Goal: Information Seeking & Learning: Check status

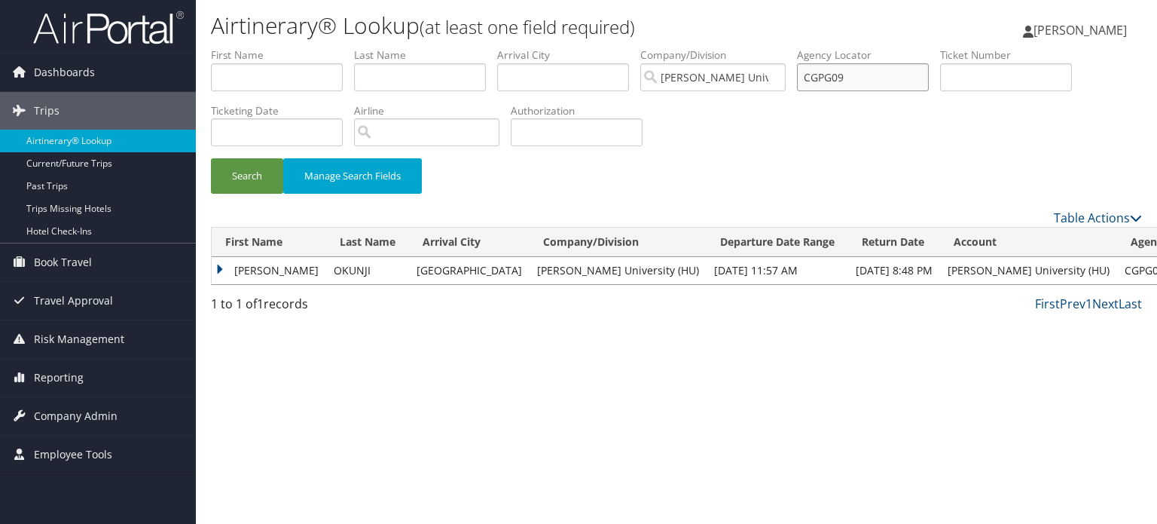
click at [879, 79] on input "CGPG09" at bounding box center [863, 77] width 132 height 28
paste input "C89S2V"
type input "C89S2V"
click at [211, 158] on button "Search" at bounding box center [247, 175] width 72 height 35
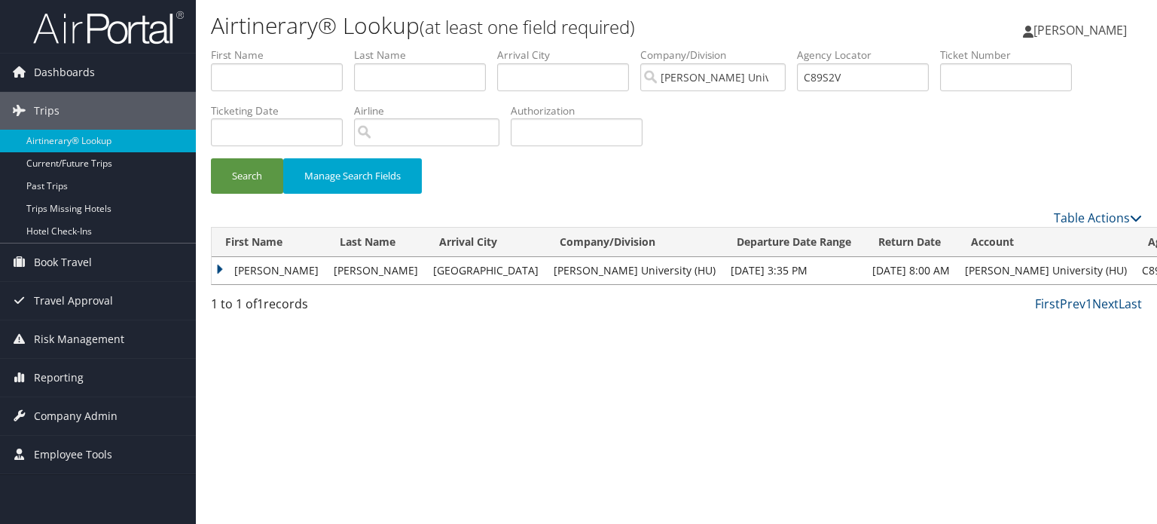
click at [289, 265] on td "AMAYA RAYE" at bounding box center [269, 270] width 115 height 27
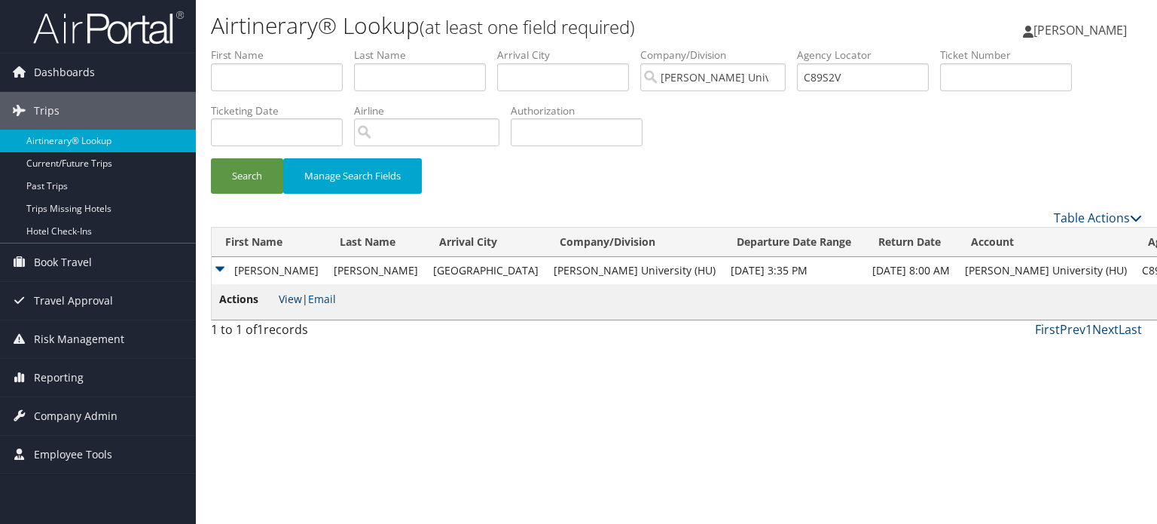
click at [293, 305] on link "View" at bounding box center [290, 299] width 23 height 14
click at [861, 90] on input "C89S2V" at bounding box center [863, 77] width 132 height 28
paste input "C7L06J"
type input "C7L06J"
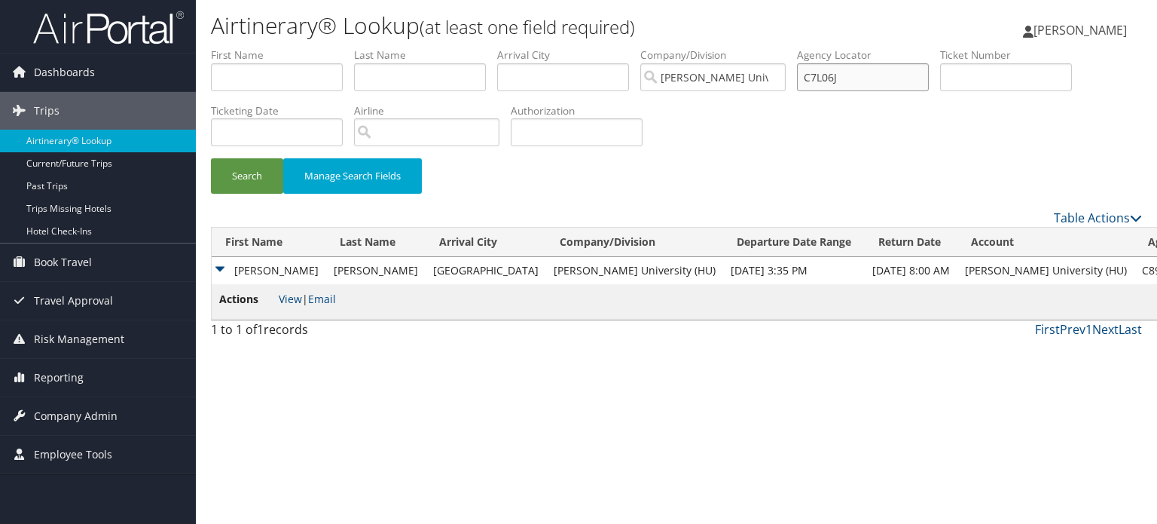
click at [211, 158] on button "Search" at bounding box center [247, 175] width 72 height 35
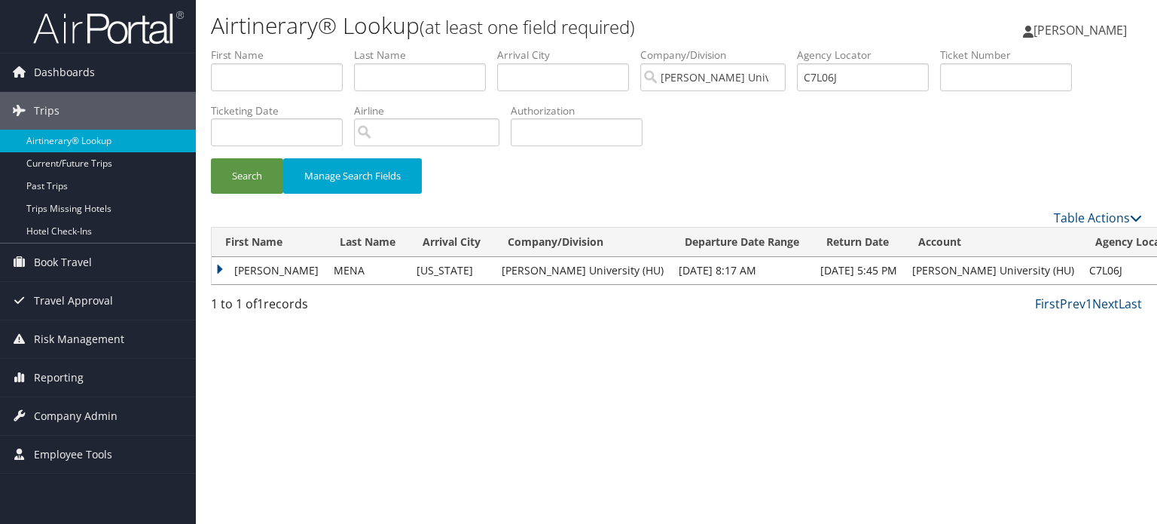
click at [233, 272] on td "MARY" at bounding box center [269, 270] width 115 height 27
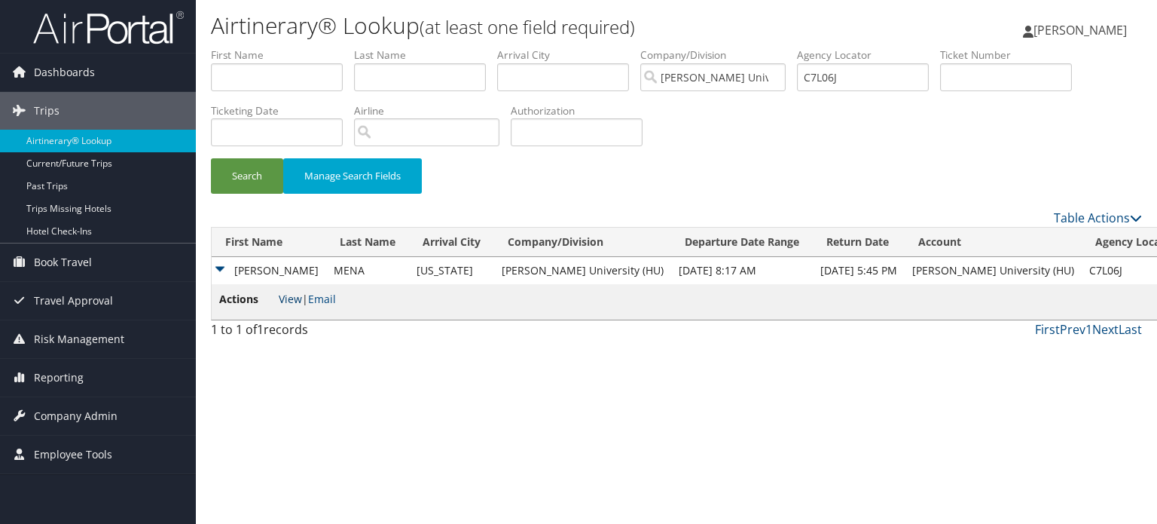
click at [286, 297] on link "View" at bounding box center [290, 299] width 23 height 14
click at [889, 75] on input "C7L06J" at bounding box center [863, 77] width 132 height 28
paste input "CHQM1M"
type input "CHQM1M"
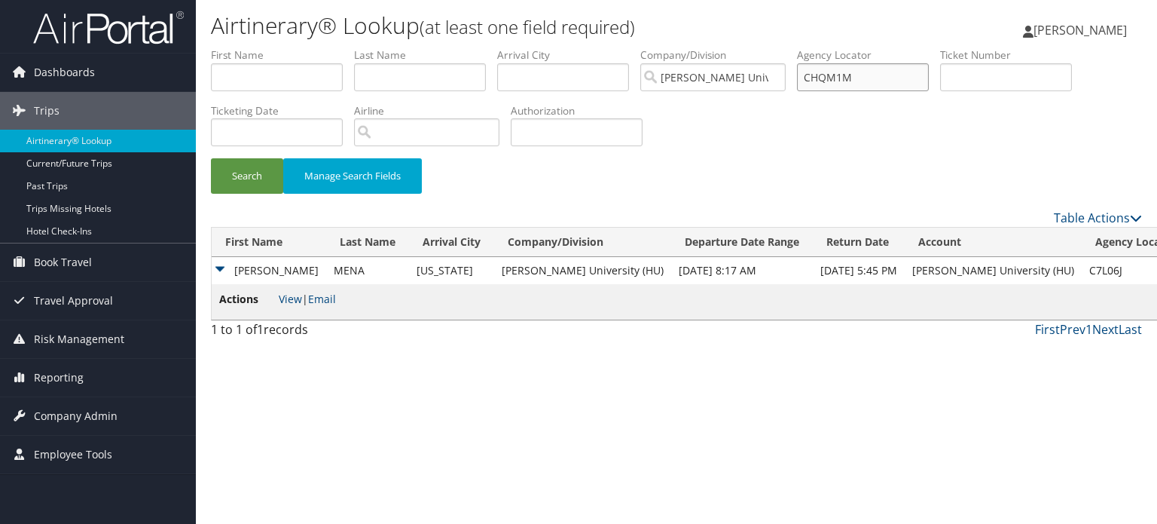
click at [211, 158] on button "Search" at bounding box center [247, 175] width 72 height 35
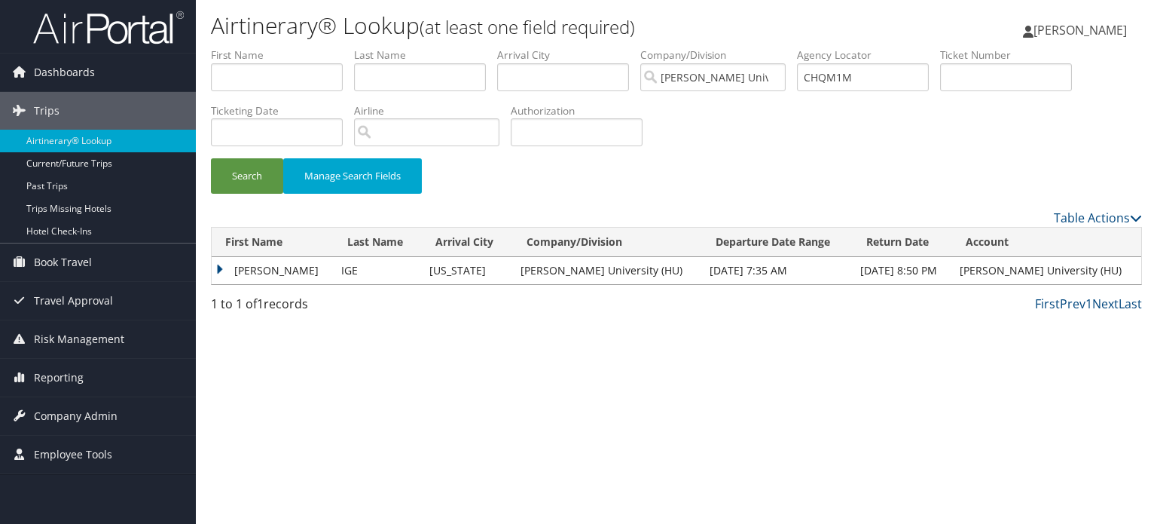
click at [220, 274] on td "ADEFEMI CHUKWUDINMA" at bounding box center [273, 270] width 122 height 27
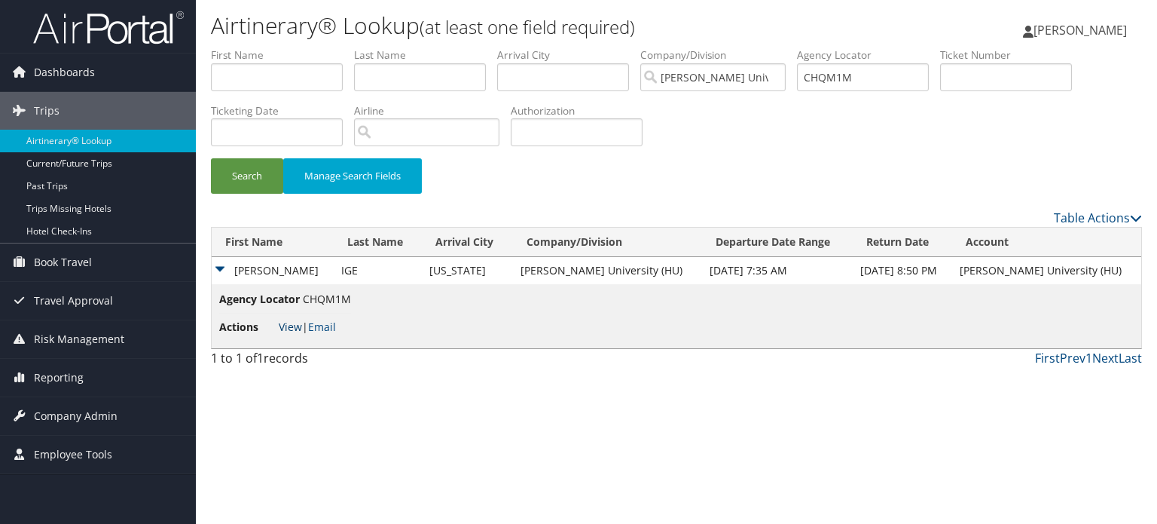
click at [300, 325] on link "View" at bounding box center [290, 326] width 23 height 14
click at [838, 68] on input "CHQM1M" at bounding box center [863, 77] width 132 height 28
paste input "CJBKXZ"
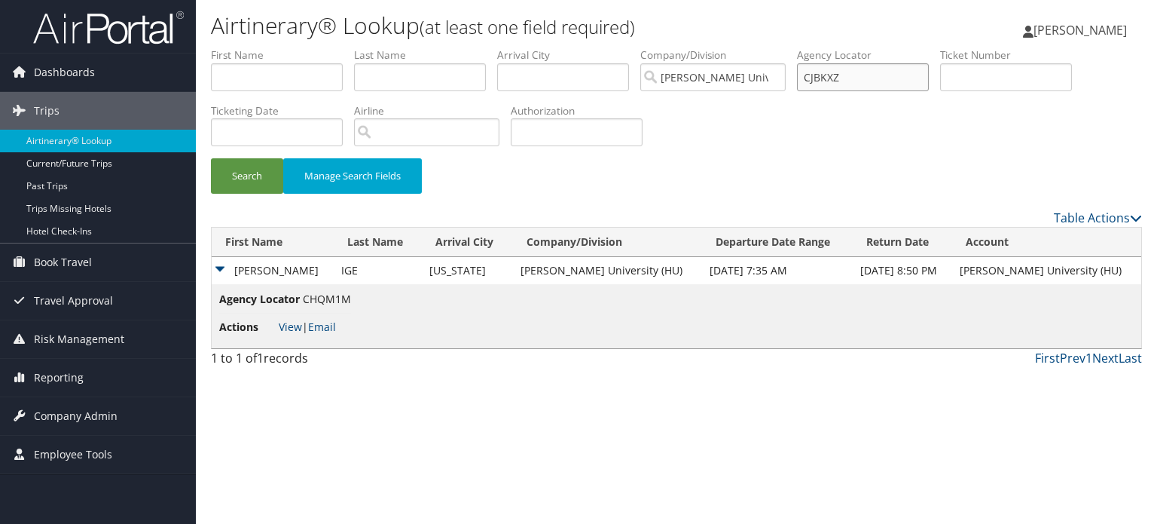
type input "CJBKXZ"
click at [211, 158] on button "Search" at bounding box center [247, 175] width 72 height 35
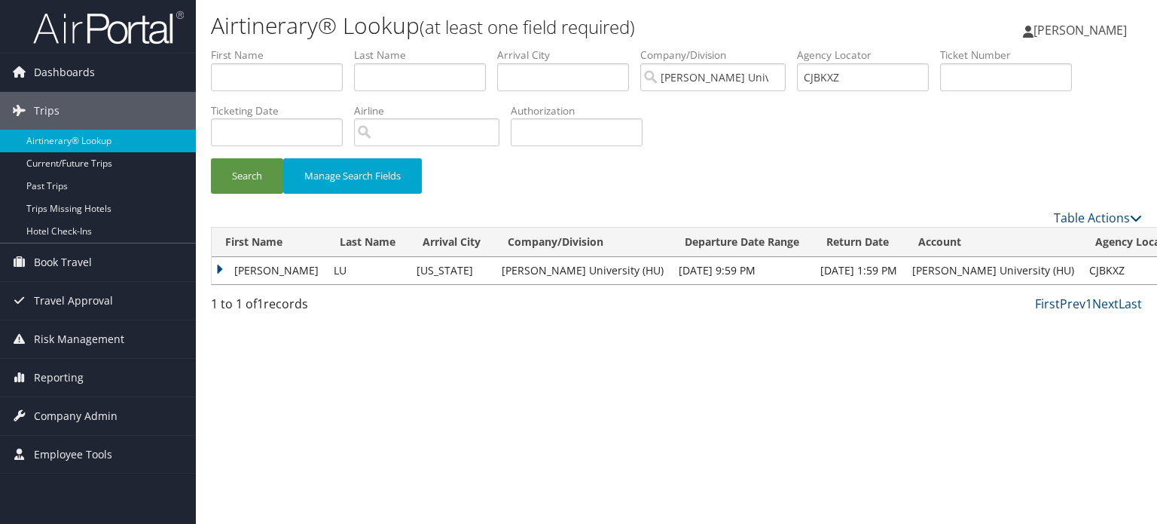
click at [224, 269] on td "CANDY ZHONGLING" at bounding box center [269, 270] width 115 height 27
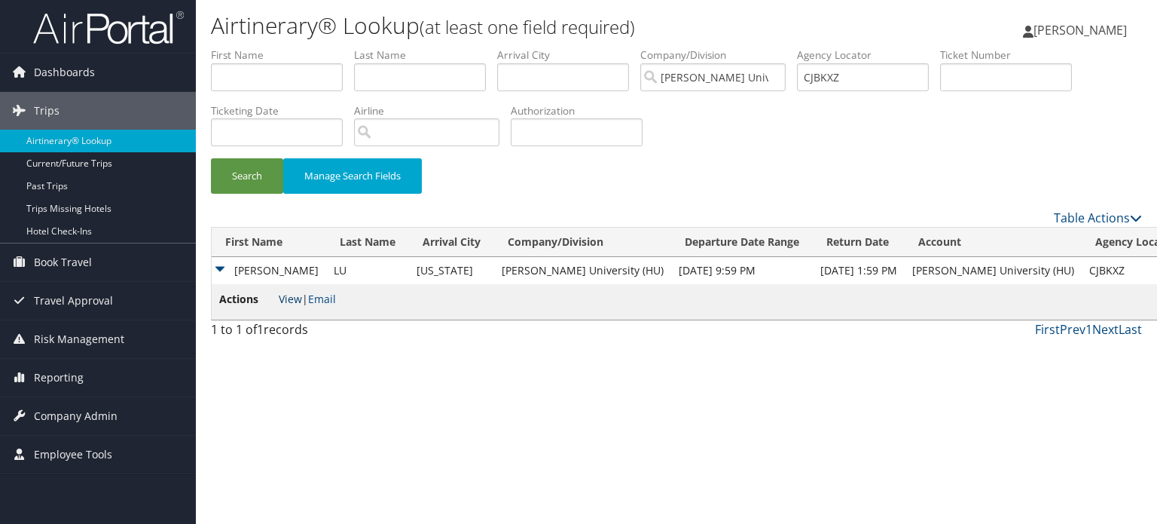
click at [289, 299] on link "View" at bounding box center [290, 299] width 23 height 14
click at [214, 265] on td "CANDY ZHONGLING" at bounding box center [269, 270] width 115 height 27
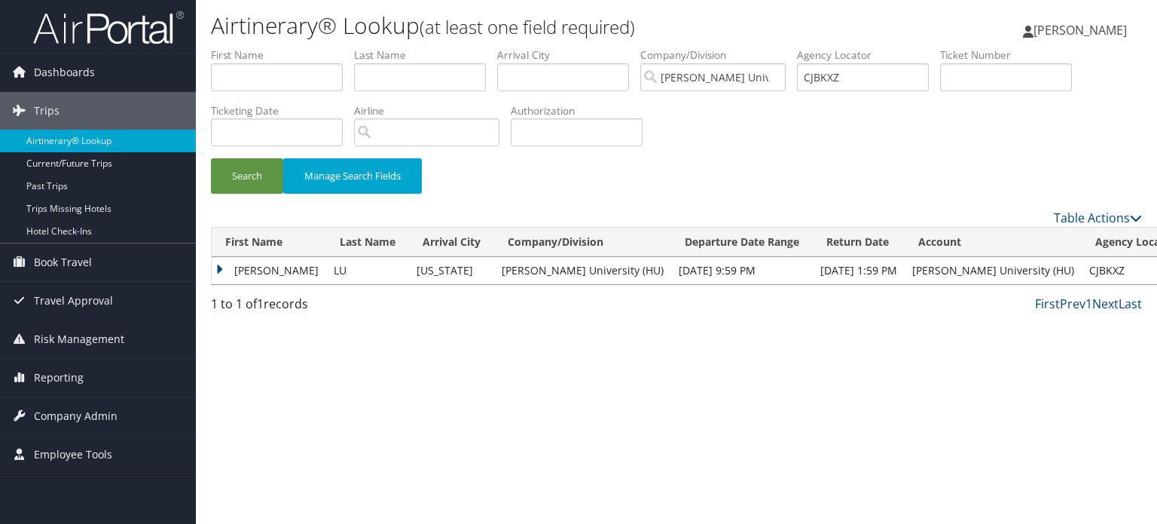
click at [220, 257] on td "CANDY ZHONGLING" at bounding box center [269, 270] width 115 height 27
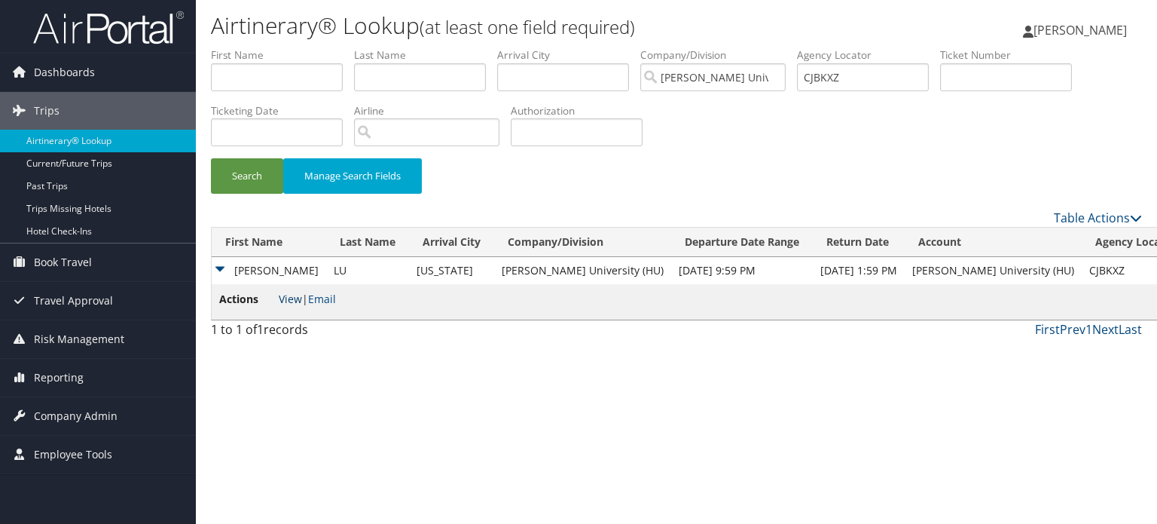
click at [297, 298] on link "View" at bounding box center [290, 299] width 23 height 14
click at [894, 81] on input "CJBKXZ" at bounding box center [863, 77] width 132 height 28
paste input "CHYLYK"
type input "CHYLYK"
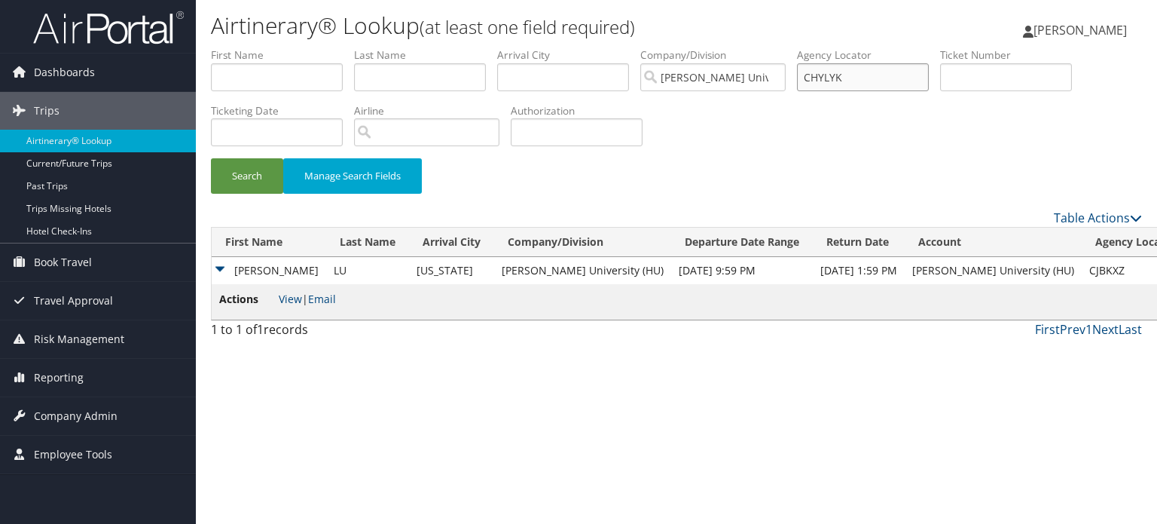
click at [211, 158] on button "Search" at bounding box center [247, 175] width 72 height 35
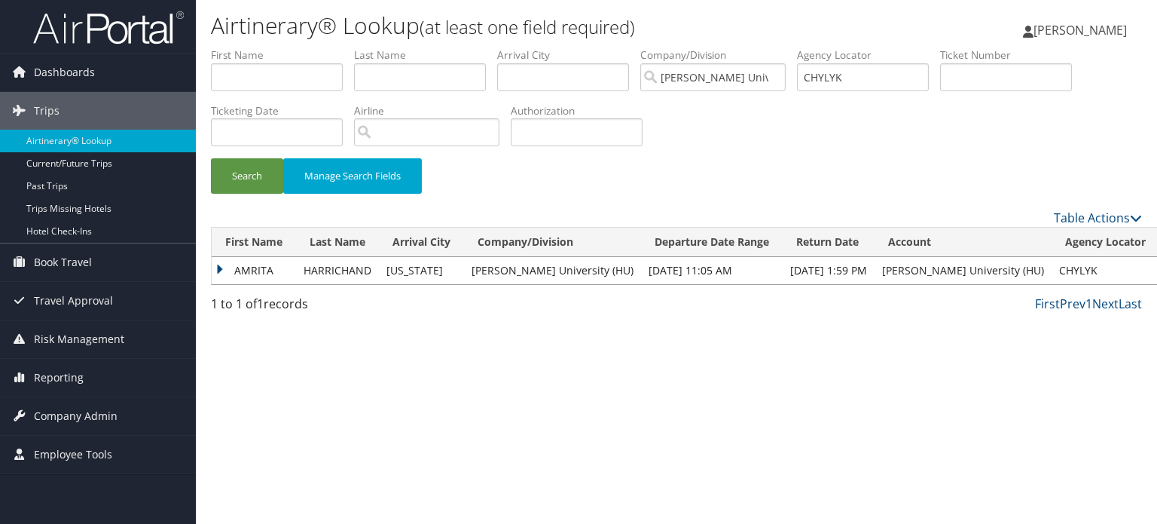
click at [243, 272] on td "AMRITA" at bounding box center [254, 270] width 84 height 27
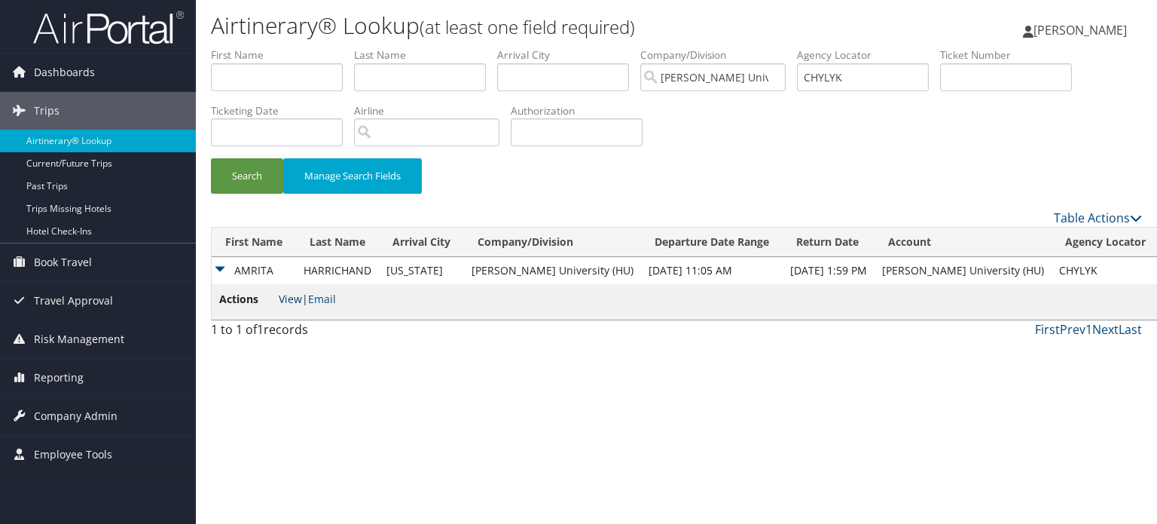
click at [292, 301] on link "View" at bounding box center [290, 299] width 23 height 14
click at [875, 78] on input "CHYLYK" at bounding box center [863, 77] width 132 height 28
paste input "CJFSWN"
type input "CJFSWN"
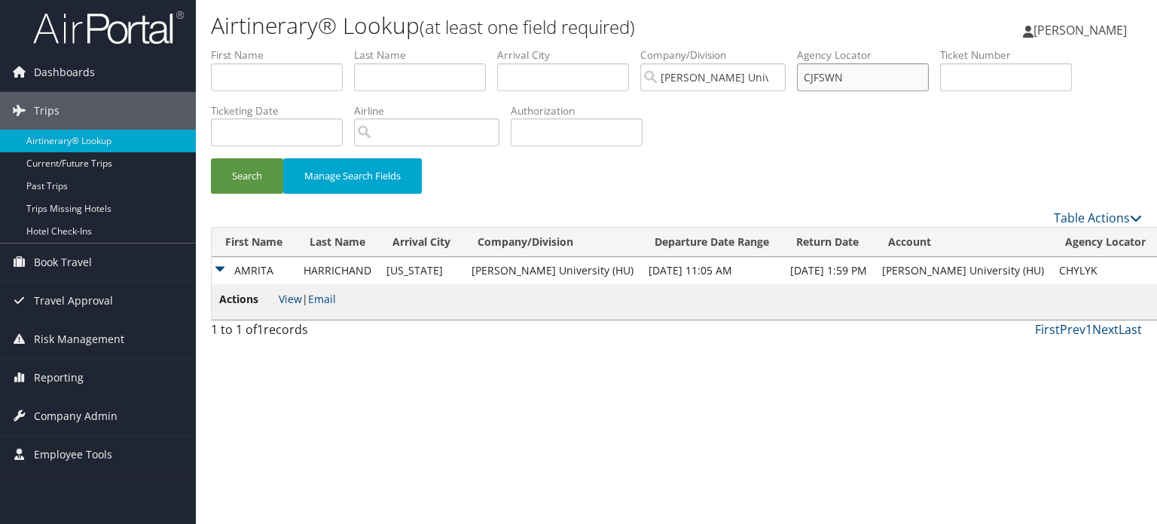
click at [211, 158] on button "Search" at bounding box center [247, 175] width 72 height 35
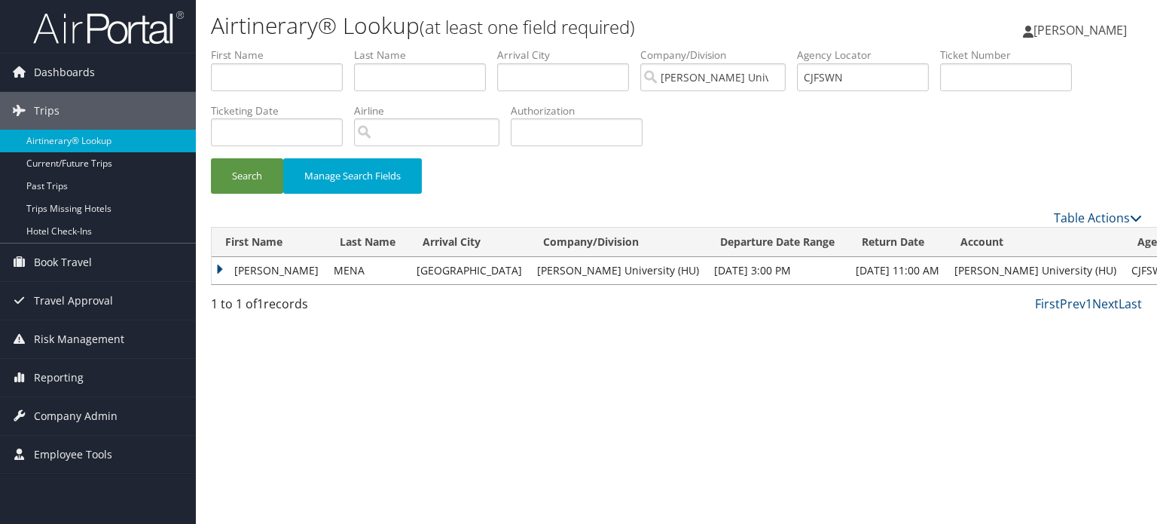
click at [223, 275] on td "MARY" at bounding box center [269, 270] width 115 height 27
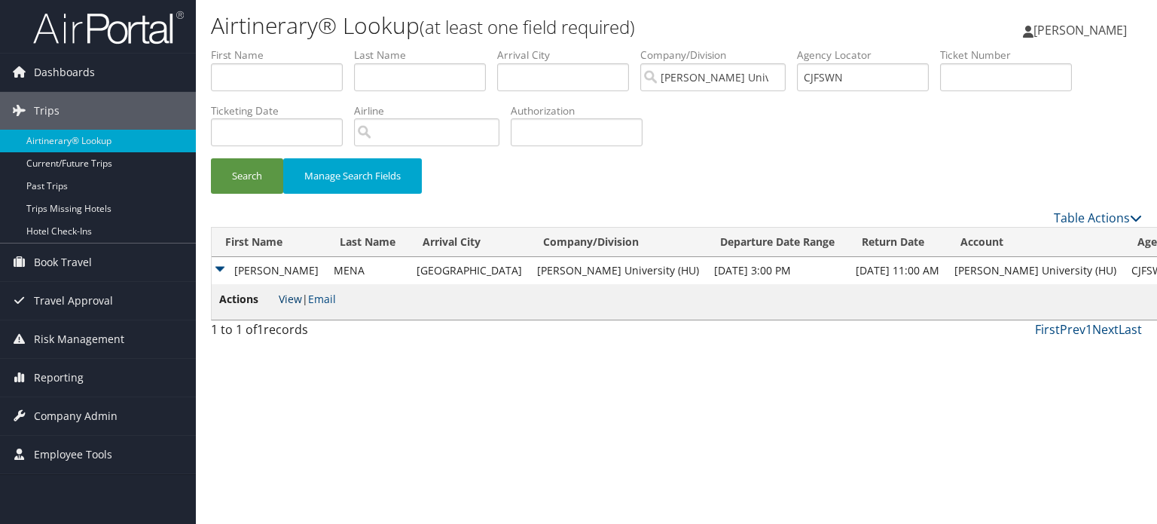
click at [290, 305] on link "View" at bounding box center [290, 299] width 23 height 14
click at [839, 81] on input "CJFSWN" at bounding box center [863, 77] width 132 height 28
paste input "CKM0BR"
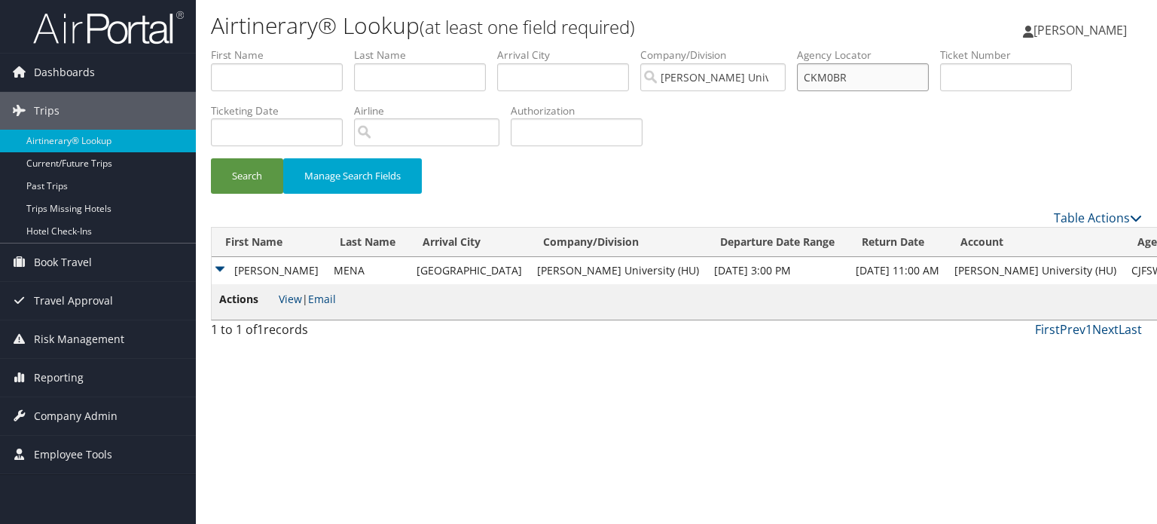
type input "CKM0BR"
click at [211, 158] on button "Search" at bounding box center [247, 175] width 72 height 35
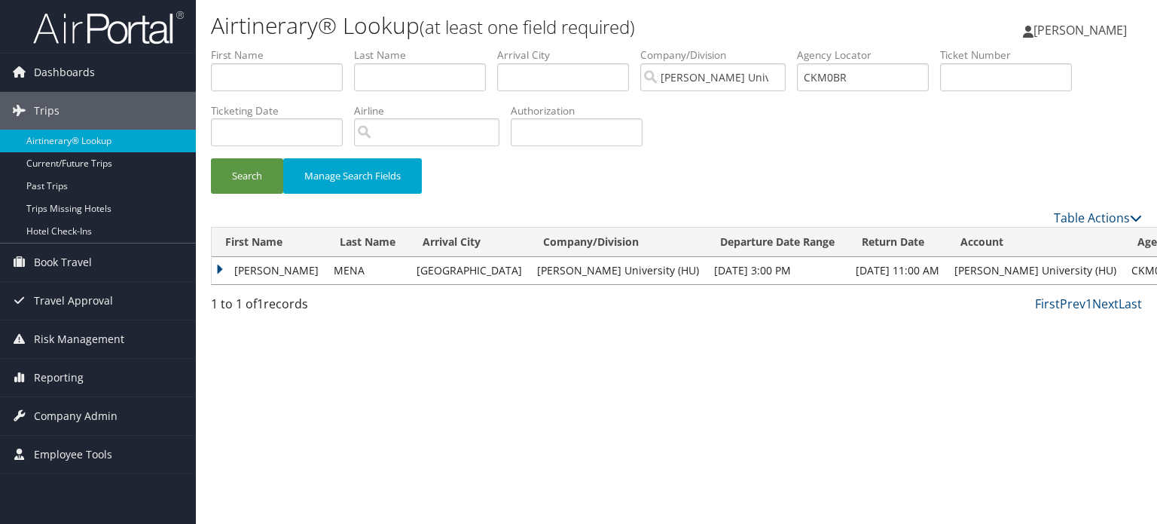
click at [258, 270] on td "MARY" at bounding box center [269, 270] width 115 height 27
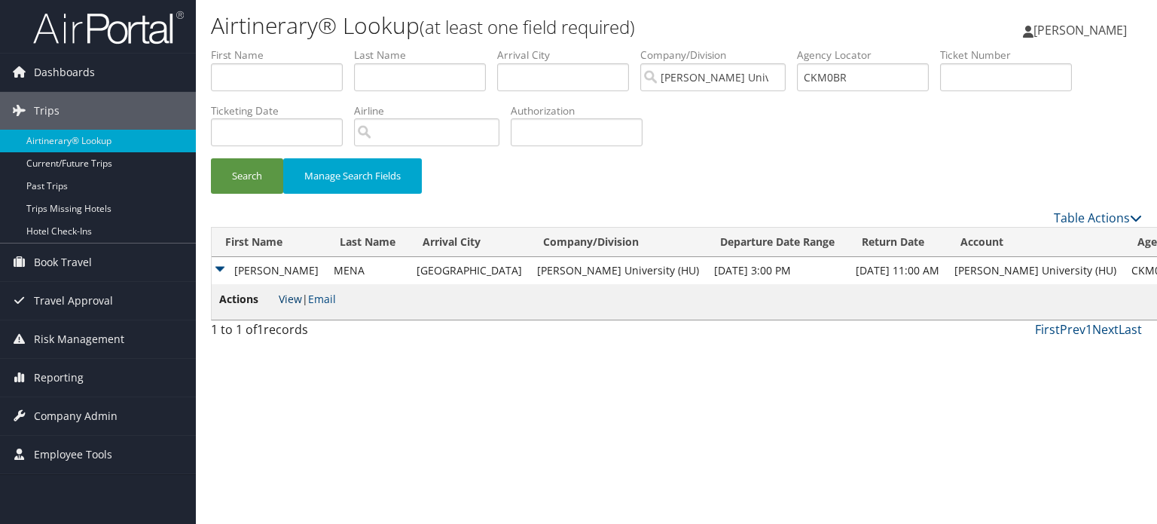
click at [296, 295] on link "View" at bounding box center [290, 299] width 23 height 14
click at [840, 81] on input "CKM0BR" at bounding box center [863, 77] width 132 height 28
paste input "CGS0N2"
type input "CGS0N2"
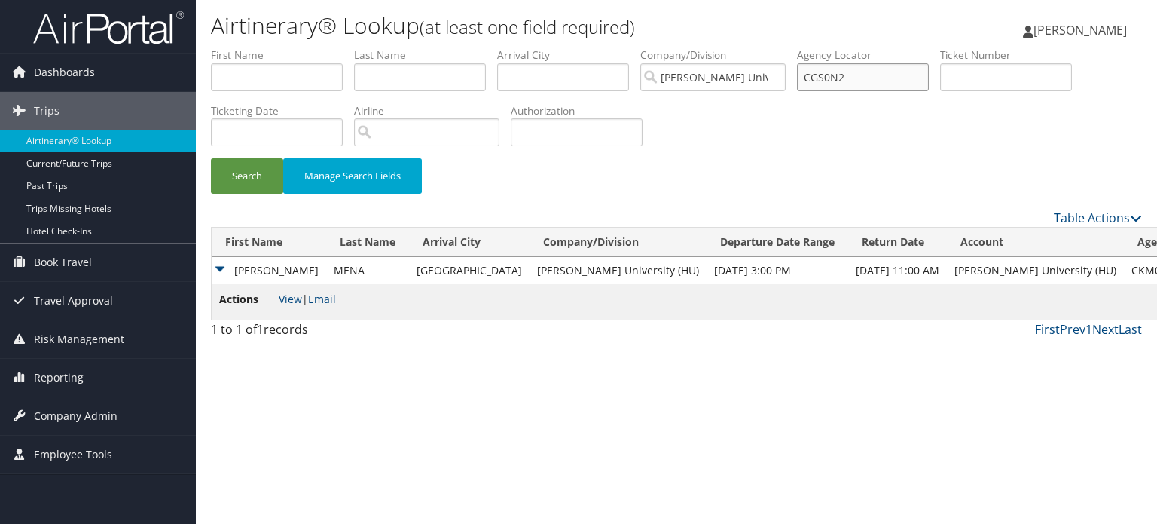
click at [211, 158] on button "Search" at bounding box center [247, 175] width 72 height 35
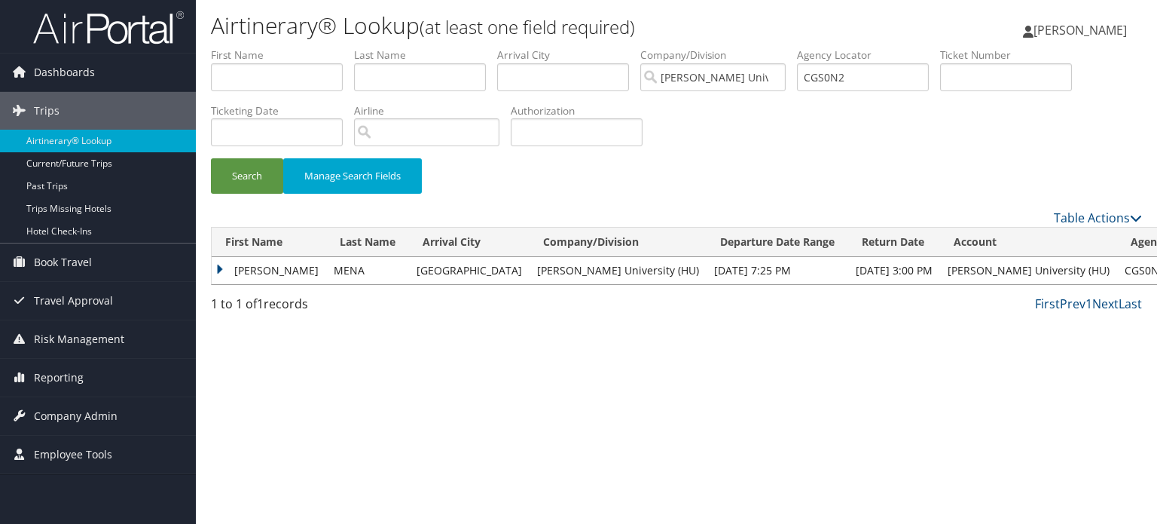
click at [226, 265] on td "MARY MENA" at bounding box center [269, 270] width 115 height 27
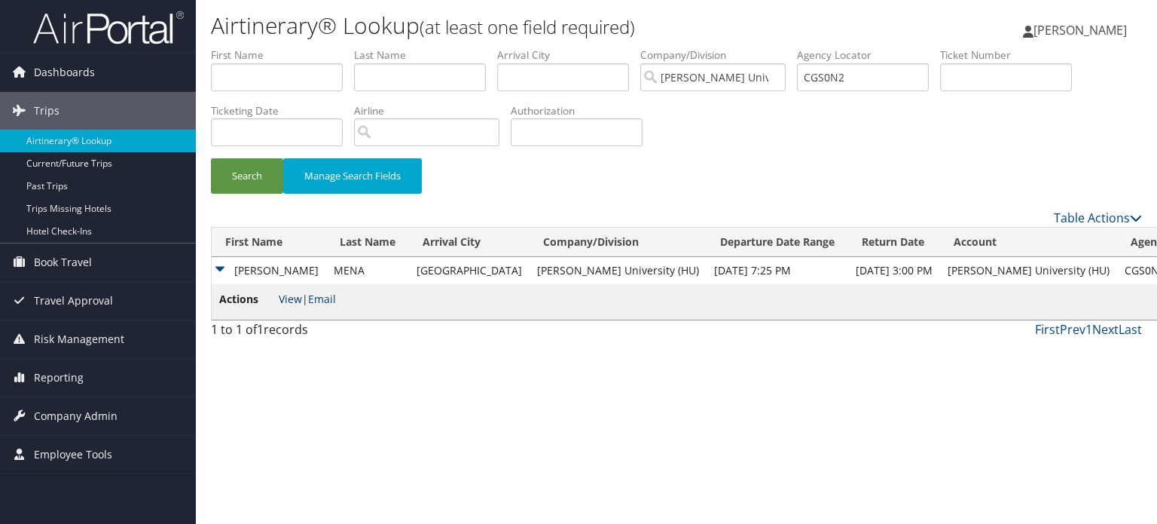
click at [290, 296] on link "View" at bounding box center [290, 299] width 23 height 14
click at [854, 75] on input "CGS0N2" at bounding box center [863, 77] width 132 height 28
paste input "CH3DRB"
type input "CH3DRB"
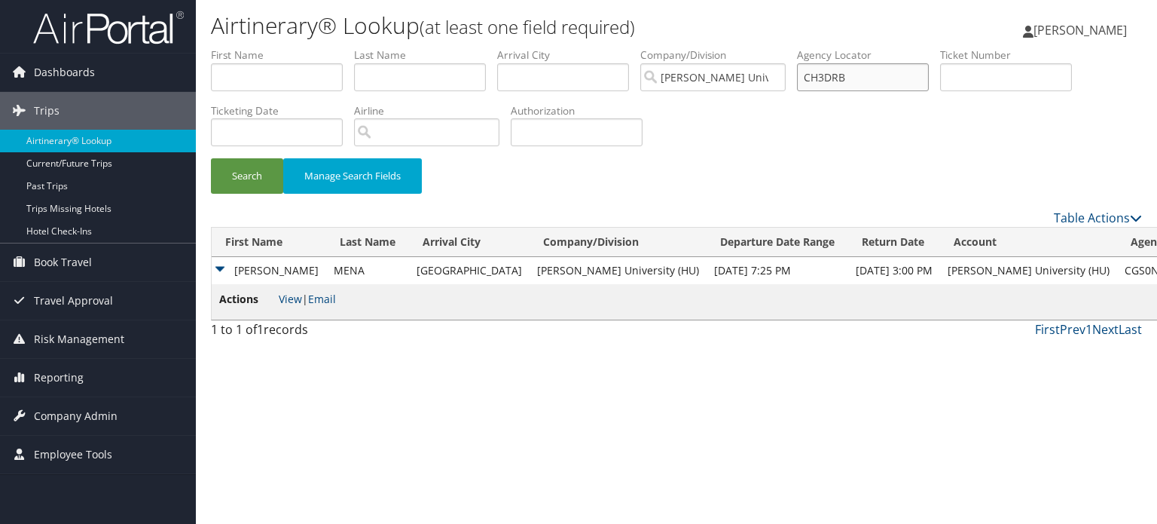
click at [211, 158] on button "Search" at bounding box center [247, 175] width 72 height 35
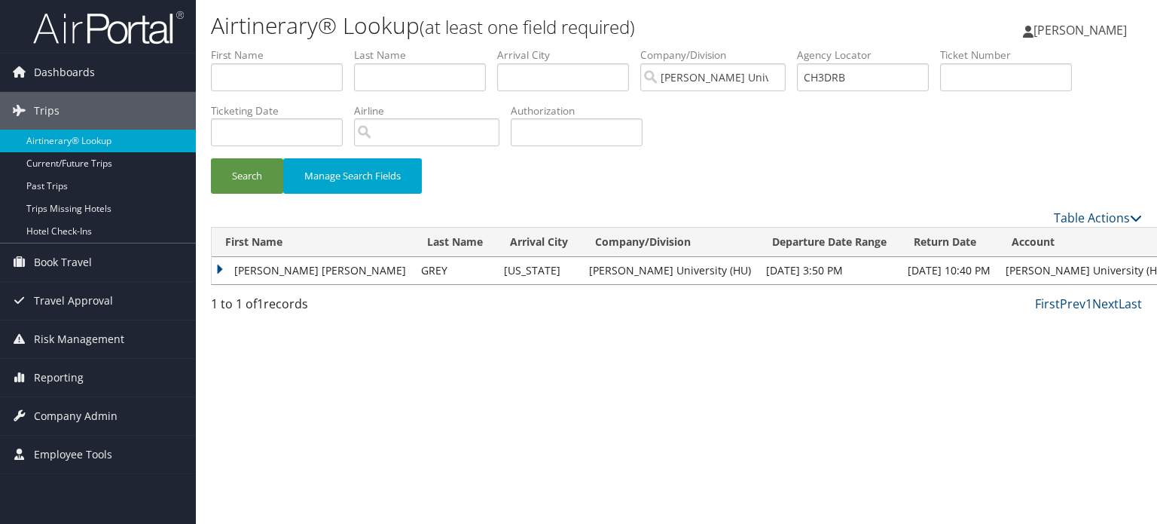
click at [266, 261] on td "MICAH DWAYNE" at bounding box center [313, 270] width 202 height 27
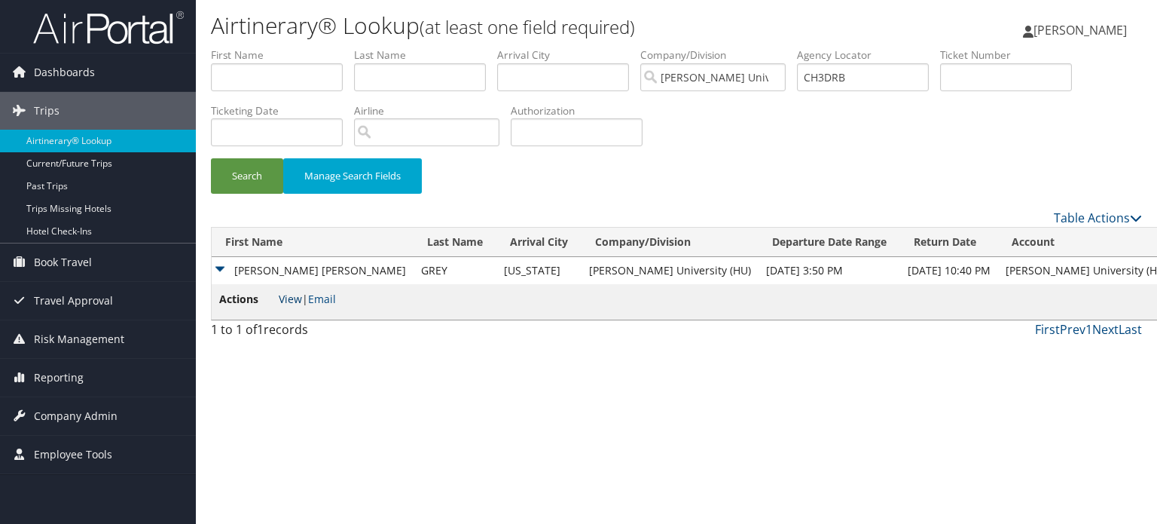
click at [291, 296] on link "View" at bounding box center [290, 299] width 23 height 14
click at [879, 81] on input "CH3DRB" at bounding box center [863, 77] width 132 height 28
paste input "CHR2WW"
type input "CHR2WW"
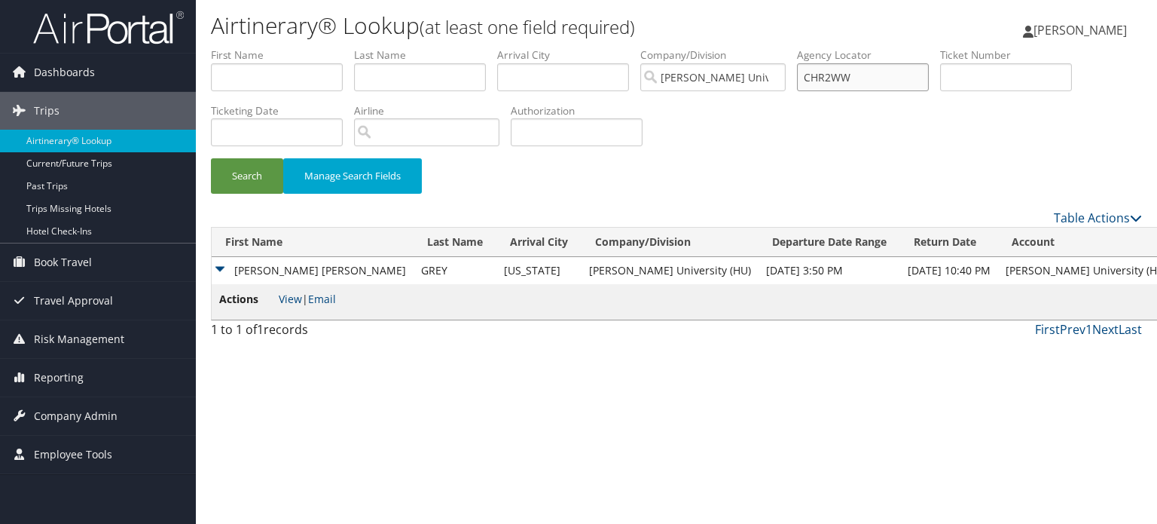
click at [211, 158] on button "Search" at bounding box center [247, 175] width 72 height 35
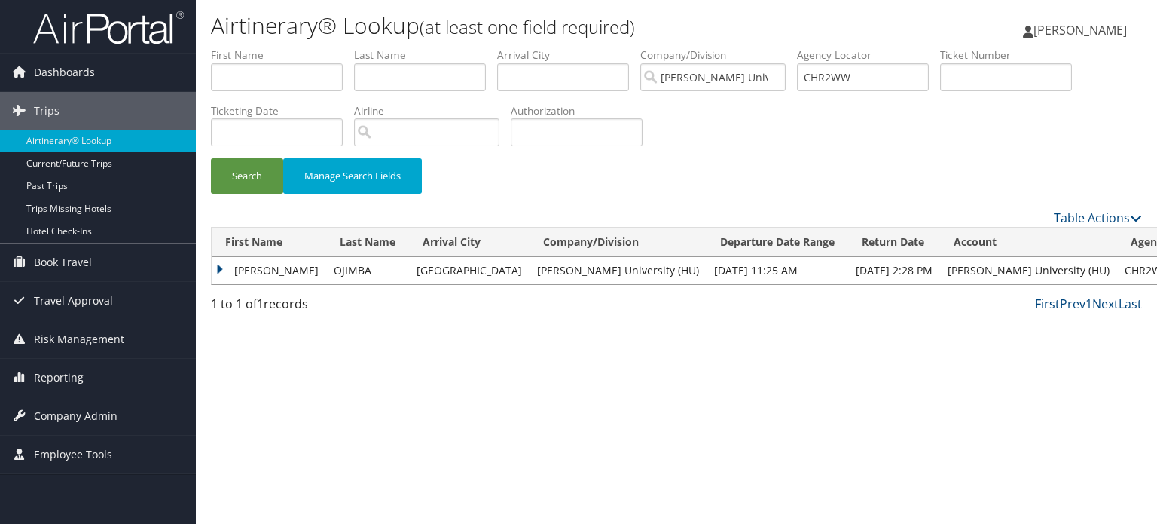
click at [250, 269] on td "ANGELA CHIDIMMA" at bounding box center [269, 270] width 115 height 27
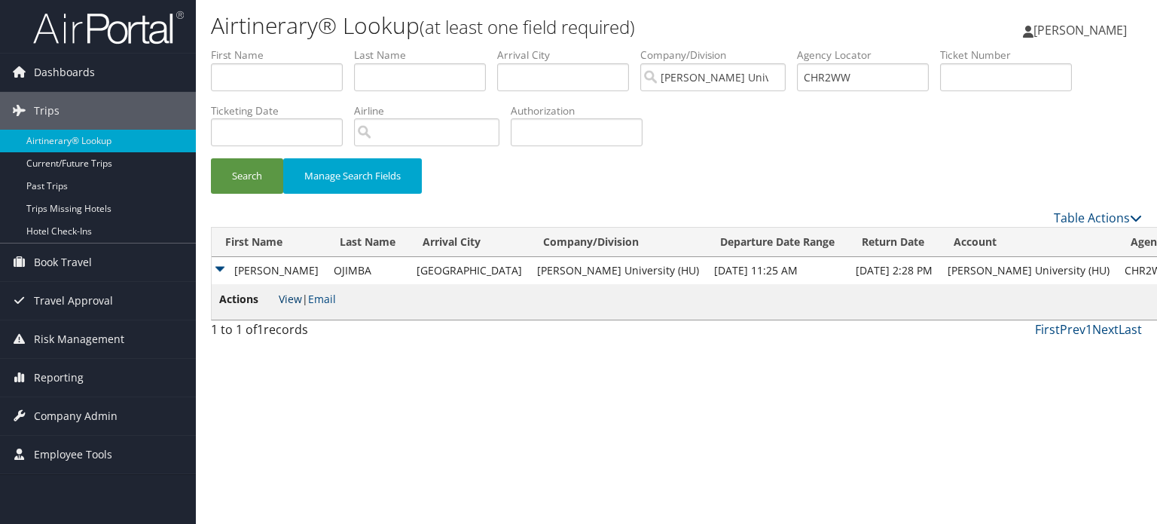
click at [279, 295] on link "View" at bounding box center [290, 299] width 23 height 14
click at [856, 84] on input "CHR2WW" at bounding box center [863, 77] width 132 height 28
paste input "CMQY3J"
type input "CMQY3J"
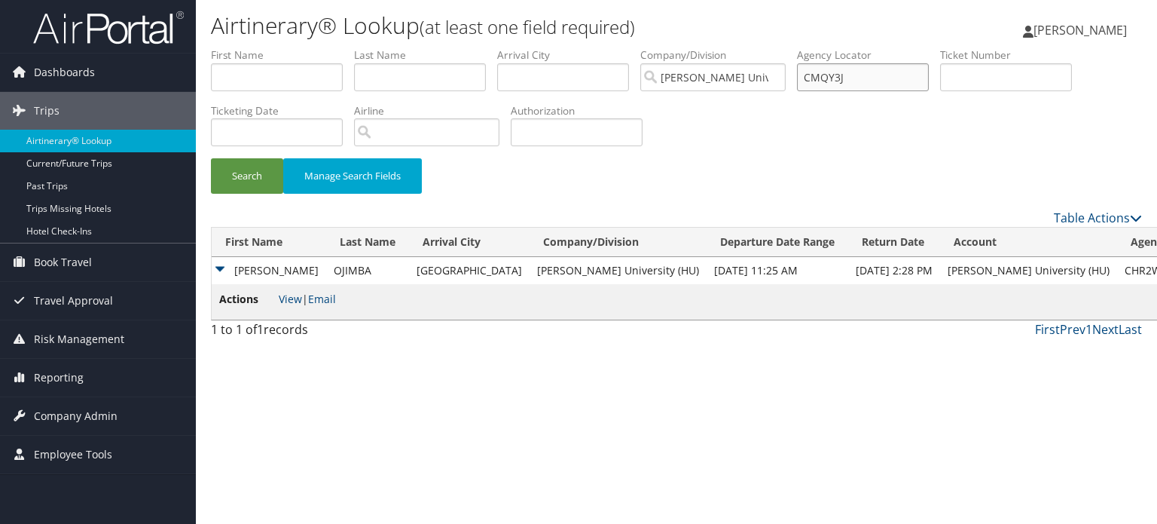
click at [211, 158] on button "Search" at bounding box center [247, 175] width 72 height 35
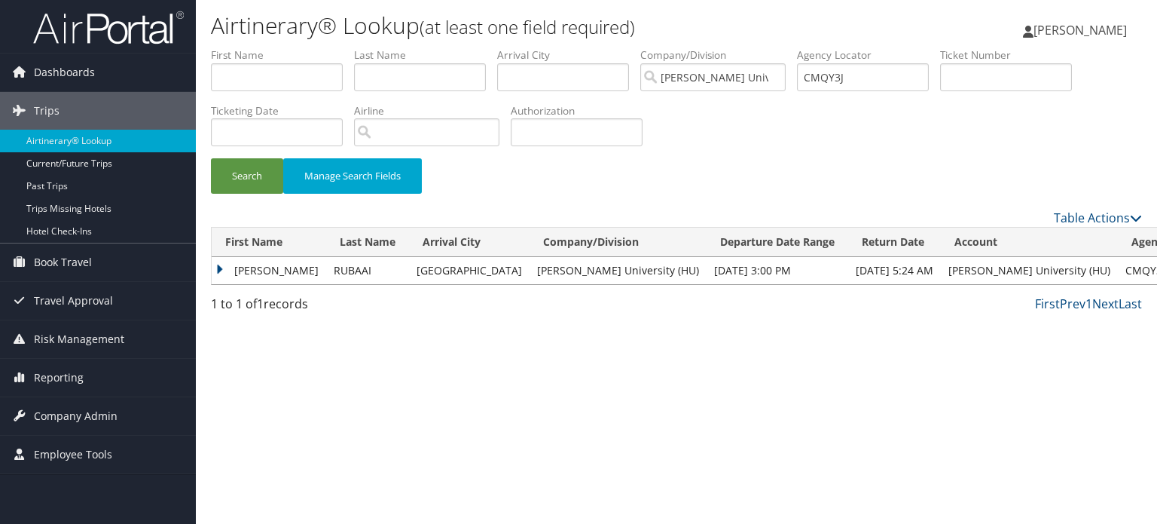
click at [261, 275] on td "AHMED" at bounding box center [269, 270] width 115 height 27
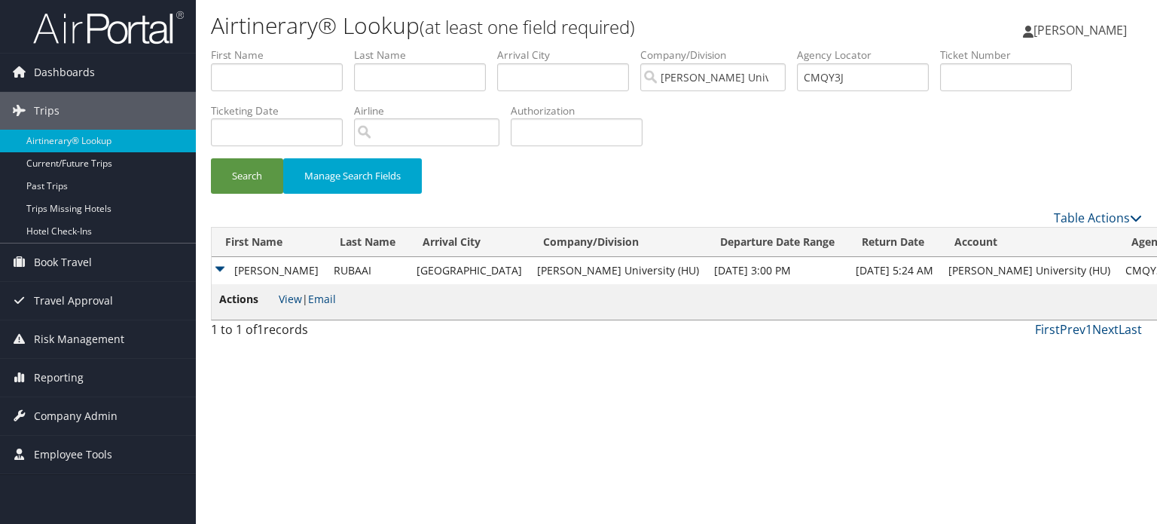
click at [292, 307] on li "Actions View | Email" at bounding box center [277, 302] width 117 height 22
click at [289, 301] on link "View" at bounding box center [290, 299] width 23 height 14
drag, startPoint x: 889, startPoint y: 85, endPoint x: 870, endPoint y: 68, distance: 25.6
click at [870, 68] on input "CMQY3J" at bounding box center [863, 77] width 132 height 28
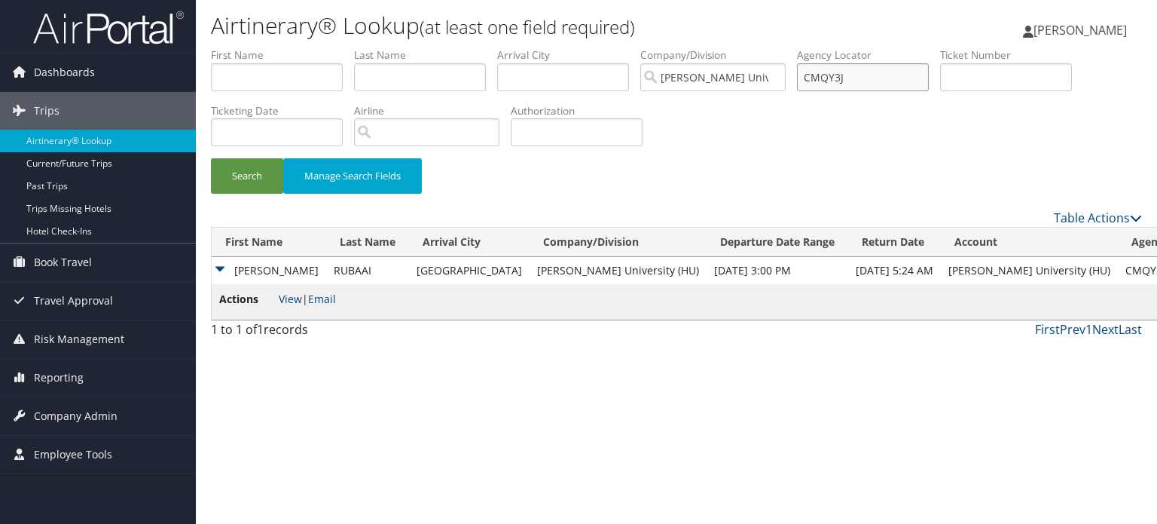
click at [870, 68] on input "CMQY3J" at bounding box center [863, 77] width 132 height 28
paste input "CMX2XZ"
type input "CMX2XZ"
click at [211, 158] on button "Search" at bounding box center [247, 175] width 72 height 35
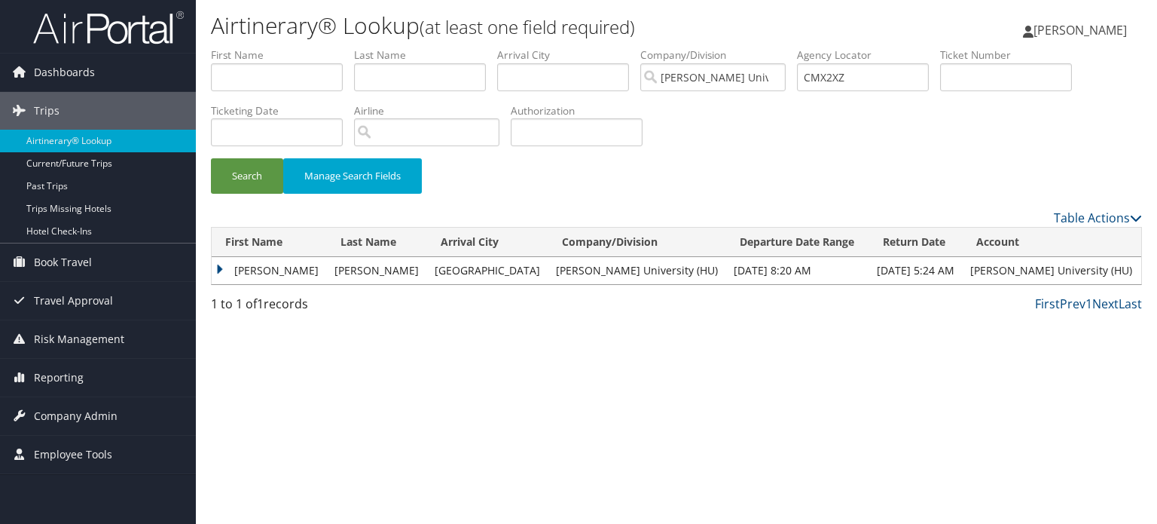
click at [327, 270] on td "KATHARINE FORTUNE" at bounding box center [269, 270] width 115 height 27
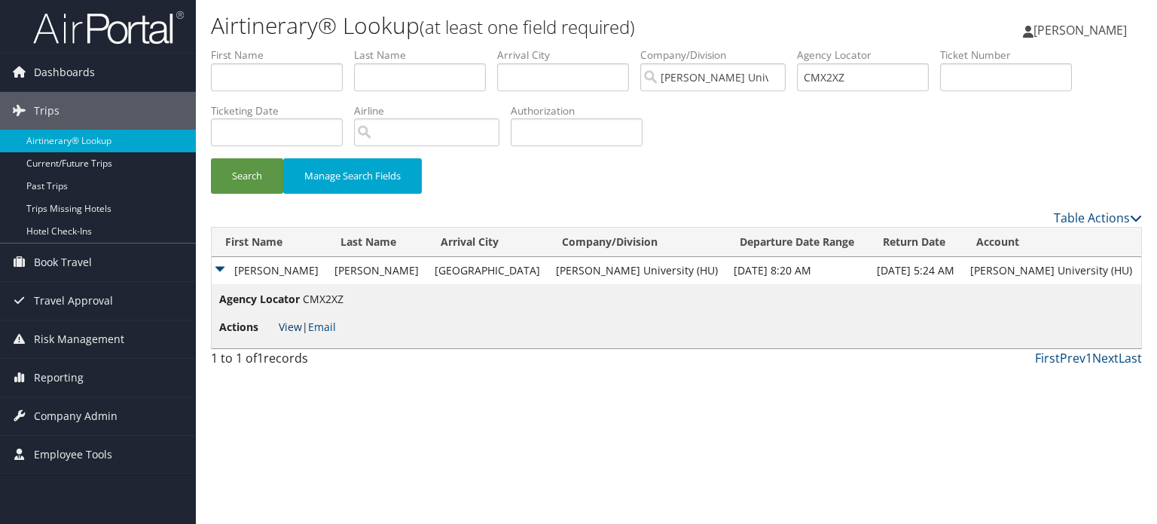
click at [290, 322] on link "View" at bounding box center [290, 326] width 23 height 14
click at [844, 75] on input "CMX2XZ" at bounding box center [863, 77] width 132 height 28
click at [211, 158] on button "Search" at bounding box center [247, 175] width 72 height 35
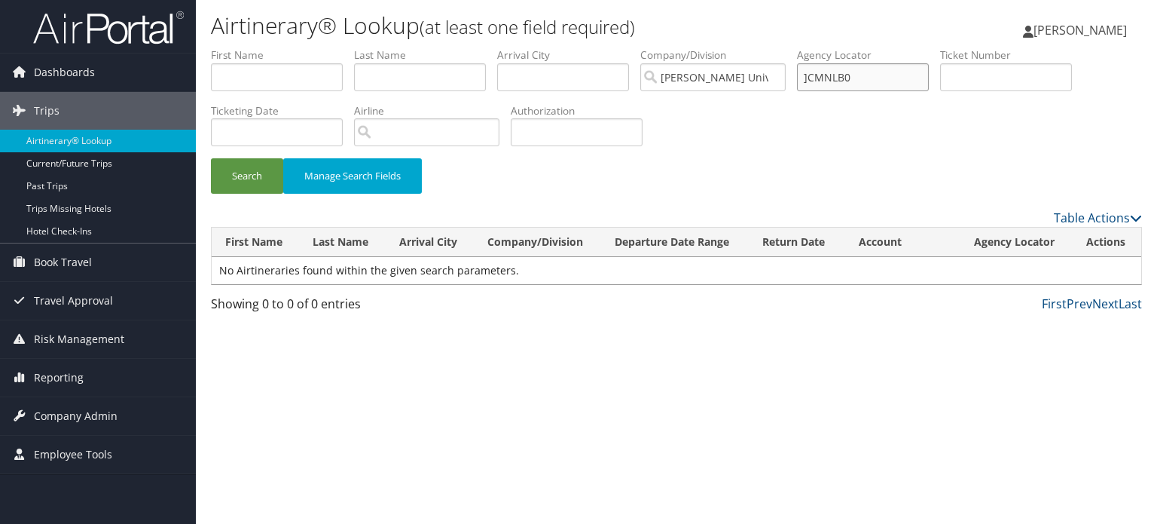
click at [817, 79] on input "]CMNLB0" at bounding box center [863, 77] width 132 height 28
type input "CMNLB0"
click at [211, 158] on button "Search" at bounding box center [247, 175] width 72 height 35
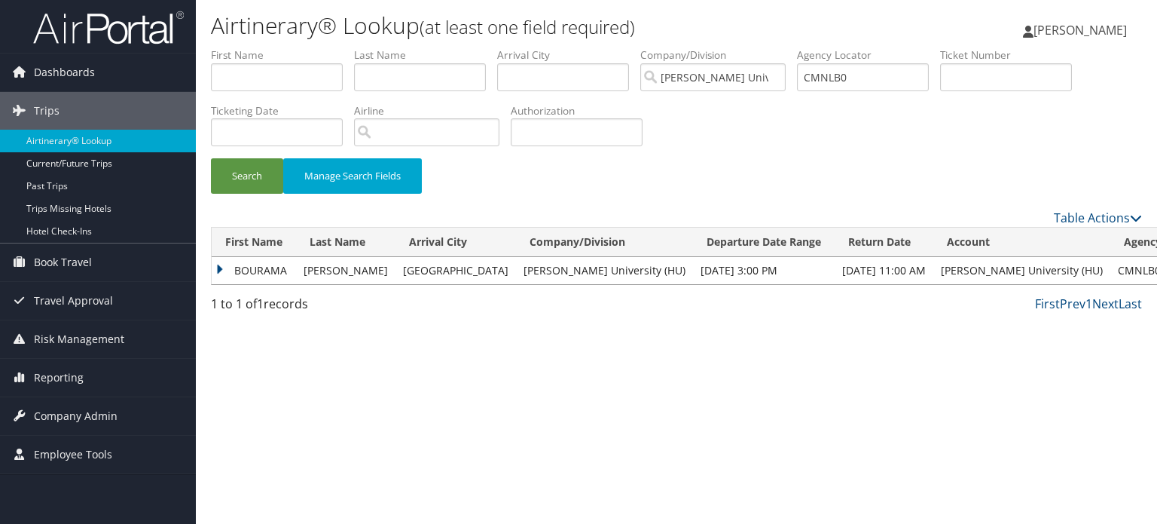
click at [334, 263] on td "TONI" at bounding box center [345, 270] width 99 height 27
click at [1016, 388] on div "Airtinerary® Lookup (at least one field required) Anthony Dosunmu Anthony Dosun…" at bounding box center [676, 262] width 961 height 524
click at [820, 160] on div "Search Manage Search Fields" at bounding box center [677, 183] width 954 height 50
click at [835, 283] on td "Jul 1, 2025 11:00 AM" at bounding box center [884, 270] width 99 height 27
click at [762, 261] on td "Jun 24, 2025 3:00 PM" at bounding box center [764, 270] width 142 height 27
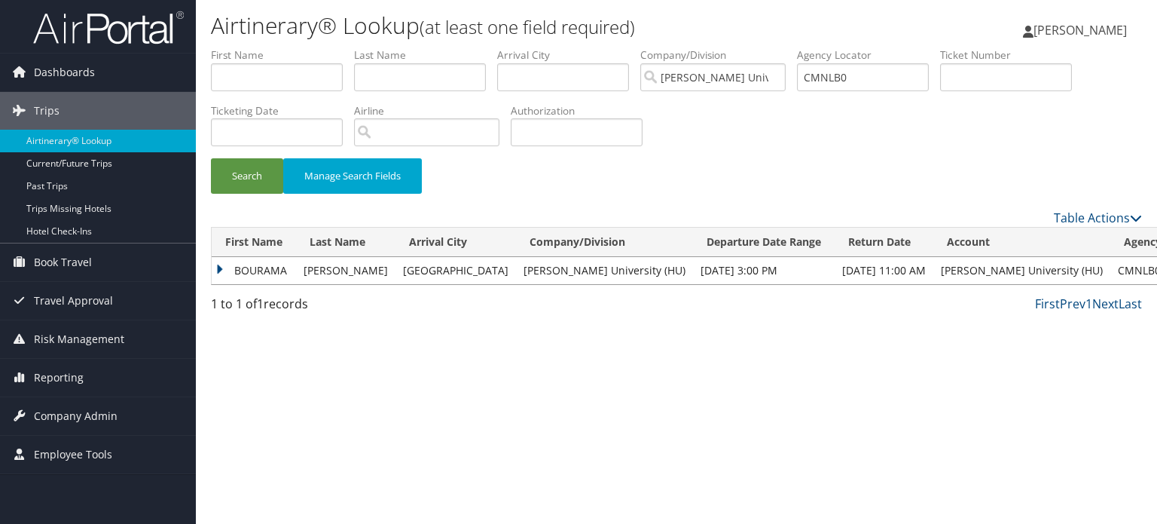
click at [226, 265] on td "BOURAMA" at bounding box center [254, 270] width 84 height 27
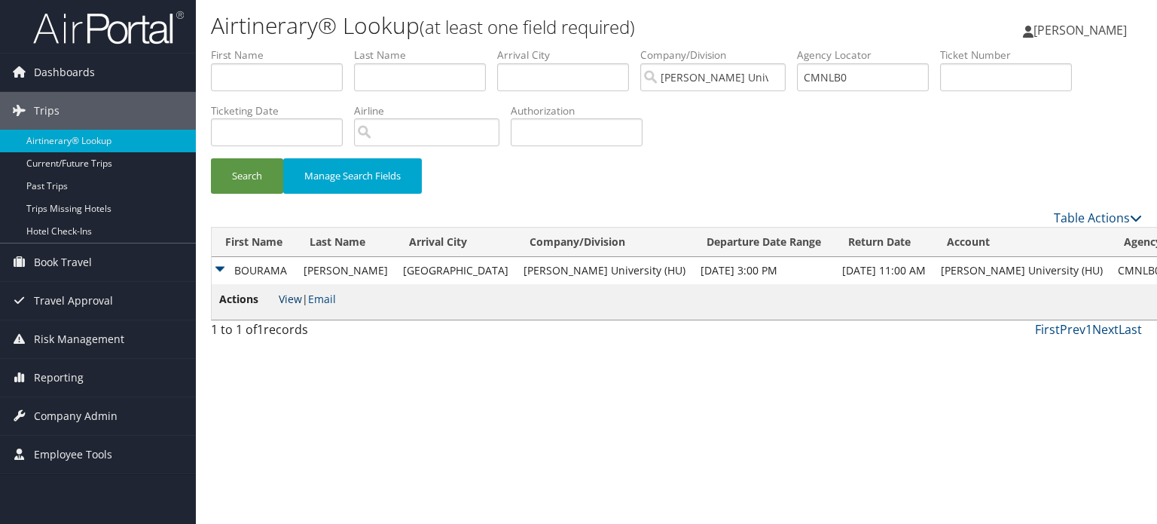
click at [280, 292] on link "View" at bounding box center [290, 299] width 23 height 14
click at [921, 74] on input "CMNLB0" at bounding box center [863, 77] width 132 height 28
paste input "CJ2Q37"
type input "CJ2Q37"
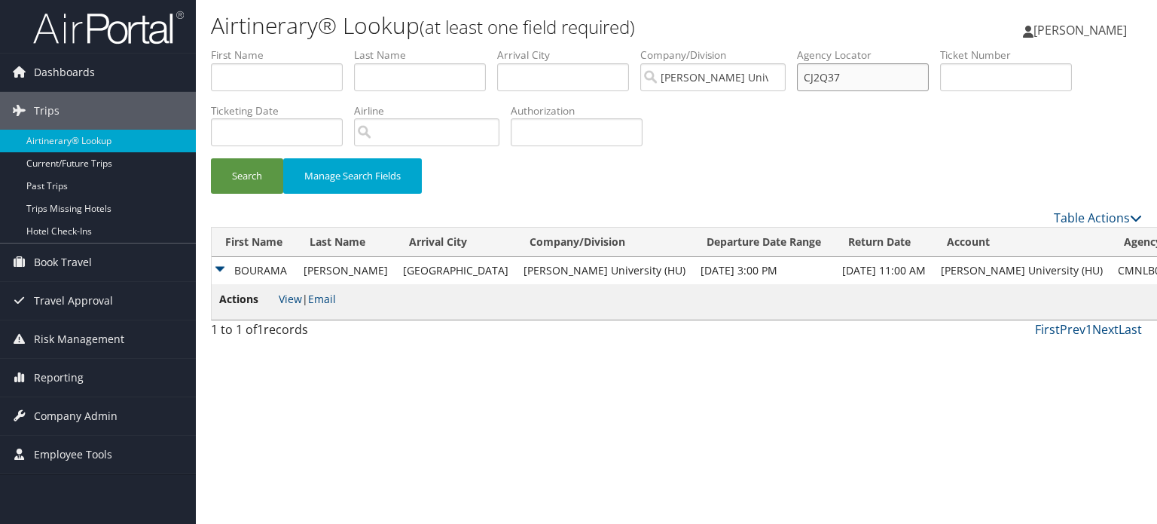
click at [211, 158] on button "Search" at bounding box center [247, 175] width 72 height 35
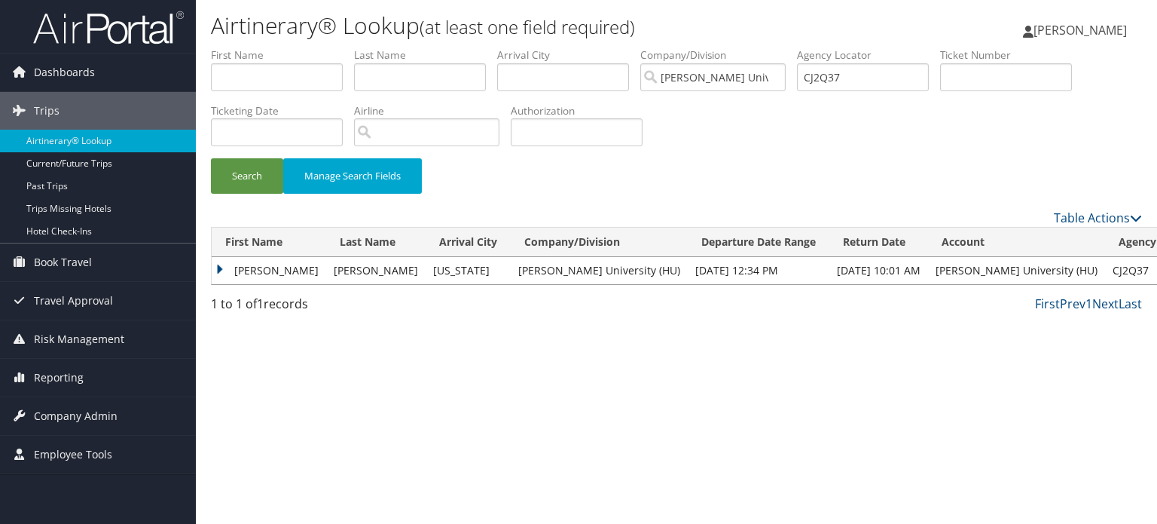
click at [229, 264] on td "RODERICK" at bounding box center [269, 270] width 115 height 27
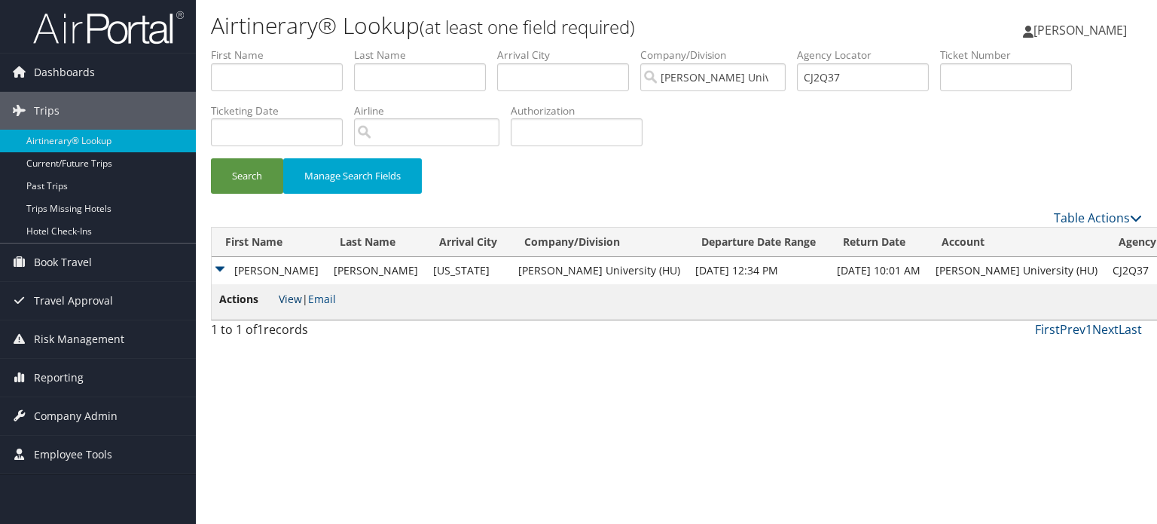
click at [292, 304] on link "View" at bounding box center [290, 299] width 23 height 14
click at [838, 65] on input "CJ2Q37" at bounding box center [863, 77] width 132 height 28
paste input "CK1R9D"
type input "CK1R9D"
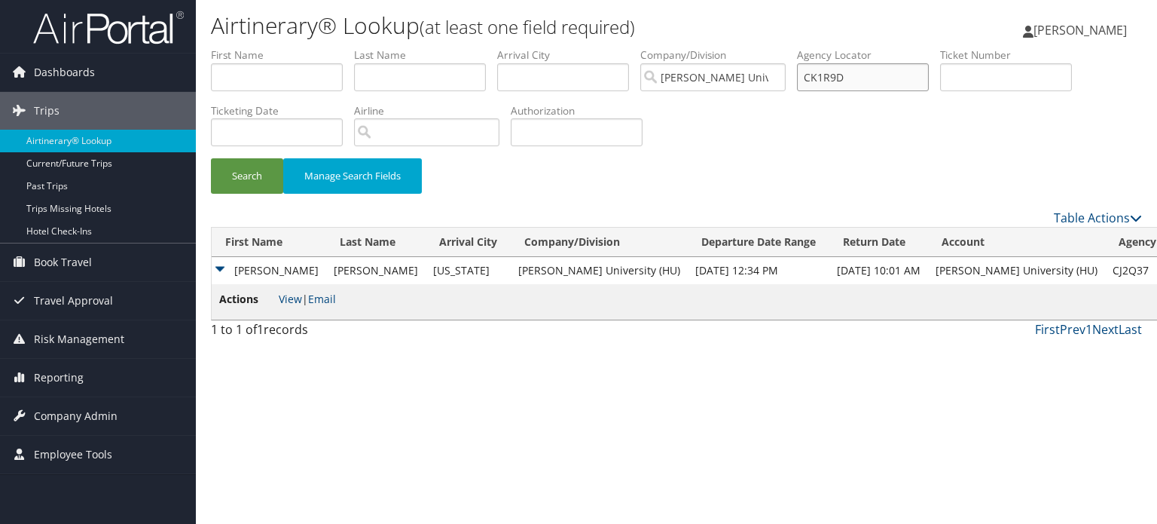
click at [211, 158] on button "Search" at bounding box center [247, 175] width 72 height 35
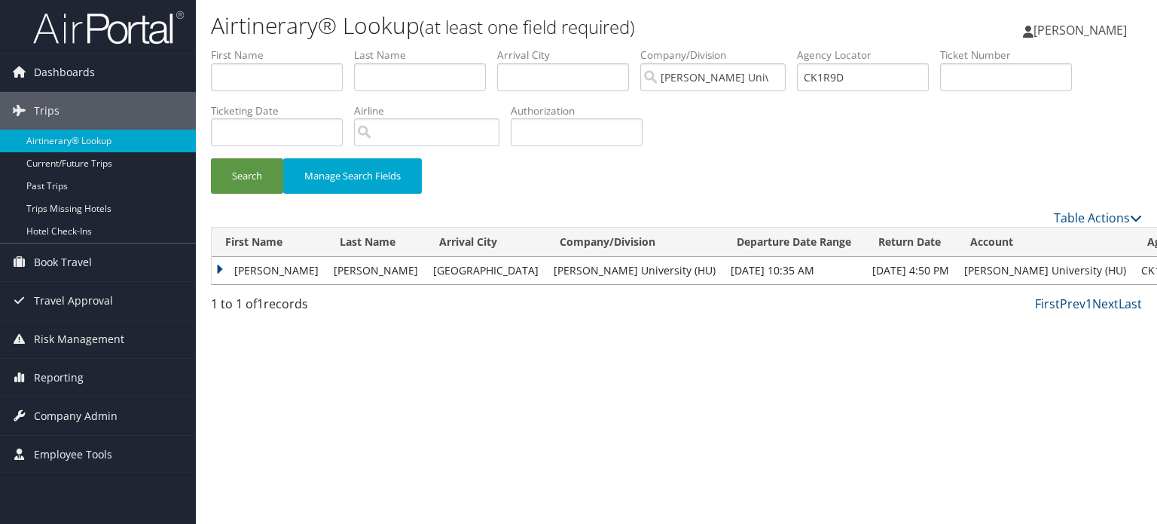
click at [213, 274] on td "MUHAMMAD JAMIL" at bounding box center [269, 270] width 115 height 27
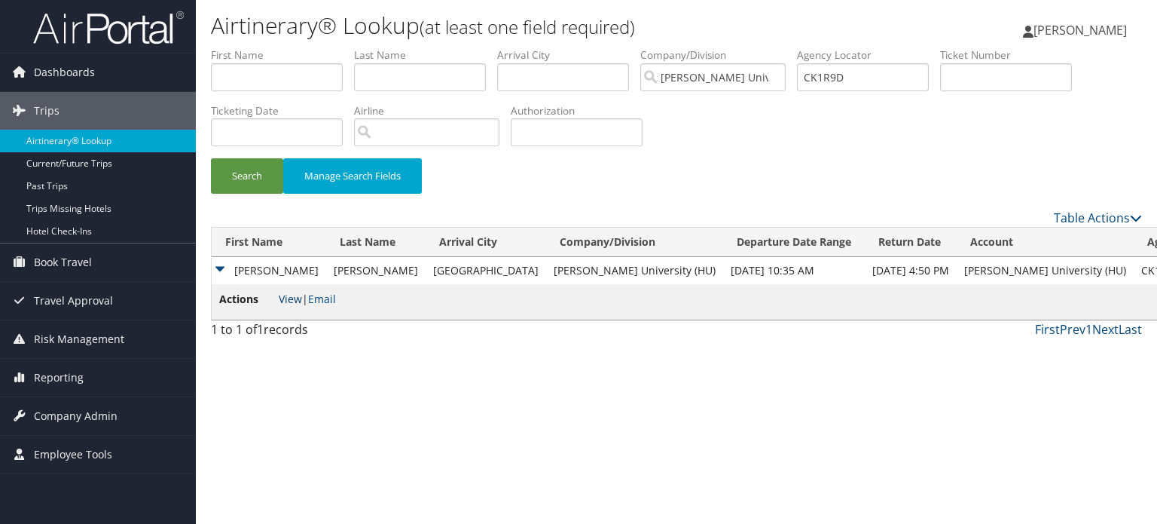
click at [279, 300] on link "View" at bounding box center [290, 299] width 23 height 14
click at [841, 75] on input "CK1R9D" at bounding box center [863, 77] width 132 height 28
paste input "CFRY6P"
type input "CFRY6P"
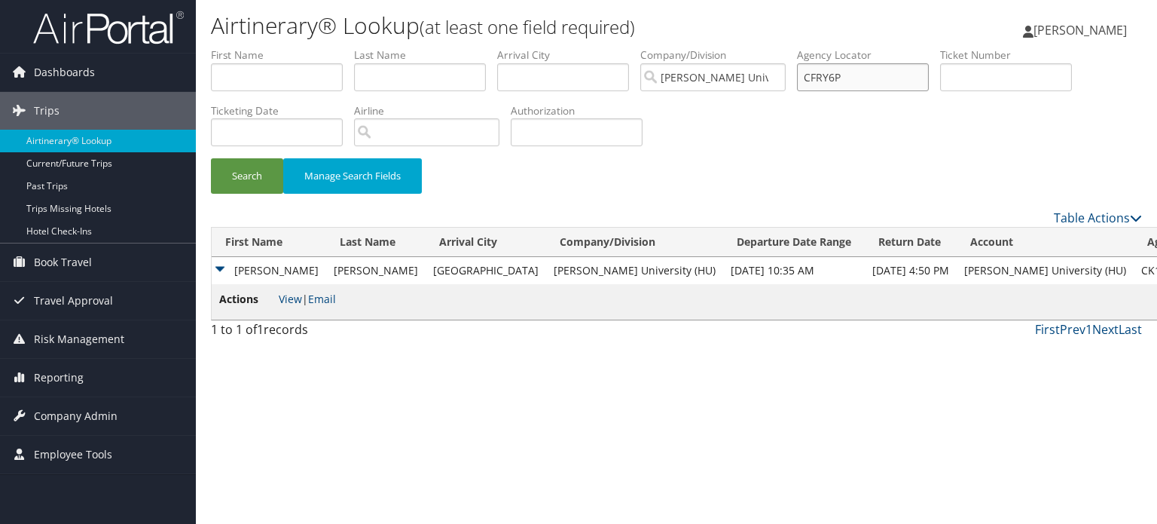
click at [211, 158] on button "Search" at bounding box center [247, 175] width 72 height 35
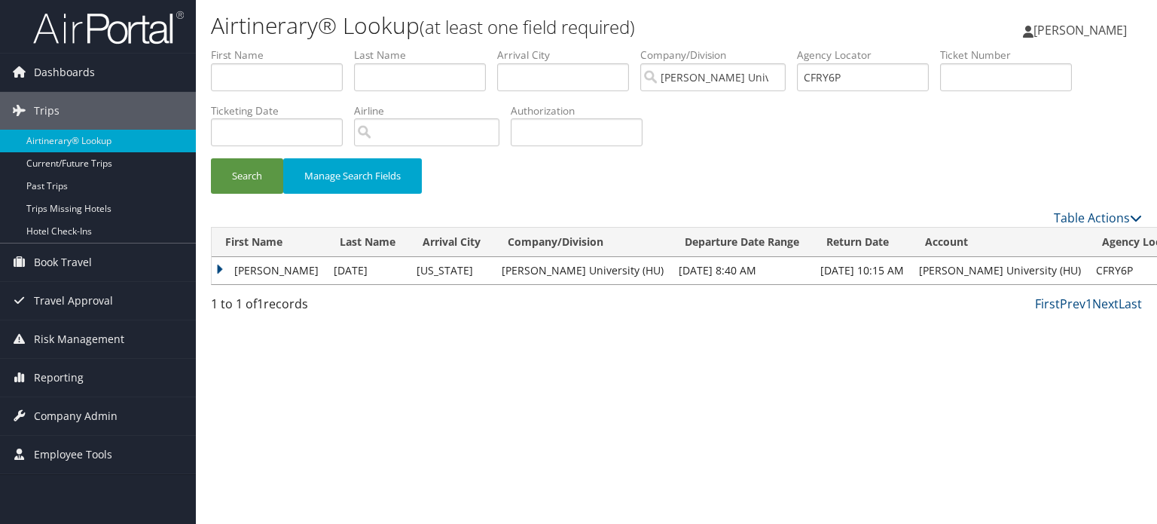
click at [277, 276] on td "KAFI JAMILA" at bounding box center [269, 270] width 115 height 27
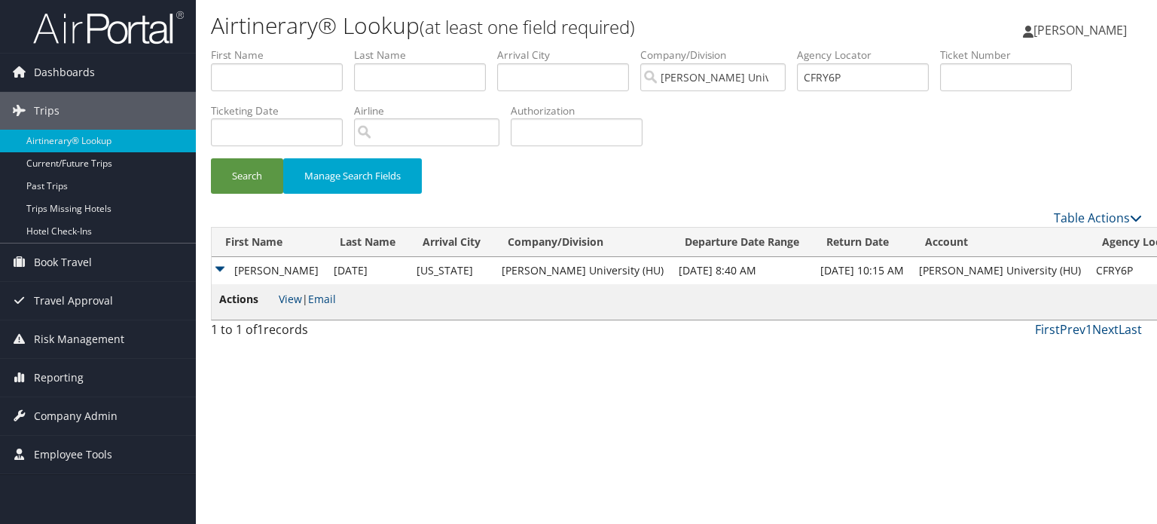
click at [289, 291] on li "Actions View | Email" at bounding box center [277, 302] width 117 height 22
click at [291, 295] on link "View" at bounding box center [290, 299] width 23 height 14
click at [874, 69] on input "CFRY6P" at bounding box center [863, 77] width 132 height 28
paste input "CFPZBW"
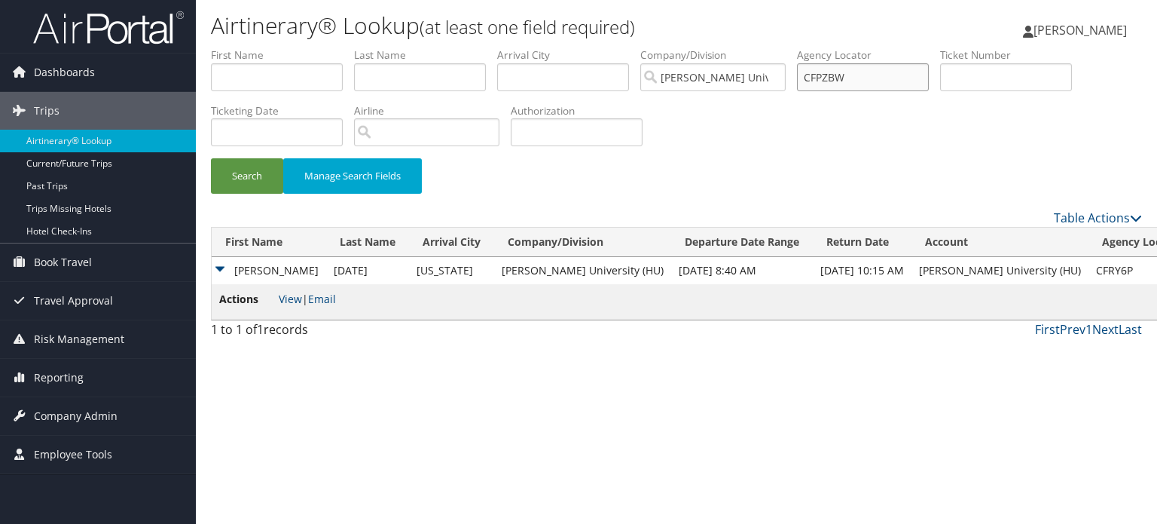
type input "CFPZBW"
click at [211, 158] on button "Search" at bounding box center [247, 175] width 72 height 35
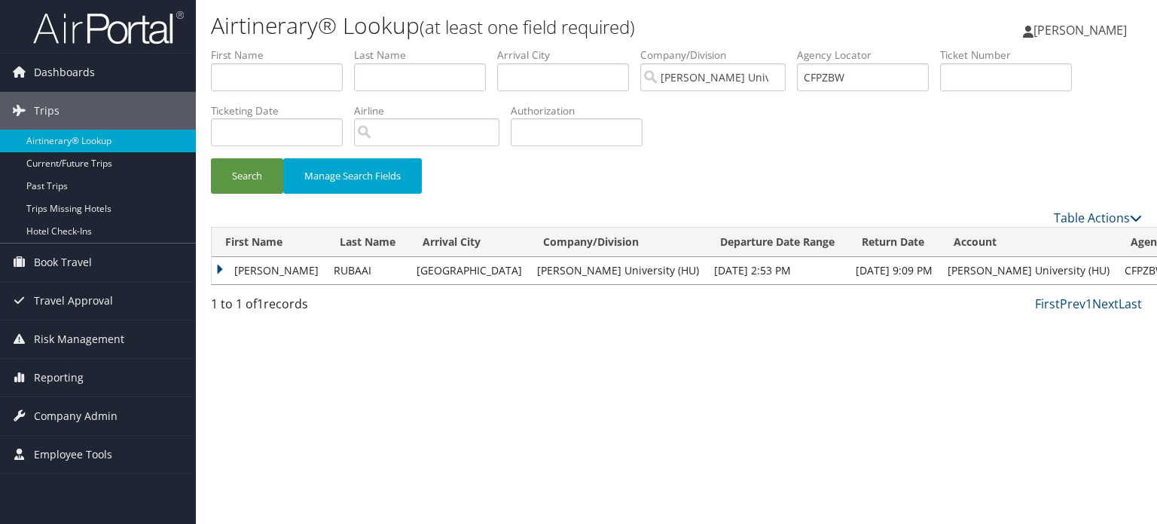
click at [286, 265] on td "AHMED" at bounding box center [269, 270] width 115 height 27
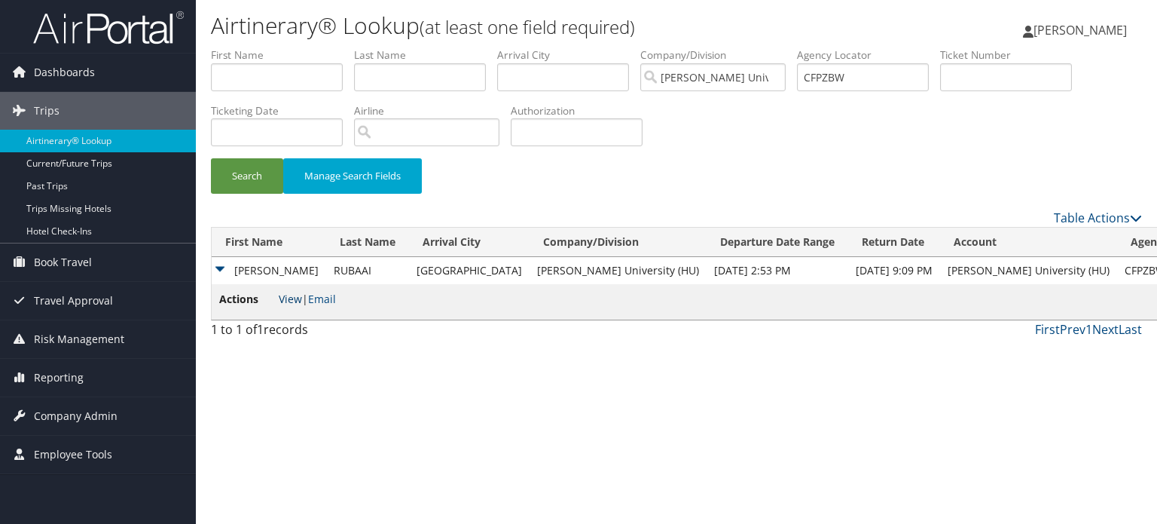
click at [288, 304] on link "View" at bounding box center [290, 299] width 23 height 14
click at [885, 76] on input "CFPZBW" at bounding box center [863, 77] width 132 height 28
paste input "CHQG9J"
type input "CHQG9J"
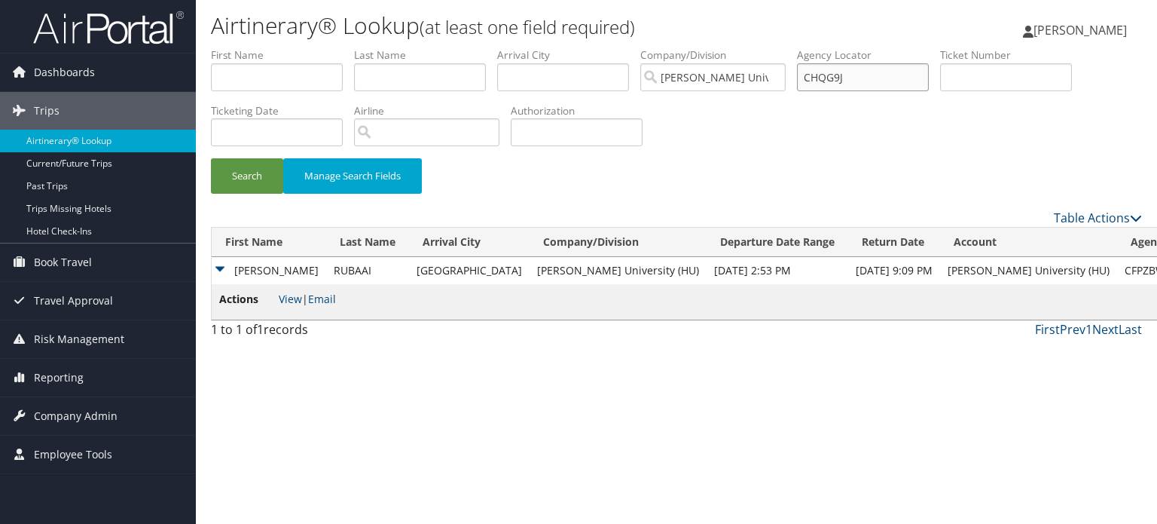
click at [211, 158] on button "Search" at bounding box center [247, 175] width 72 height 35
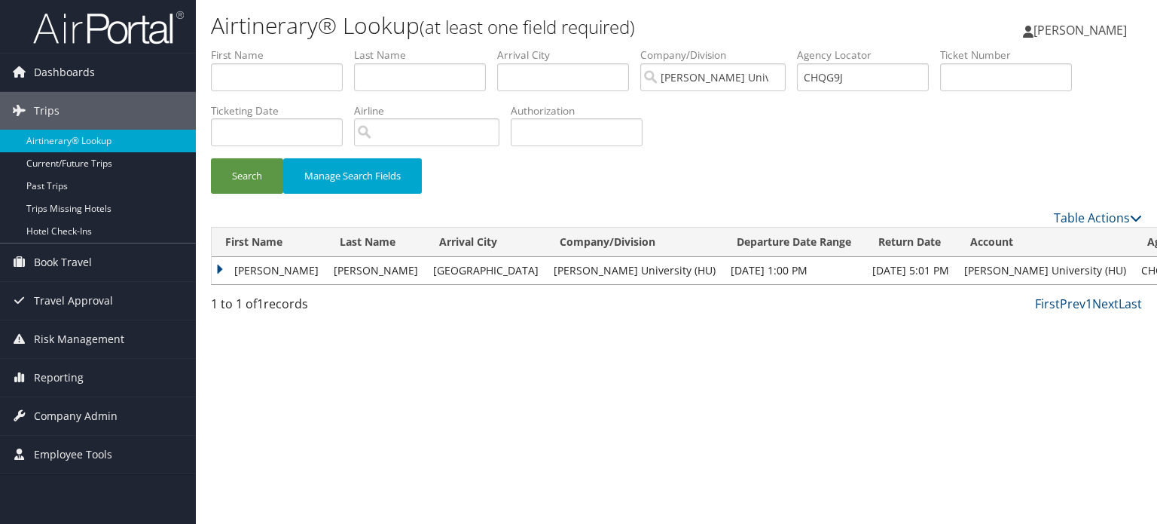
click at [363, 264] on td "REBOLD" at bounding box center [375, 270] width 99 height 27
click at [223, 270] on td "NICHOLAS" at bounding box center [269, 270] width 115 height 27
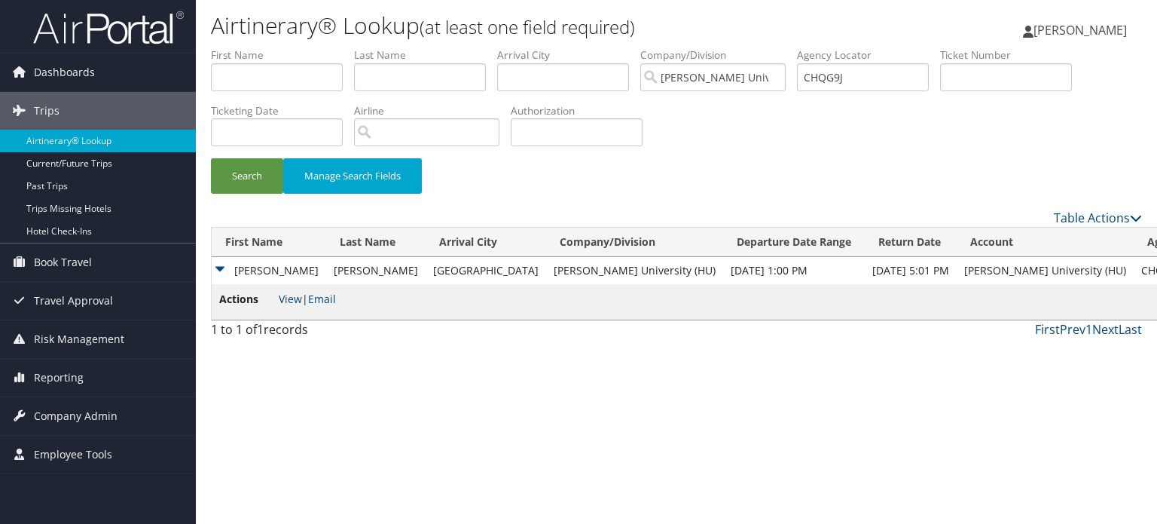
click at [286, 289] on td "Actions View | Email" at bounding box center [727, 301] width 1030 height 35
click at [287, 295] on link "View" at bounding box center [290, 299] width 23 height 14
click at [853, 81] on input "CHQG9J" at bounding box center [863, 77] width 132 height 28
paste input "CH2V4Z"
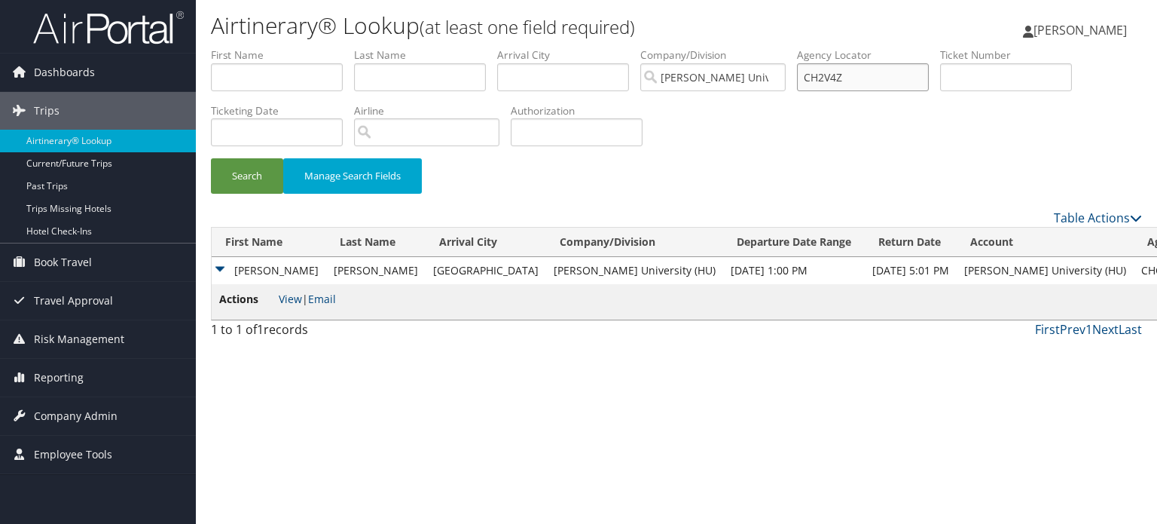
type input "CH2V4Z"
click at [211, 158] on button "Search" at bounding box center [247, 175] width 72 height 35
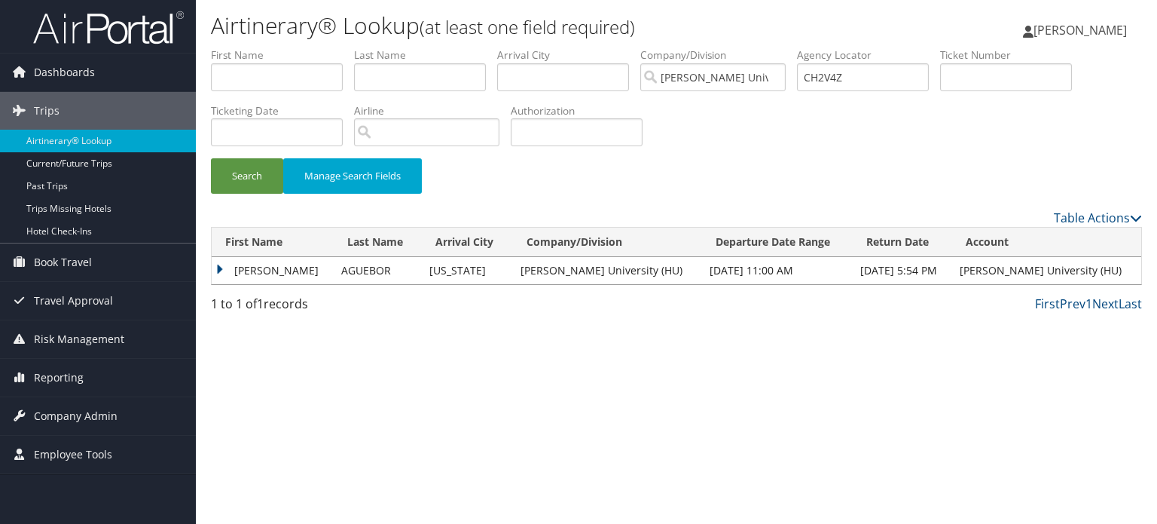
click at [314, 280] on td "KINGSLEY OMOROSE" at bounding box center [273, 270] width 122 height 27
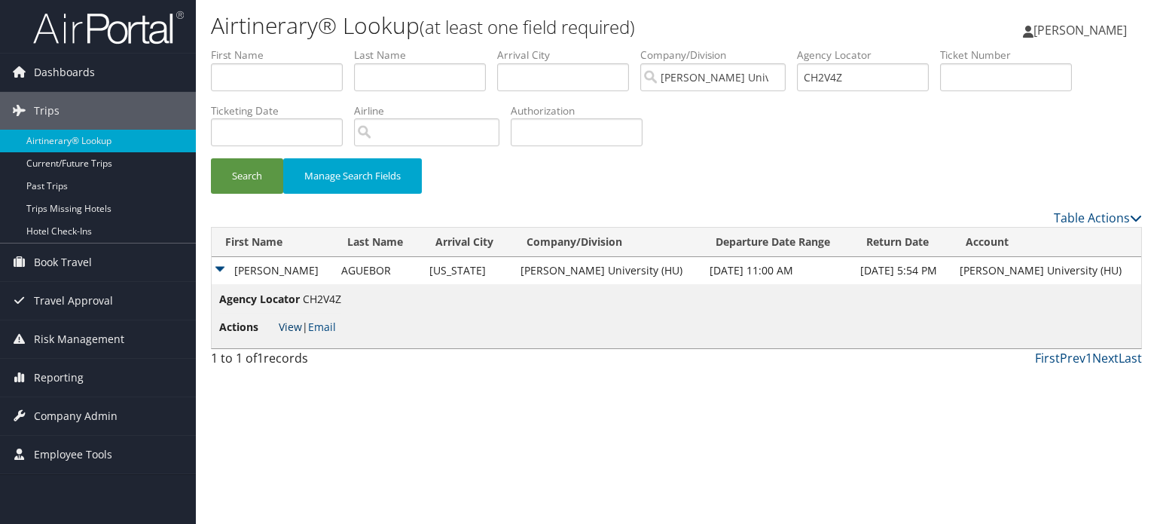
click at [292, 328] on link "View" at bounding box center [290, 326] width 23 height 14
click at [283, 331] on link "View" at bounding box center [290, 326] width 23 height 14
click at [820, 77] on input "CH2V4Z" at bounding box center [863, 77] width 132 height 28
paste input "CGTVQ2"
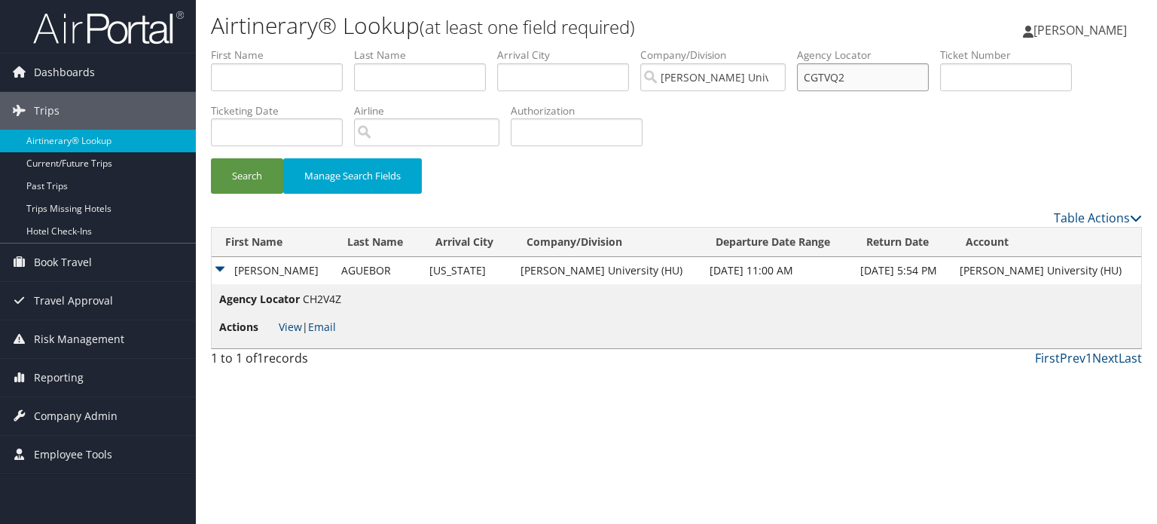
type input "CGTVQ2"
click at [211, 158] on button "Search" at bounding box center [247, 175] width 72 height 35
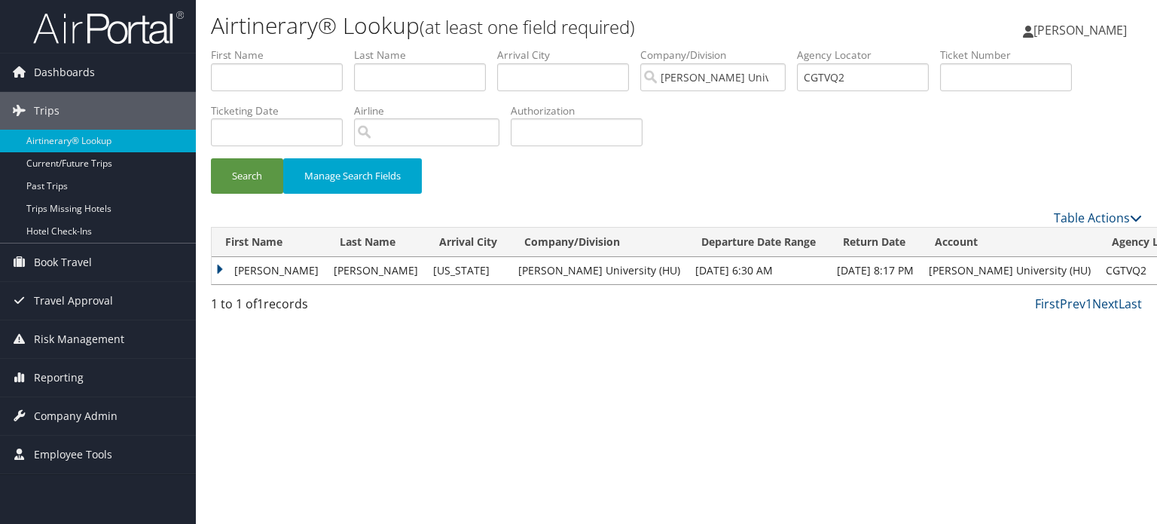
click at [374, 274] on td "EDWARDS" at bounding box center [375, 270] width 99 height 27
click at [224, 267] on td "NATASHA" at bounding box center [269, 270] width 115 height 27
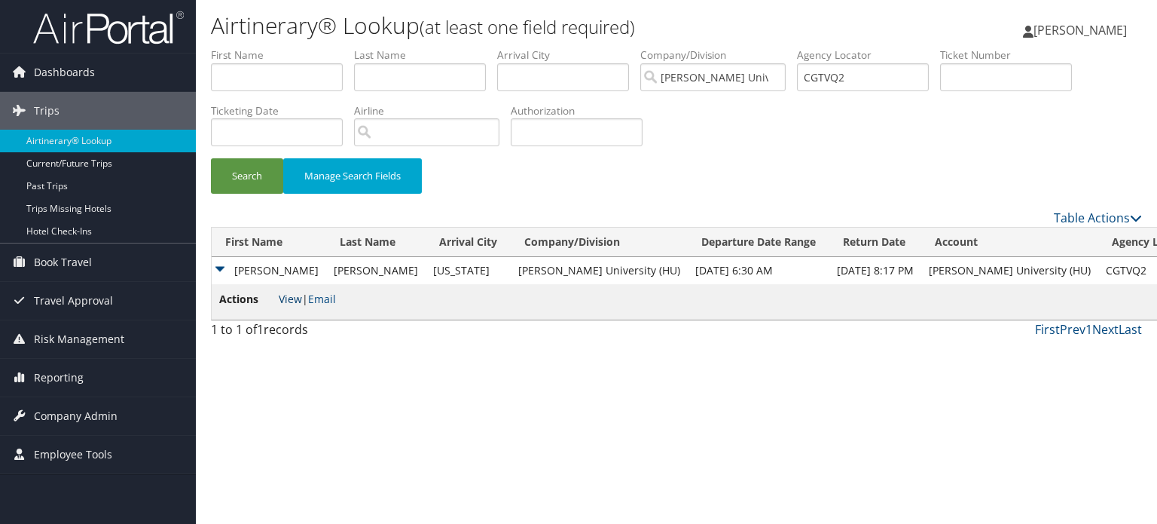
click at [284, 297] on link "View" at bounding box center [290, 299] width 23 height 14
click at [828, 78] on input "CGTVQ2" at bounding box center [863, 77] width 132 height 28
paste input "CG1K14"
type input "CG1K14"
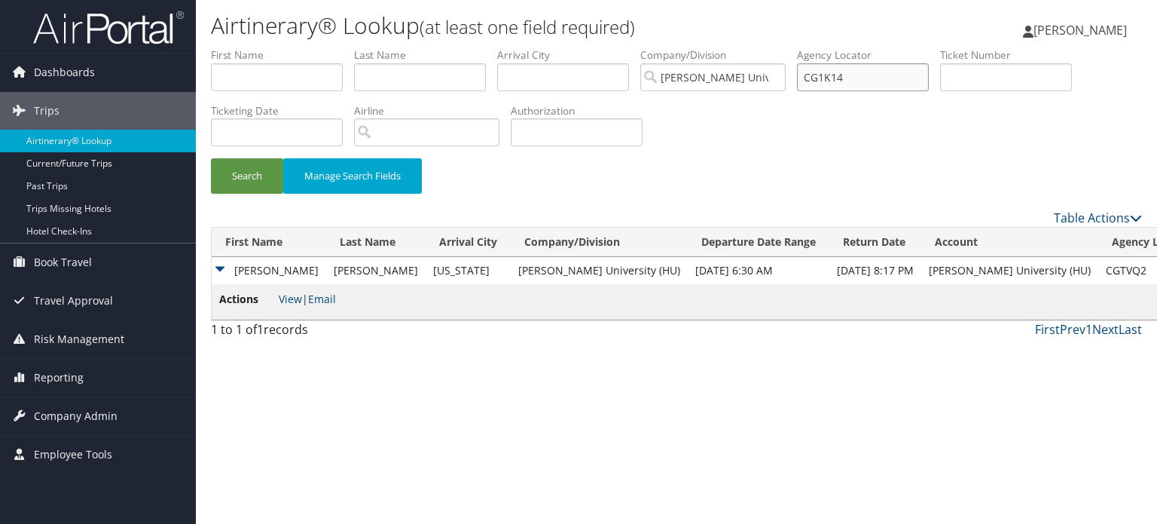
click at [211, 158] on button "Search" at bounding box center [247, 175] width 72 height 35
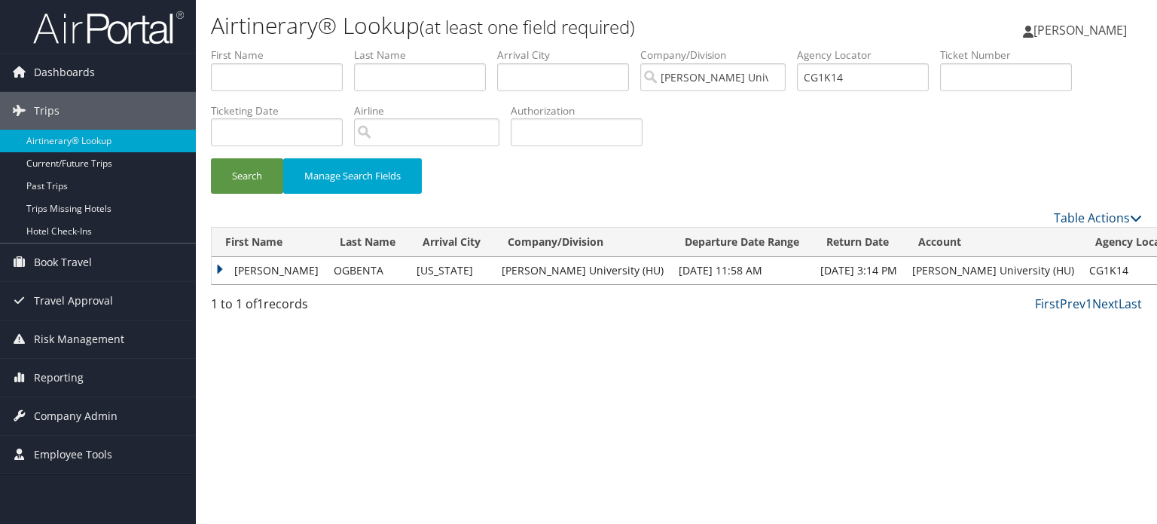
click at [302, 276] on td "UGONNA CRYSTAL" at bounding box center [269, 270] width 115 height 27
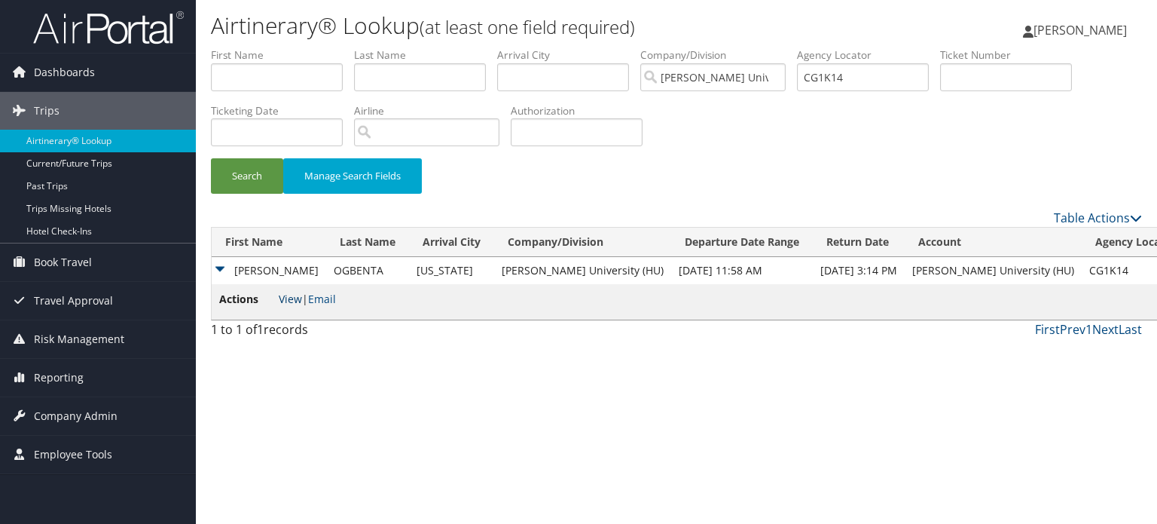
click at [283, 301] on link "View" at bounding box center [290, 299] width 23 height 14
click at [885, 75] on input "CG1K14" at bounding box center [863, 77] width 132 height 28
paste input "CFS1SX"
type input "CFS1SX"
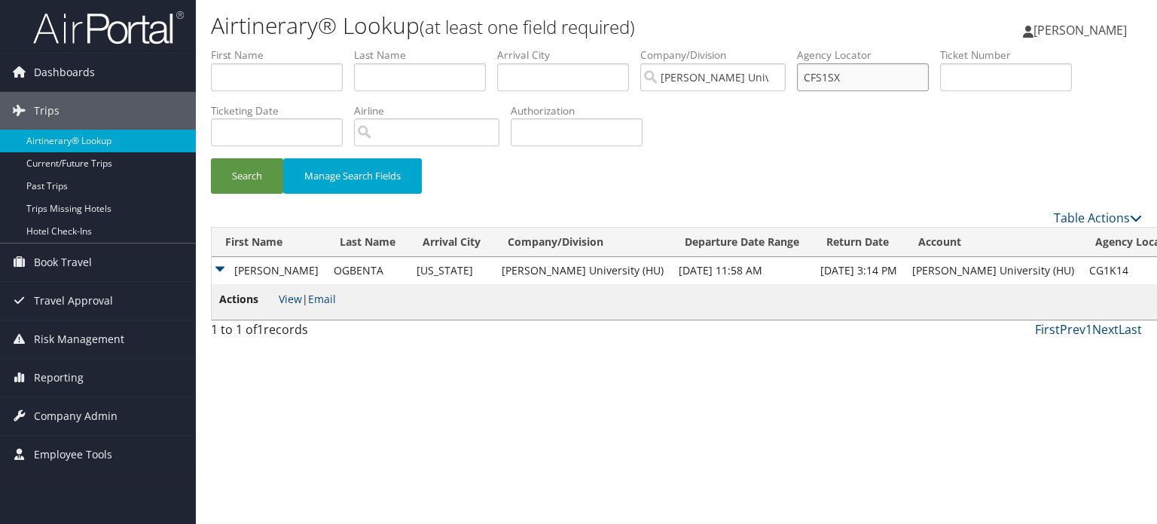
click at [211, 158] on button "Search" at bounding box center [247, 175] width 72 height 35
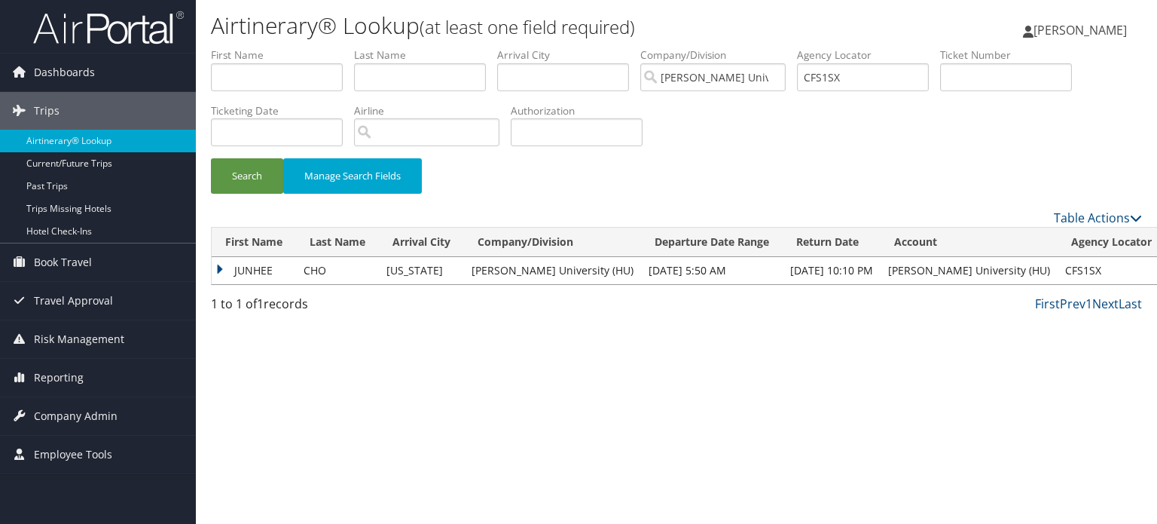
click at [317, 265] on td "CHO" at bounding box center [337, 270] width 83 height 27
click at [230, 272] on td "JUNHEE" at bounding box center [254, 270] width 84 height 27
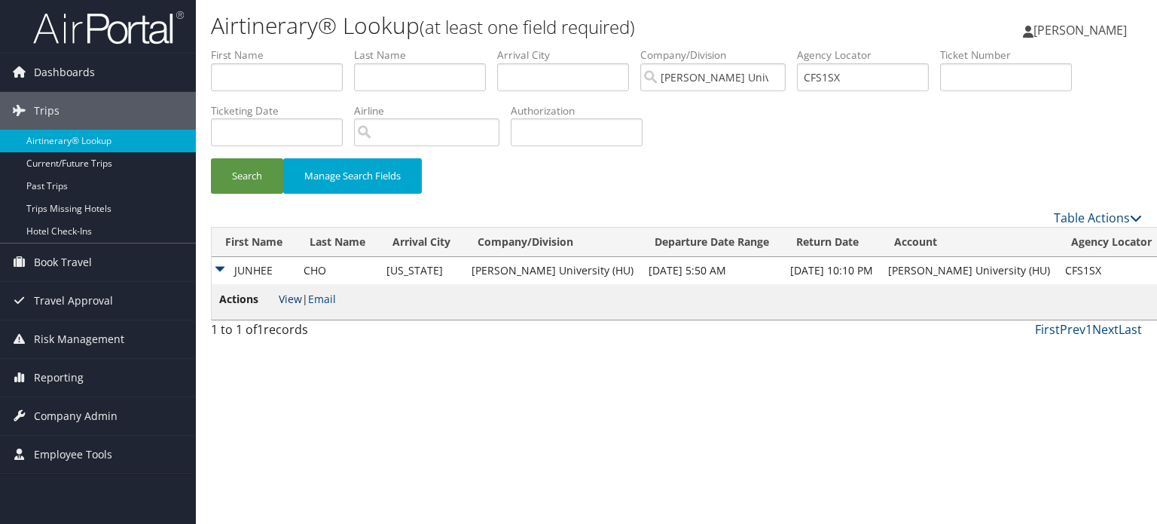
click at [283, 298] on link "View" at bounding box center [290, 299] width 23 height 14
click at [825, 67] on input "CFS1SX" at bounding box center [863, 77] width 132 height 28
paste input "CJ13PQ"
type input "CJ13PQ"
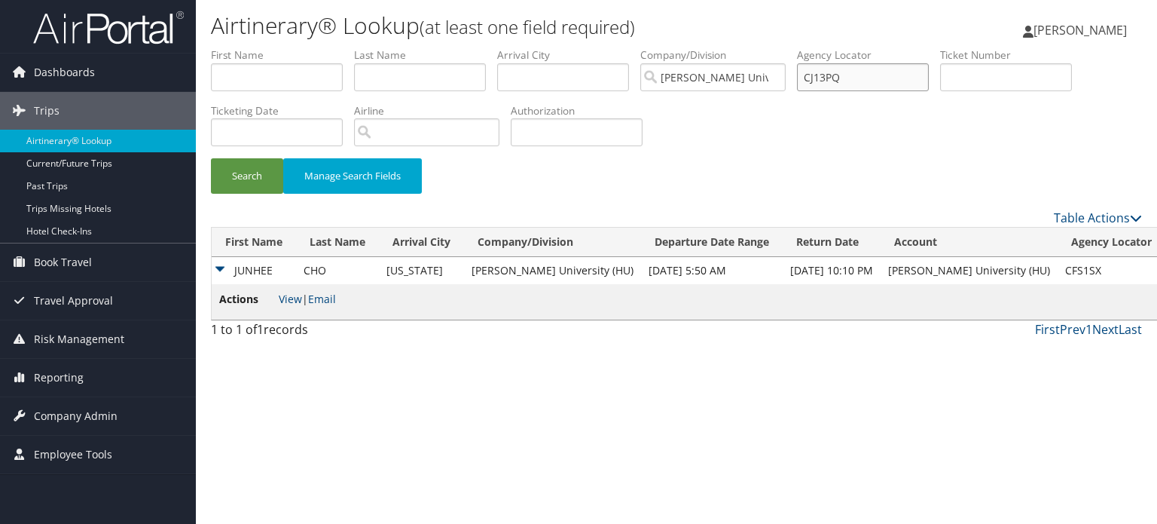
click at [211, 158] on button "Search" at bounding box center [247, 175] width 72 height 35
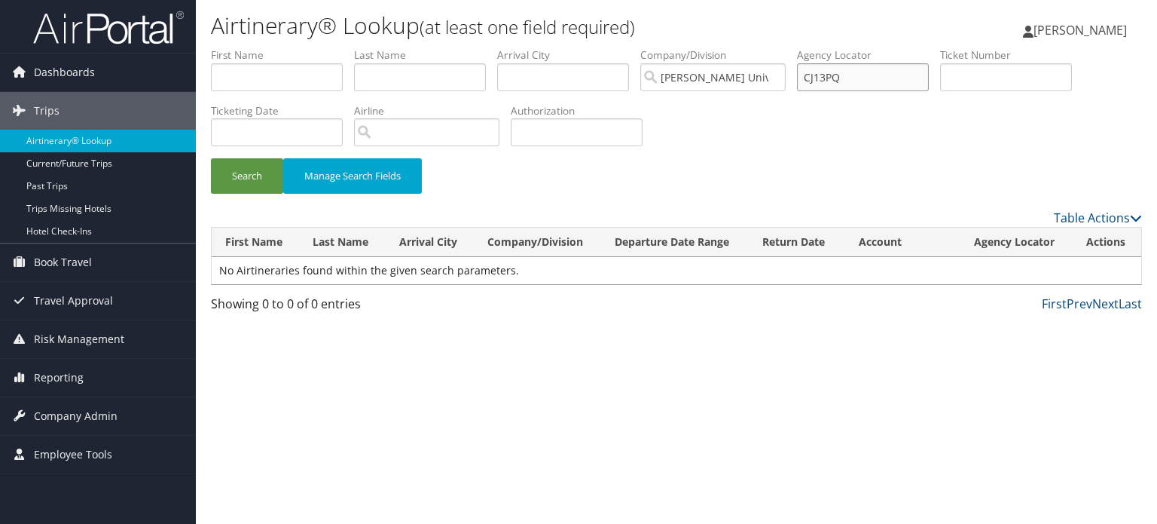
click at [902, 83] on input "CJ13PQ" at bounding box center [863, 77] width 132 height 28
click at [211, 158] on button "Search" at bounding box center [247, 175] width 72 height 35
drag, startPoint x: 310, startPoint y: 75, endPoint x: 316, endPoint y: 20, distance: 54.5
click at [310, 75] on input "text" at bounding box center [277, 77] width 132 height 28
type input "u"
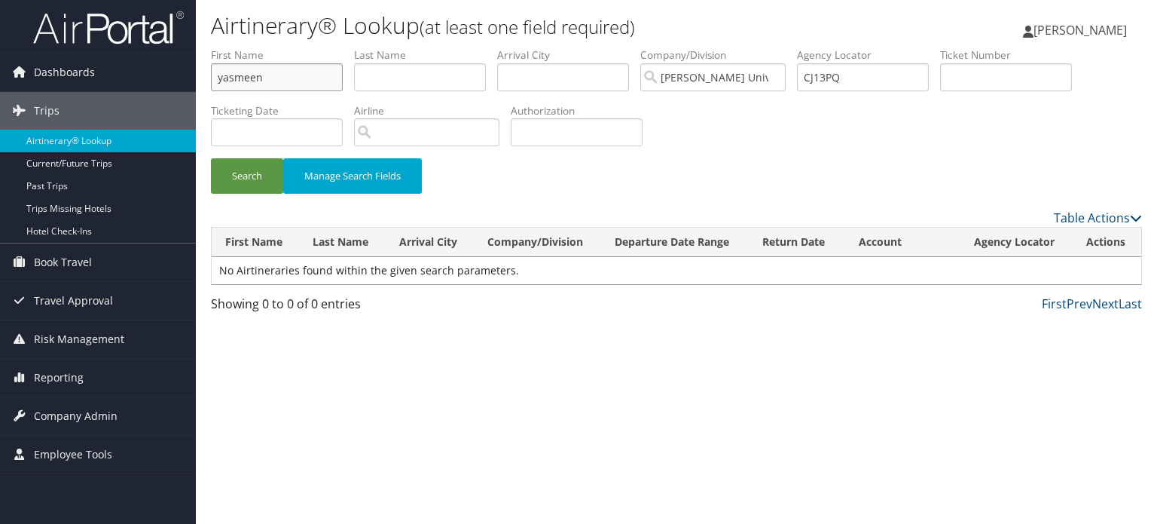
type input "yasmeen"
click at [423, 91] on li "Last Name" at bounding box center [425, 74] width 143 height 55
click at [442, 74] on input "text" at bounding box center [420, 77] width 132 height 28
type input "walker"
click at [211, 158] on button "Search" at bounding box center [247, 175] width 72 height 35
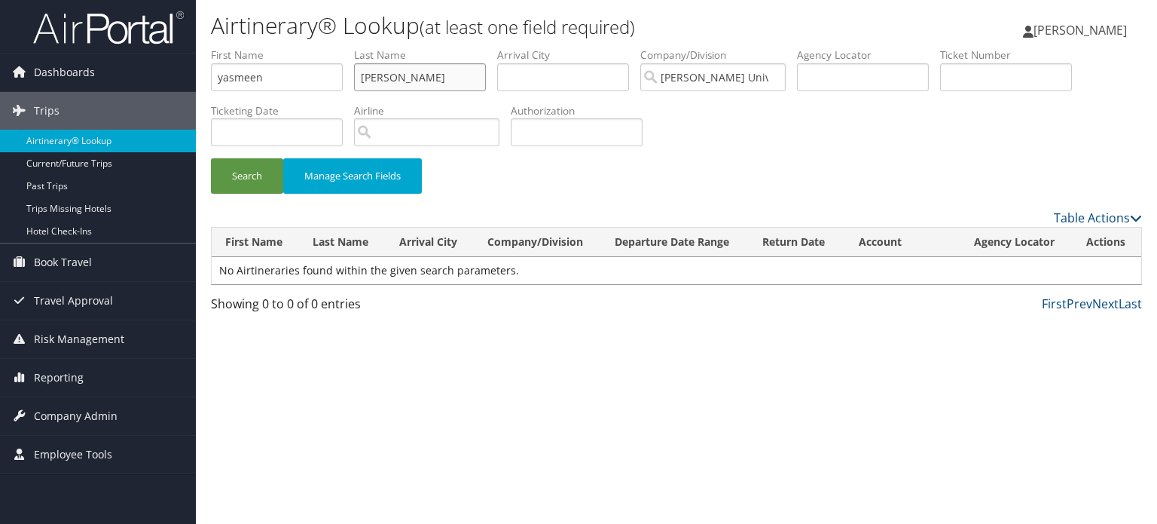
drag, startPoint x: 439, startPoint y: 81, endPoint x: 234, endPoint y: 70, distance: 205.2
click at [234, 47] on ul "First Name yasmeen Last Name walker Departure City Arrival City Company/Divisio…" at bounding box center [676, 47] width 931 height 0
drag, startPoint x: 289, startPoint y: 69, endPoint x: 96, endPoint y: 57, distance: 194.0
click at [96, 57] on div "Dashboards AirPortal 360™ (Manager) My Travel Dashboard Trips Airtinerary® Look…" at bounding box center [578, 262] width 1157 height 524
click at [635, 135] on input "text" at bounding box center [577, 132] width 132 height 28
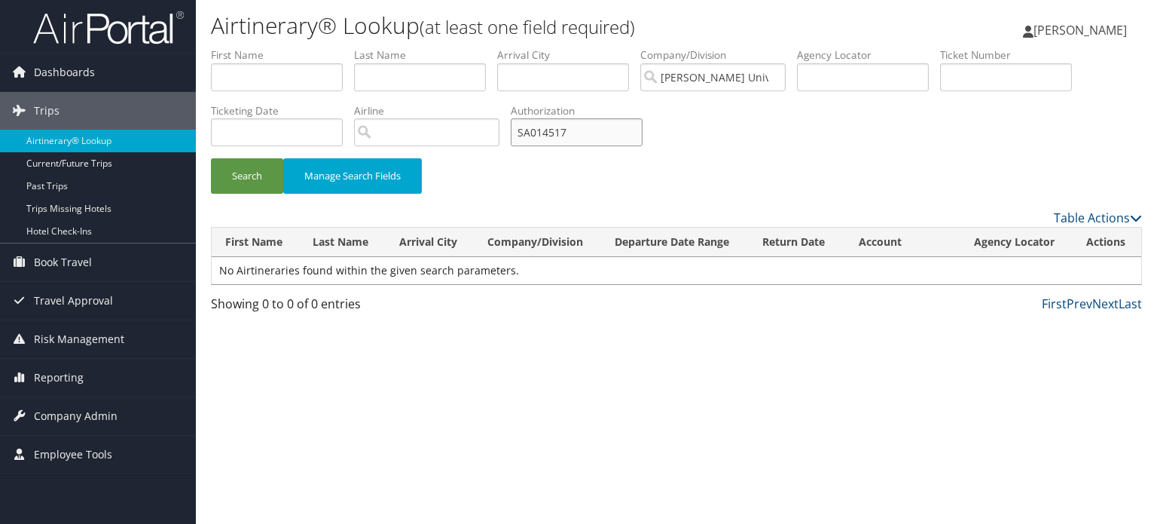
type input "SA014517"
click at [211, 158] on button "Search" at bounding box center [247, 175] width 72 height 35
drag, startPoint x: 576, startPoint y: 132, endPoint x: 379, endPoint y: 102, distance: 199.6
click at [379, 47] on ul "First Name Last Name Departure City Arrival City Company/Division Howard Univer…" at bounding box center [676, 47] width 931 height 0
drag, startPoint x: 845, startPoint y: 75, endPoint x: 847, endPoint y: 17, distance: 57.3
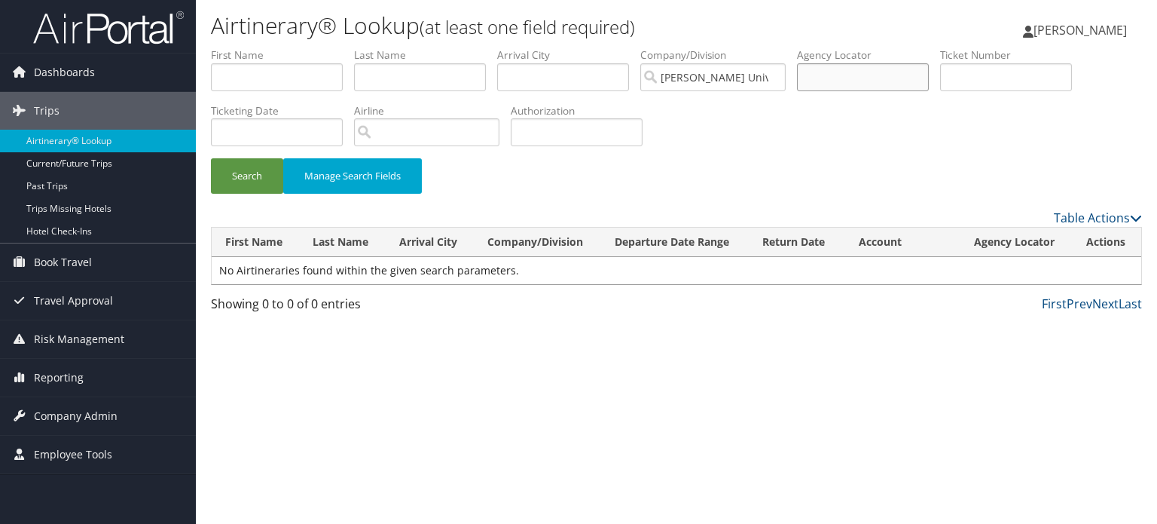
click at [845, 75] on input "text" at bounding box center [863, 77] width 132 height 28
paste input "CFRY6P"
type input "CFRY6P"
click at [211, 158] on button "Search" at bounding box center [247, 175] width 72 height 35
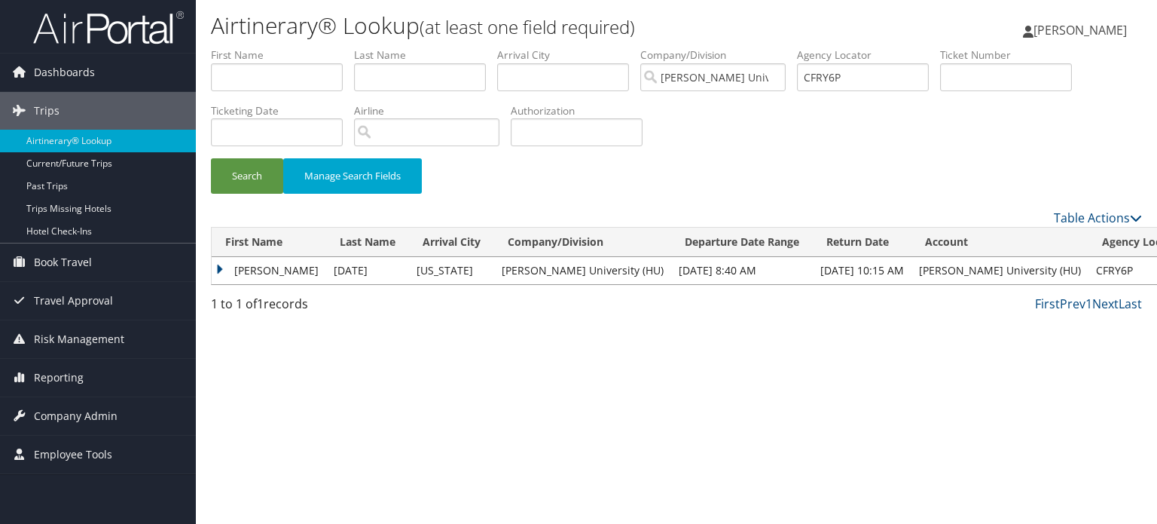
click at [229, 270] on td "KAFI JAMILA" at bounding box center [269, 270] width 115 height 27
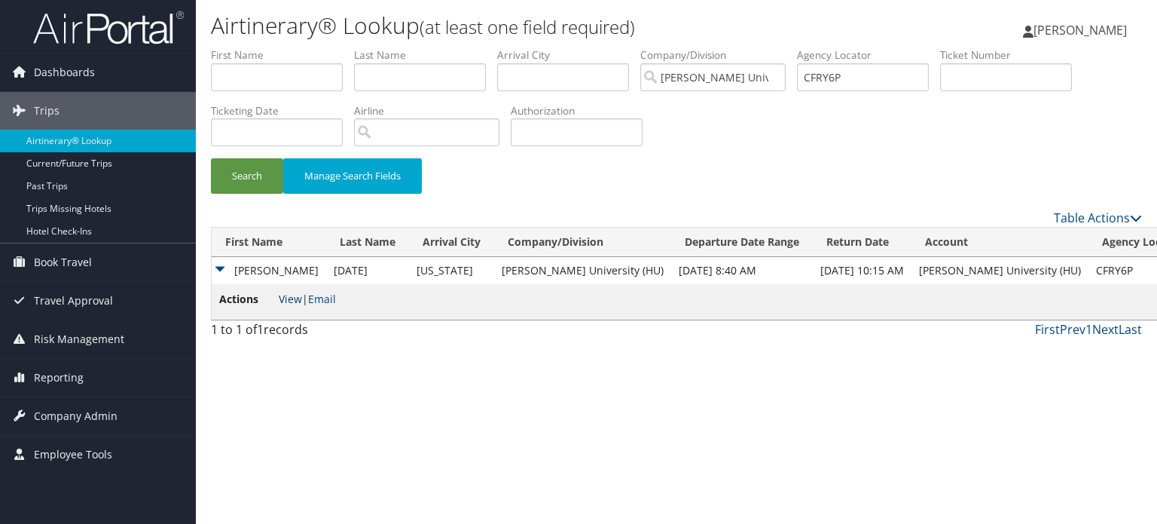
click at [279, 298] on link "View" at bounding box center [290, 299] width 23 height 14
click at [890, 79] on input "CFRY6P" at bounding box center [863, 77] width 132 height 28
paste input "CG73PM"
type input "CG73PM"
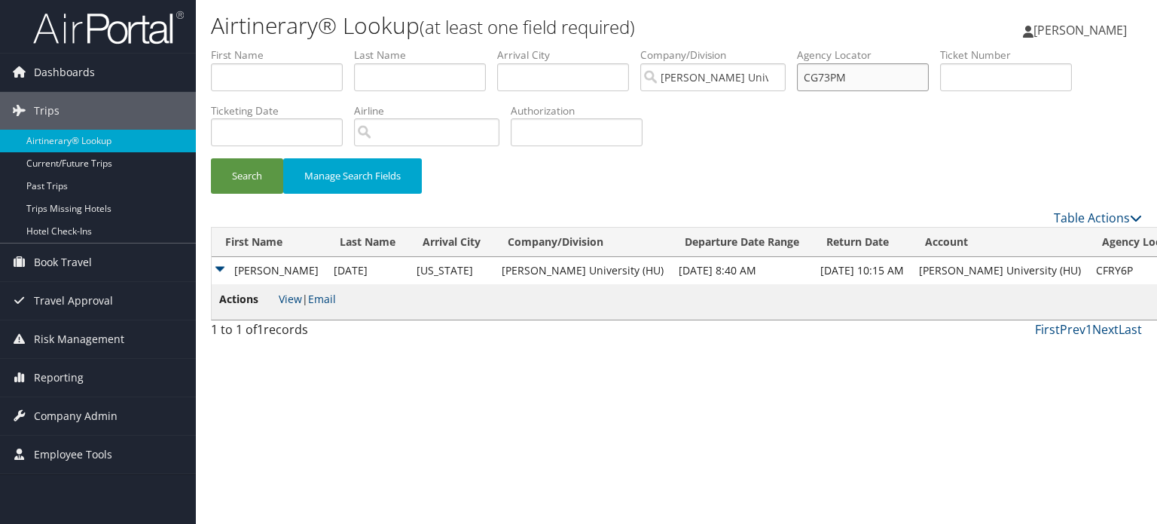
click at [211, 158] on button "Search" at bounding box center [247, 175] width 72 height 35
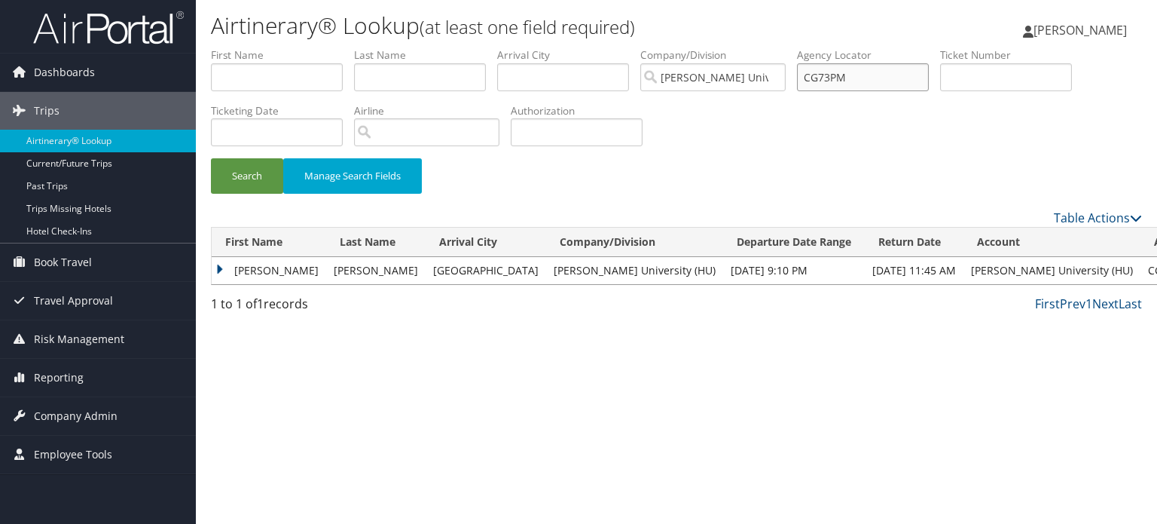
click at [879, 76] on input "CG73PM" at bounding box center [863, 77] width 132 height 28
click at [248, 274] on td "JENNIFER" at bounding box center [269, 270] width 115 height 27
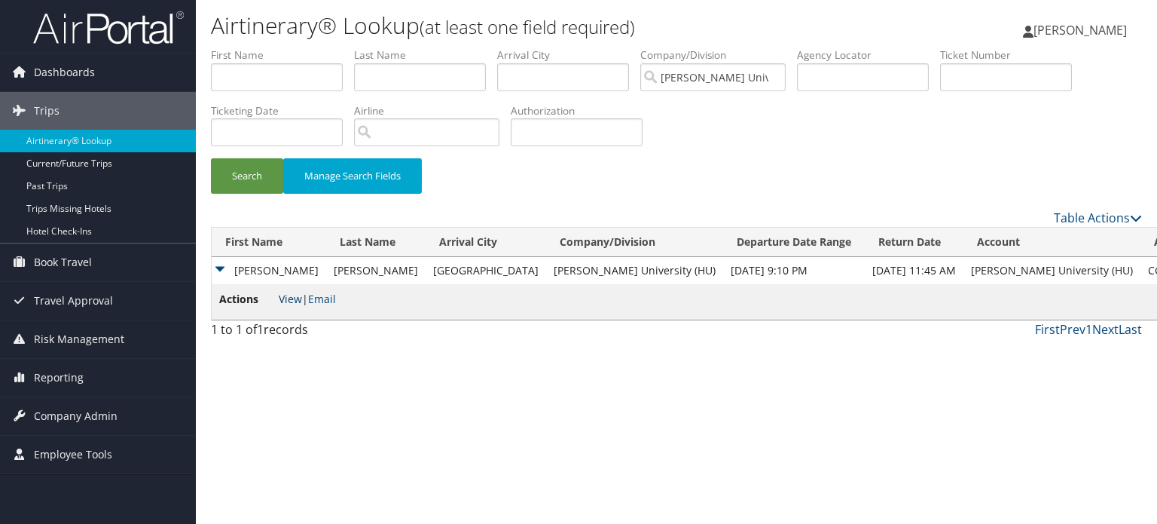
click at [289, 295] on link "View" at bounding box center [290, 299] width 23 height 14
click at [828, 72] on input "text" at bounding box center [863, 77] width 132 height 28
paste input "CGDZ1C"
type input "CGDZ1C"
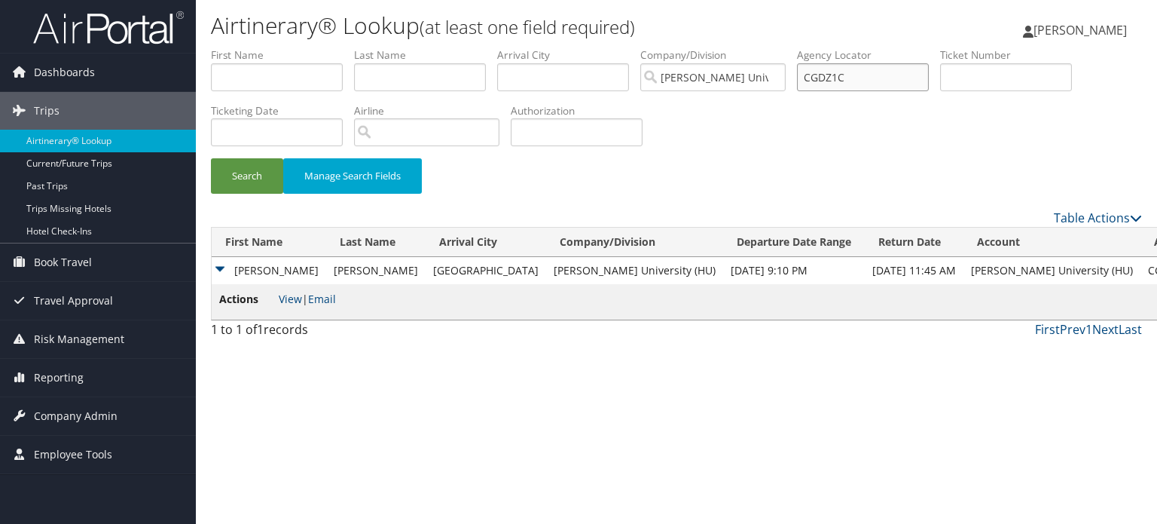
click at [211, 158] on button "Search" at bounding box center [247, 175] width 72 height 35
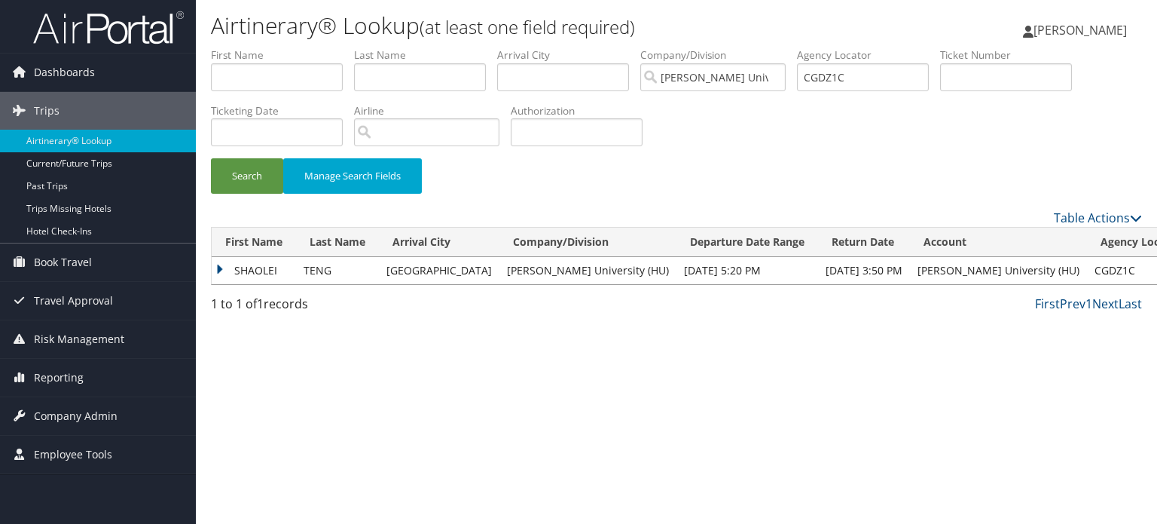
click at [286, 266] on td "SHAOLEI" at bounding box center [254, 270] width 84 height 27
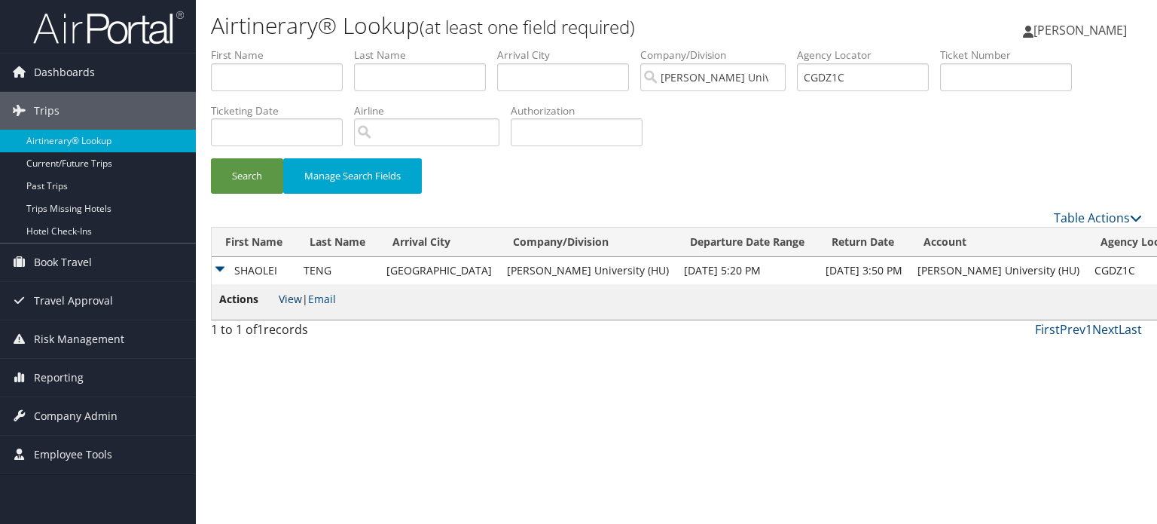
click at [296, 300] on link "View" at bounding box center [290, 299] width 23 height 14
click at [861, 79] on input "CGDZ1C" at bounding box center [863, 77] width 132 height 28
paste input "CH2ZSF"
type input "CH2ZSF"
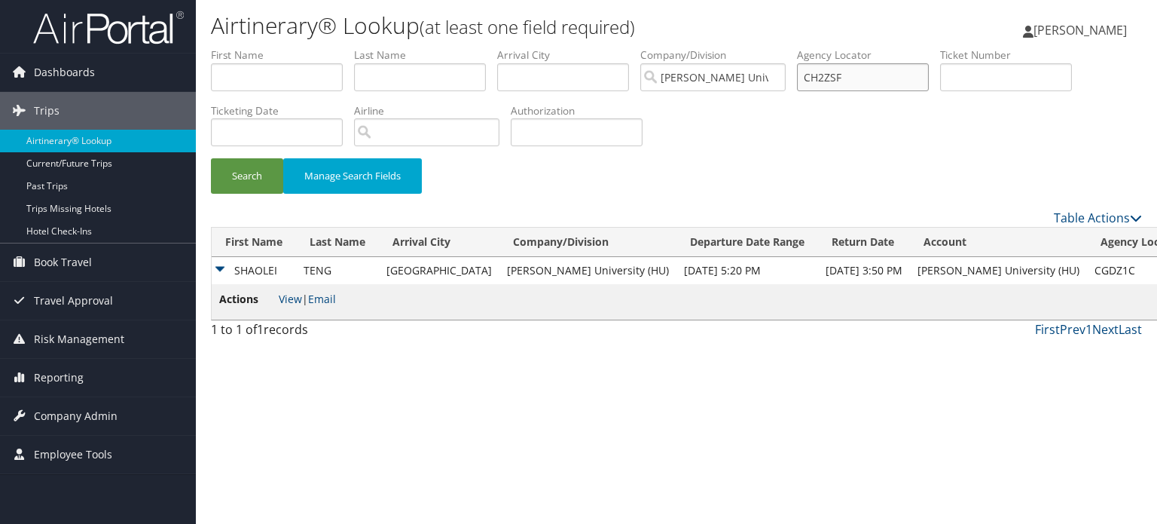
click at [211, 158] on button "Search" at bounding box center [247, 175] width 72 height 35
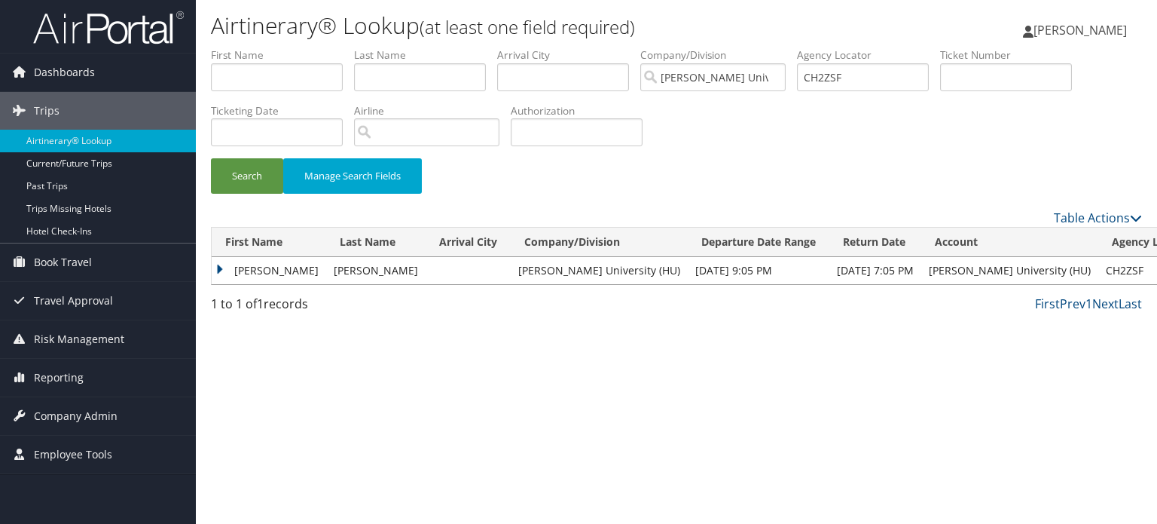
click at [326, 273] on td "ADAMS" at bounding box center [375, 270] width 99 height 27
click at [217, 270] on td "TERRI" at bounding box center [269, 270] width 115 height 27
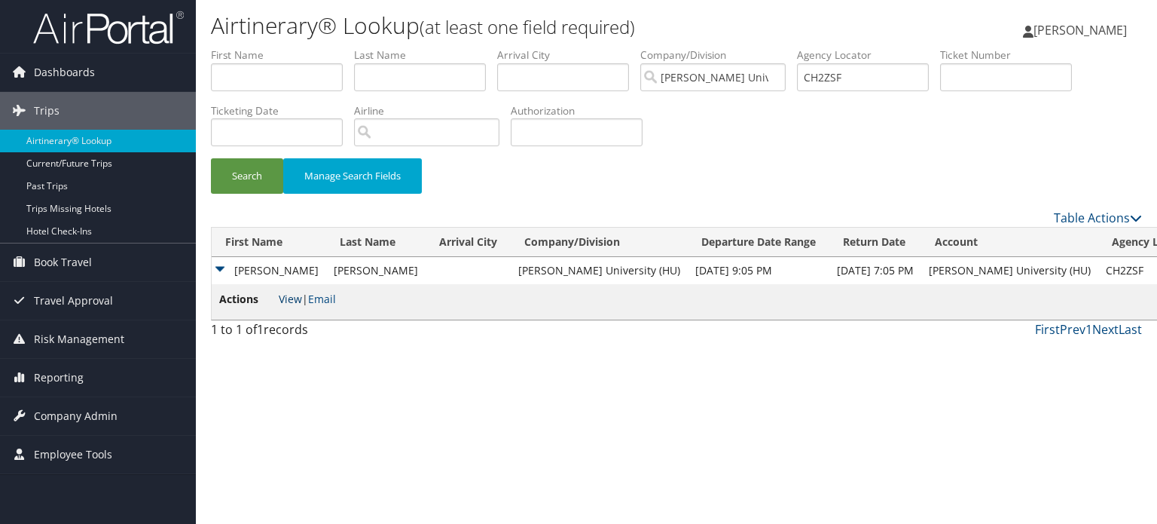
click at [282, 299] on link "View" at bounding box center [290, 299] width 23 height 14
click at [851, 80] on input "CH2ZSF" at bounding box center [863, 77] width 132 height 28
paste input "C8Q0FF"
type input "C8Q0FF"
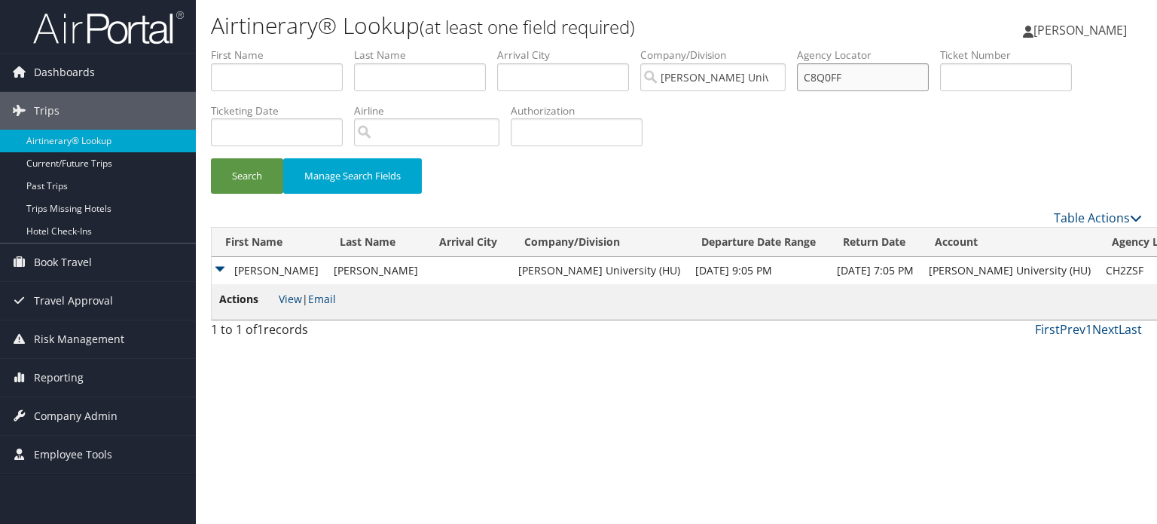
click at [211, 158] on button "Search" at bounding box center [247, 175] width 72 height 35
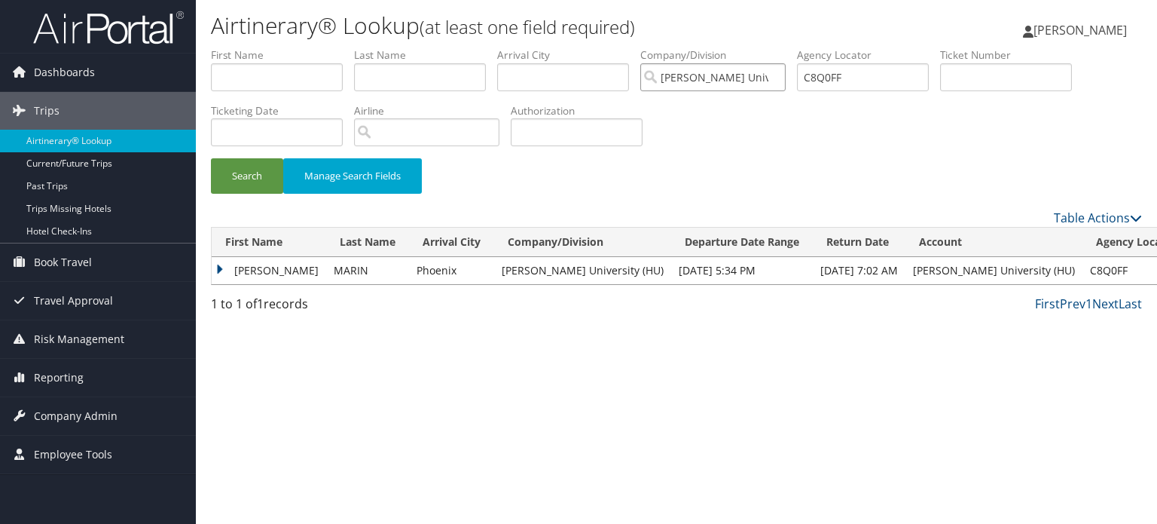
click at [782, 66] on input "[PERSON_NAME] University (HU)" at bounding box center [712, 77] width 145 height 28
drag, startPoint x: 782, startPoint y: 66, endPoint x: 782, endPoint y: 41, distance: 25.6
click at [782, 41] on div "Airtinerary® Lookup (at least one field required) Anthony Dosunmu Anthony Dosun…" at bounding box center [676, 262] width 961 height 524
click at [235, 278] on td "CLAUDIA" at bounding box center [269, 270] width 115 height 27
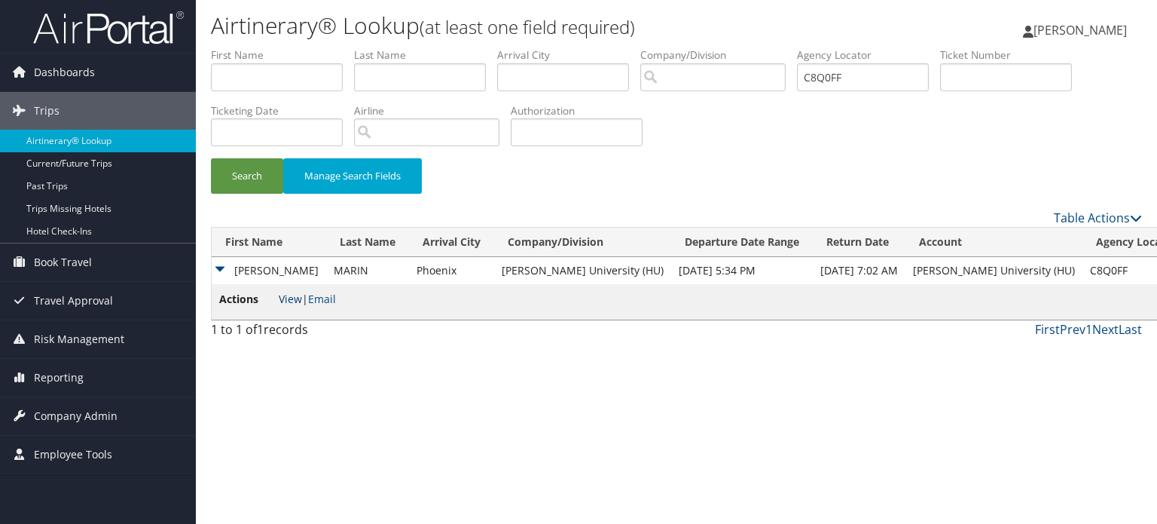
click at [283, 301] on link "View" at bounding box center [290, 299] width 23 height 14
click at [864, 67] on input "C8Q0FF" at bounding box center [863, 77] width 132 height 28
paste input "CG0WDC"
click at [868, 84] on input "CG0WDC" at bounding box center [863, 77] width 132 height 28
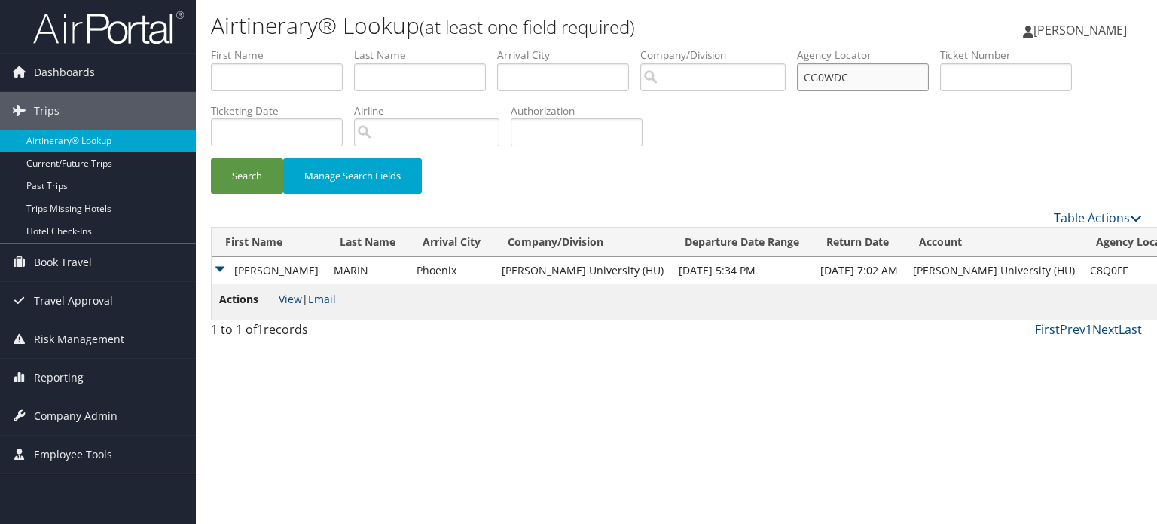
type input "CG0WDC"
click at [211, 158] on button "Search" at bounding box center [247, 175] width 72 height 35
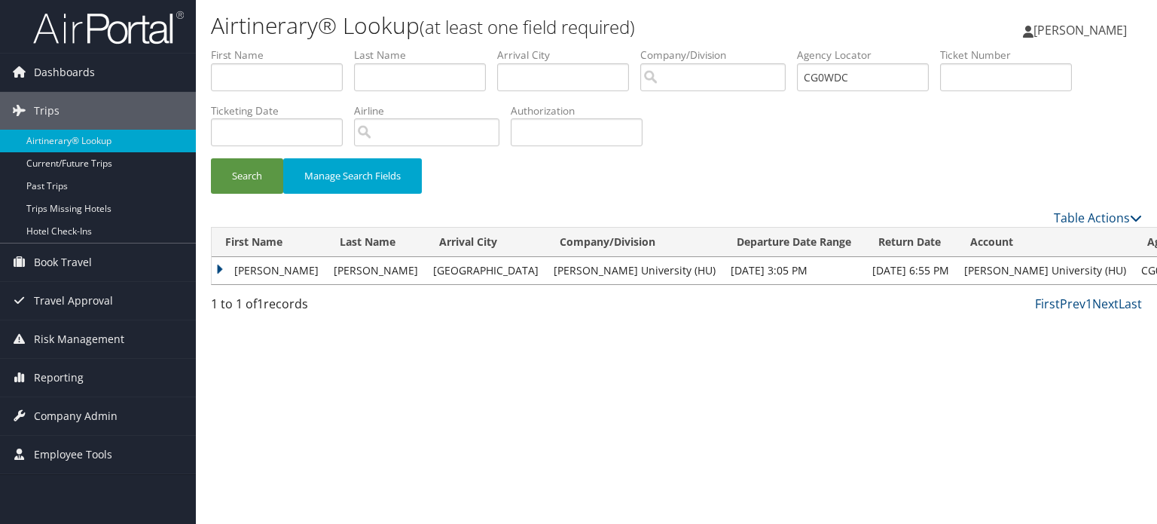
click at [995, 333] on div "Airtinerary® Lookup (at least one field required) Anthony Dosunmu Anthony Dosun…" at bounding box center [676, 262] width 961 height 524
click at [1052, 372] on div "Airtinerary® Lookup (at least one field required) Anthony Dosunmu Anthony Dosun…" at bounding box center [676, 262] width 961 height 524
click at [277, 266] on td "IRENA" at bounding box center [269, 270] width 115 height 27
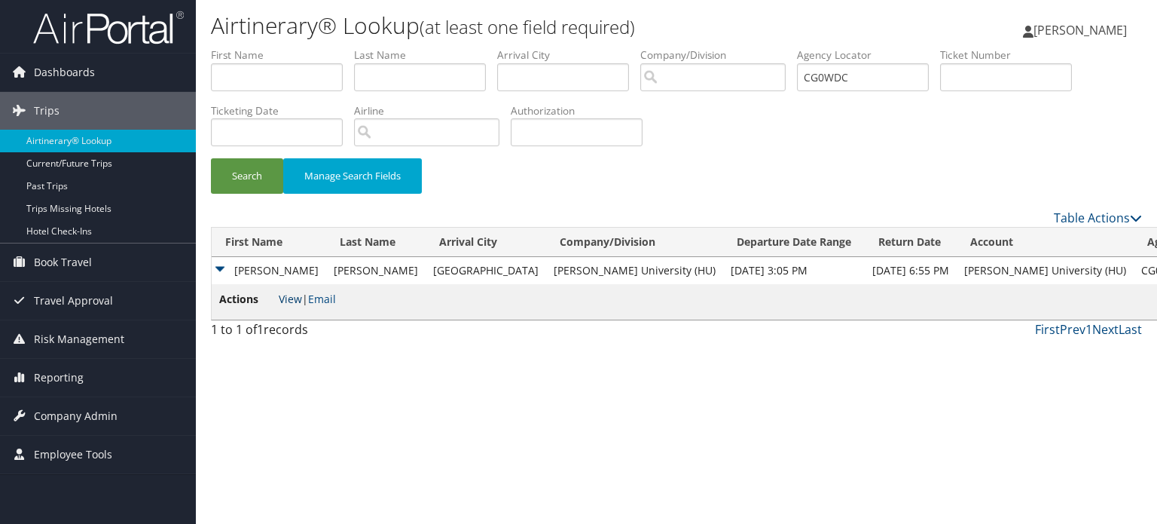
click at [280, 299] on link "View" at bounding box center [290, 299] width 23 height 14
click at [871, 93] on li "Agency Locator CG0WDC" at bounding box center [868, 74] width 143 height 55
click at [863, 80] on input "CG0WDC" at bounding box center [863, 77] width 132 height 28
paste input "CGFY30"
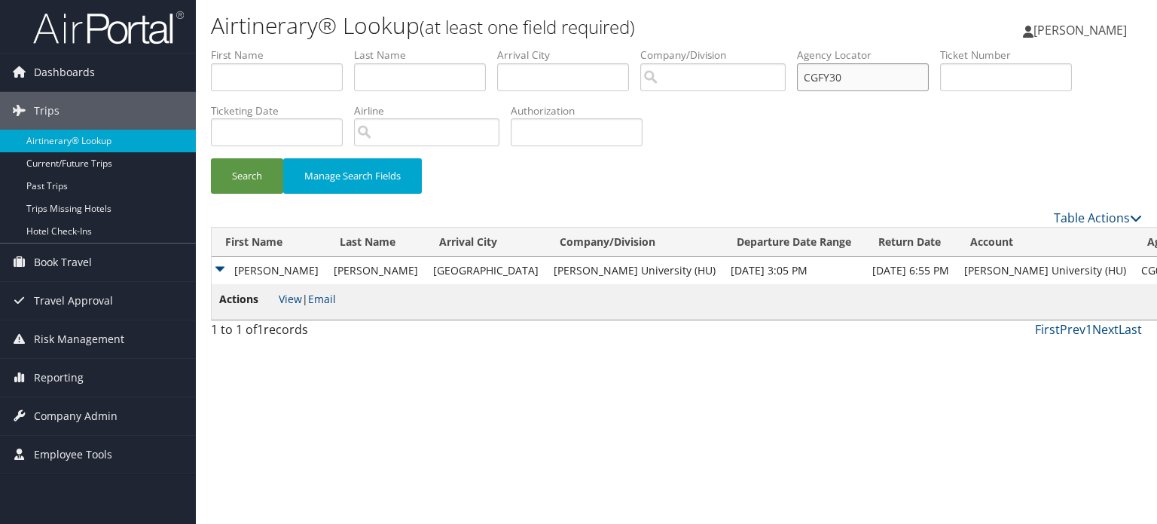
type input "CGFY30"
click at [211, 158] on button "Search" at bounding box center [247, 175] width 72 height 35
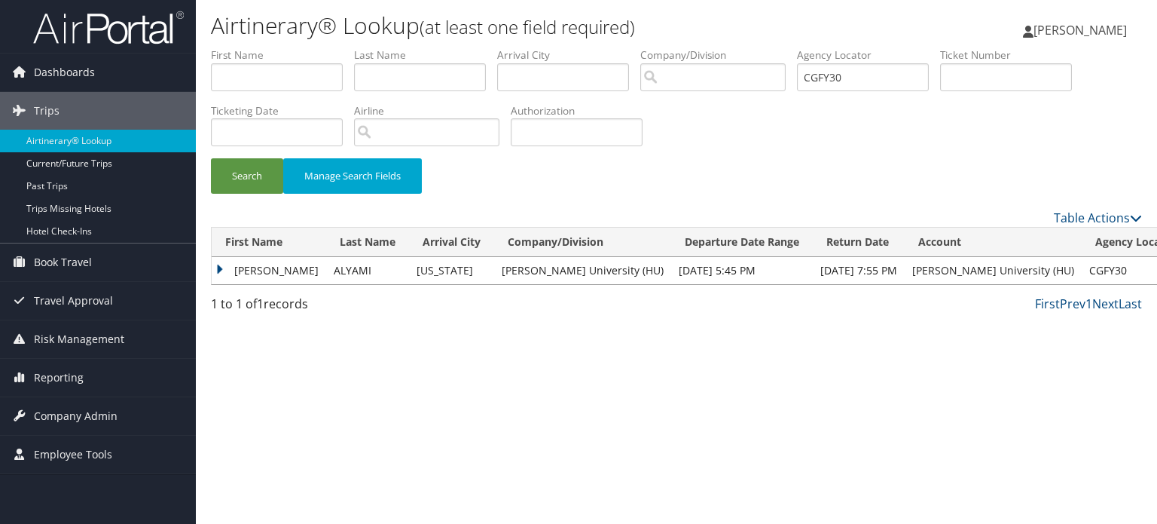
click at [220, 274] on td "MANAL HUSSAIN M" at bounding box center [269, 270] width 115 height 27
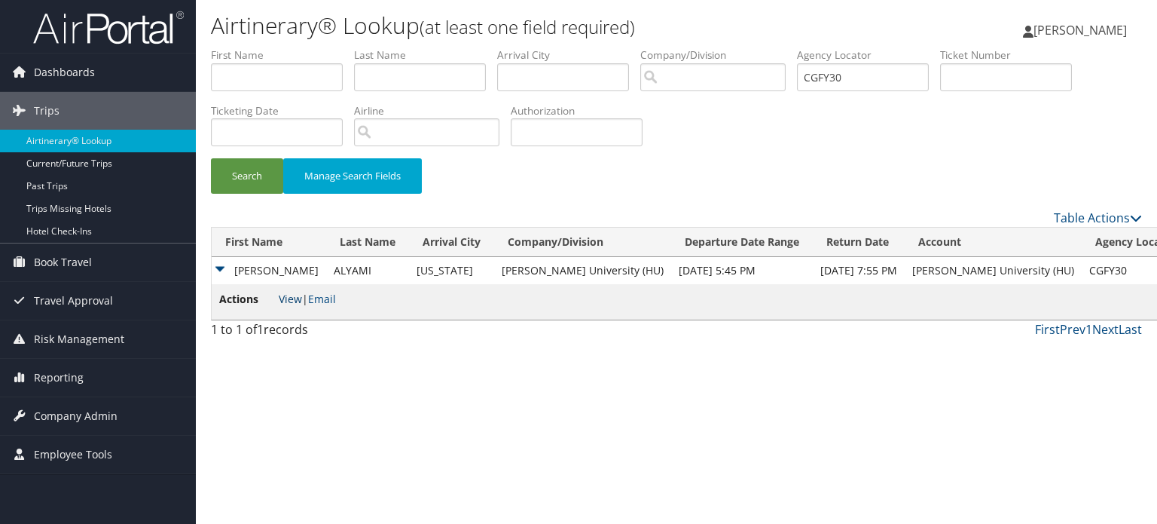
click at [284, 300] on link "View" at bounding box center [290, 299] width 23 height 14
click at [853, 72] on input "CGFY30" at bounding box center [863, 77] width 132 height 28
paste input "C8X90P"
type input "C8X90P"
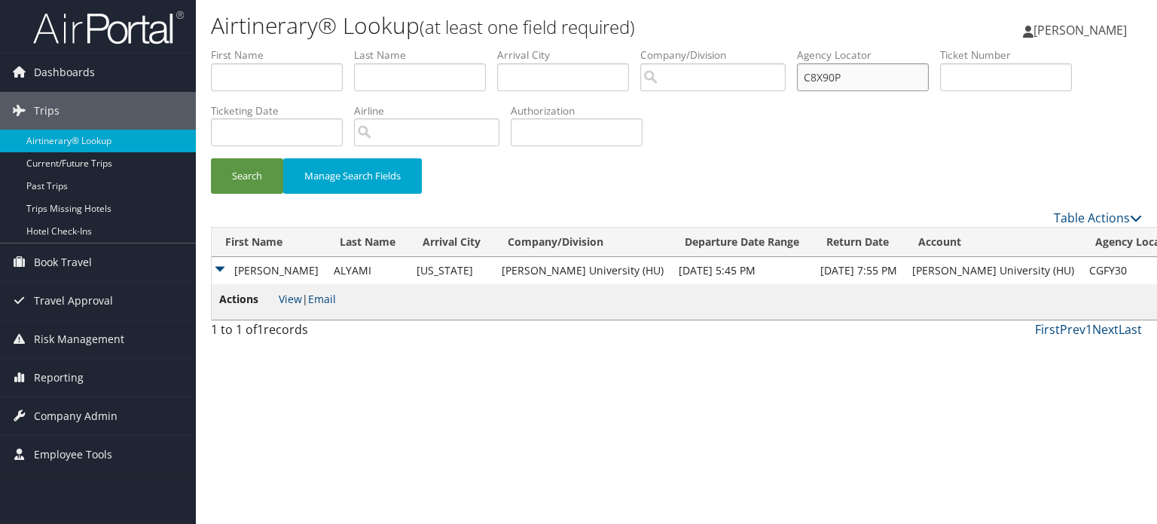
click at [211, 158] on button "Search" at bounding box center [247, 175] width 72 height 35
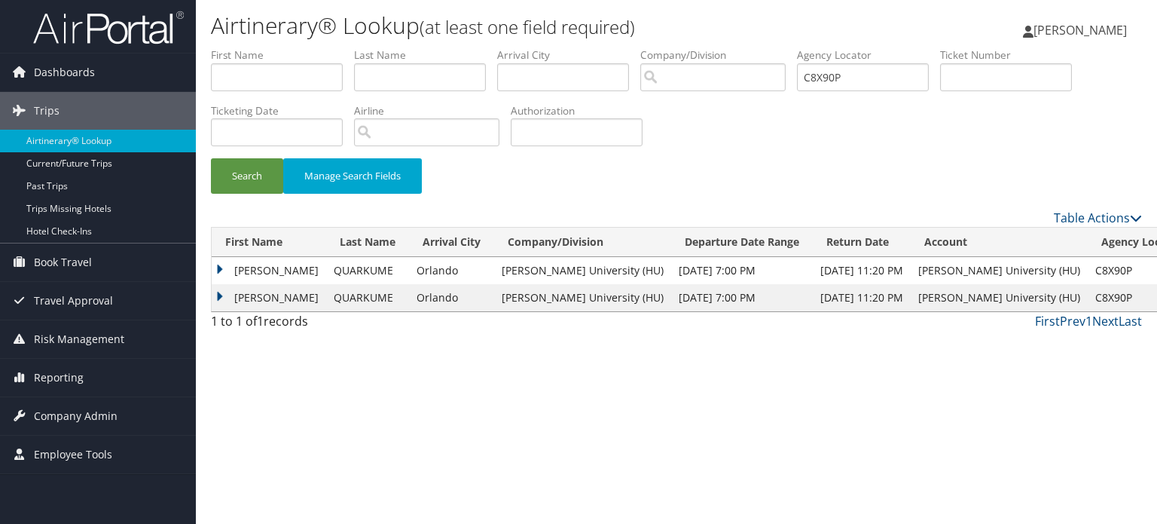
click at [222, 270] on td "AMY YEBOAH" at bounding box center [269, 270] width 115 height 27
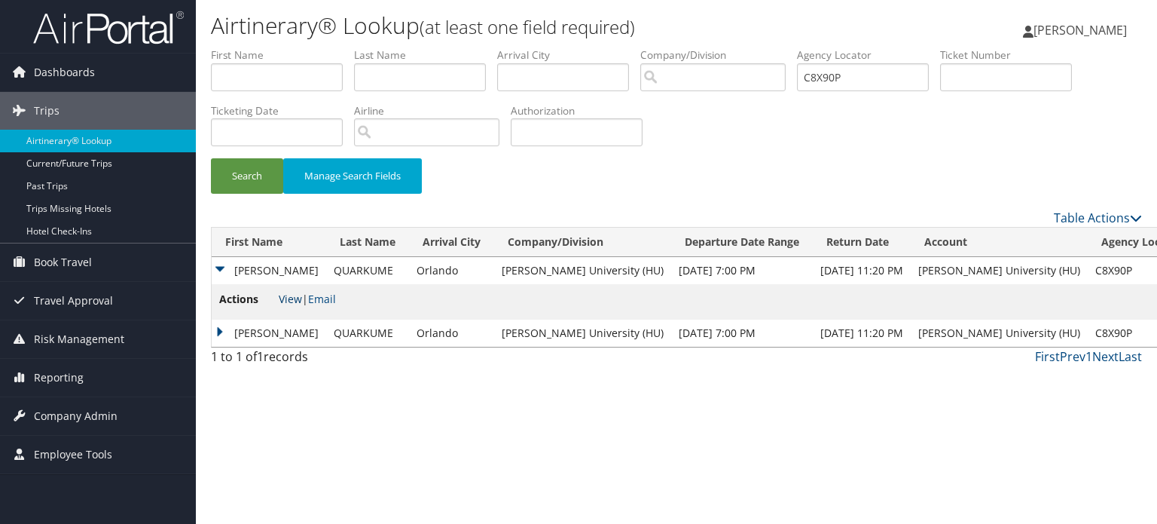
click at [295, 298] on link "View" at bounding box center [290, 299] width 23 height 14
click at [858, 68] on input "C8X90P" at bounding box center [863, 77] width 132 height 28
paste input "CJYXST"
type input "CJYXST"
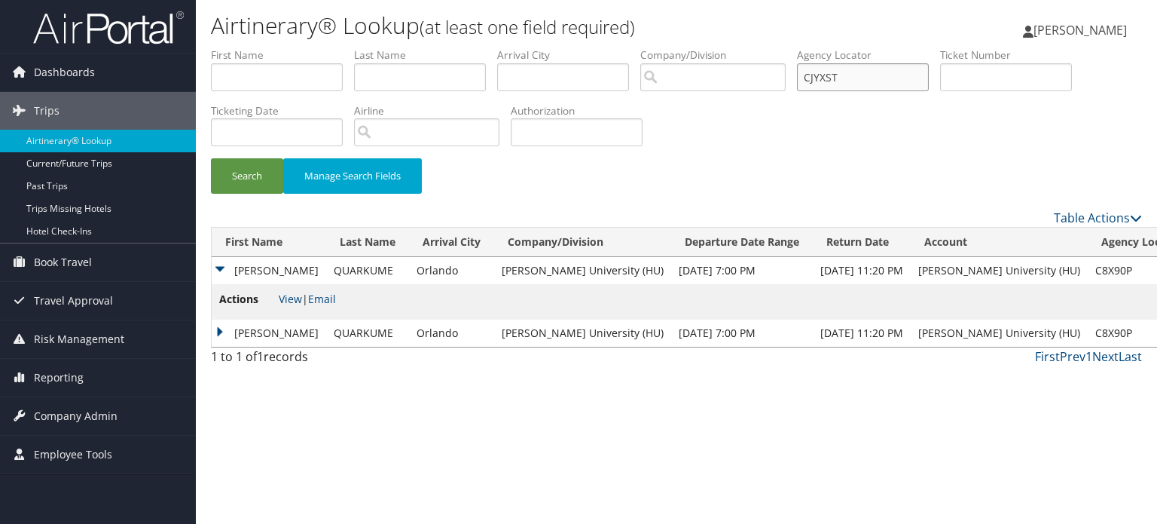
click at [211, 158] on button "Search" at bounding box center [247, 175] width 72 height 35
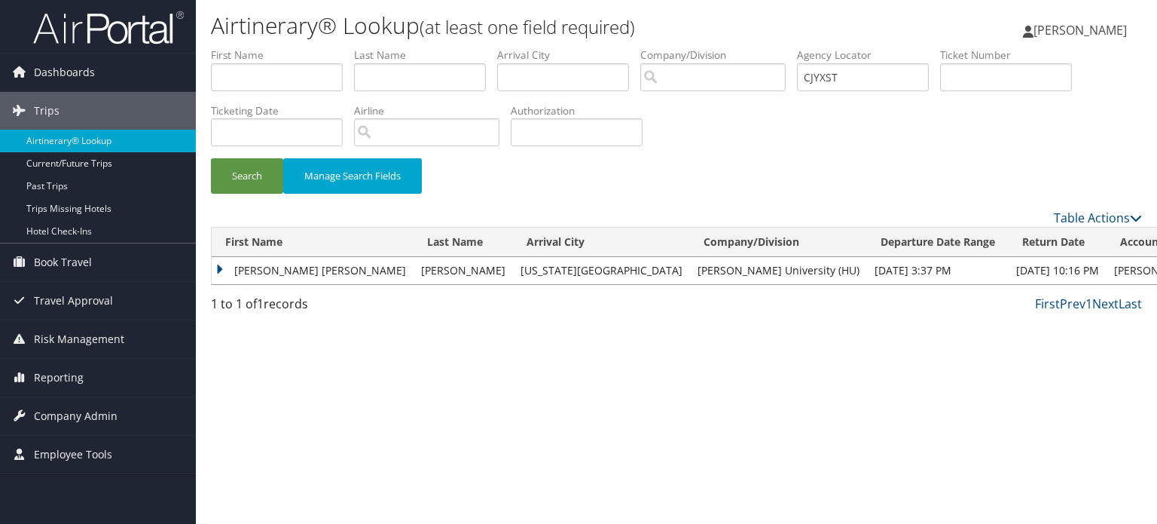
click at [513, 269] on td "Kansas City" at bounding box center [601, 270] width 177 height 27
click at [243, 272] on td "BRIAN EDWARD" at bounding box center [313, 270] width 202 height 27
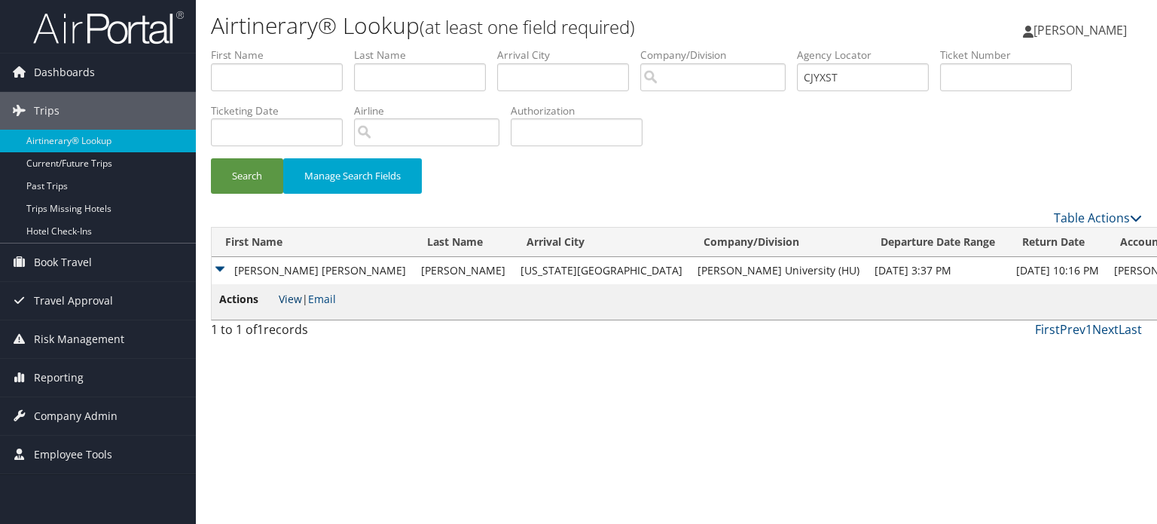
click at [289, 295] on link "View" at bounding box center [290, 299] width 23 height 14
click at [832, 82] on input "CJYXST" at bounding box center [863, 77] width 132 height 28
paste input "CG0MS6"
type input "CG0MS6"
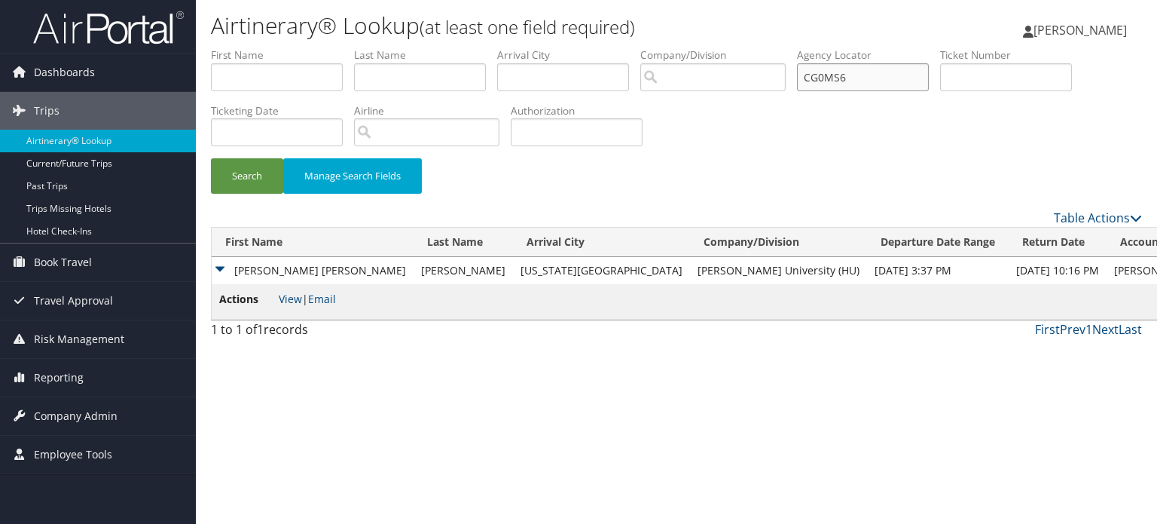
click at [211, 158] on button "Search" at bounding box center [247, 175] width 72 height 35
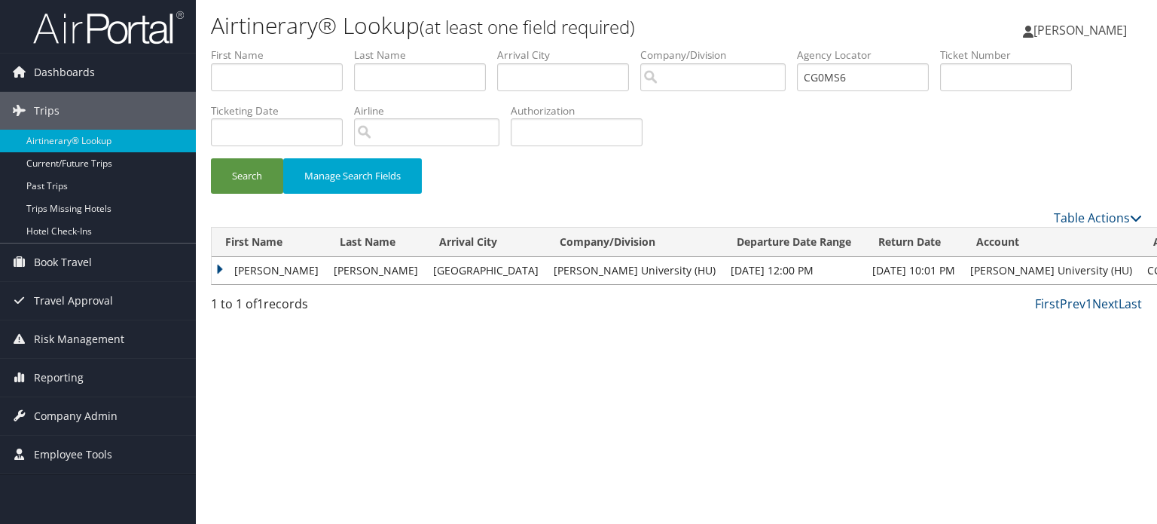
click at [426, 261] on td "Las Vegas" at bounding box center [486, 270] width 121 height 27
click at [241, 270] on td "SONYA TERESA" at bounding box center [269, 270] width 115 height 27
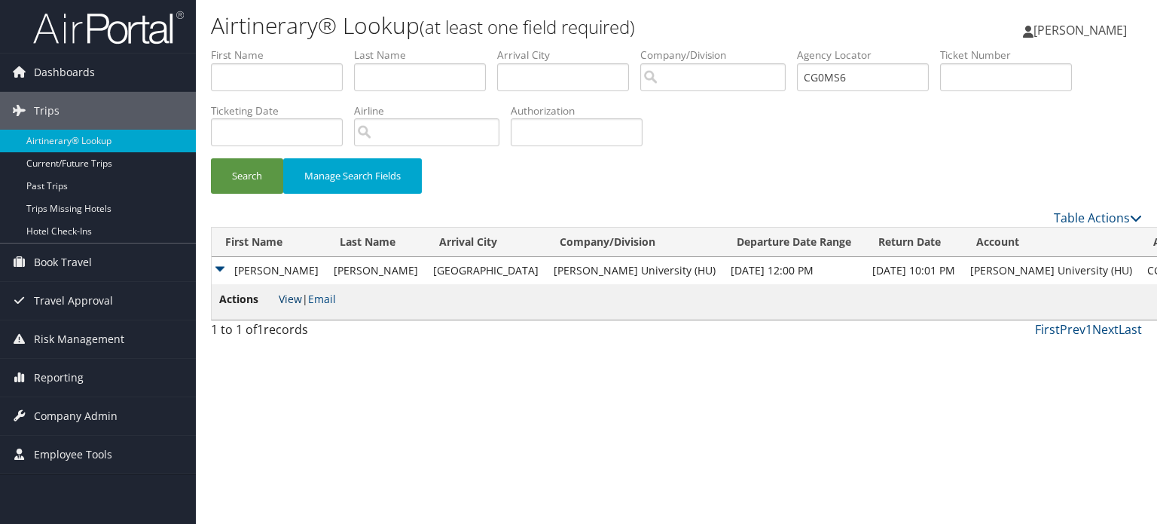
click at [289, 298] on link "View" at bounding box center [290, 299] width 23 height 14
click at [821, 78] on input "CG0MS6" at bounding box center [863, 77] width 132 height 28
paste input "CJRVKM"
type input "CJRVKM"
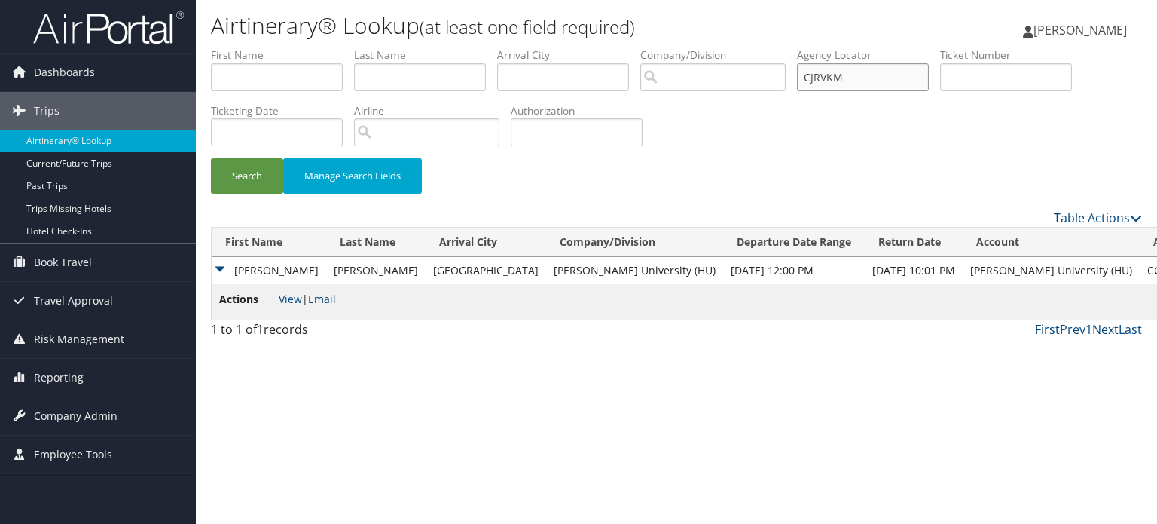
click at [211, 158] on button "Search" at bounding box center [247, 175] width 72 height 35
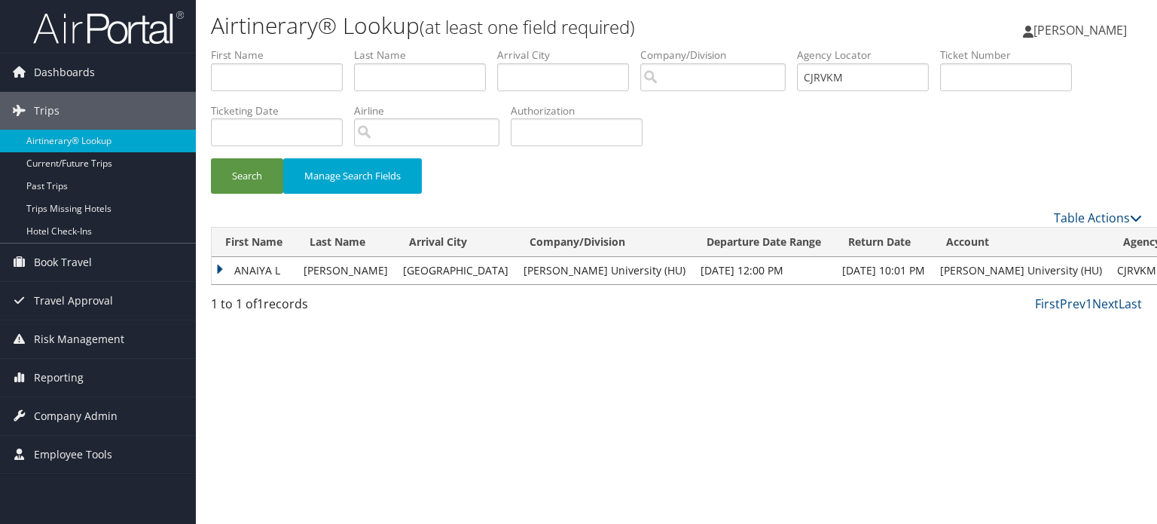
click at [232, 272] on td "ANAIYA L" at bounding box center [254, 270] width 84 height 27
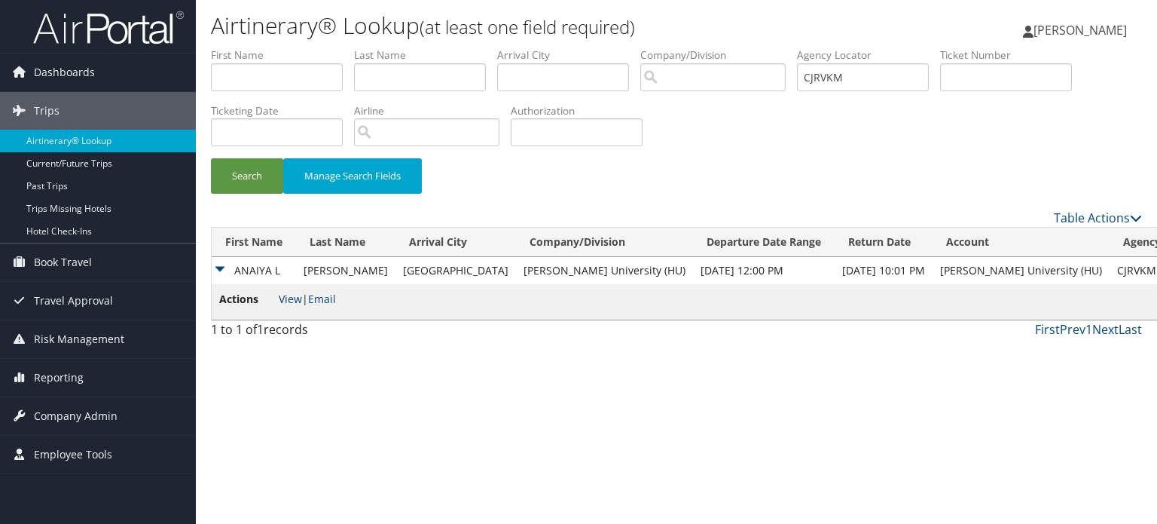
click at [283, 298] on link "View" at bounding box center [290, 299] width 23 height 14
click at [860, 85] on input "CJRVKM" at bounding box center [863, 77] width 132 height 28
paste input "CHMG6J"
type input "CHMG6J"
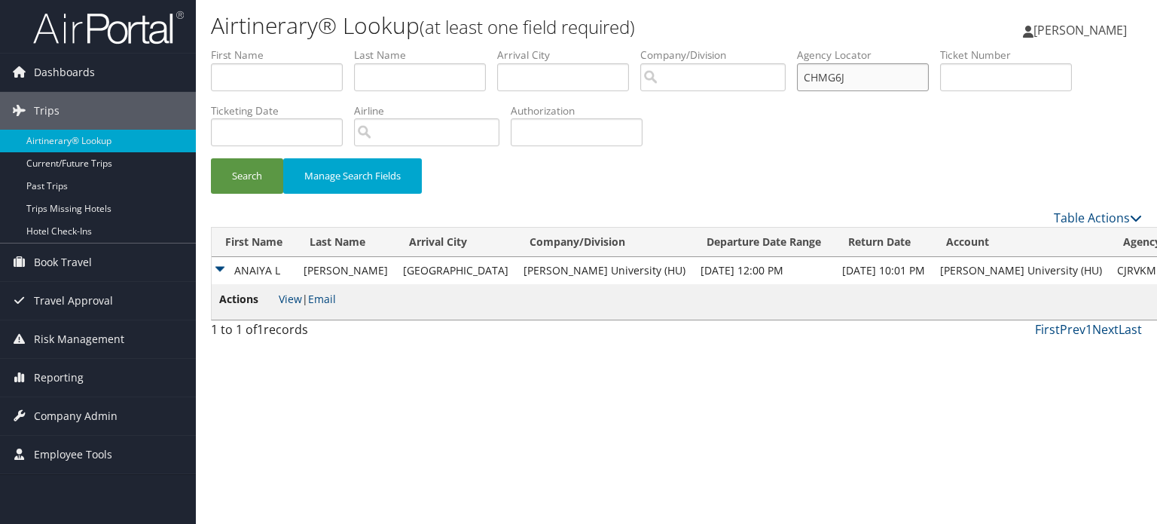
click at [211, 158] on button "Search" at bounding box center [247, 175] width 72 height 35
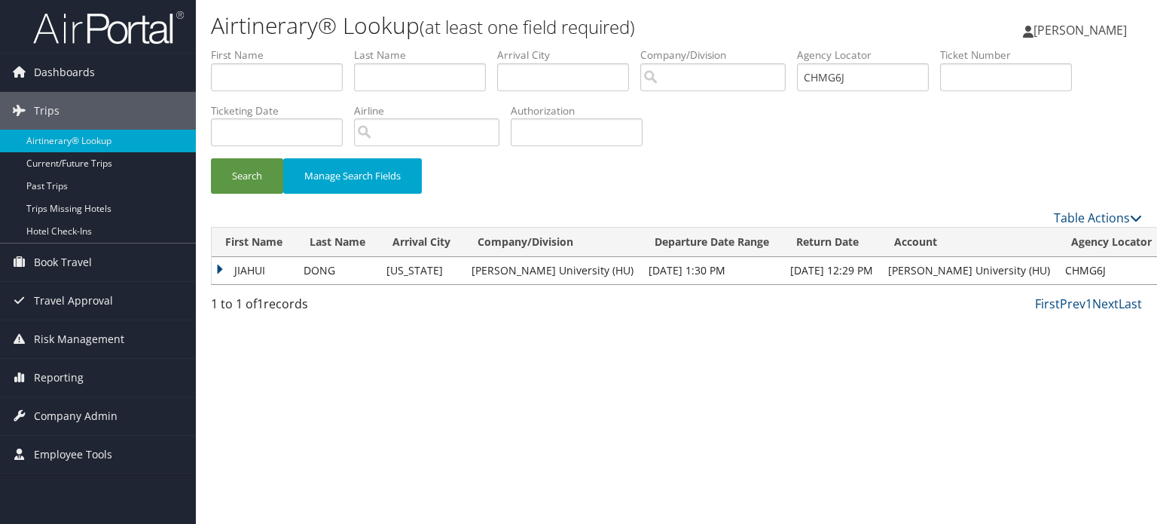
click at [226, 270] on td "JIAHUI" at bounding box center [254, 270] width 84 height 27
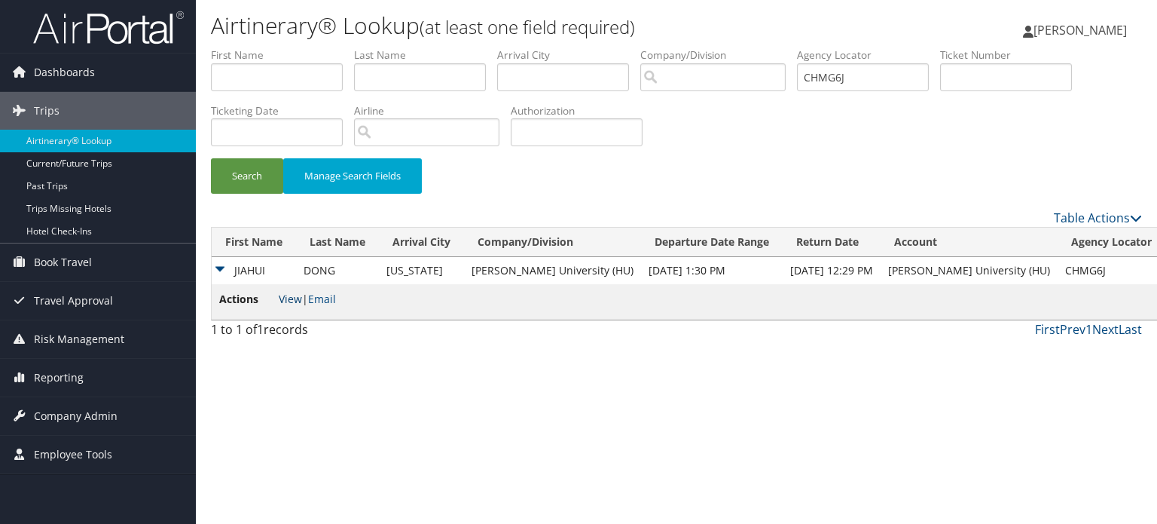
click at [294, 298] on link "View" at bounding box center [290, 299] width 23 height 14
click at [861, 81] on input "CHMG6J" at bounding box center [863, 77] width 132 height 28
paste input "CJR4DH"
type input "CJR4DH"
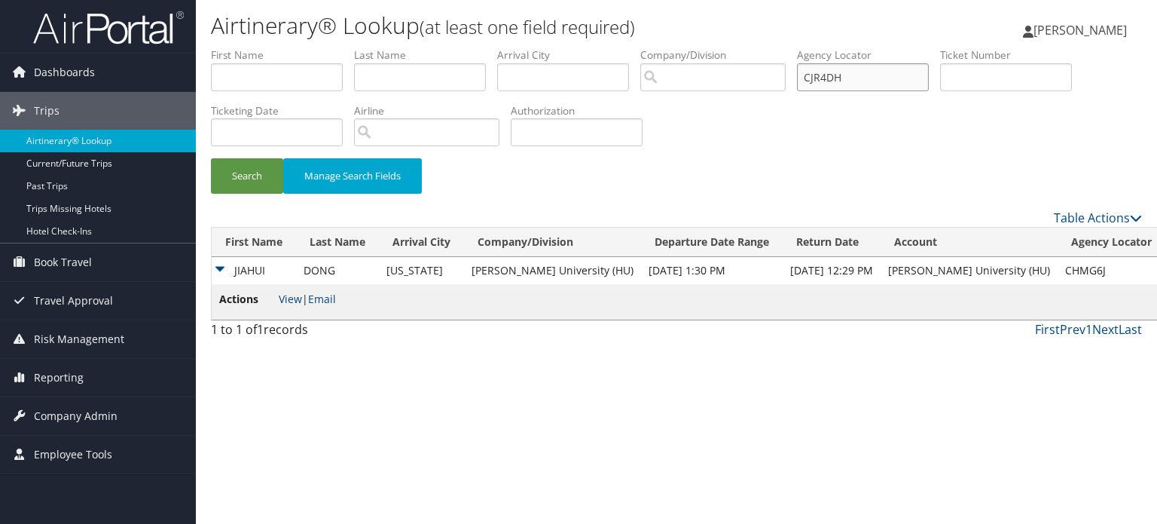
click at [211, 158] on button "Search" at bounding box center [247, 175] width 72 height 35
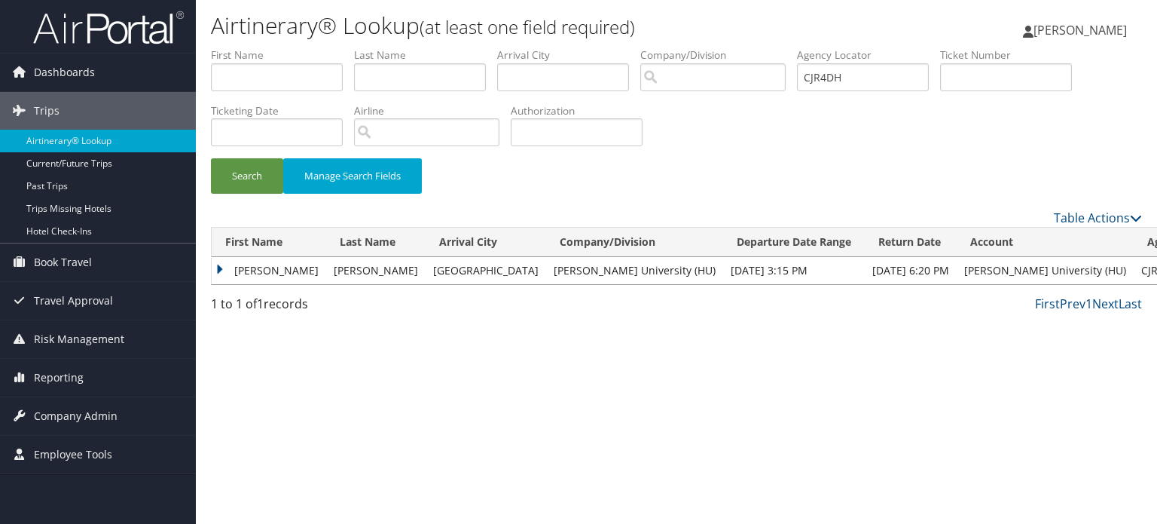
click at [307, 274] on td "AYANNA JAYLA" at bounding box center [269, 270] width 115 height 27
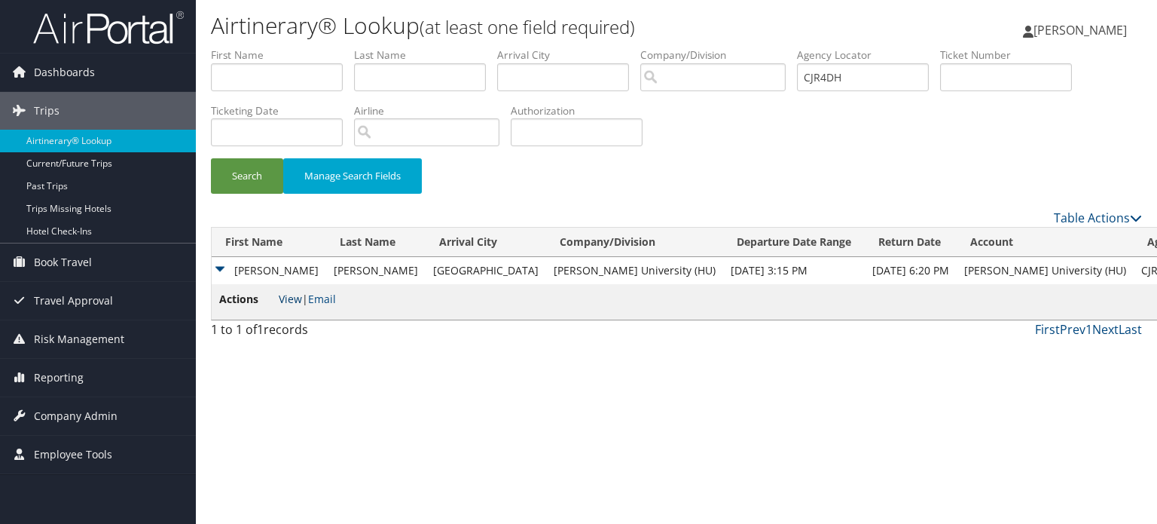
click at [292, 298] on link "View" at bounding box center [290, 299] width 23 height 14
click at [854, 82] on input "CJR4DH" at bounding box center [863, 77] width 132 height 28
paste input "CHNSSC"
type input "CHNSSC"
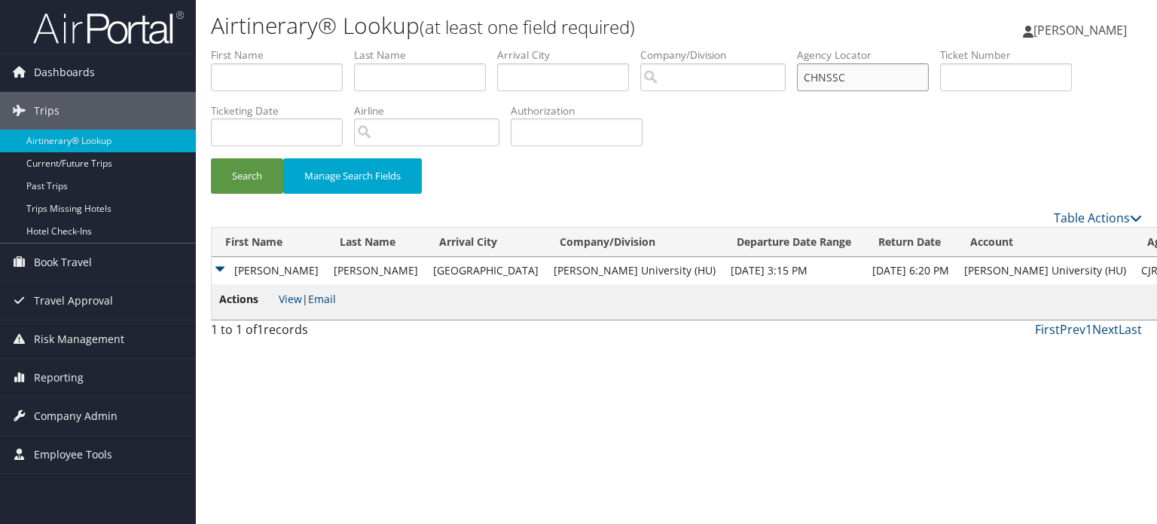
click at [211, 158] on button "Search" at bounding box center [247, 175] width 72 height 35
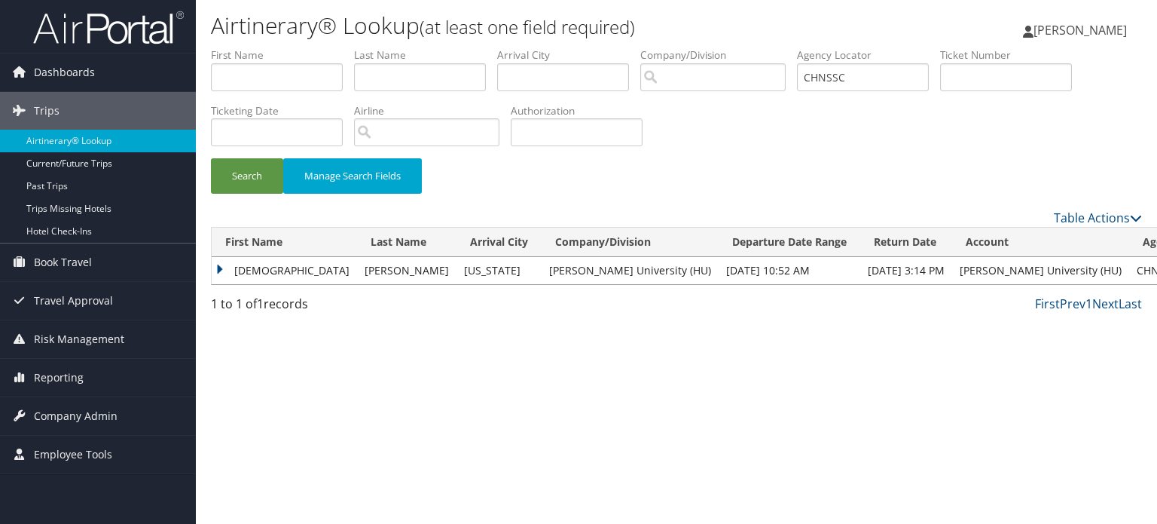
click at [268, 270] on td "AMISHA" at bounding box center [284, 270] width 145 height 27
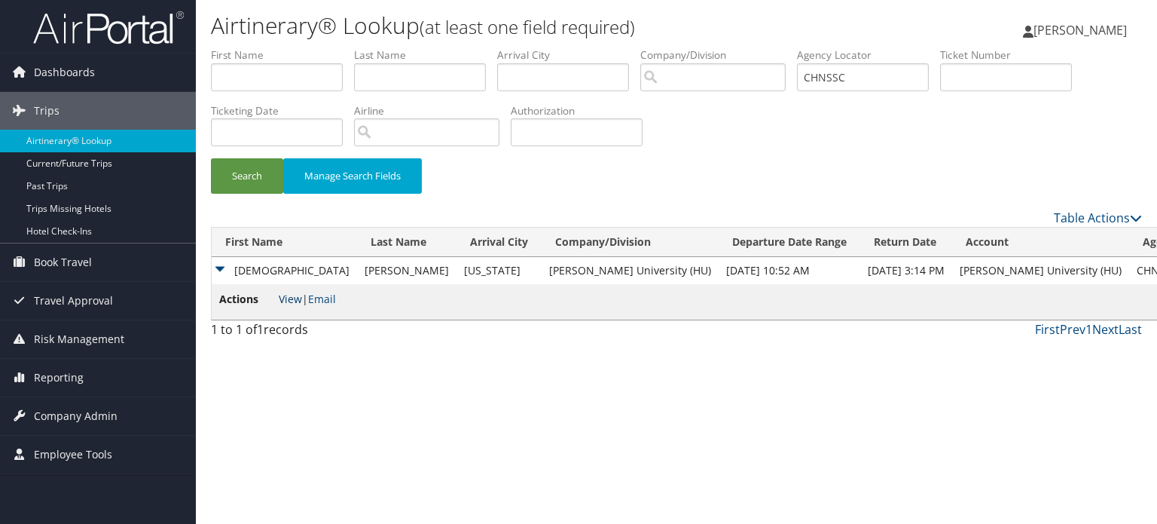
click at [296, 292] on link "View" at bounding box center [290, 299] width 23 height 14
click at [894, 77] on input "CHNSSC" at bounding box center [863, 77] width 132 height 28
paste input "CHNFL1"
type input "CHNFL1"
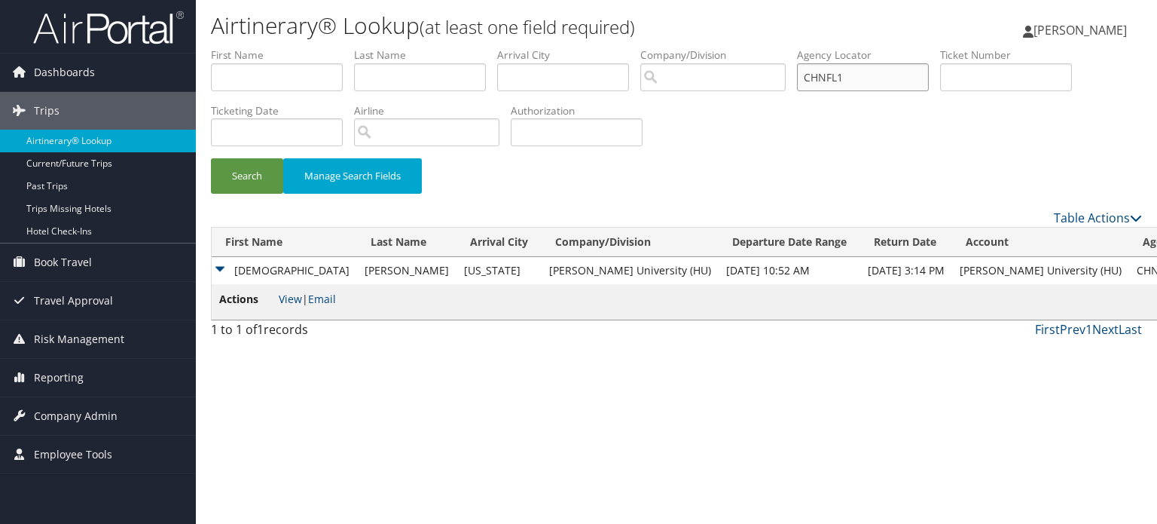
click at [211, 158] on button "Search" at bounding box center [247, 175] width 72 height 35
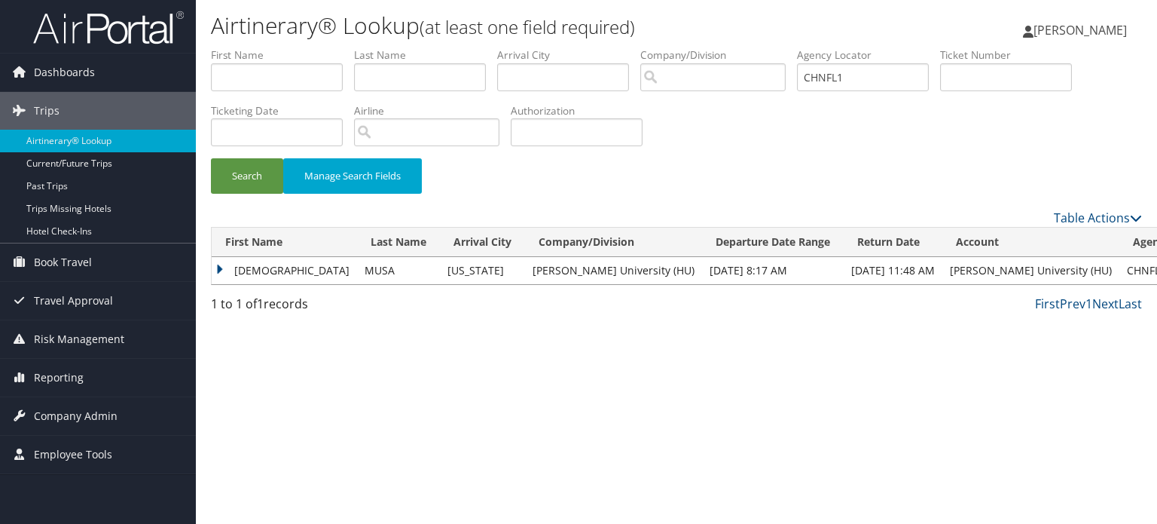
click at [227, 270] on td "NAMAREQ" at bounding box center [284, 270] width 145 height 27
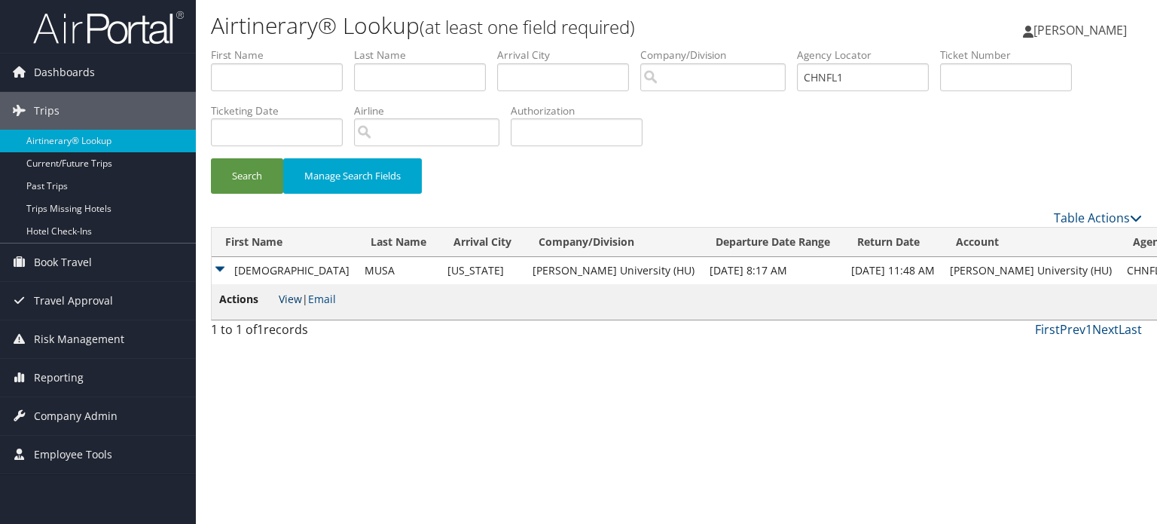
click at [289, 297] on link "View" at bounding box center [290, 299] width 23 height 14
click at [896, 78] on input "CHNFL1" at bounding box center [863, 77] width 132 height 28
paste input "CJZ3ZC"
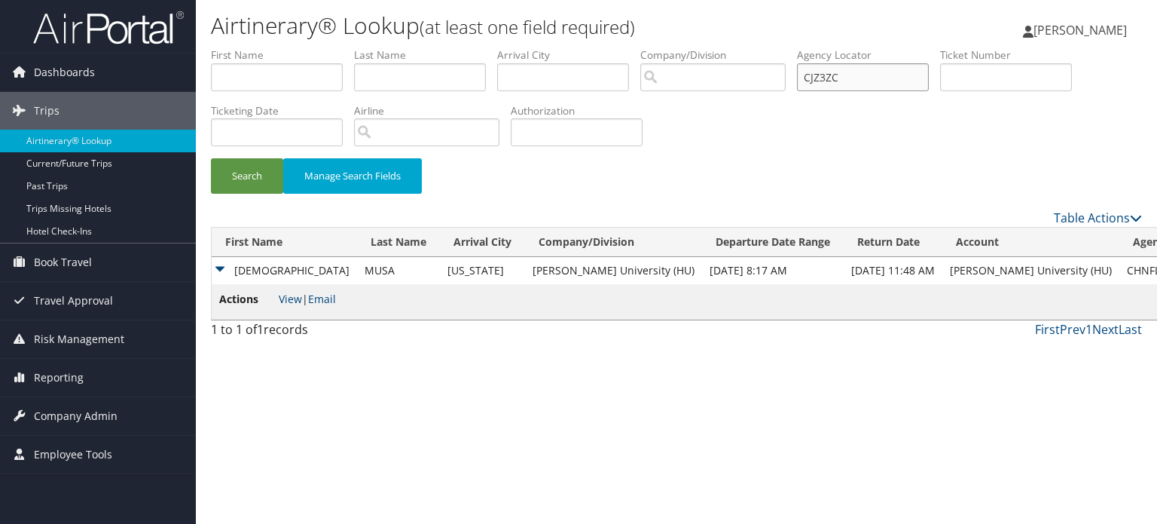
type input "CJZ3ZC"
click at [211, 158] on button "Search" at bounding box center [247, 175] width 72 height 35
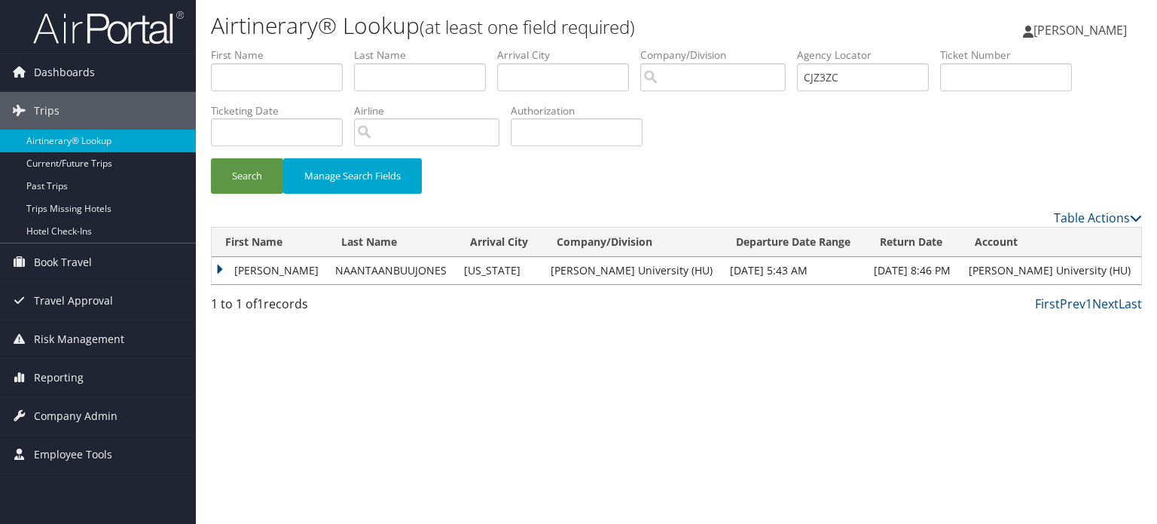
click at [372, 272] on td "NAANTAANBUUJONES" at bounding box center [392, 270] width 129 height 27
click at [221, 268] on td "AMINA ZALIKA" at bounding box center [270, 270] width 116 height 27
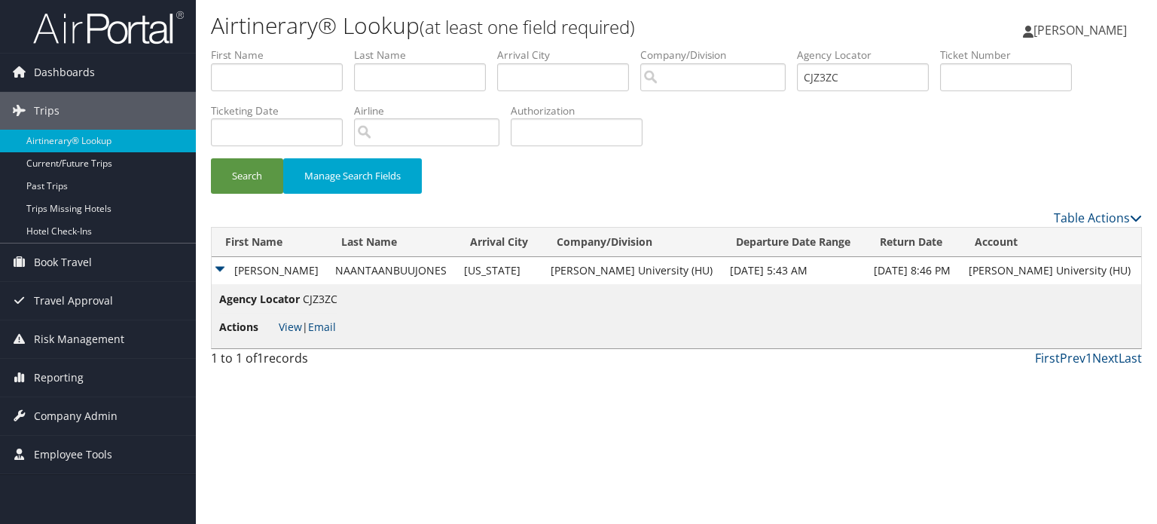
click at [294, 334] on li "Actions View | Email" at bounding box center [278, 326] width 118 height 27
click at [295, 328] on link "View" at bounding box center [290, 326] width 23 height 14
click at [865, 77] on input "CJZ3ZC" at bounding box center [863, 77] width 132 height 28
paste input "C8X90P"
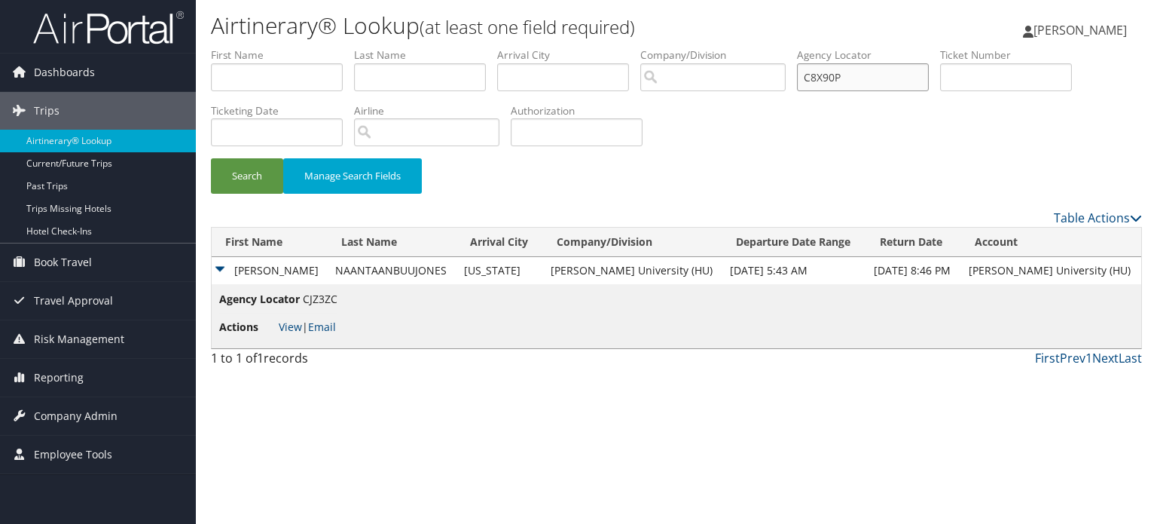
type input "C8X90P"
click at [211, 158] on button "Search" at bounding box center [247, 175] width 72 height 35
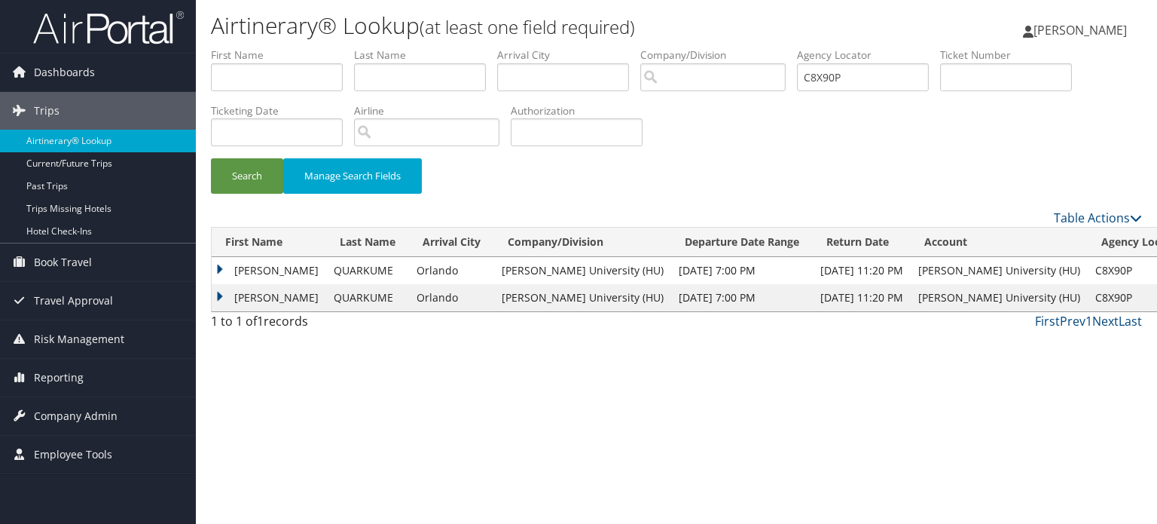
click at [238, 295] on td "ANNA" at bounding box center [269, 297] width 115 height 27
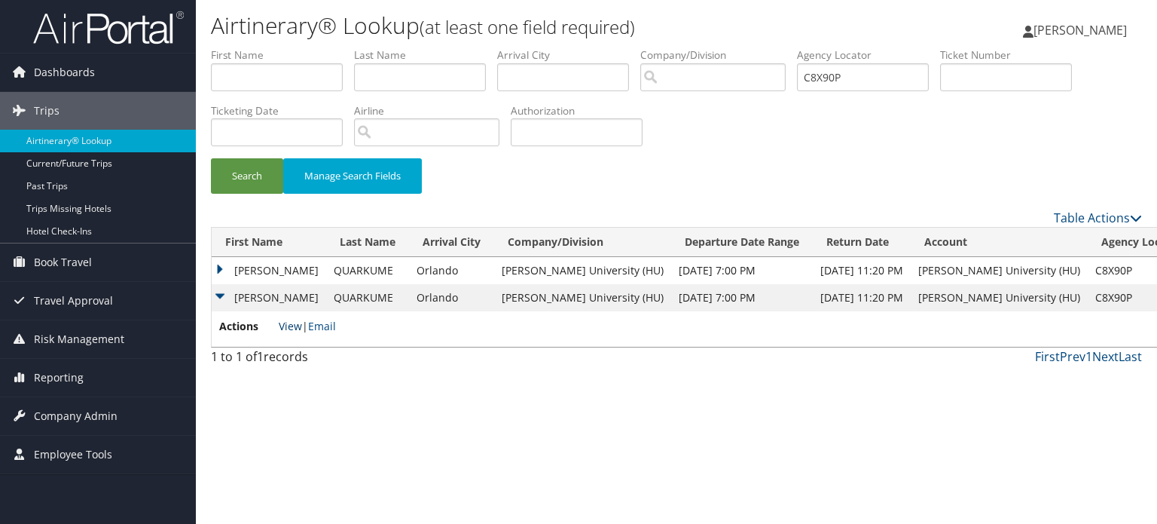
click at [284, 323] on link "View" at bounding box center [290, 326] width 23 height 14
click at [797, 60] on label "Company/Division" at bounding box center [718, 54] width 157 height 15
click at [836, 73] on input "C8X90P" at bounding box center [863, 77] width 132 height 28
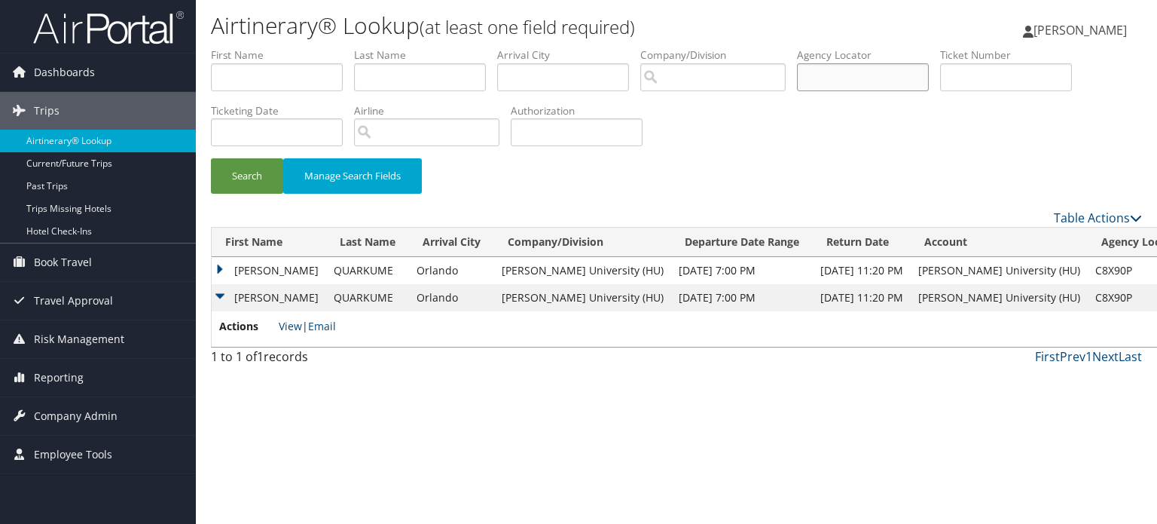
paste input "CHYQDN"
type input "CHYQDN"
click at [211, 158] on button "Search" at bounding box center [247, 175] width 72 height 35
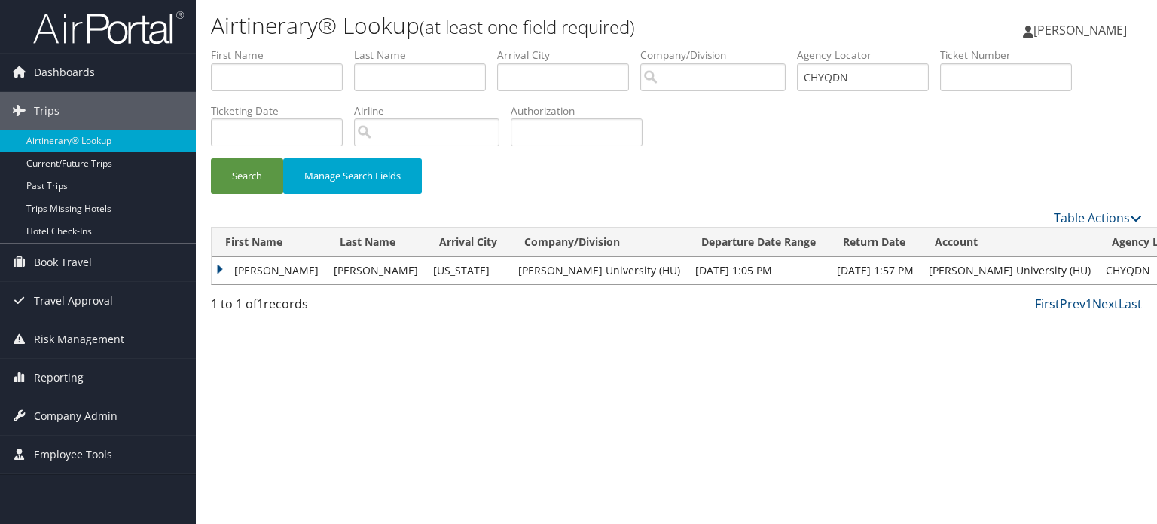
click at [229, 266] on td "AYZA PHILOMENA" at bounding box center [269, 270] width 115 height 27
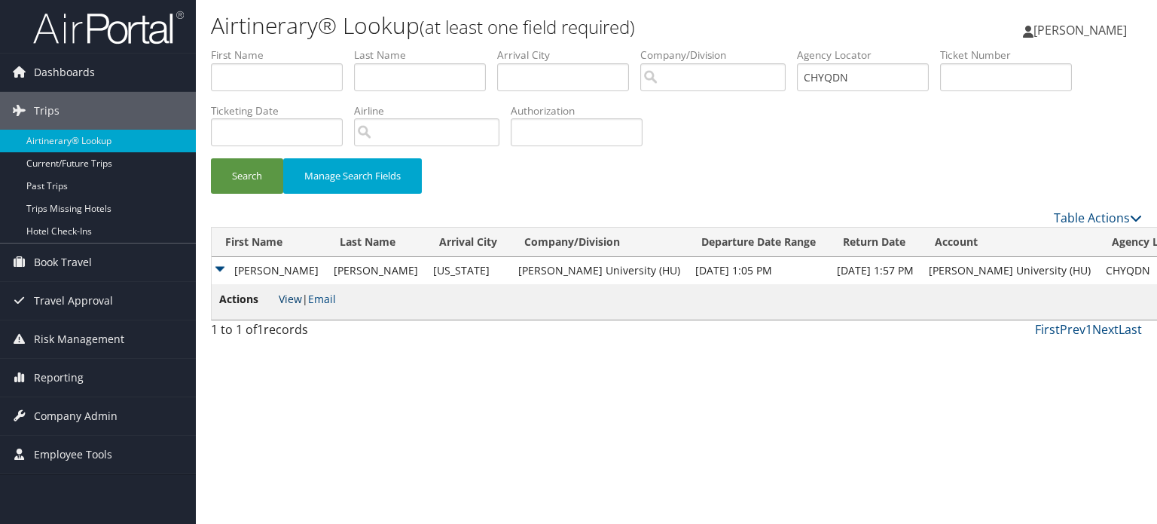
click at [298, 304] on link "View" at bounding box center [290, 299] width 23 height 14
click at [293, 298] on link "View" at bounding box center [290, 299] width 23 height 14
drag, startPoint x: 293, startPoint y: 298, endPoint x: 264, endPoint y: 27, distance: 272.8
click at [264, 27] on h1 "Airtinerary® Lookup (at least one field required)" at bounding box center [521, 26] width 621 height 32
click at [871, 77] on input "CHYQDN" at bounding box center [863, 77] width 132 height 28
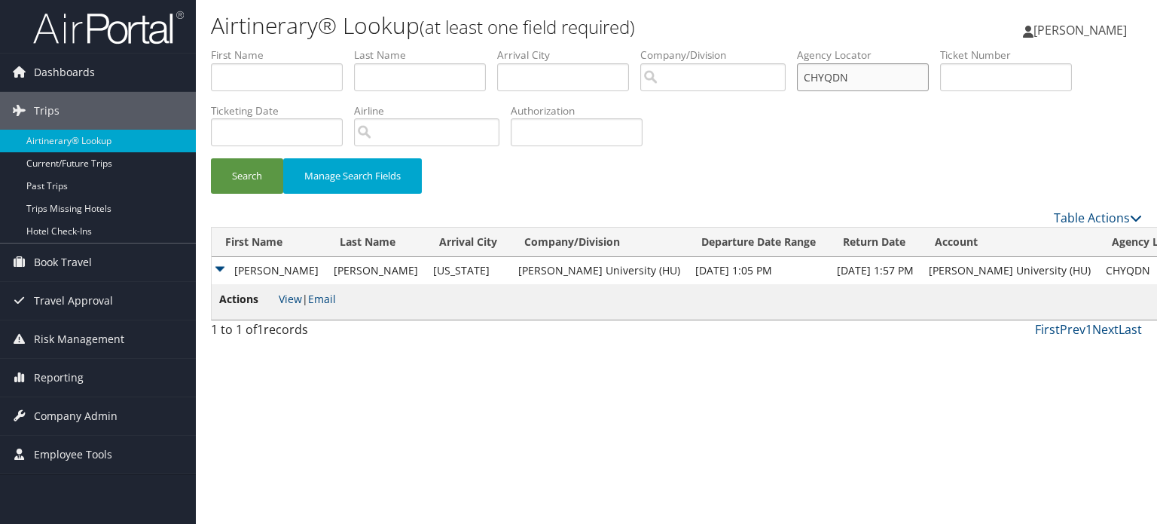
click at [871, 77] on input "CHYQDN" at bounding box center [863, 77] width 132 height 28
paste input "CJ0268"
type input "CJ0268"
click at [211, 158] on button "Search" at bounding box center [247, 175] width 72 height 35
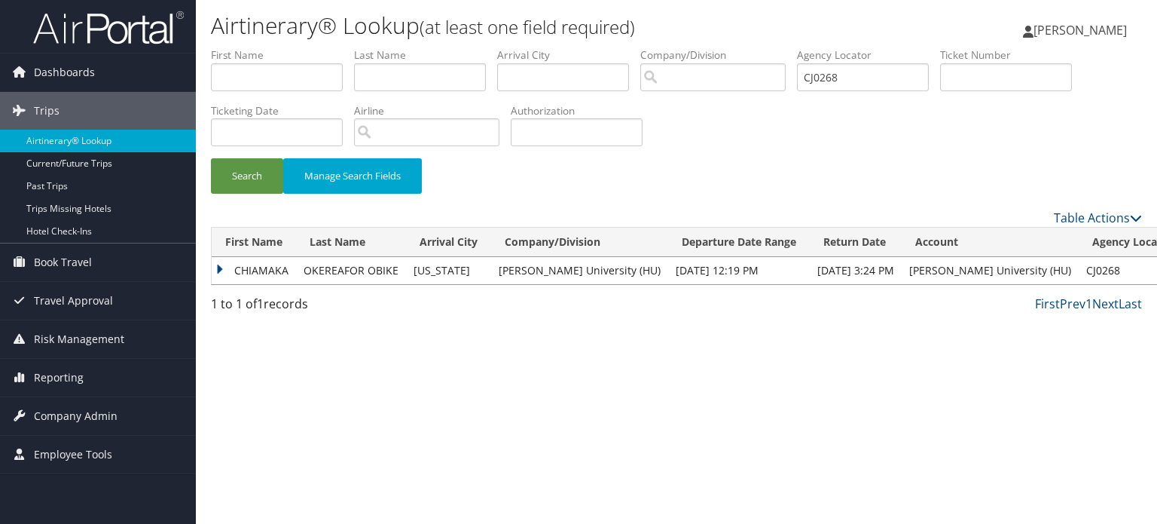
click at [224, 267] on td "CHIAMAKA" at bounding box center [254, 270] width 84 height 27
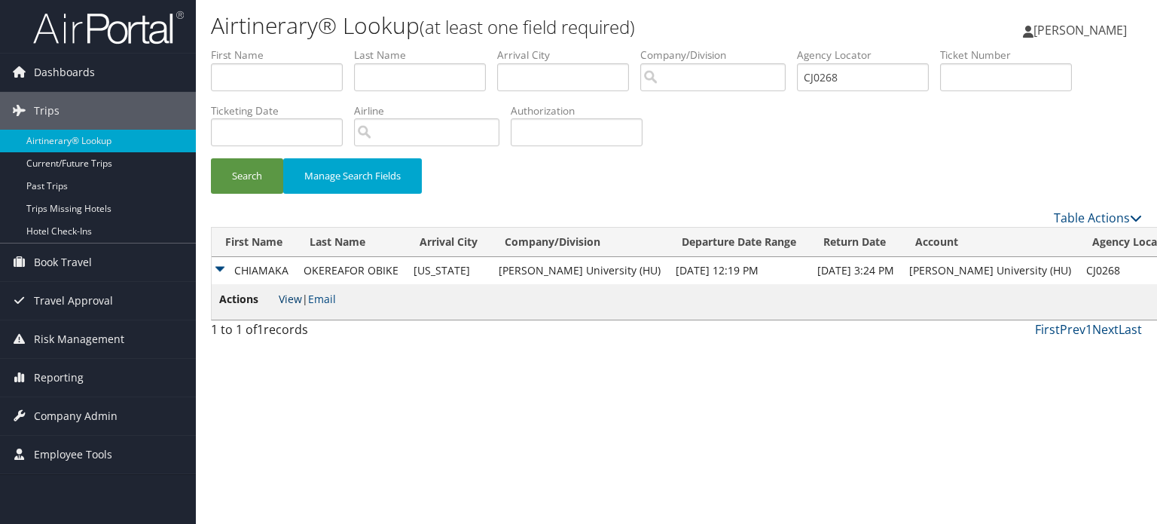
click at [281, 294] on link "View" at bounding box center [290, 299] width 23 height 14
click at [896, 78] on input "CJ0268" at bounding box center [863, 77] width 132 height 28
paste input "CHMLT8"
type input "CHMLT8"
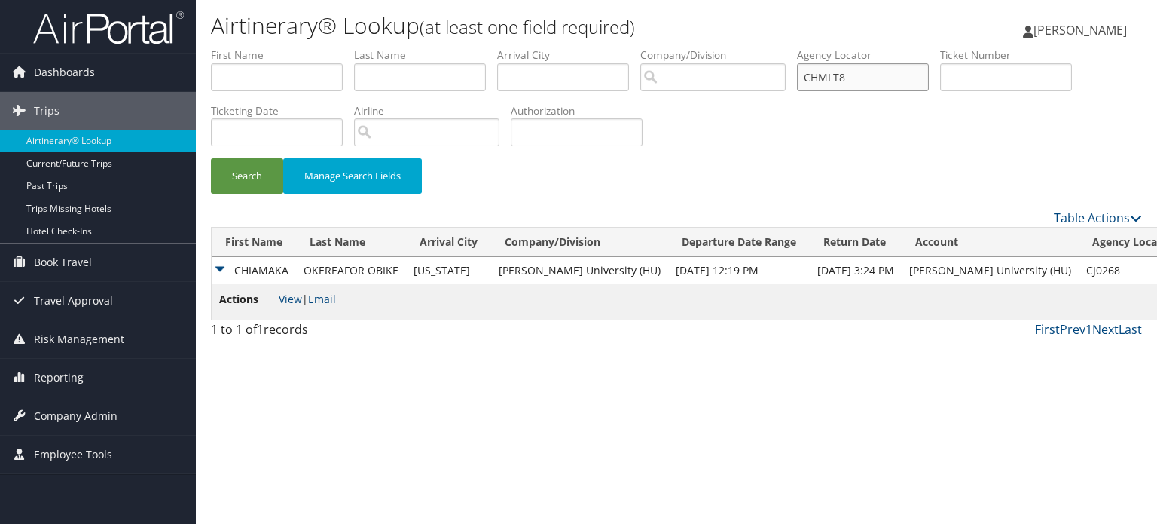
click at [211, 158] on button "Search" at bounding box center [247, 175] width 72 height 35
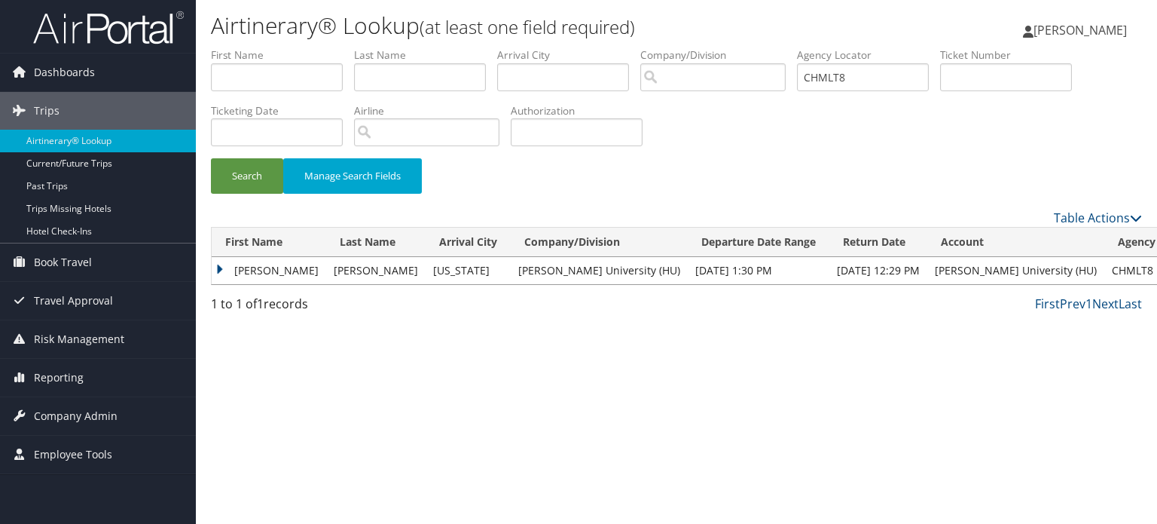
click at [225, 270] on td "ANGELA" at bounding box center [269, 270] width 115 height 27
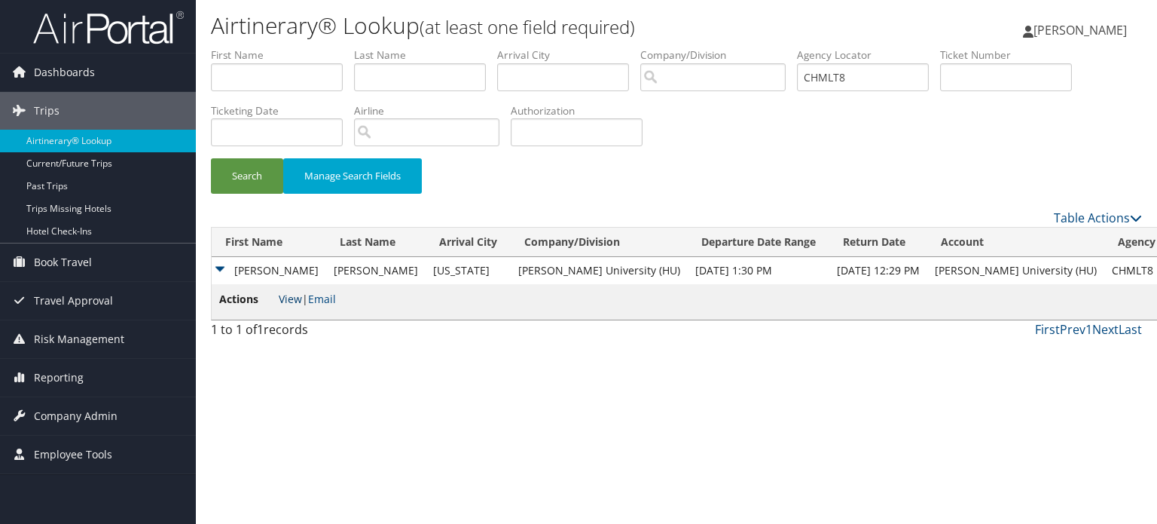
click at [285, 295] on link "View" at bounding box center [290, 299] width 23 height 14
click at [309, 75] on input "text" at bounding box center [277, 77] width 132 height 28
click at [870, 60] on label "Agency Locator" at bounding box center [868, 54] width 143 height 15
click at [872, 81] on input "CHMLT8" at bounding box center [863, 77] width 132 height 28
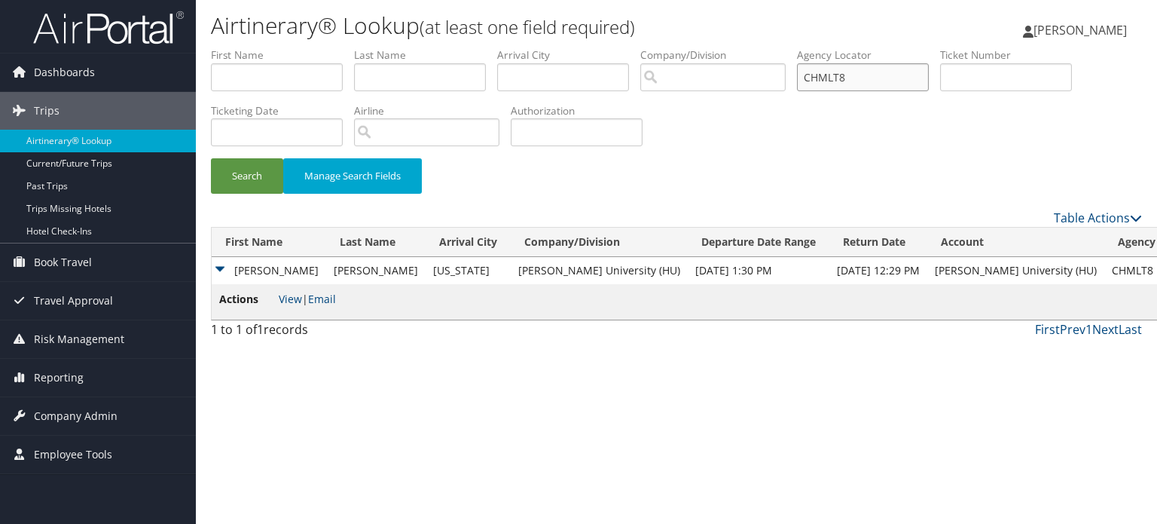
click at [872, 81] on input "CHMLT8" at bounding box center [863, 77] width 132 height 28
click at [861, 70] on input "text" at bounding box center [863, 77] width 132 height 28
paste input "CHN6NH"
type input "CHN6NH"
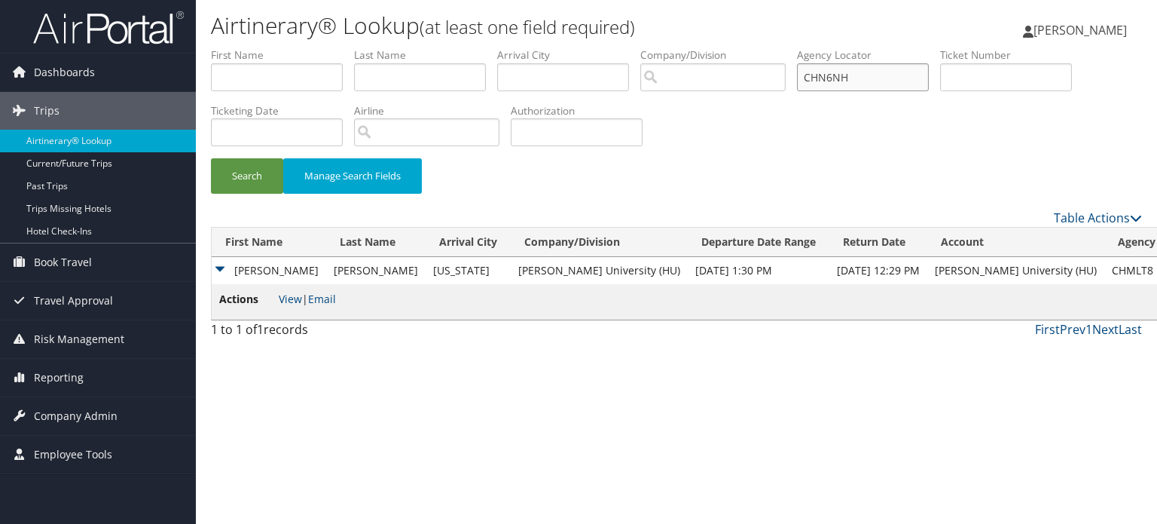
click at [211, 158] on button "Search" at bounding box center [247, 175] width 72 height 35
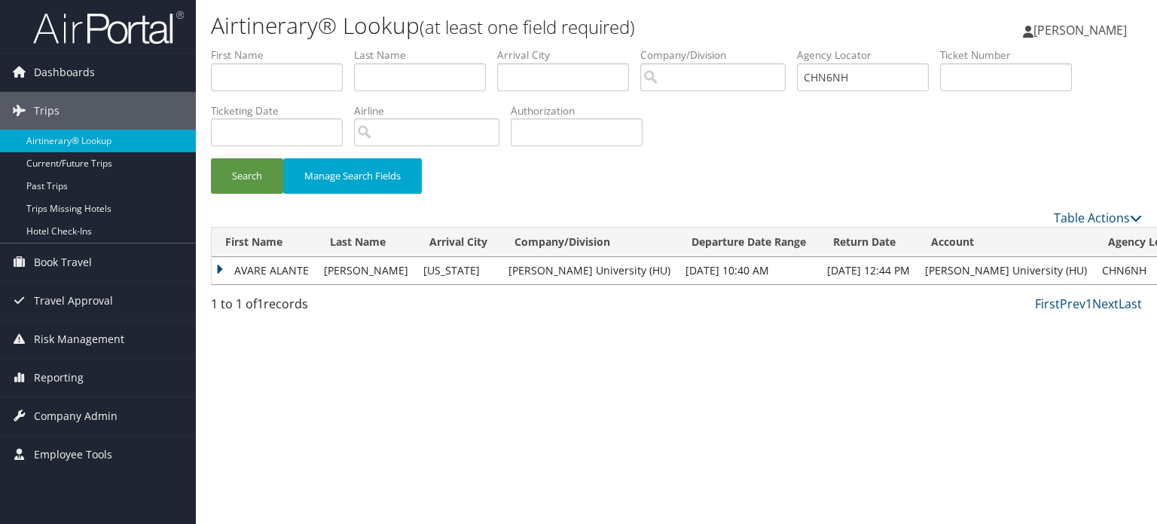
click at [286, 276] on td "AVARE ALANTE" at bounding box center [264, 270] width 105 height 27
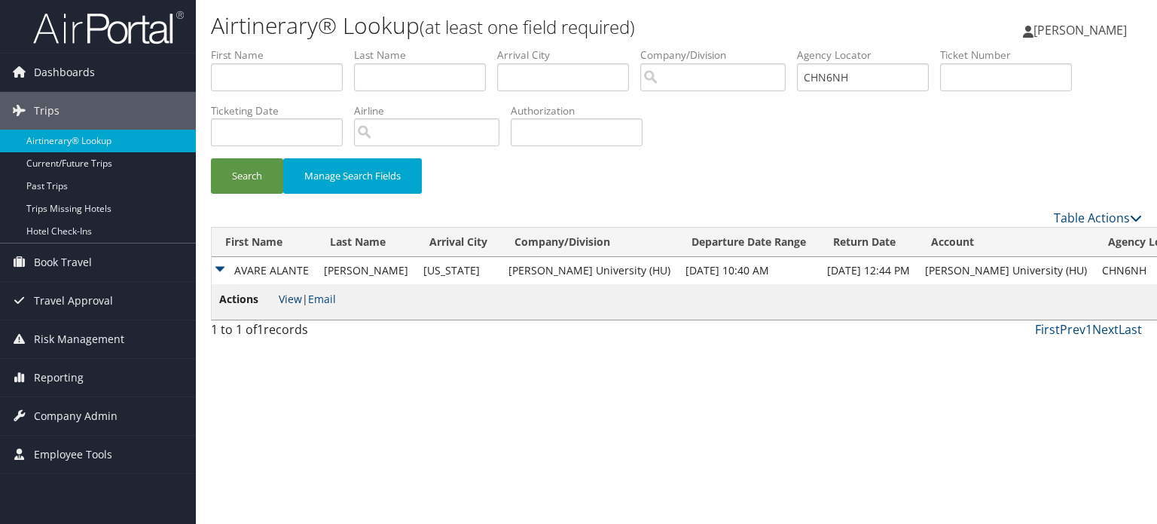
click at [289, 298] on link "View" at bounding box center [290, 299] width 23 height 14
click at [811, 81] on input "CHN6NH" at bounding box center [863, 77] width 132 height 28
paste input "CHRFW5"
type input "CHRFW5"
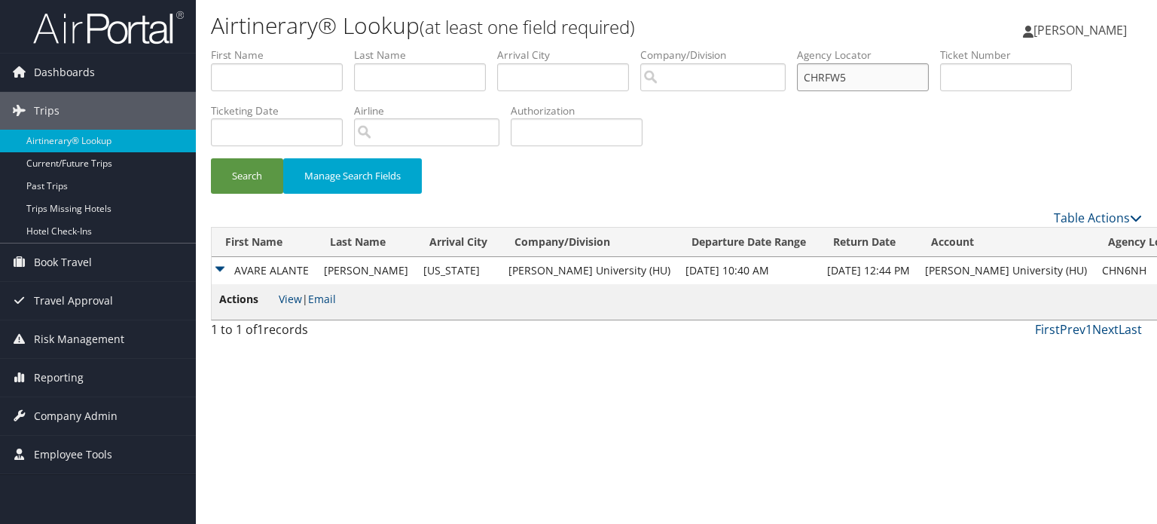
click at [211, 158] on button "Search" at bounding box center [247, 175] width 72 height 35
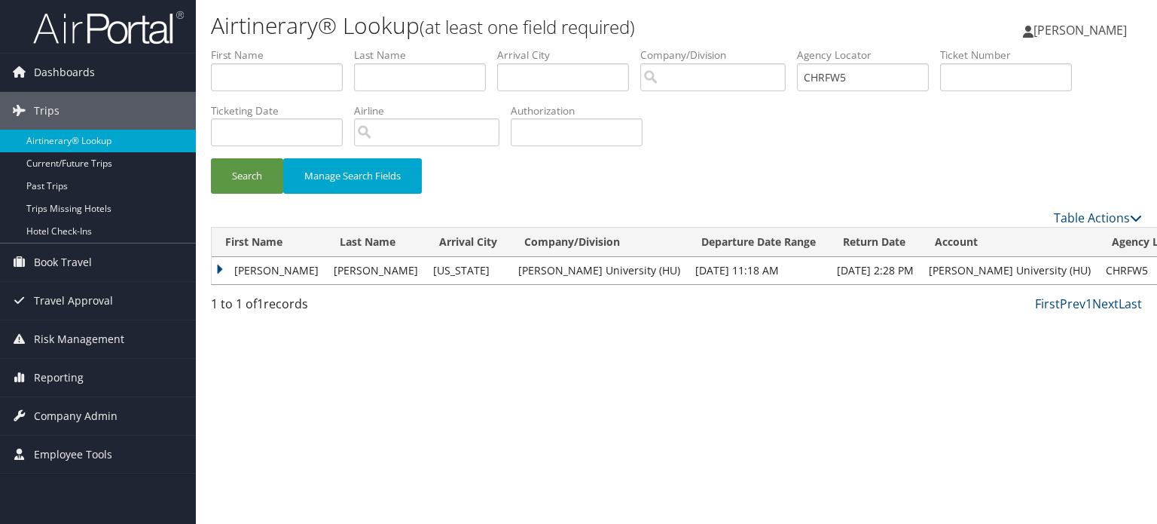
click at [235, 270] on td "ELIAS" at bounding box center [269, 270] width 115 height 27
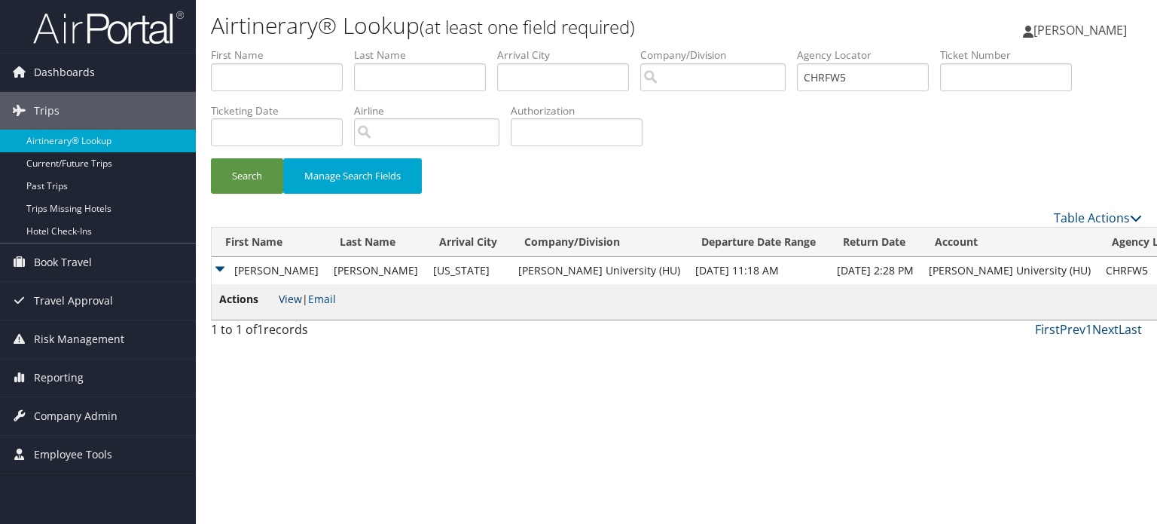
click at [293, 295] on link "View" at bounding box center [290, 299] width 23 height 14
click at [877, 78] on input "CHRFW5" at bounding box center [863, 77] width 132 height 28
paste input "CH361D"
click at [211, 158] on button "Search" at bounding box center [247, 175] width 72 height 35
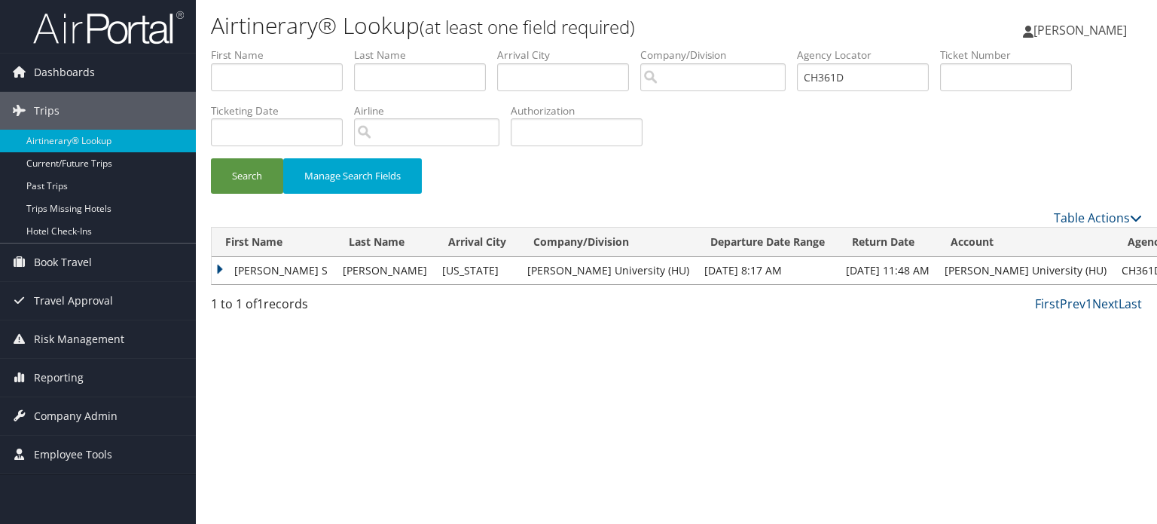
click at [344, 268] on td "KAMARA" at bounding box center [384, 270] width 99 height 27
click at [227, 270] on td "MARIAMA S" at bounding box center [274, 270] width 124 height 27
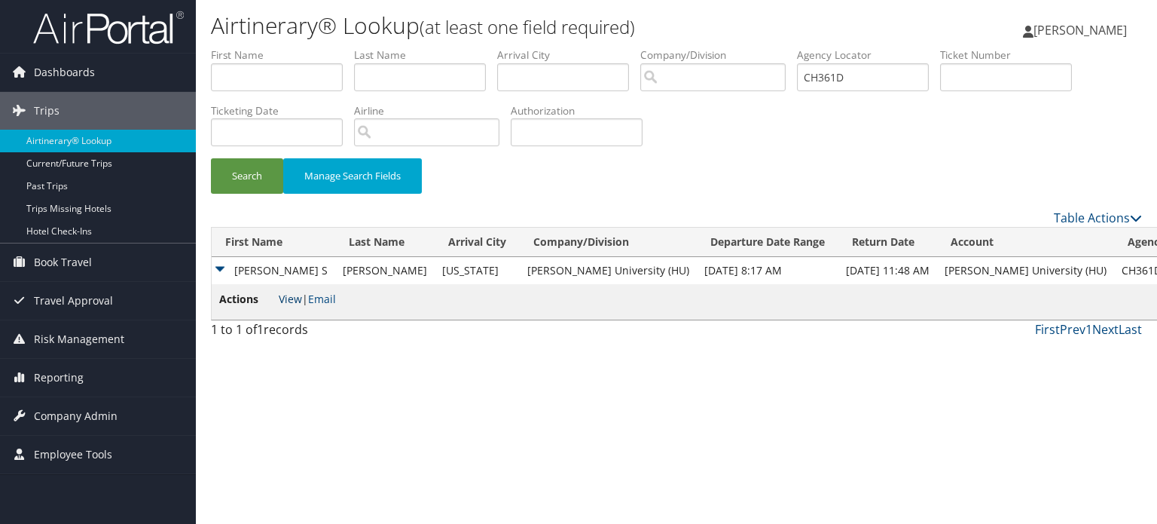
click at [288, 295] on link "View" at bounding box center [290, 299] width 23 height 14
click at [872, 85] on input "CH361D" at bounding box center [863, 77] width 132 height 28
paste input "OGEZJU"
type input "OGEZJU"
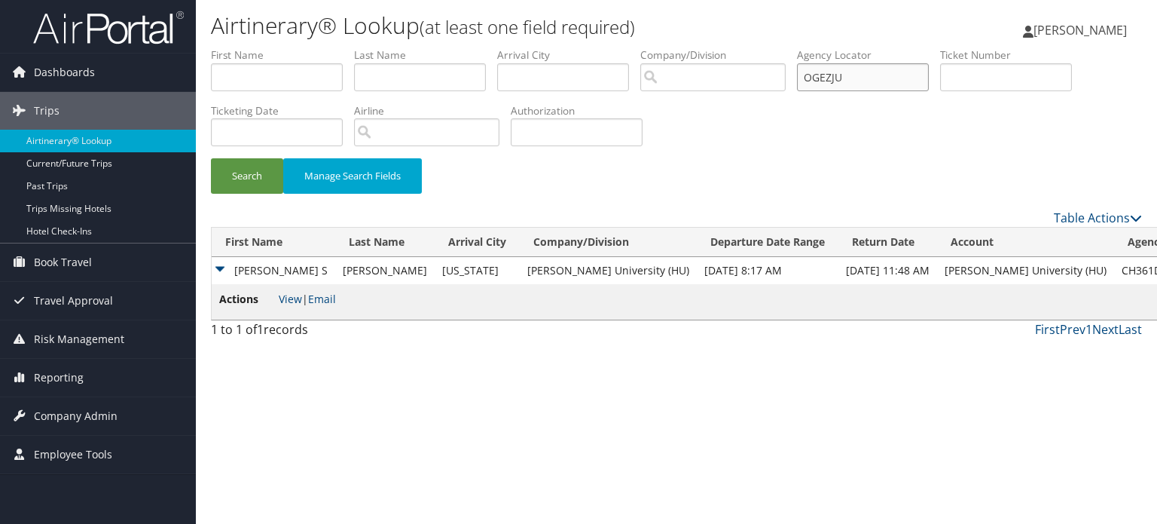
click at [211, 158] on button "Search" at bounding box center [247, 175] width 72 height 35
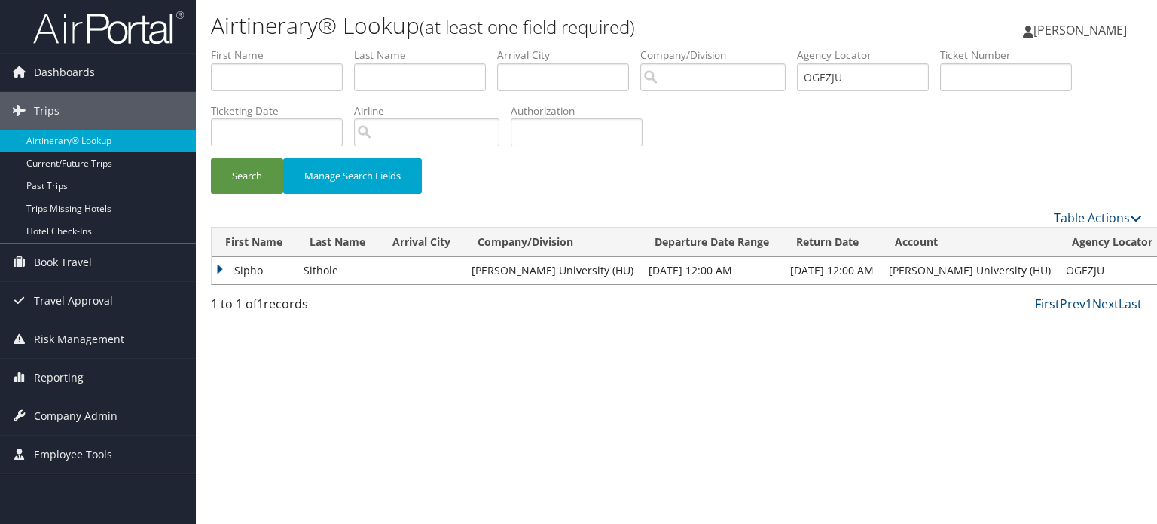
click at [226, 264] on td "Sipho" at bounding box center [254, 270] width 84 height 27
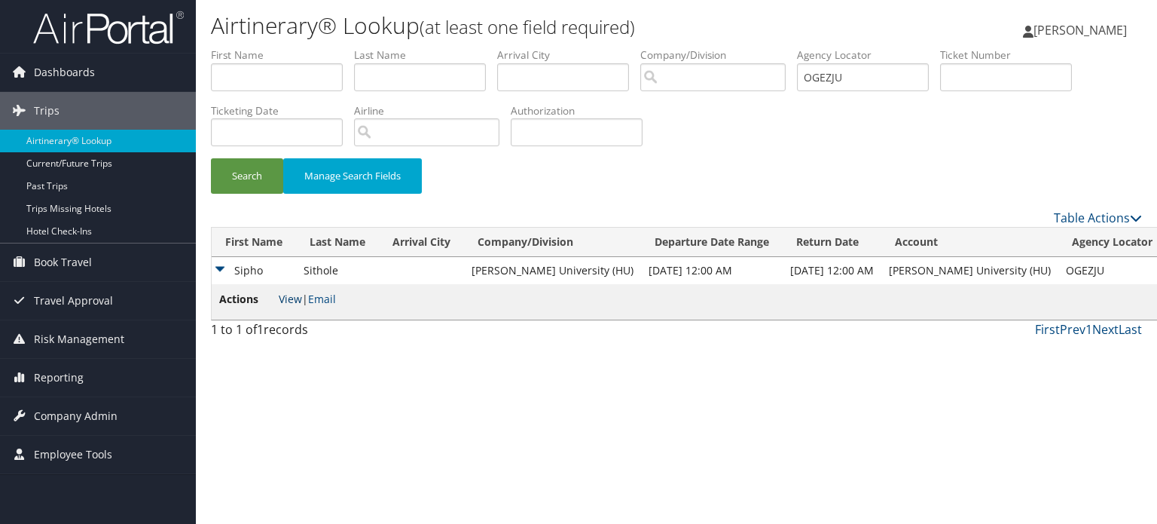
click at [290, 292] on link "View" at bounding box center [290, 299] width 23 height 14
click at [900, 81] on input "OGEZJU" at bounding box center [863, 77] width 132 height 28
paste input "CFPDNN"
type input "CFPDNN"
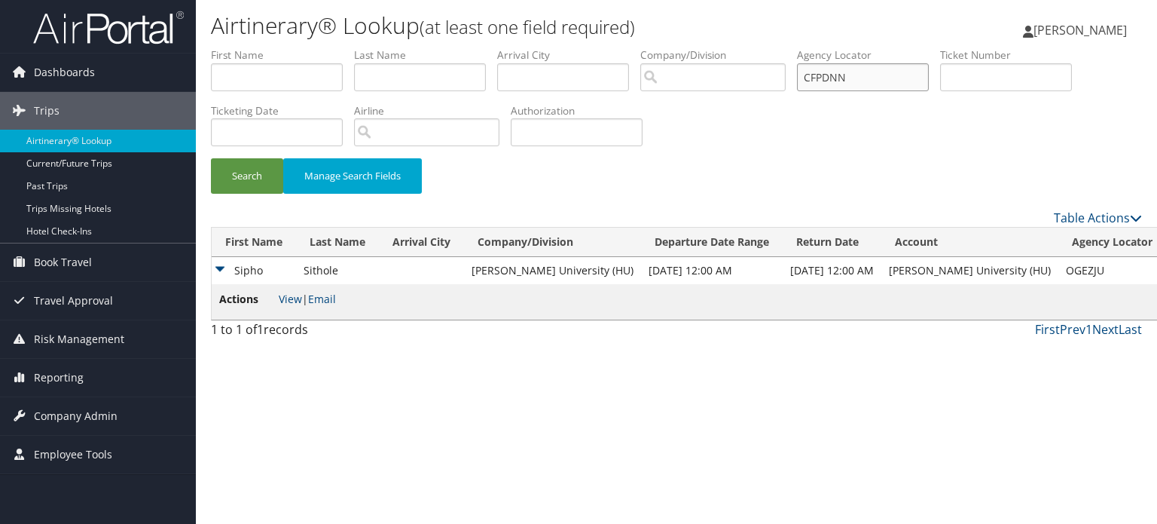
click at [211, 158] on button "Search" at bounding box center [247, 175] width 72 height 35
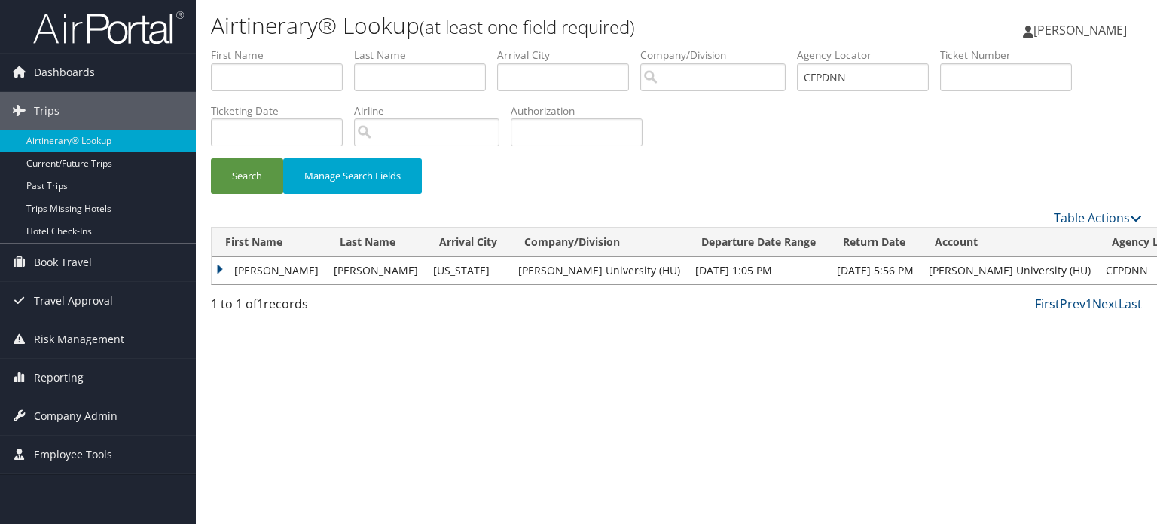
click at [228, 274] on td "ARMISHA LATONYA" at bounding box center [269, 270] width 115 height 27
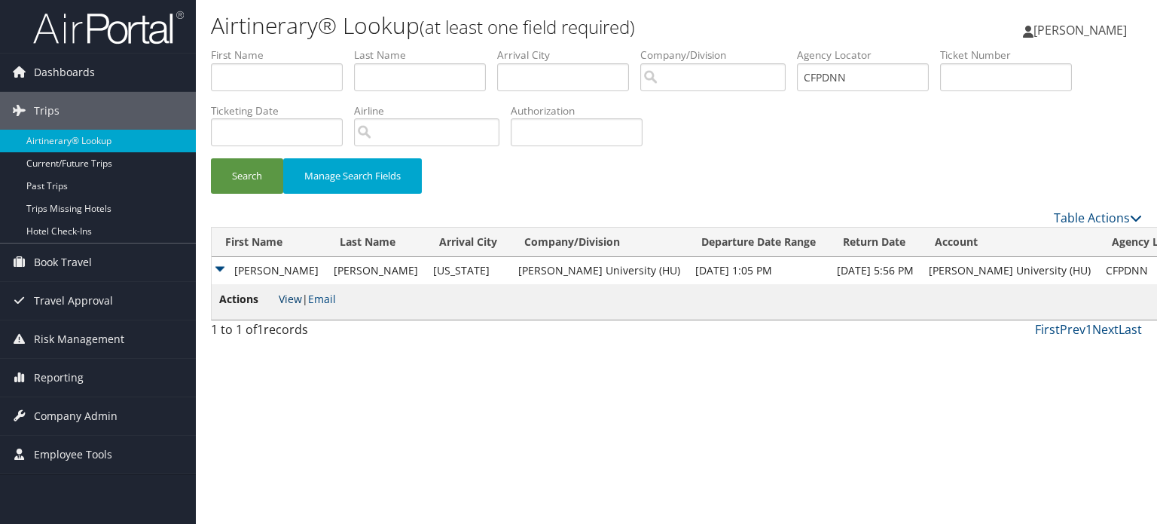
click at [289, 299] on link "View" at bounding box center [290, 299] width 23 height 14
click at [898, 80] on input "CFPDNN" at bounding box center [863, 77] width 132 height 28
paste input "CFFSTM"
type input "CFFSTM"
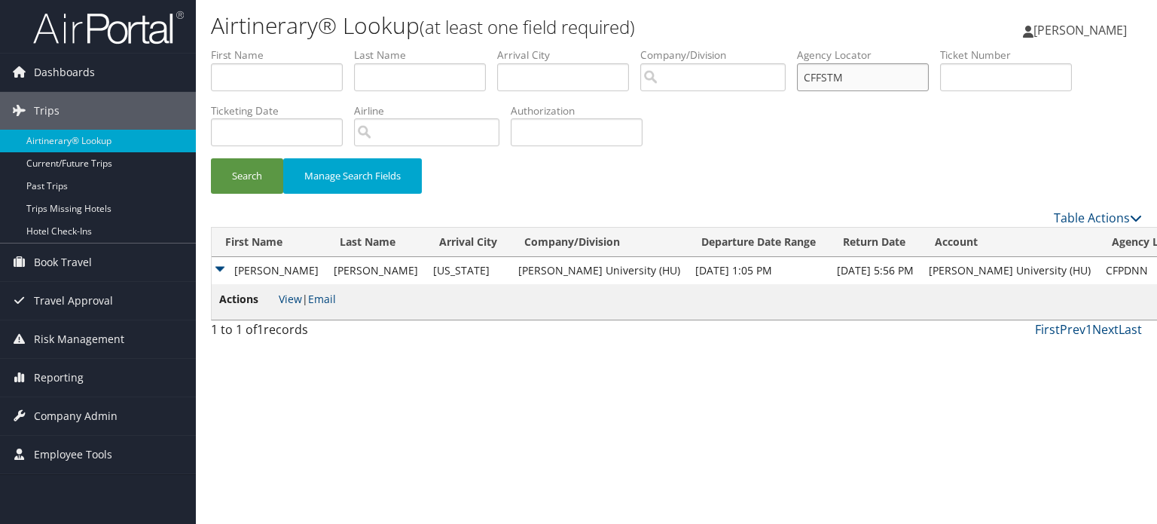
click at [211, 158] on button "Search" at bounding box center [247, 175] width 72 height 35
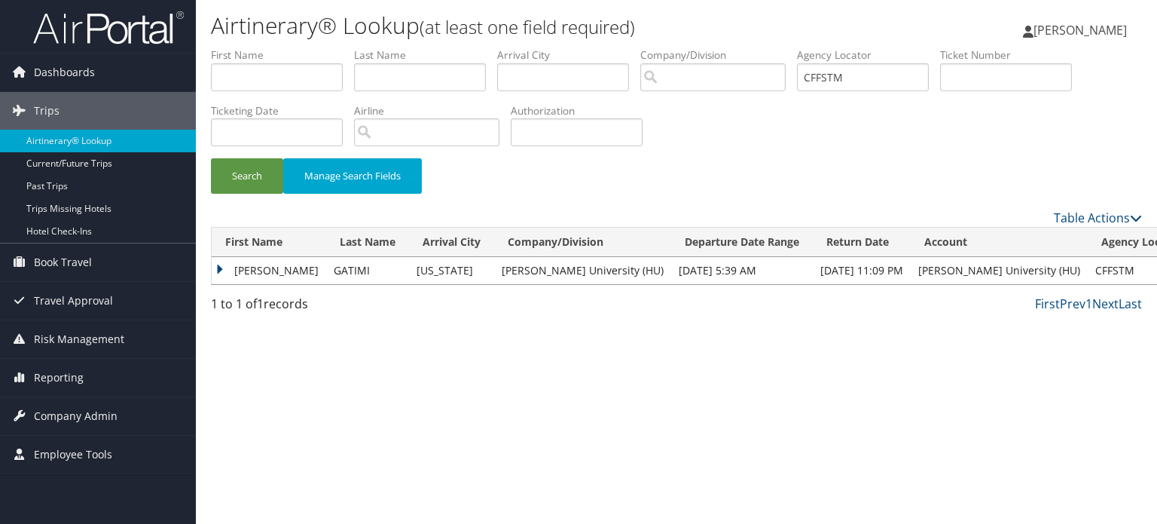
click at [220, 271] on td "IRENE NYAMBURA" at bounding box center [269, 270] width 115 height 27
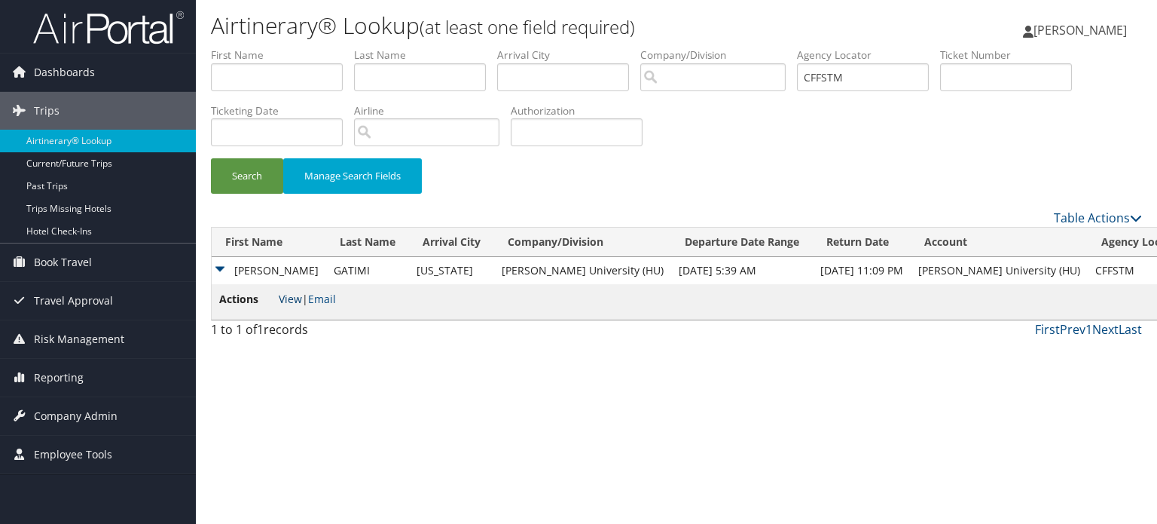
click at [299, 293] on link "View" at bounding box center [290, 299] width 23 height 14
click at [878, 77] on input "CFFSTM" at bounding box center [863, 77] width 132 height 28
paste input "CHQQ9R"
type input "CHQQ9R"
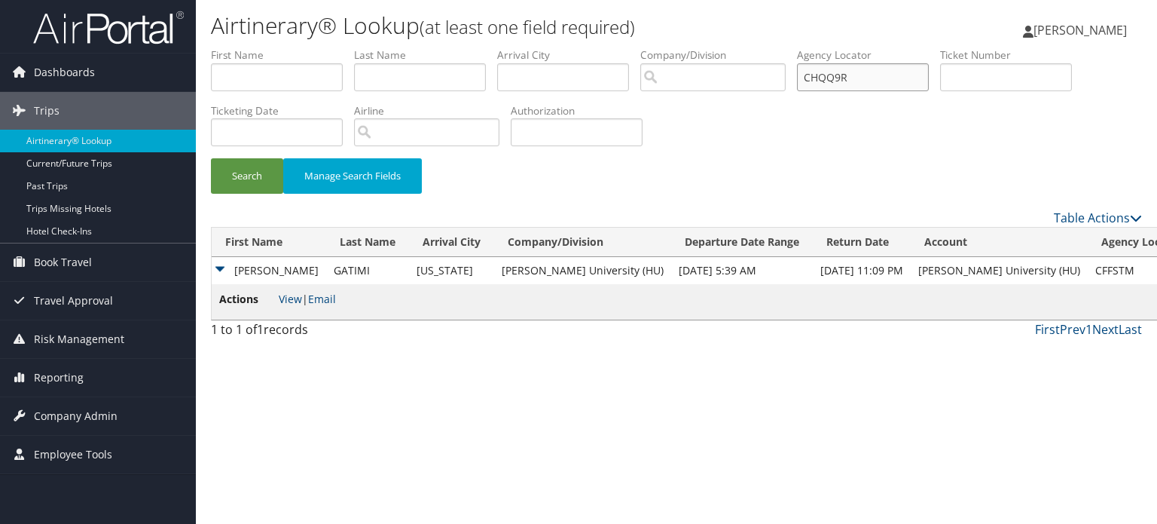
click at [211, 158] on button "Search" at bounding box center [247, 175] width 72 height 35
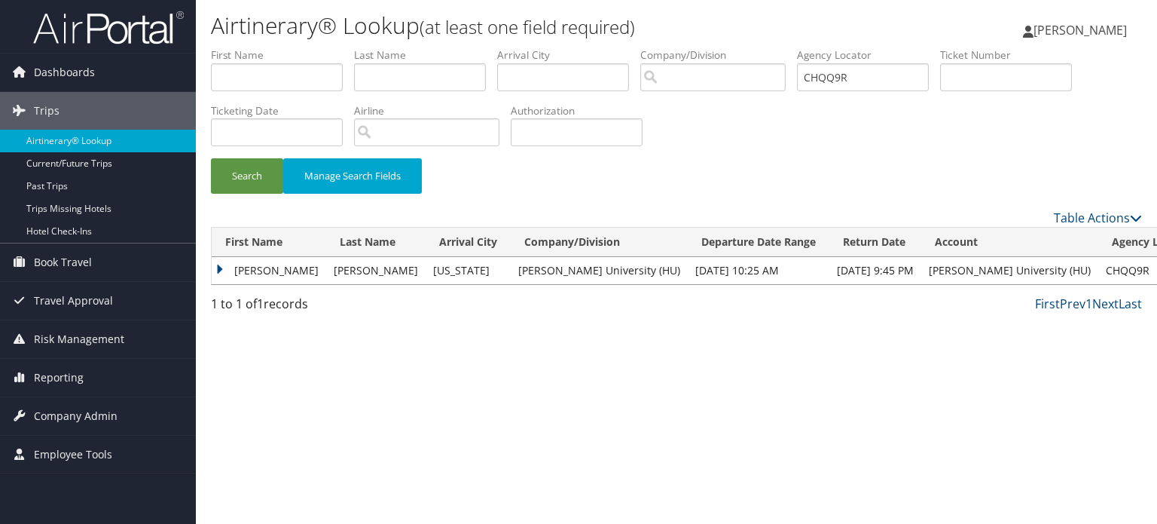
click at [282, 274] on td "BREA LYNN" at bounding box center [269, 270] width 115 height 27
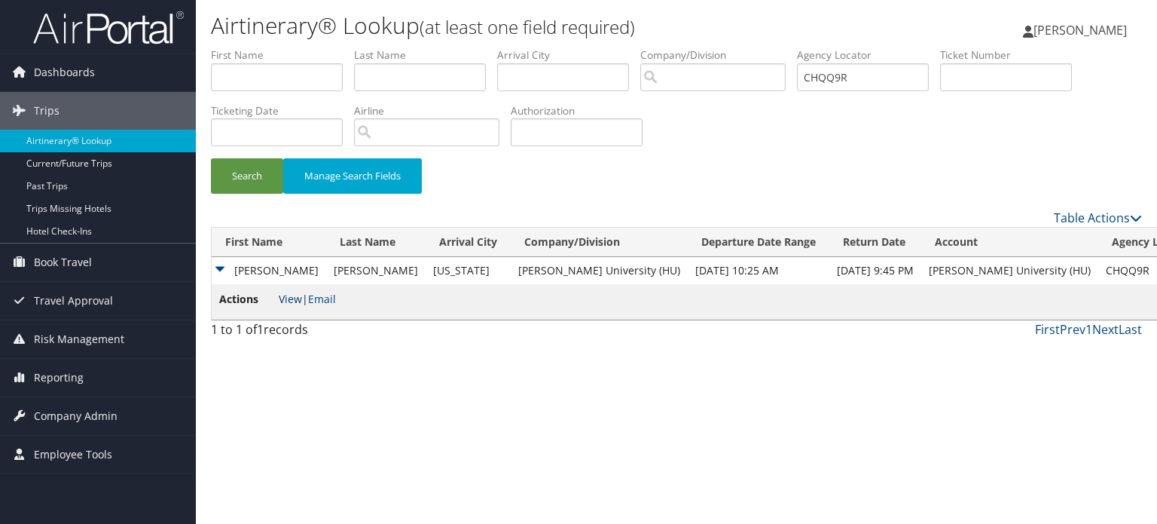
click at [289, 303] on link "View" at bounding box center [290, 299] width 23 height 14
click at [866, 84] on input "CHQQ9R" at bounding box center [863, 77] width 132 height 28
paste input "CHRBN6"
type input "CHRBN6"
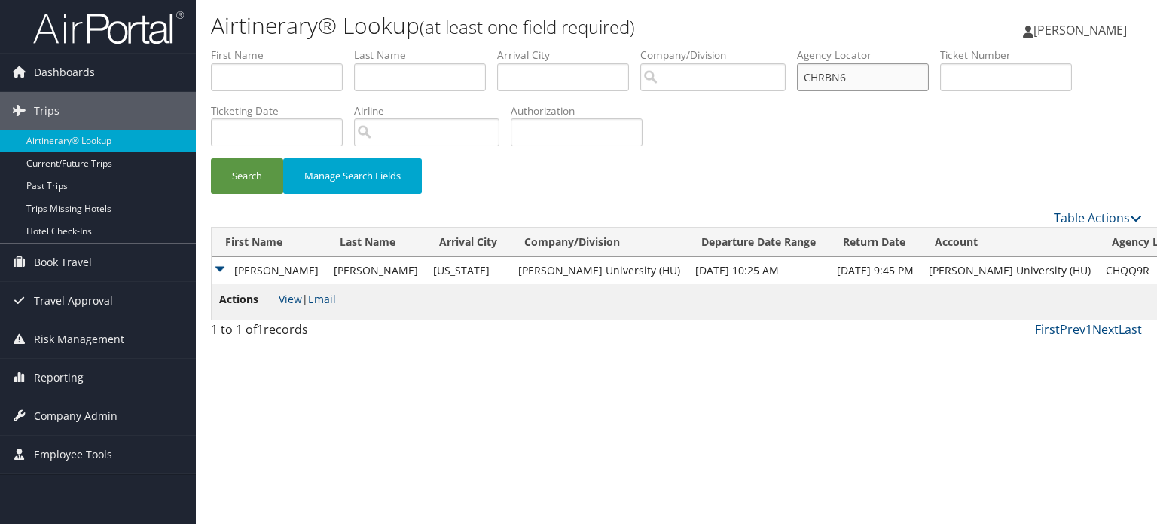
click at [211, 158] on button "Search" at bounding box center [247, 175] width 72 height 35
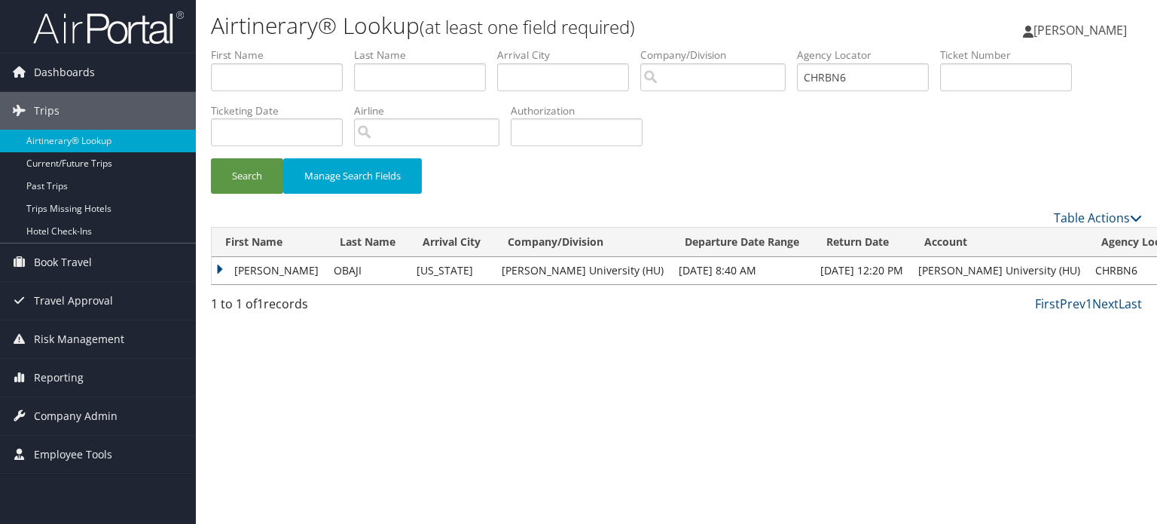
click at [237, 272] on td "DENISE" at bounding box center [269, 270] width 115 height 27
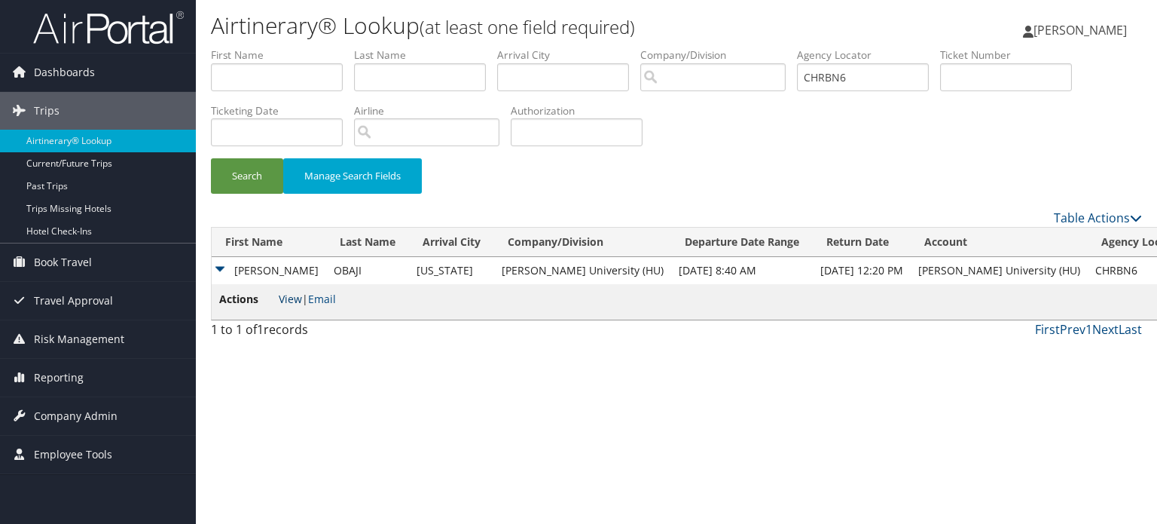
click at [297, 298] on link "View" at bounding box center [290, 299] width 23 height 14
click at [856, 66] on input "CHRBN6" at bounding box center [863, 77] width 132 height 28
paste input "CKPKHF"
type input "CKPKHF"
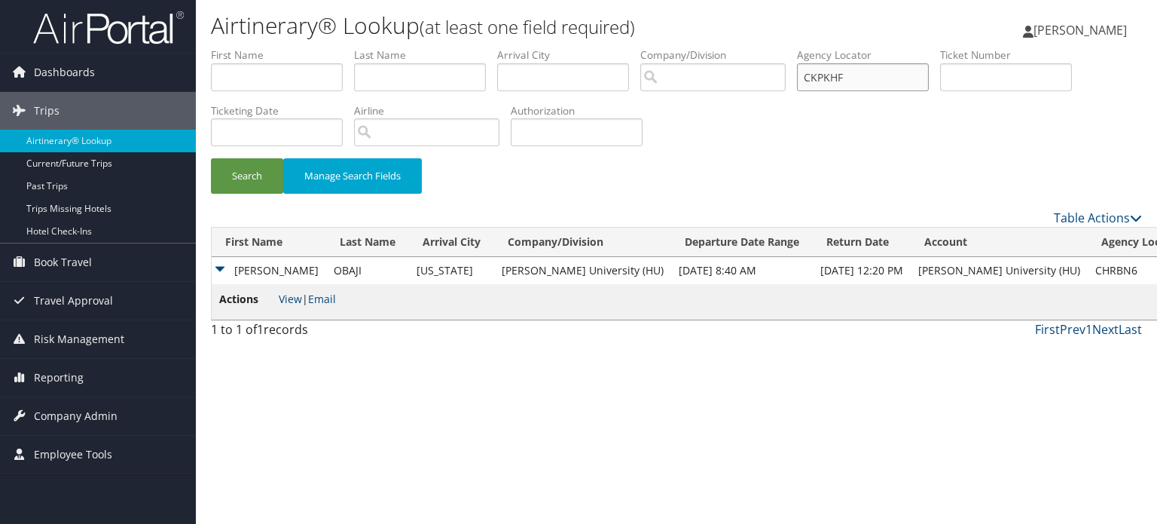
click at [211, 158] on button "Search" at bounding box center [247, 175] width 72 height 35
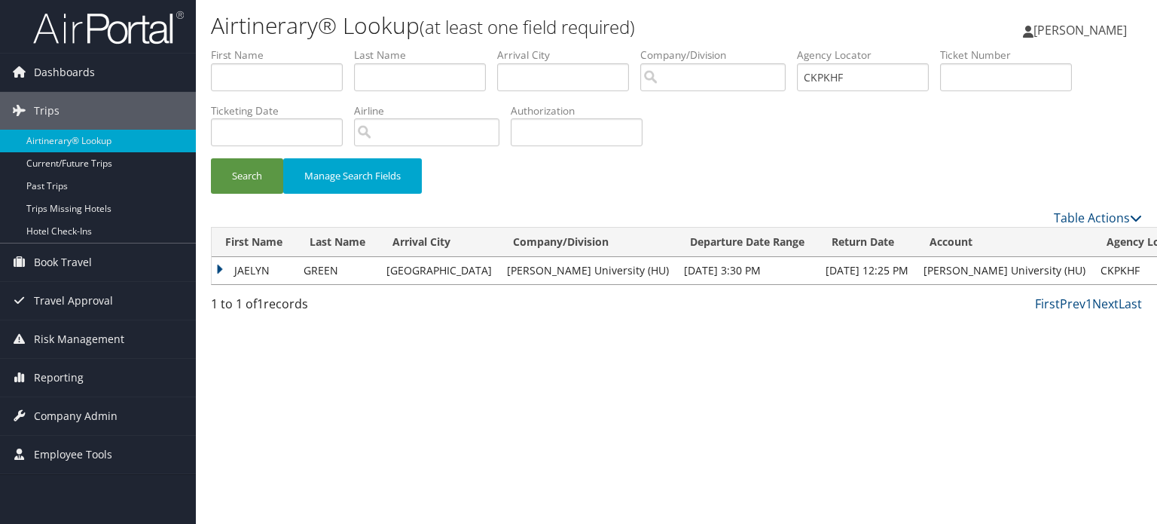
click at [271, 279] on td "JAELYN" at bounding box center [254, 270] width 84 height 27
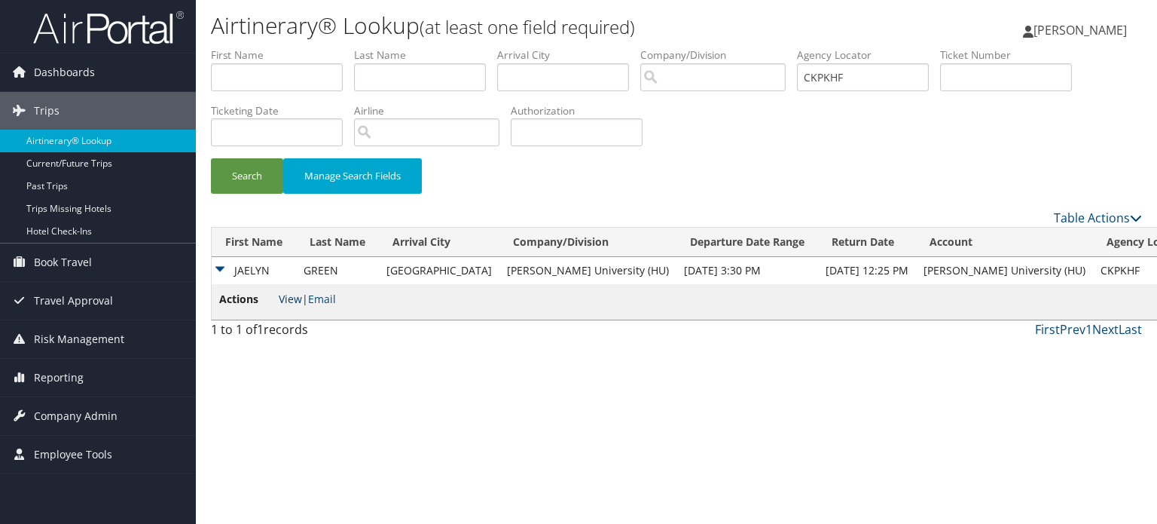
click at [294, 296] on link "View" at bounding box center [290, 299] width 23 height 14
click at [863, 77] on input "CKPKHF" at bounding box center [863, 77] width 132 height 28
paste input "CJRS6Z"
click at [853, 68] on input "CJRS6Z" at bounding box center [863, 77] width 132 height 28
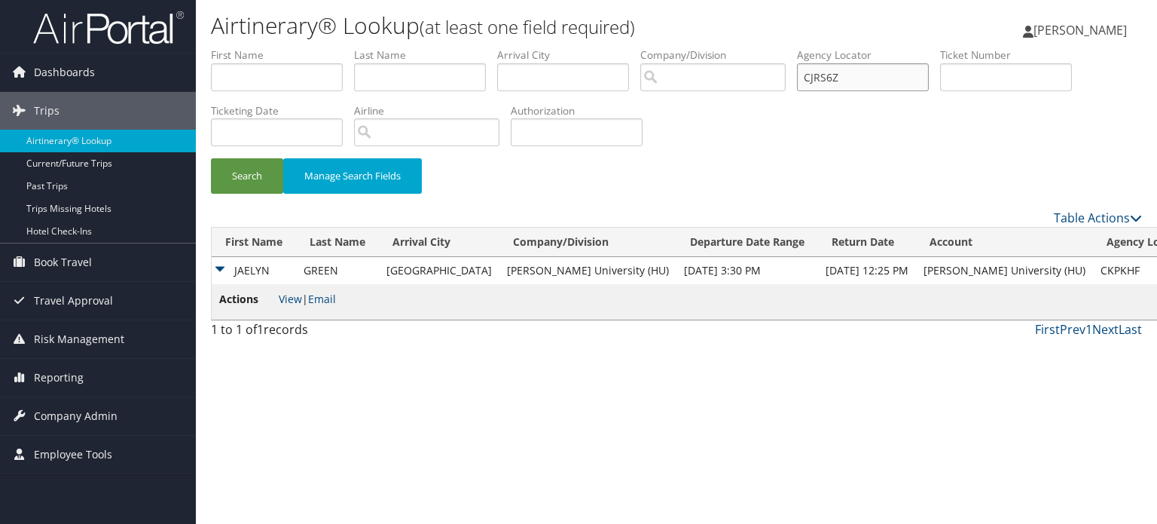
type input "CJRS6Z"
click at [211, 158] on button "Search" at bounding box center [247, 175] width 72 height 35
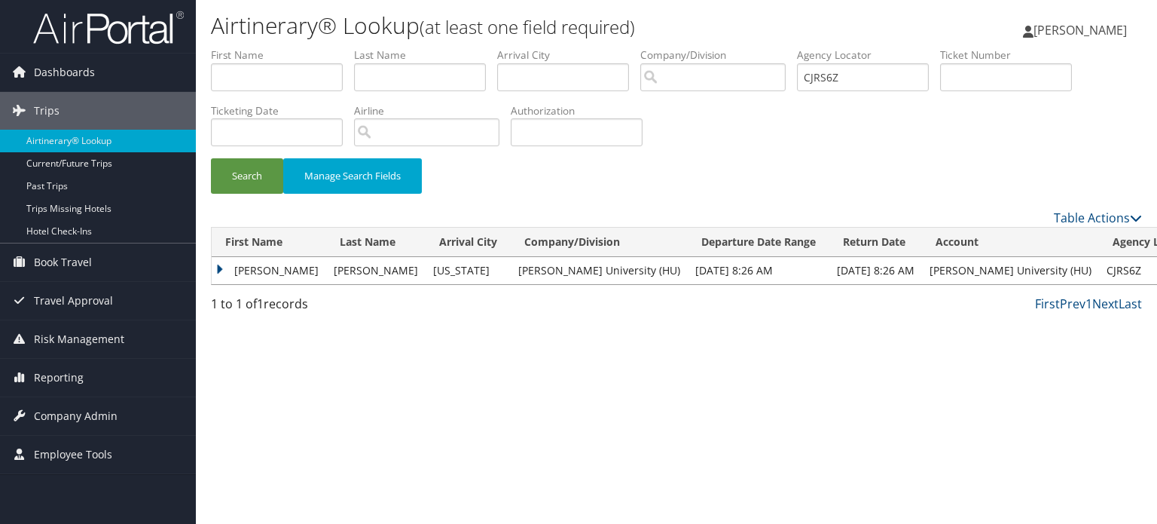
click at [224, 273] on td "MARTINA R" at bounding box center [269, 270] width 115 height 27
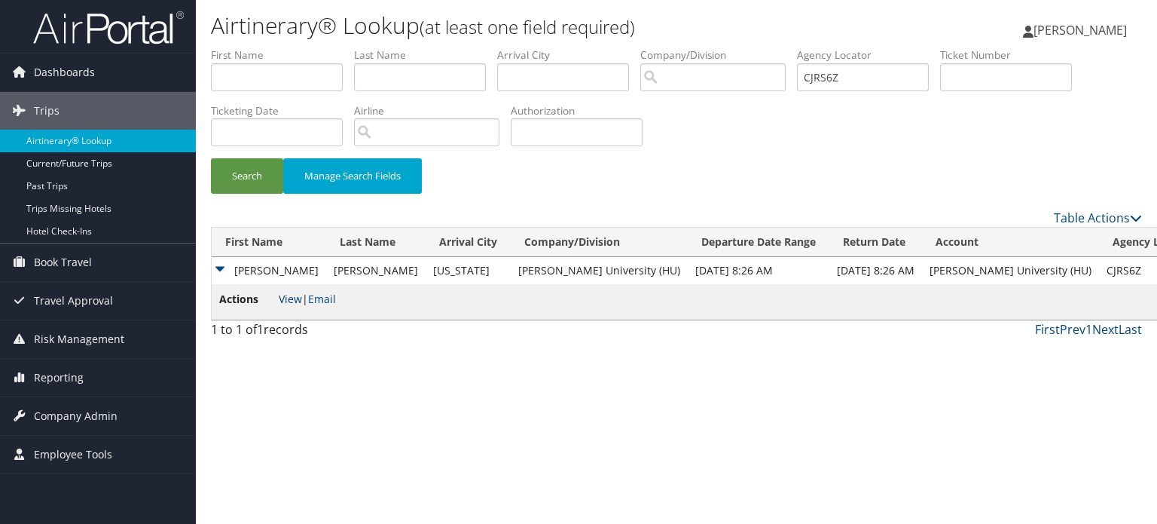
click at [286, 304] on link "View" at bounding box center [290, 299] width 23 height 14
click at [848, 66] on input "CJRS6Z" at bounding box center [863, 77] width 132 height 28
paste input "CGHB27"
type input "CGHB27"
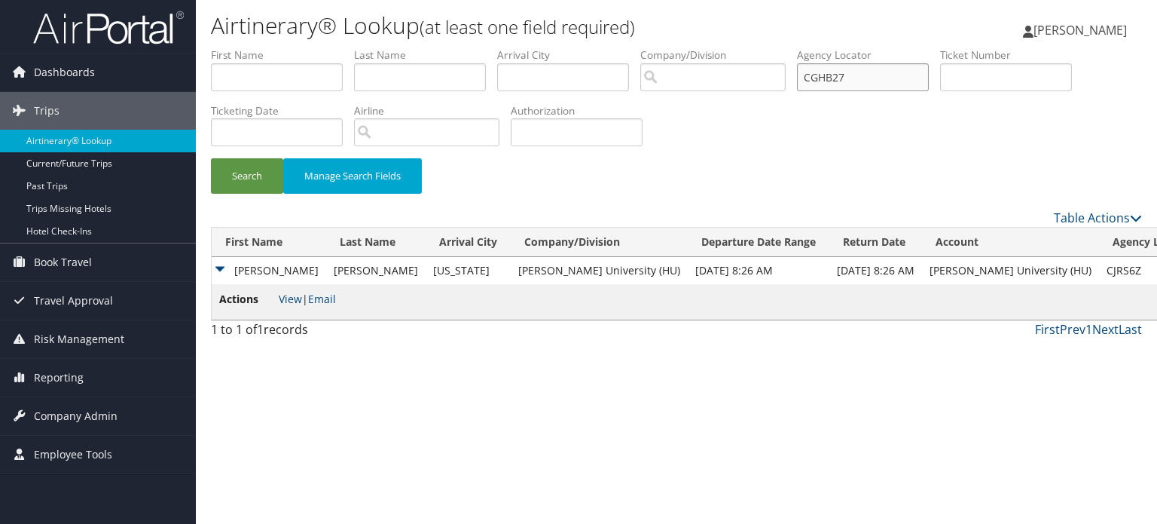
click at [211, 158] on button "Search" at bounding box center [247, 175] width 72 height 35
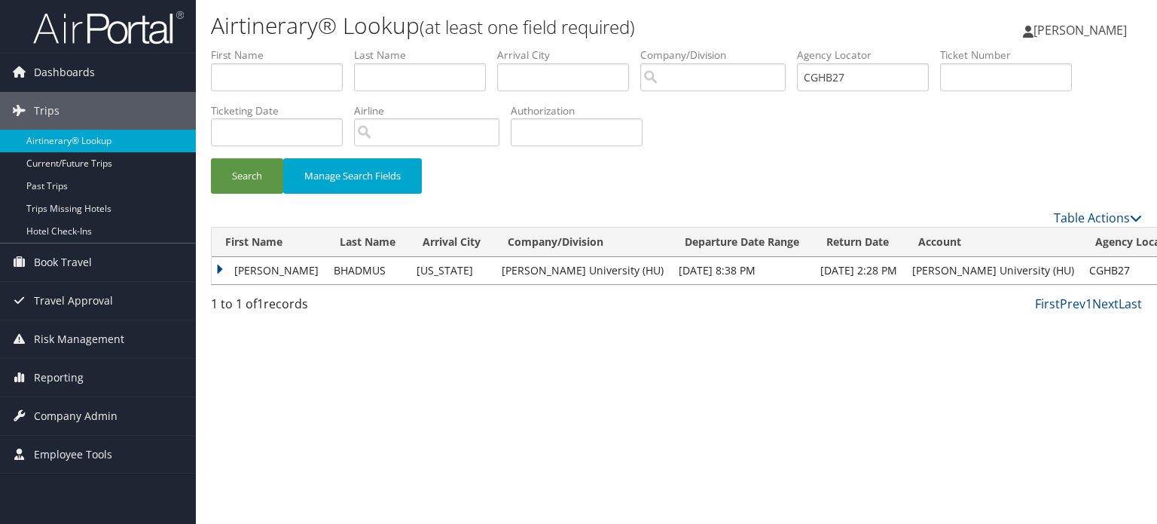
click at [326, 280] on td "BHADMUS" at bounding box center [367, 270] width 83 height 27
click at [316, 277] on td "HADIJAT YINKA" at bounding box center [269, 270] width 115 height 27
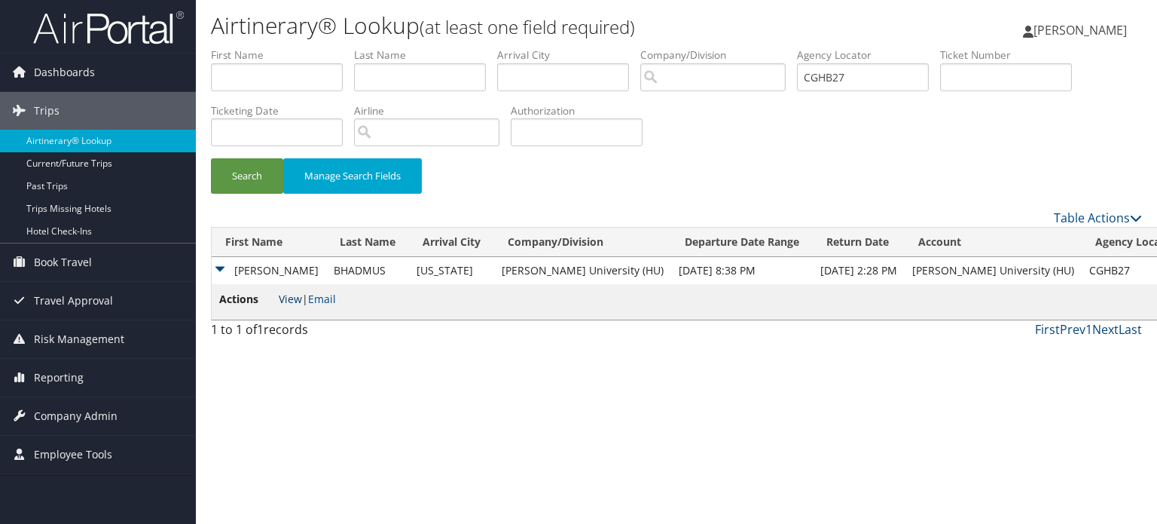
click at [285, 298] on link "View" at bounding box center [290, 299] width 23 height 14
click at [850, 84] on input "CGHB27" at bounding box center [863, 77] width 132 height 28
paste input "CFSQ1Z"
type input "CFSQ1Z"
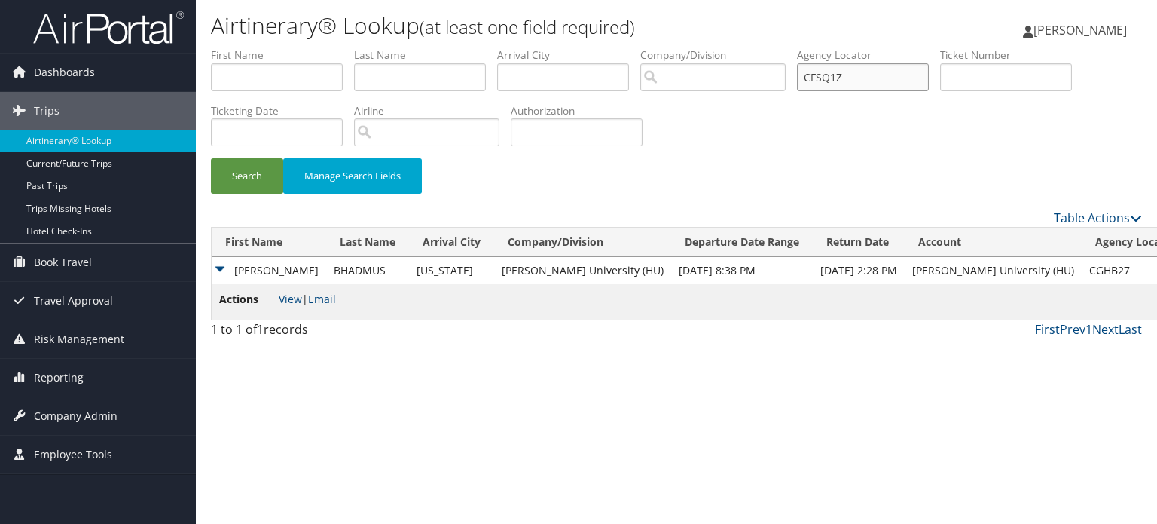
click at [211, 158] on button "Search" at bounding box center [247, 175] width 72 height 35
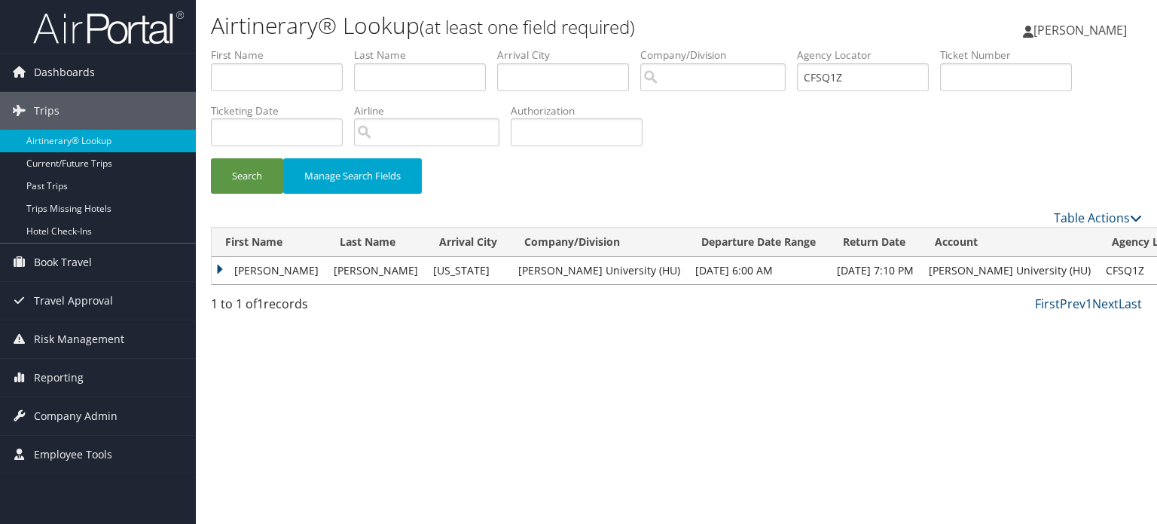
click at [351, 275] on td "MOORE" at bounding box center [375, 270] width 99 height 27
click at [233, 267] on td "JOSIAH" at bounding box center [269, 270] width 115 height 27
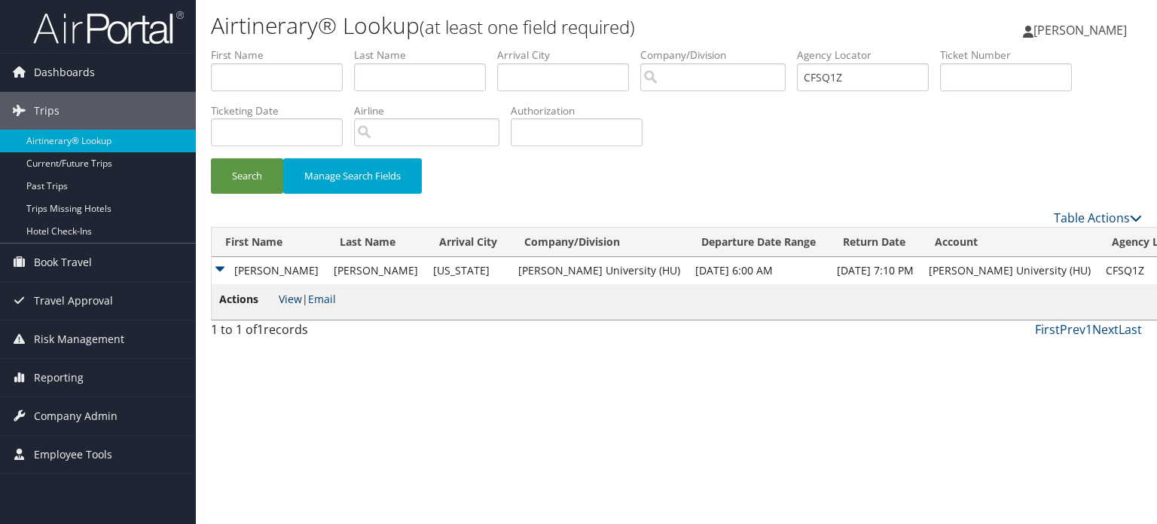
click at [284, 298] on link "View" at bounding box center [290, 299] width 23 height 14
click at [833, 72] on input "CFSQ1Z" at bounding box center [863, 77] width 132 height 28
paste input "CFSPV1"
type input "CFSPV1"
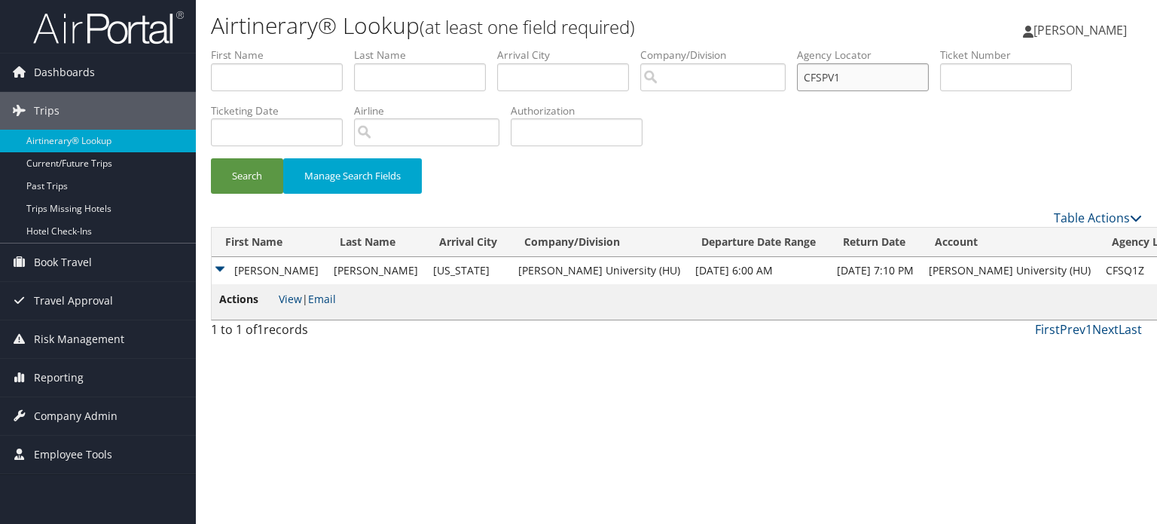
click at [211, 158] on button "Search" at bounding box center [247, 175] width 72 height 35
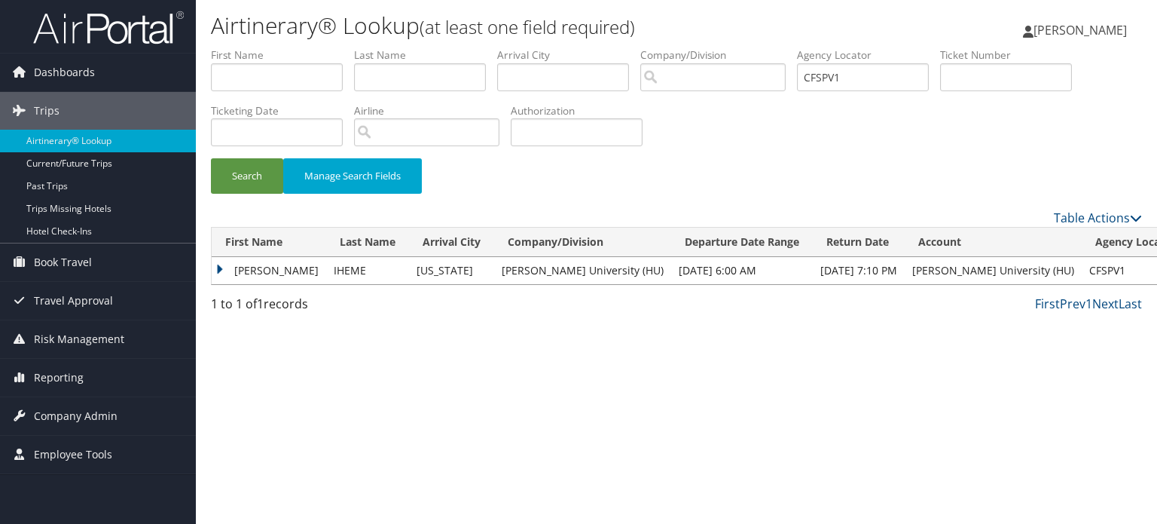
click at [217, 265] on td "KRYSTAL" at bounding box center [269, 270] width 115 height 27
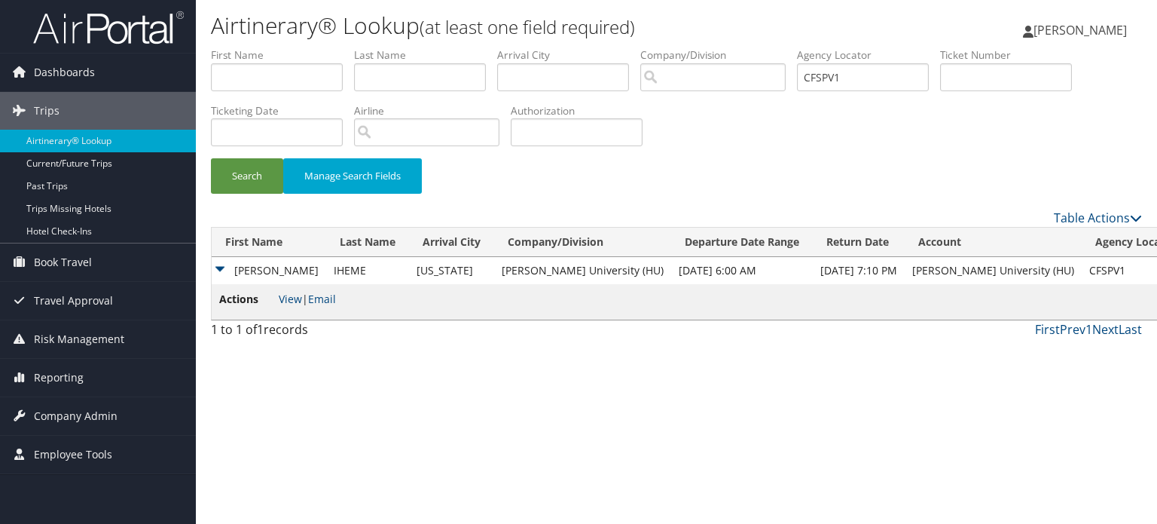
click at [277, 296] on li "Actions View | Email" at bounding box center [277, 302] width 117 height 22
click at [281, 296] on link "View" at bounding box center [290, 299] width 23 height 14
click at [876, 85] on input "CFSPV1" at bounding box center [863, 77] width 132 height 28
paste input "CJS848"
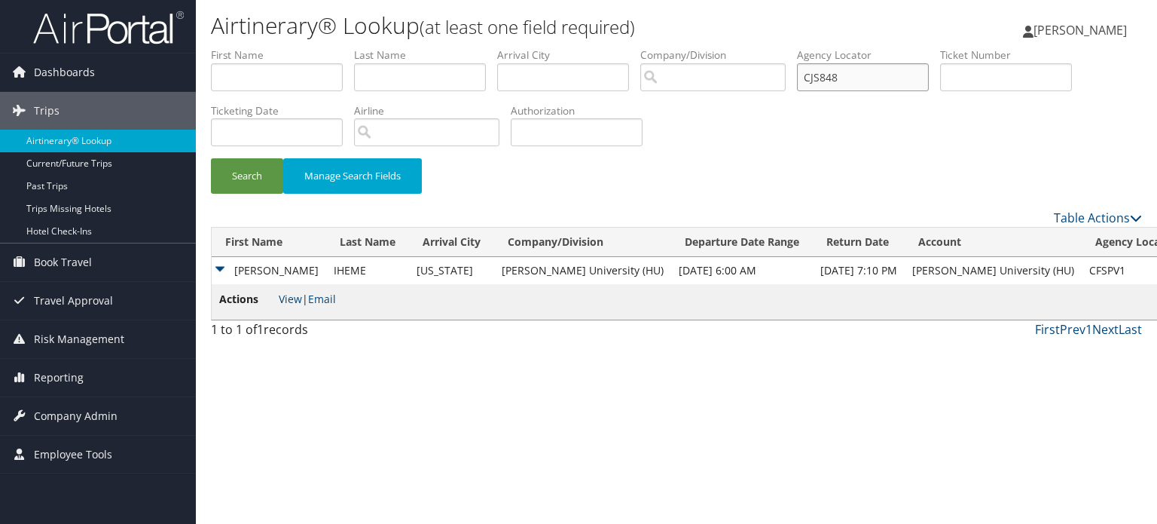
type input "CJS848"
click at [211, 158] on button "Search" at bounding box center [247, 175] width 72 height 35
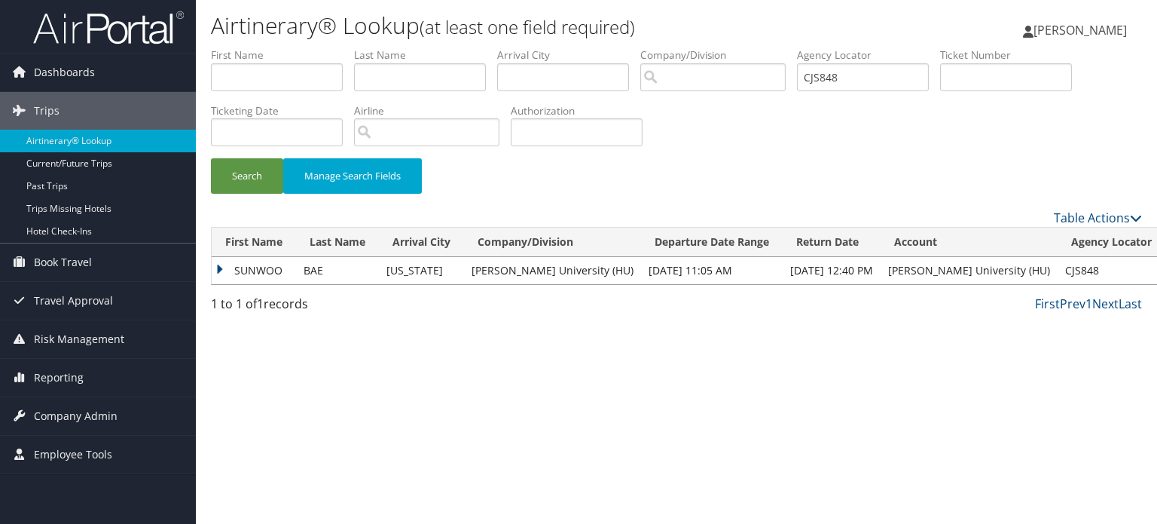
click at [464, 273] on td "Washington" at bounding box center [421, 270] width 85 height 27
click at [219, 267] on td "SUNWOO" at bounding box center [254, 270] width 84 height 27
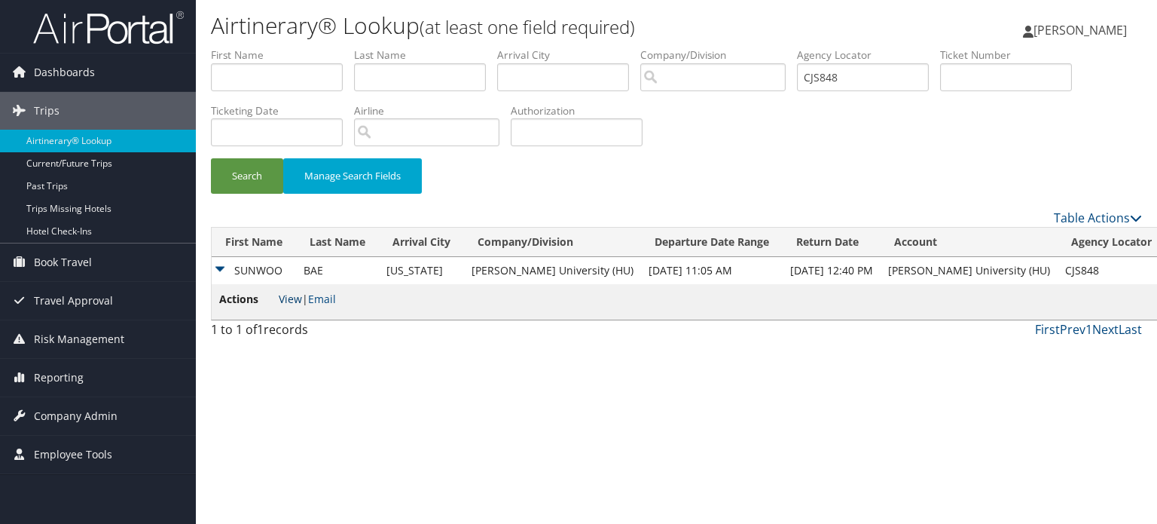
click at [289, 296] on link "View" at bounding box center [290, 299] width 23 height 14
click at [878, 78] on input "CJS848" at bounding box center [863, 77] width 132 height 28
paste input "CJCWRH"
type input "CJCWRH"
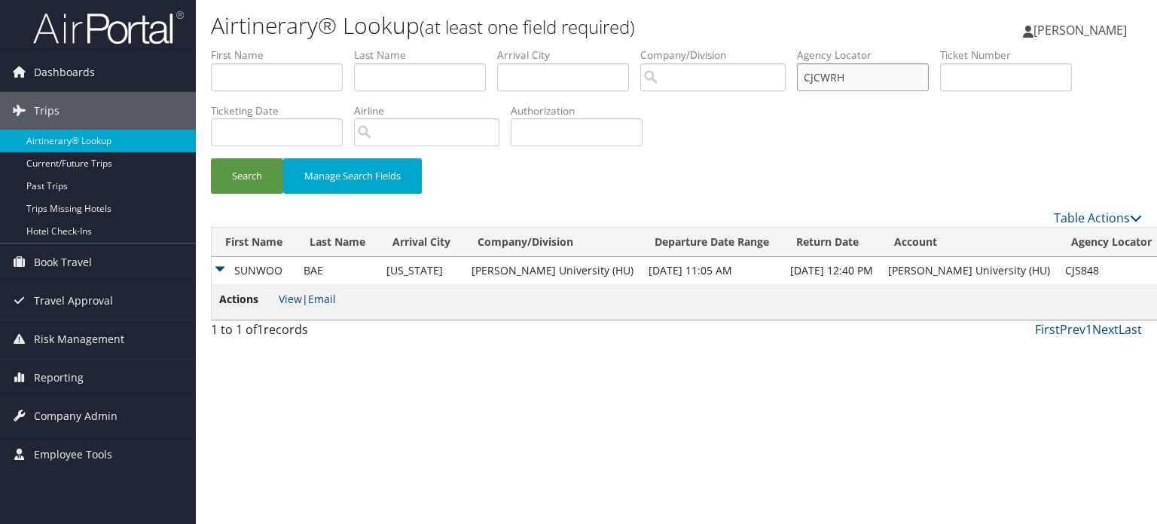
click at [211, 158] on button "Search" at bounding box center [247, 175] width 72 height 35
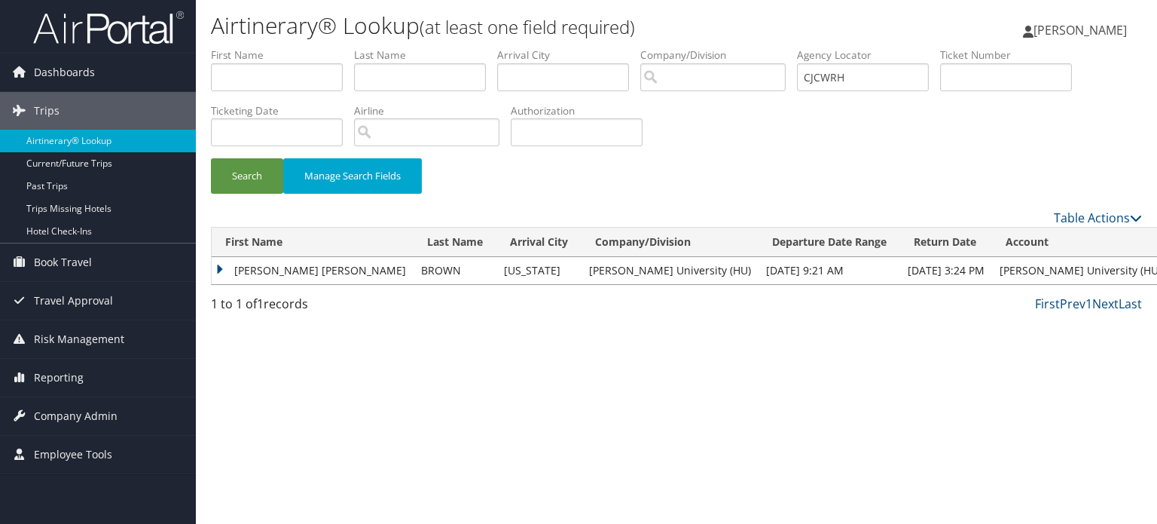
click at [224, 273] on td "SHAWN TA DEVAUGHN" at bounding box center [313, 270] width 202 height 27
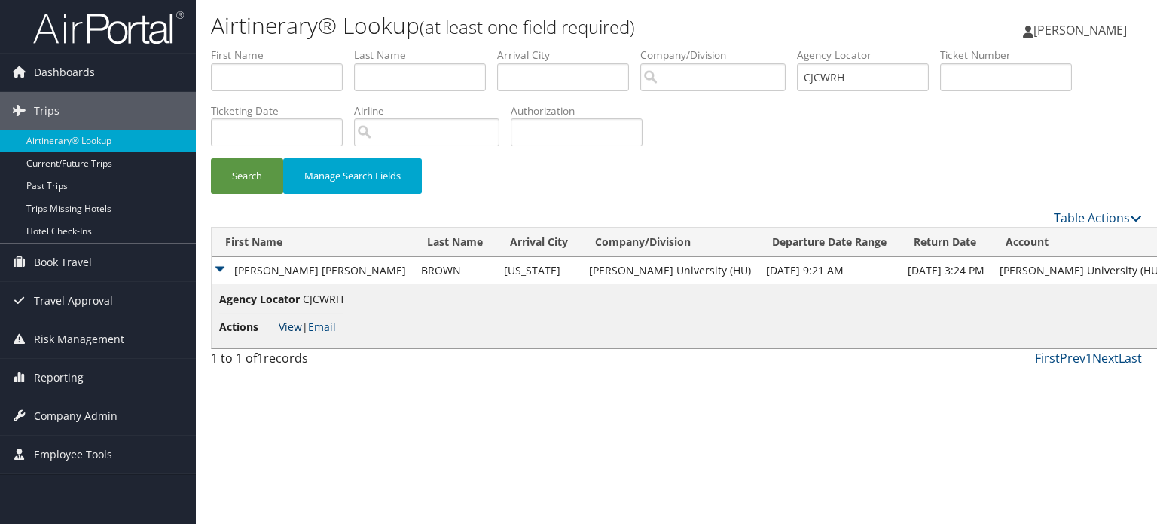
click at [288, 325] on link "View" at bounding box center [290, 326] width 23 height 14
click at [868, 82] on input "CJCWRH" at bounding box center [863, 77] width 132 height 28
paste input "CKMGSM"
type input "CKMGSM"
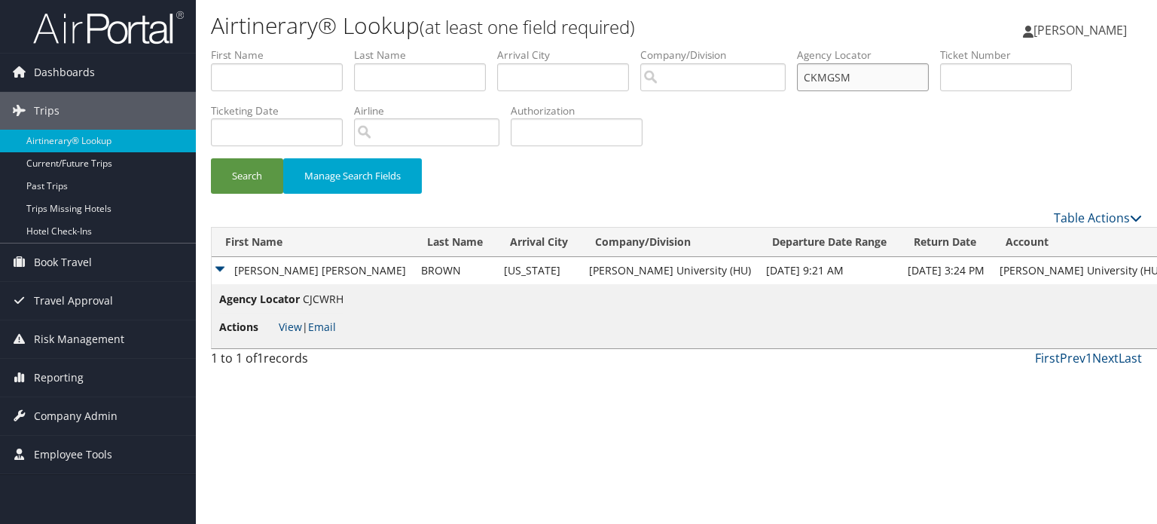
click at [211, 158] on button "Search" at bounding box center [247, 175] width 72 height 35
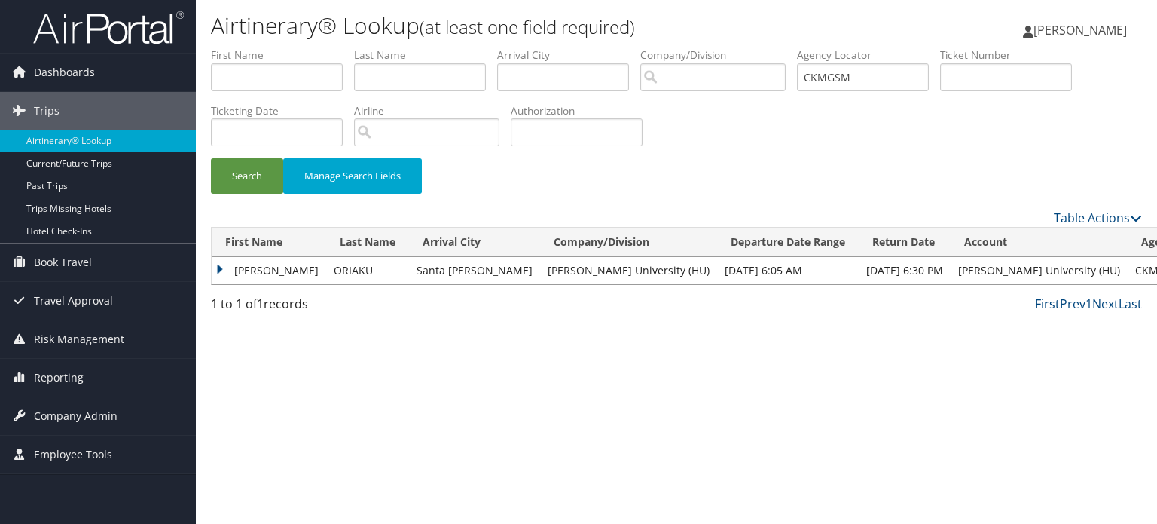
click at [226, 275] on td "SOCHIMA FRANCIS" at bounding box center [269, 270] width 115 height 27
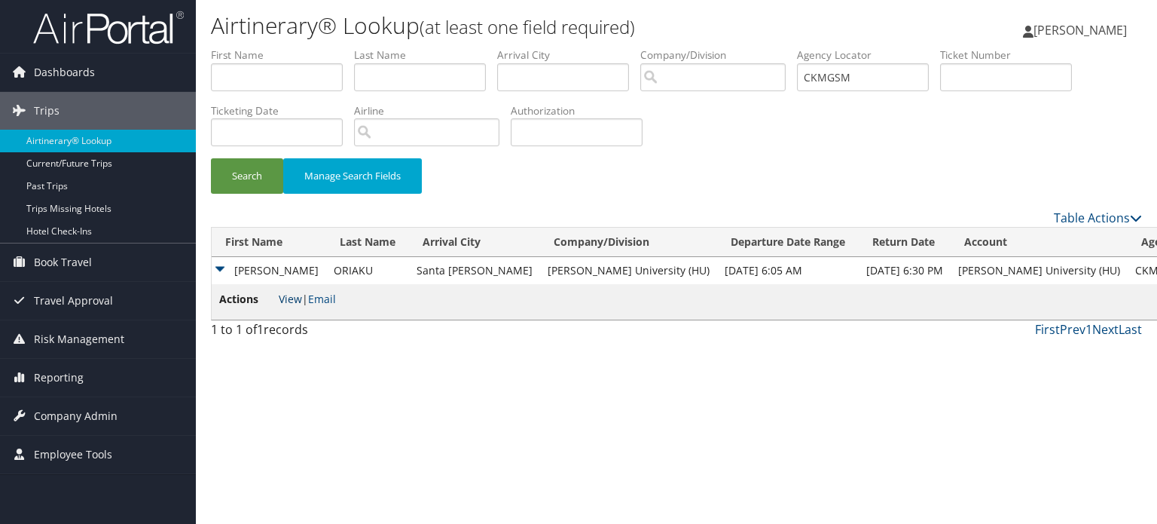
click at [286, 298] on link "View" at bounding box center [290, 299] width 23 height 14
click at [824, 72] on input "CKMGSM" at bounding box center [863, 77] width 132 height 28
paste input "CKMGSM"
type input "CKMGSM"
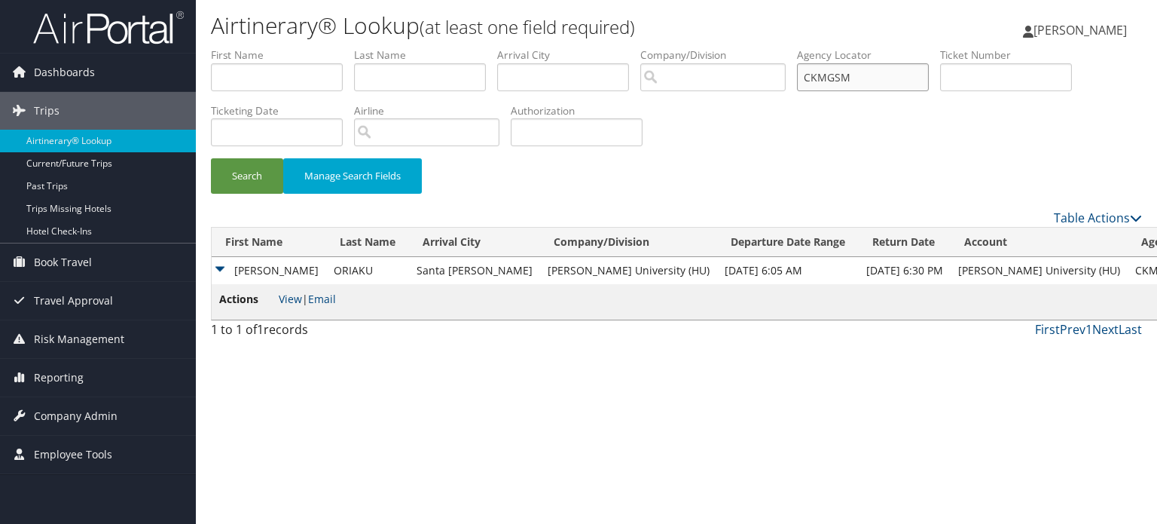
click at [211, 158] on button "Search" at bounding box center [247, 175] width 72 height 35
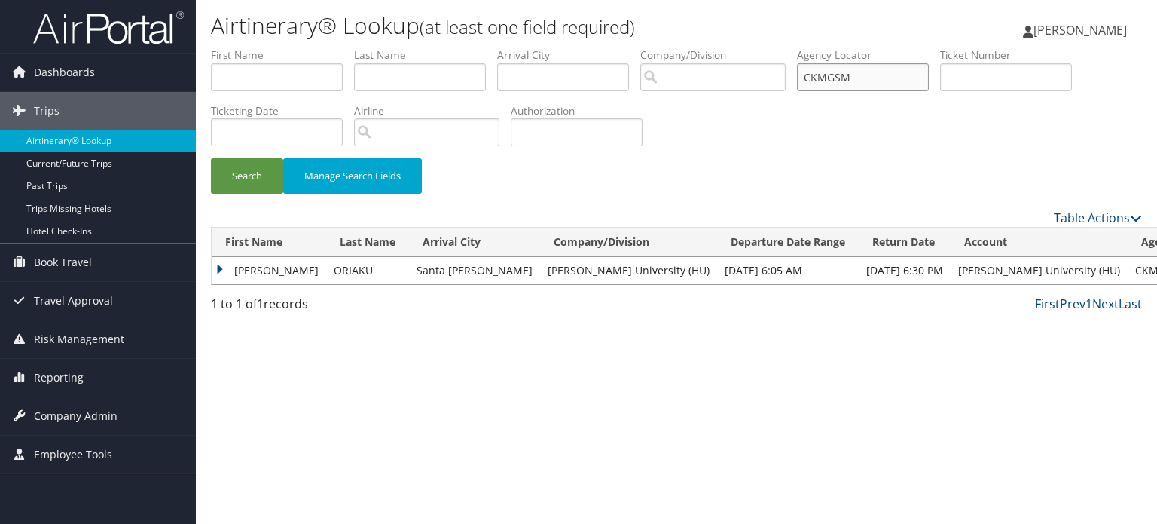
click at [888, 68] on input "CKMGSM" at bounding box center [863, 77] width 132 height 28
click at [891, 84] on input "CKMGSM" at bounding box center [863, 77] width 132 height 28
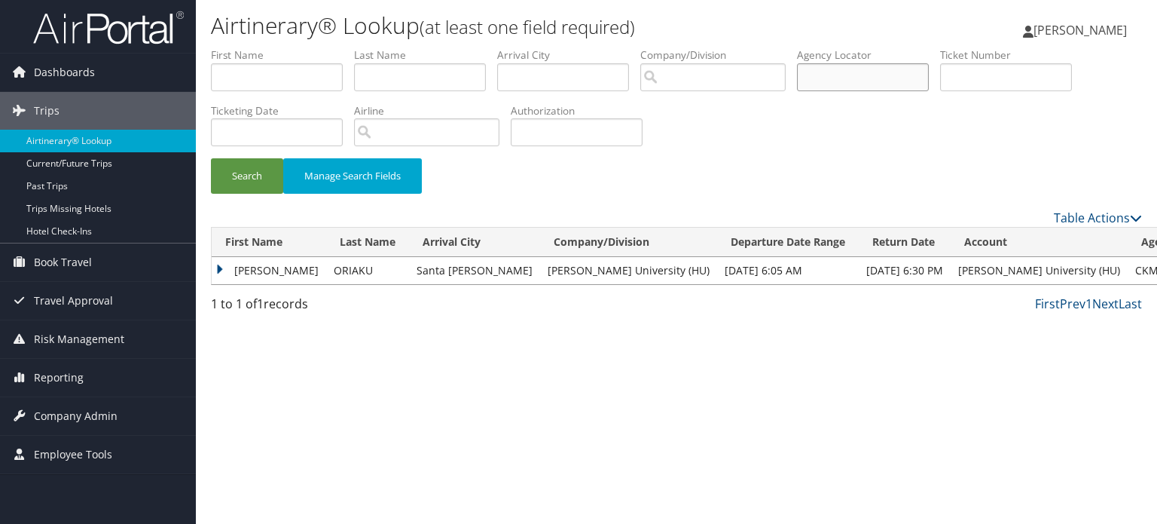
paste input "CK0BL5"
type input "CK0BL5"
click at [211, 158] on button "Search" at bounding box center [247, 175] width 72 height 35
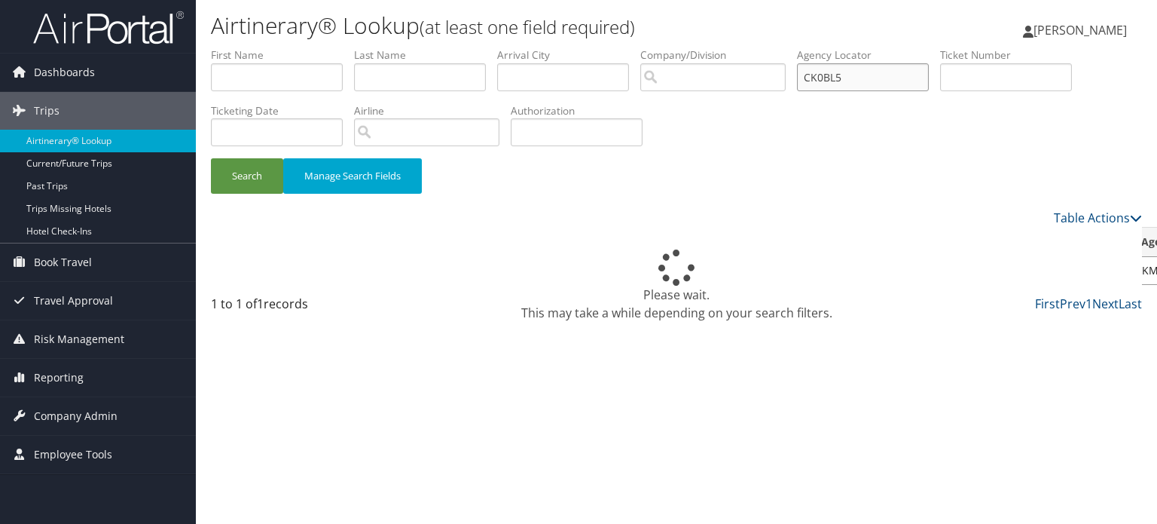
click at [891, 84] on input "CK0BL5" at bounding box center [863, 77] width 132 height 28
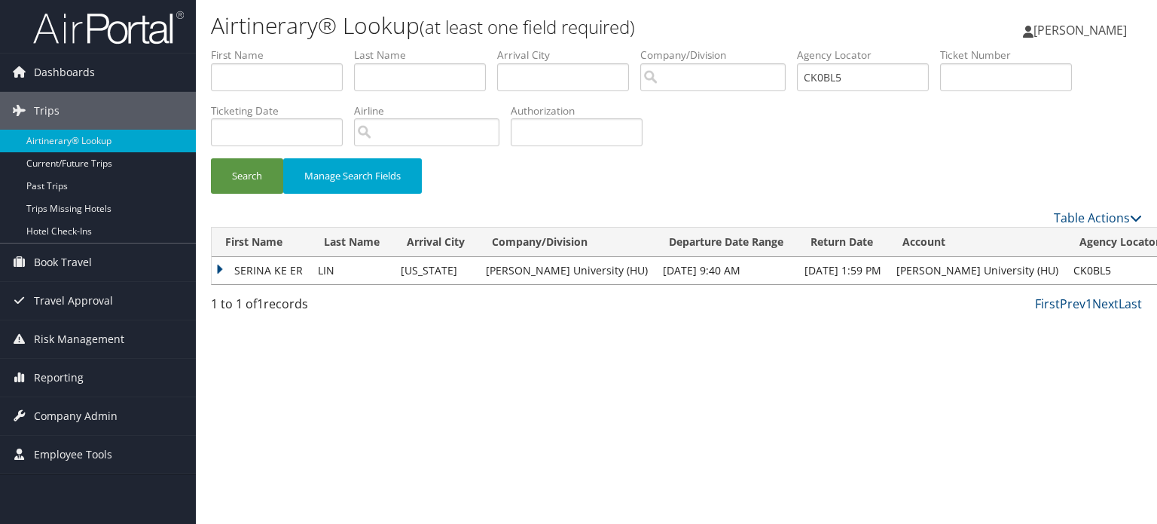
click at [393, 274] on td "LIN" at bounding box center [351, 270] width 83 height 27
click at [277, 270] on td "SERINA KE ER" at bounding box center [261, 270] width 99 height 27
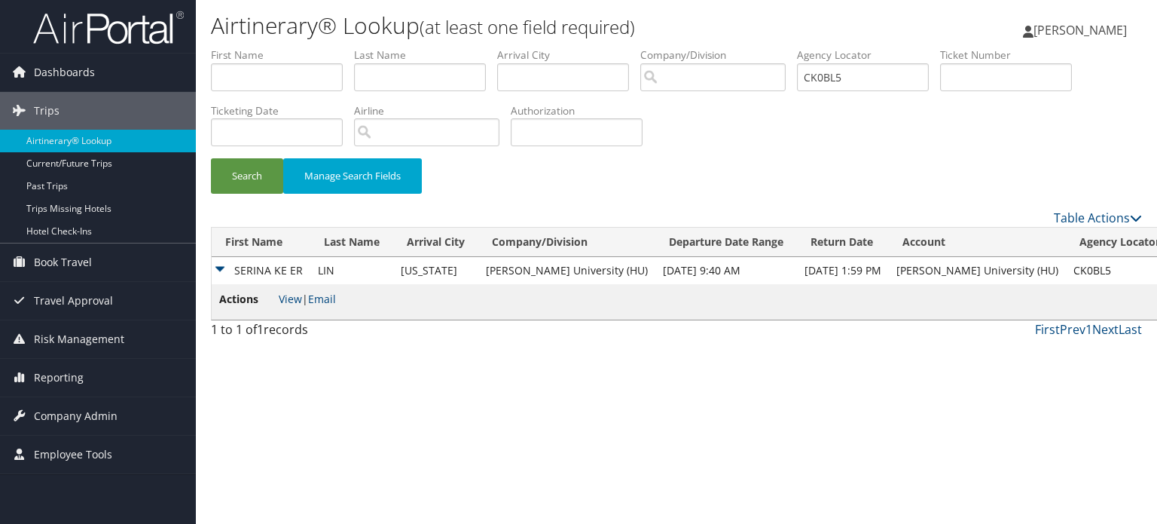
click at [289, 291] on li "Actions View | Email" at bounding box center [277, 302] width 117 height 22
click at [291, 296] on link "View" at bounding box center [290, 299] width 23 height 14
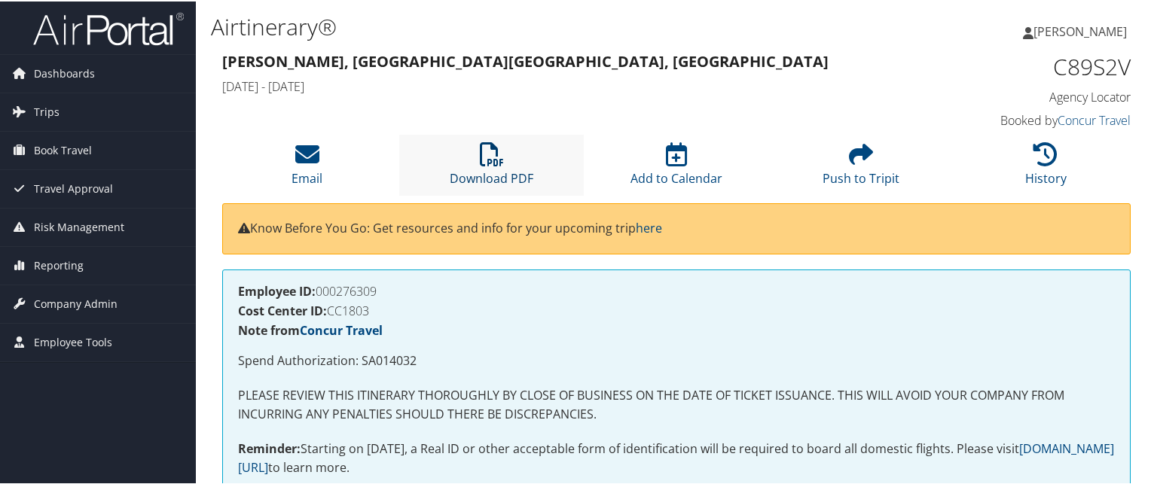
click at [490, 160] on icon at bounding box center [492, 153] width 24 height 24
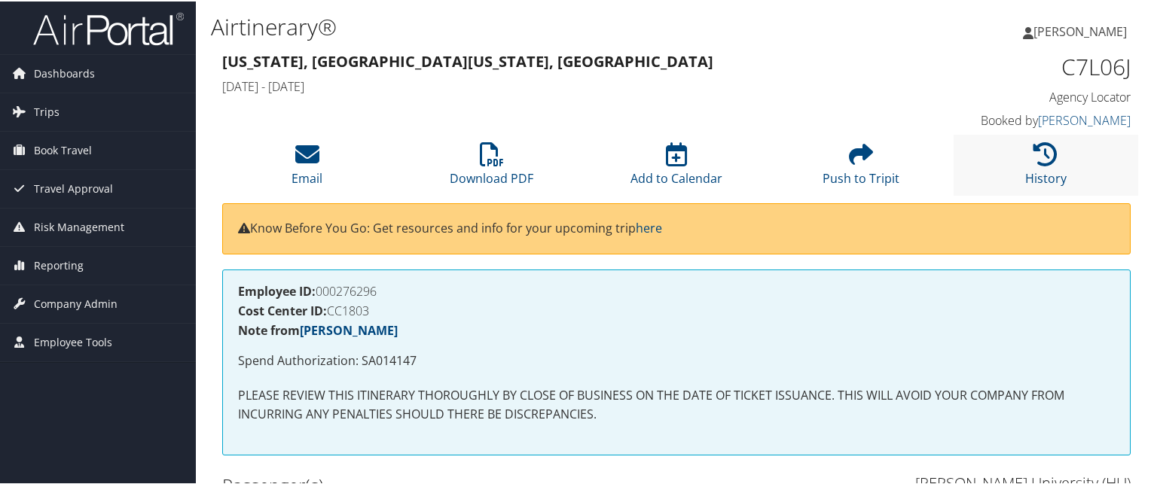
click at [1013, 165] on li "History" at bounding box center [1046, 163] width 185 height 61
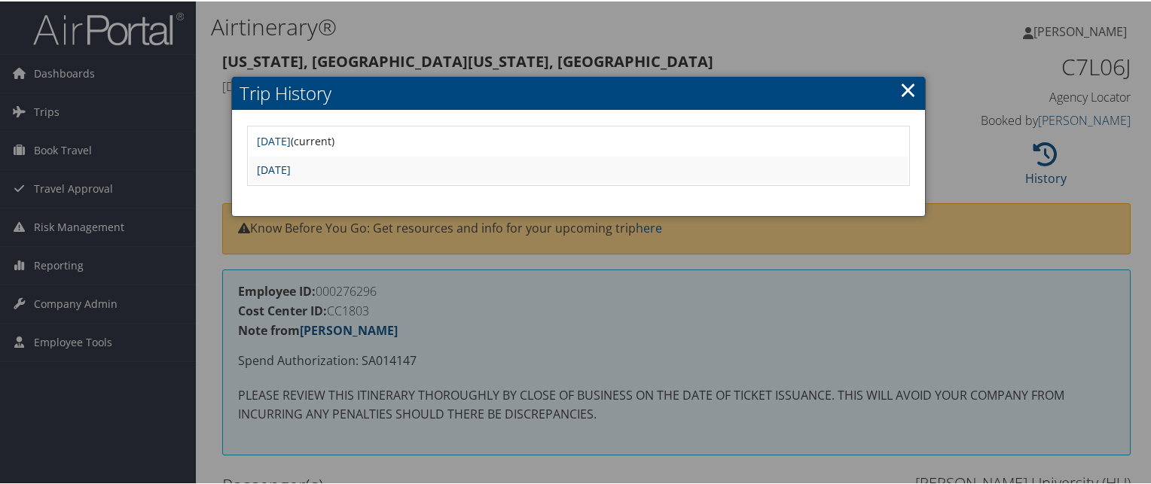
click at [291, 173] on link "Mon May 12 12:34:29 MDT 2025" at bounding box center [274, 168] width 34 height 14
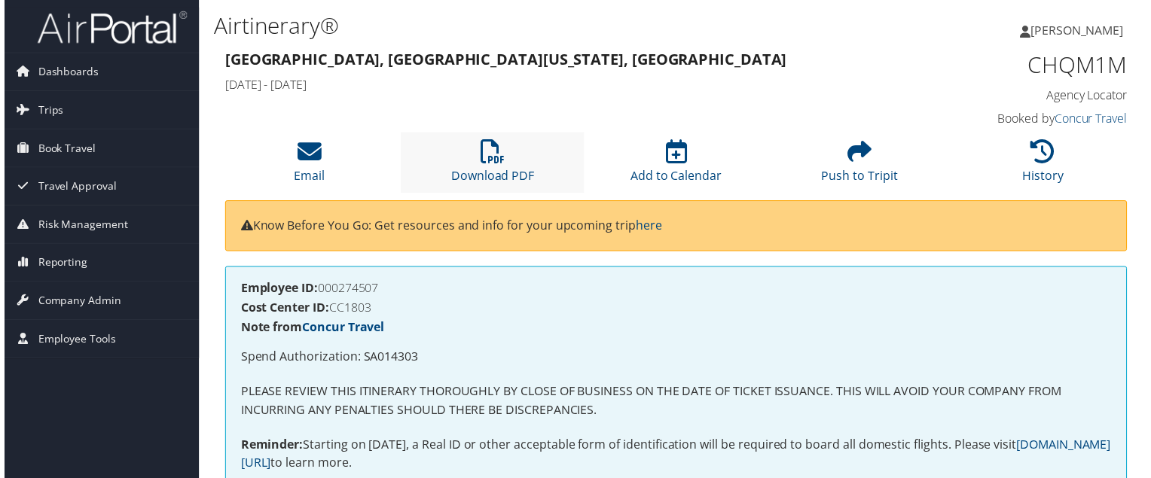
click at [467, 167] on li "Download PDF" at bounding box center [491, 163] width 185 height 61
click at [503, 157] on li "Download PDF" at bounding box center [491, 163] width 185 height 61
click at [470, 156] on li "Download PDF" at bounding box center [491, 163] width 185 height 61
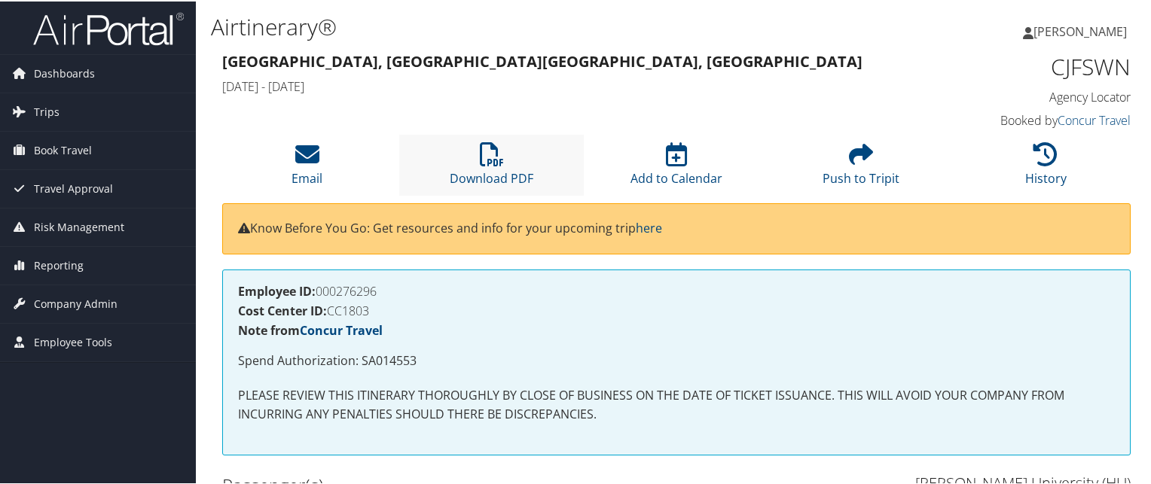
click at [457, 144] on li "Download PDF" at bounding box center [491, 163] width 185 height 61
click at [482, 160] on icon at bounding box center [492, 153] width 24 height 24
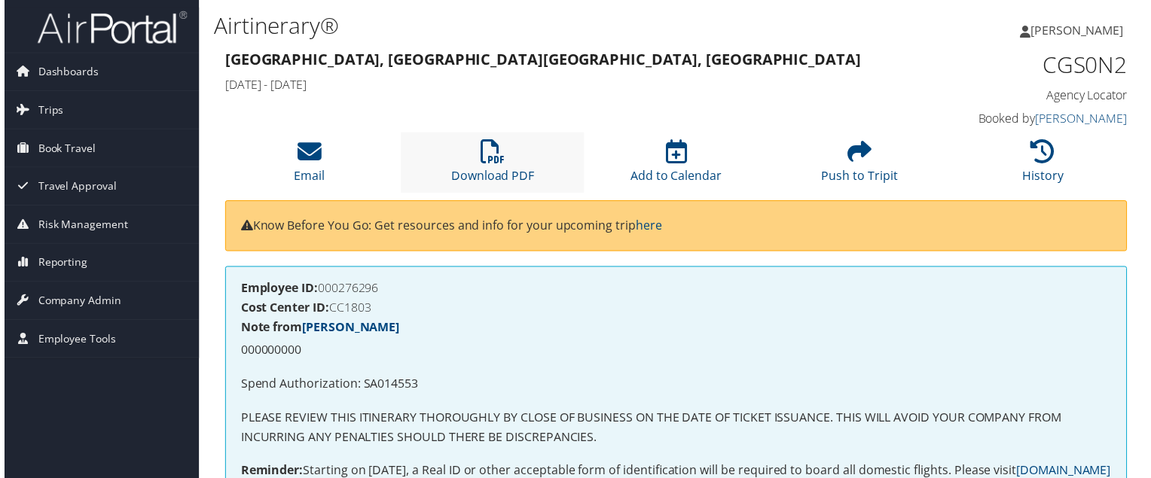
click at [483, 167] on li "Download PDF" at bounding box center [491, 163] width 185 height 61
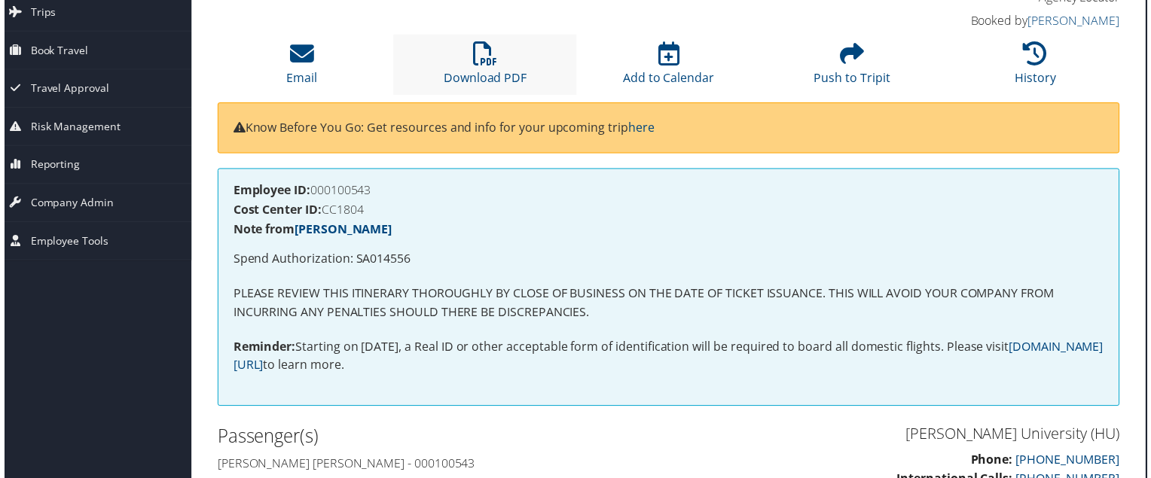
scroll to position [0, 8]
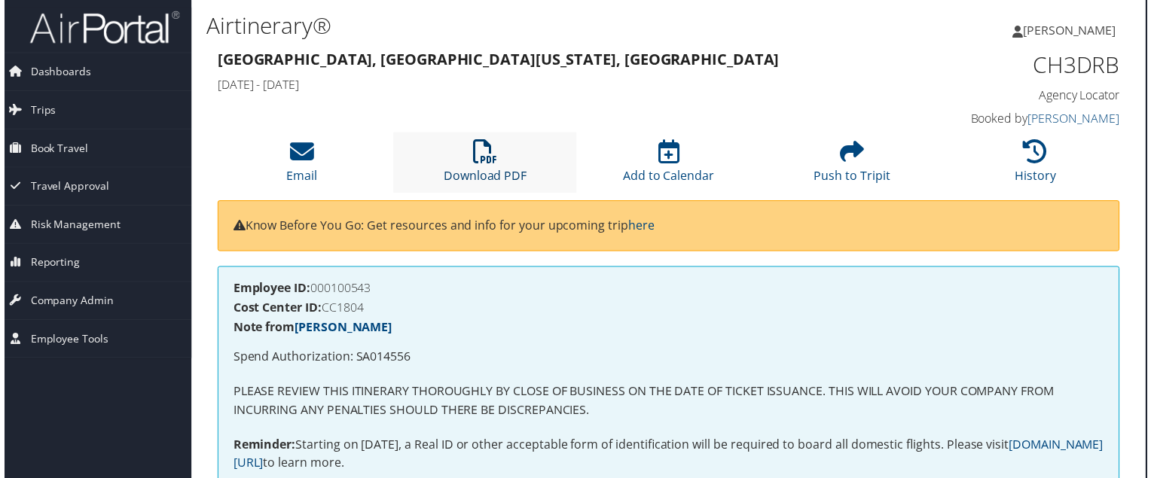
click at [484, 150] on icon at bounding box center [484, 153] width 24 height 24
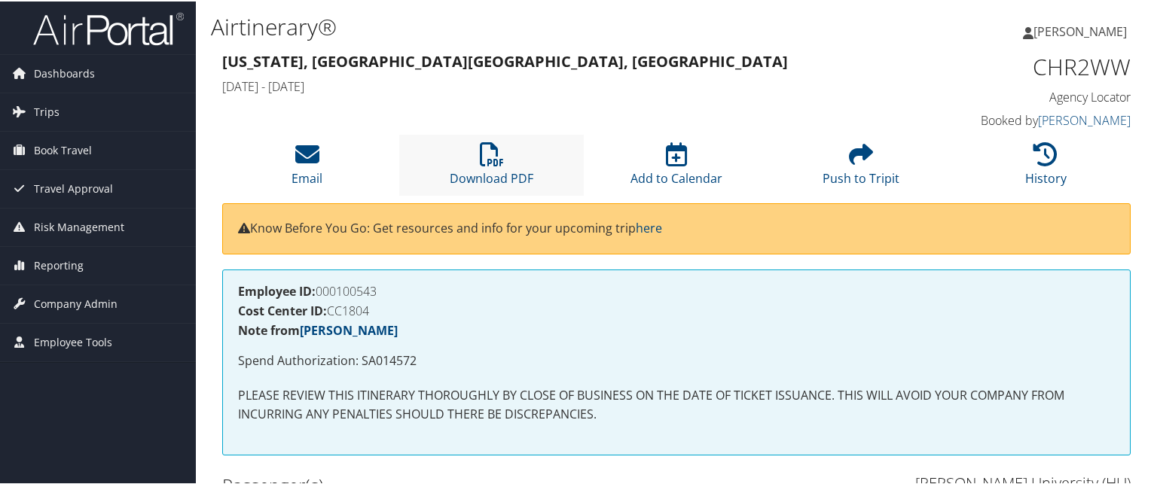
click at [491, 168] on li "Download PDF" at bounding box center [491, 163] width 185 height 61
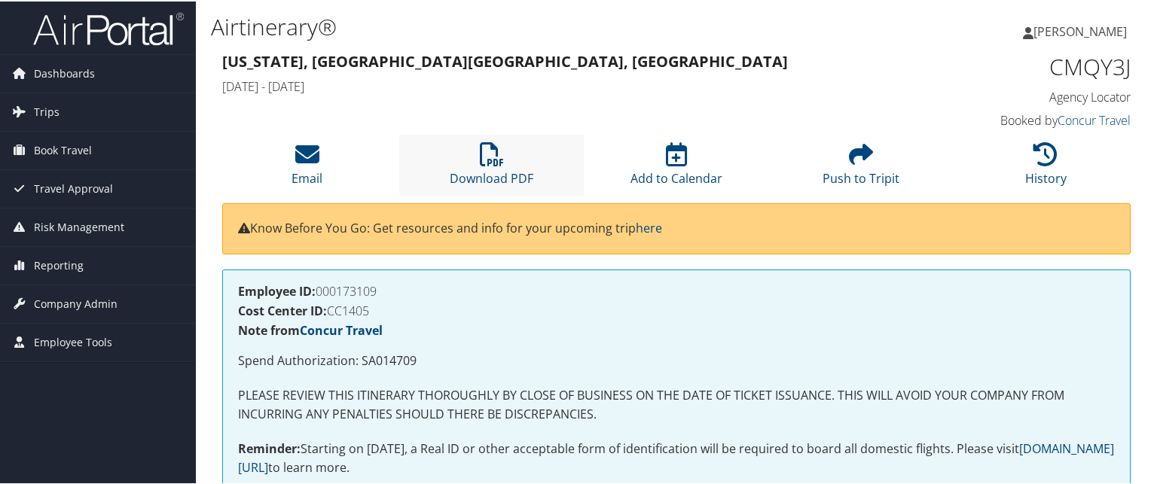
click at [512, 168] on li "Download PDF" at bounding box center [491, 163] width 185 height 61
click at [512, 145] on li "Download PDF" at bounding box center [491, 163] width 185 height 61
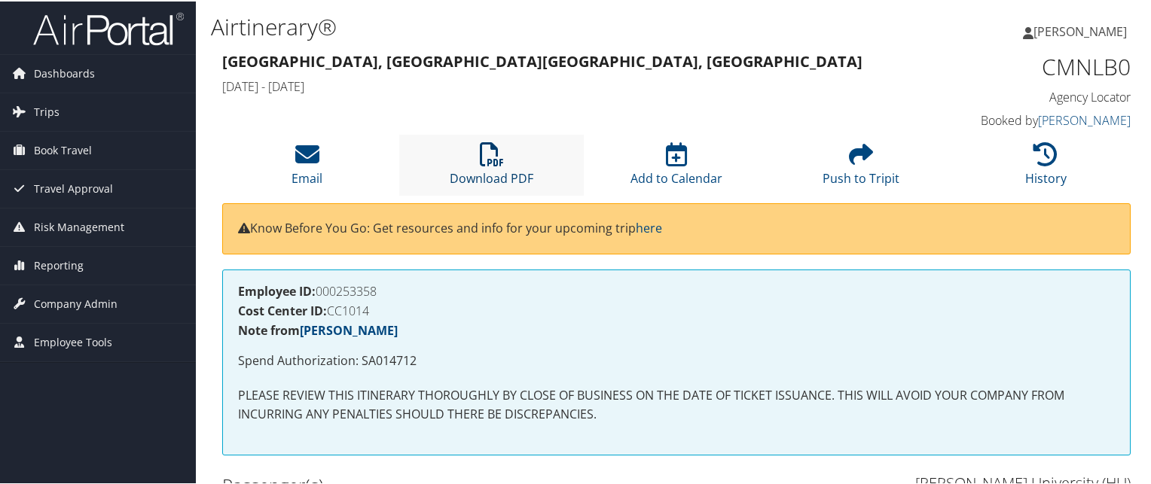
click at [493, 165] on icon at bounding box center [492, 153] width 24 height 24
click at [1034, 159] on icon at bounding box center [1046, 153] width 24 height 24
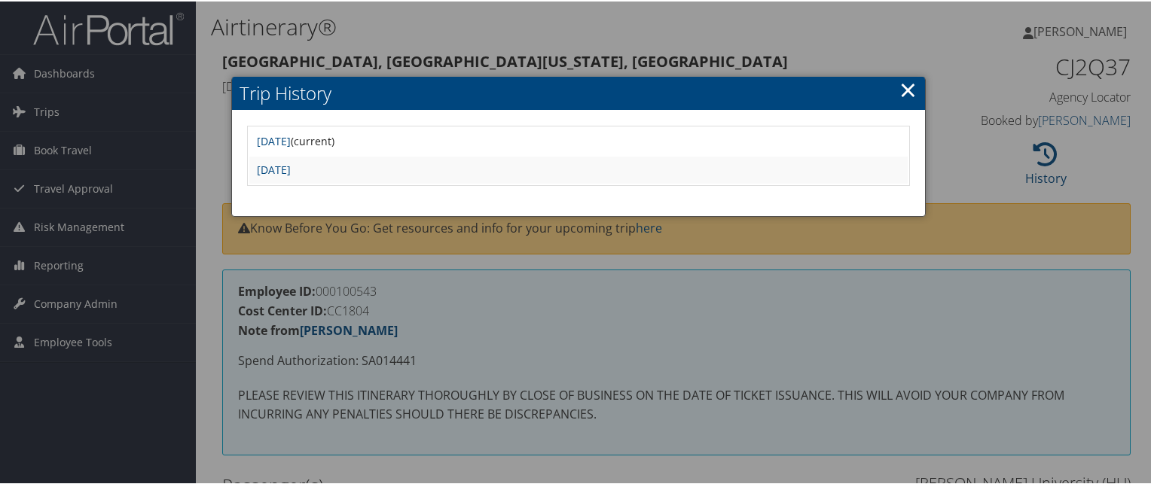
click at [900, 92] on link "×" at bounding box center [908, 88] width 17 height 30
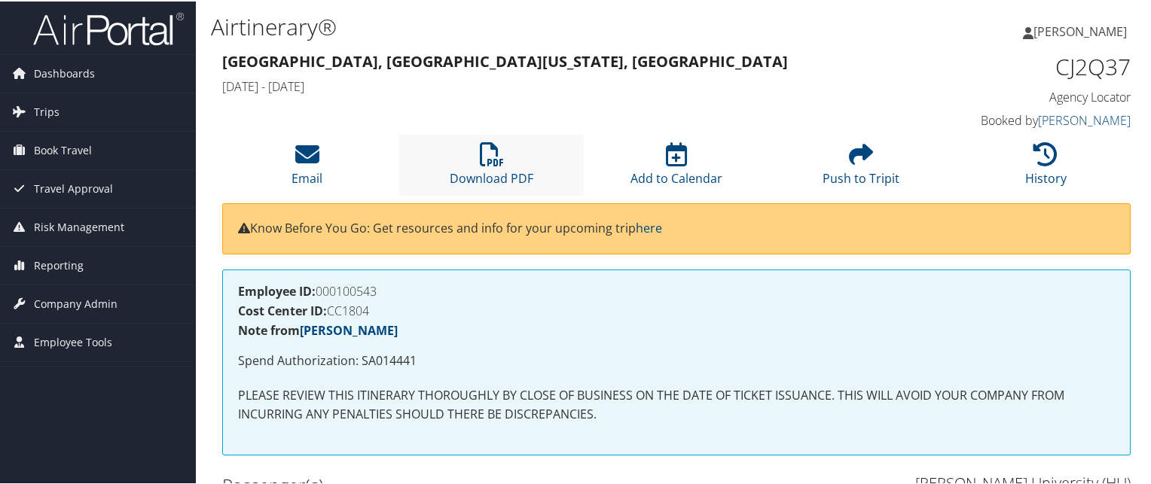
click at [477, 147] on li "Download PDF" at bounding box center [491, 163] width 185 height 61
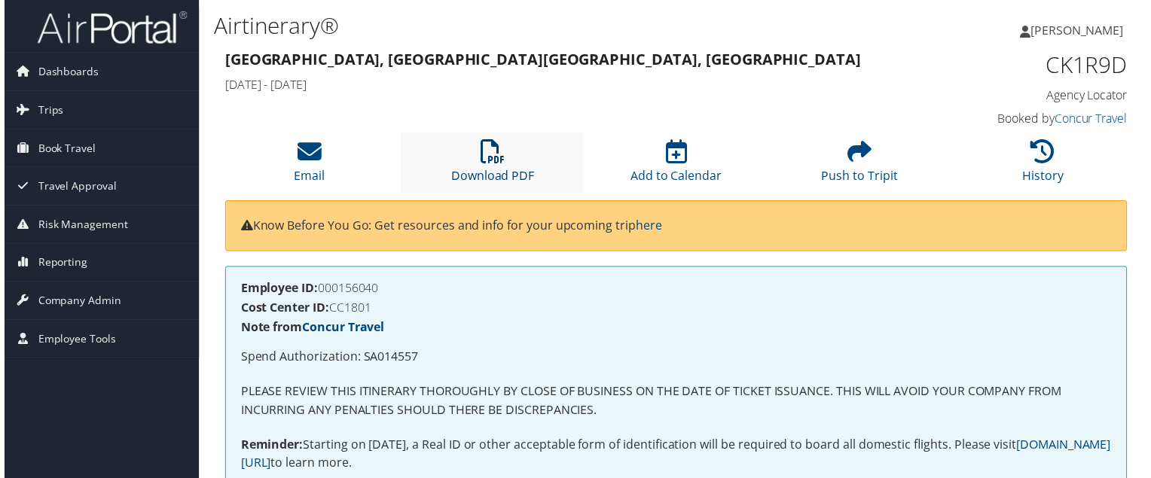
click at [480, 163] on icon at bounding box center [492, 153] width 24 height 24
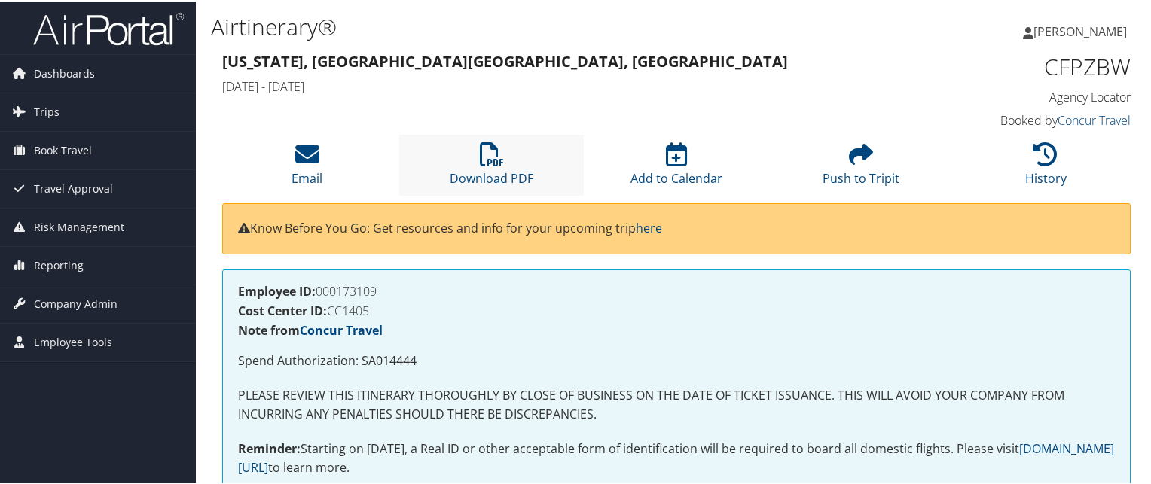
click at [506, 151] on li "Download PDF" at bounding box center [491, 163] width 185 height 61
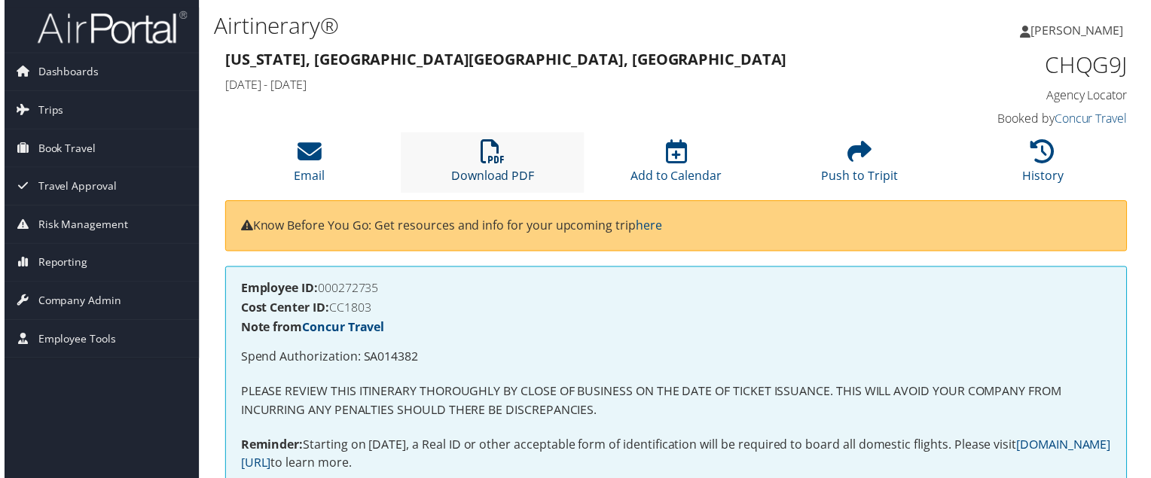
click at [480, 148] on icon at bounding box center [492, 153] width 24 height 24
click at [503, 156] on li "Download PDF" at bounding box center [491, 163] width 185 height 61
click at [481, 179] on link "Download PDF" at bounding box center [492, 167] width 84 height 36
click at [513, 144] on li "Download PDF" at bounding box center [491, 163] width 185 height 61
click at [523, 159] on li "Download PDF" at bounding box center [491, 163] width 185 height 61
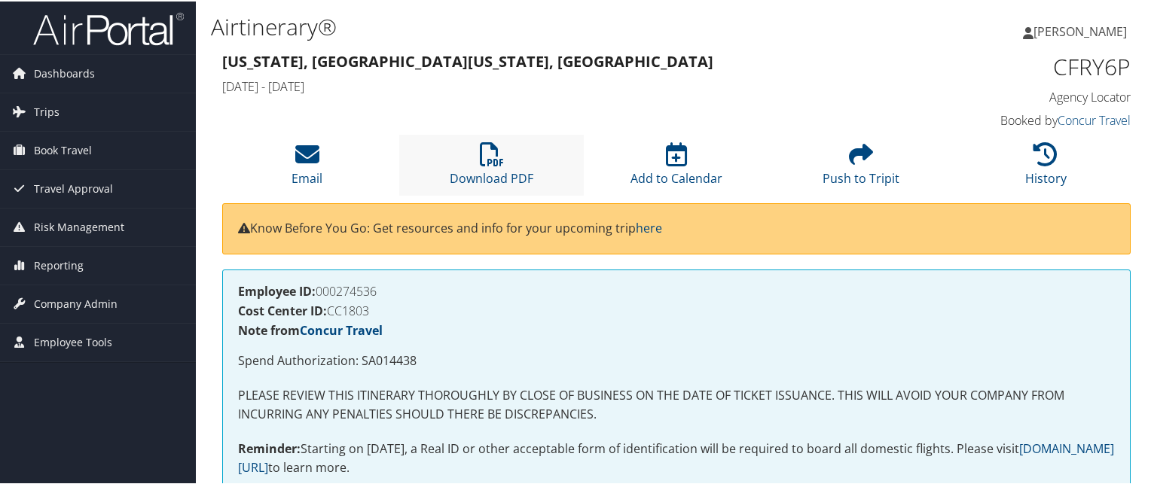
click at [506, 155] on li "Download PDF" at bounding box center [491, 163] width 185 height 61
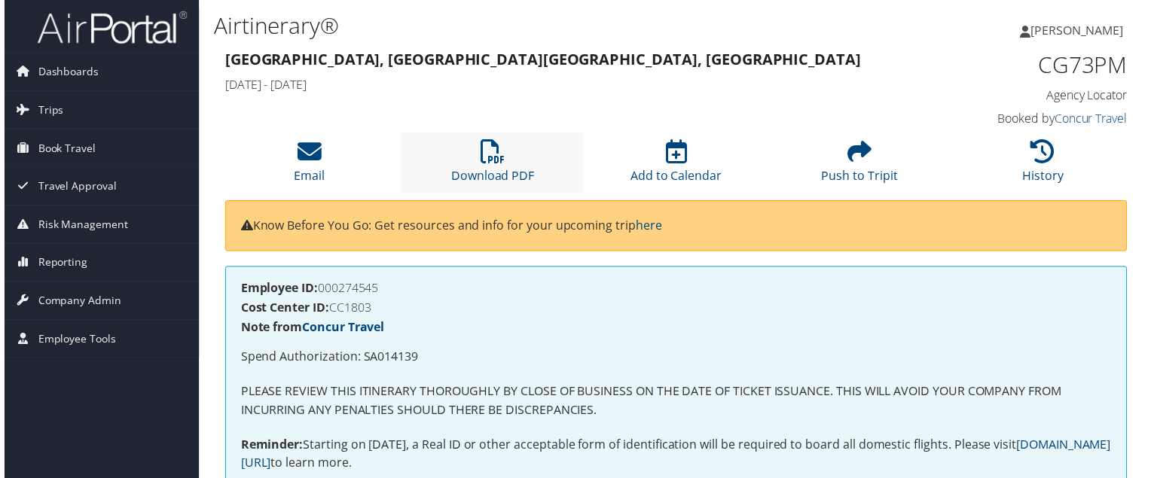
click at [466, 154] on li "Download PDF" at bounding box center [491, 163] width 185 height 61
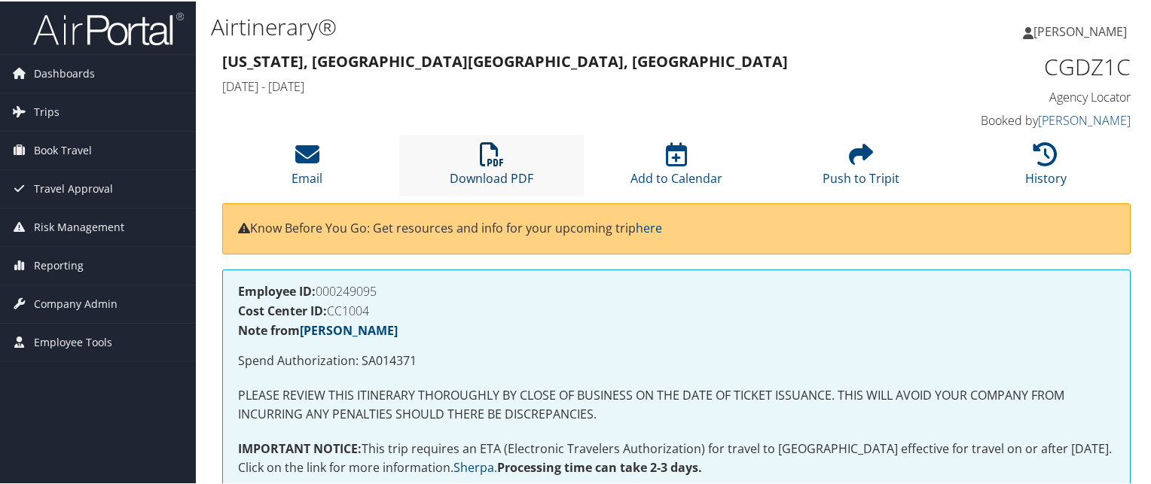
click at [484, 168] on link "Download PDF" at bounding box center [492, 167] width 84 height 36
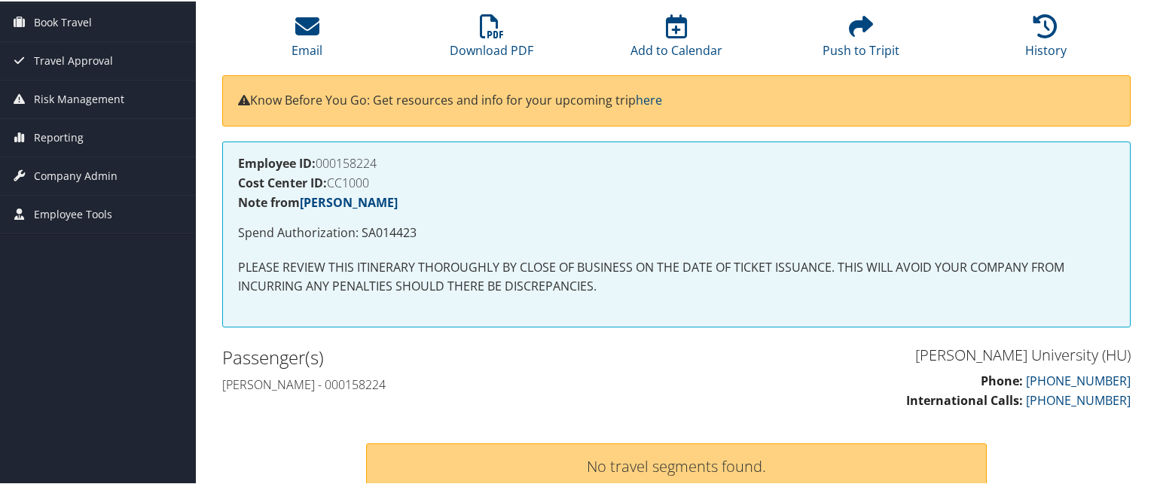
scroll to position [116, 0]
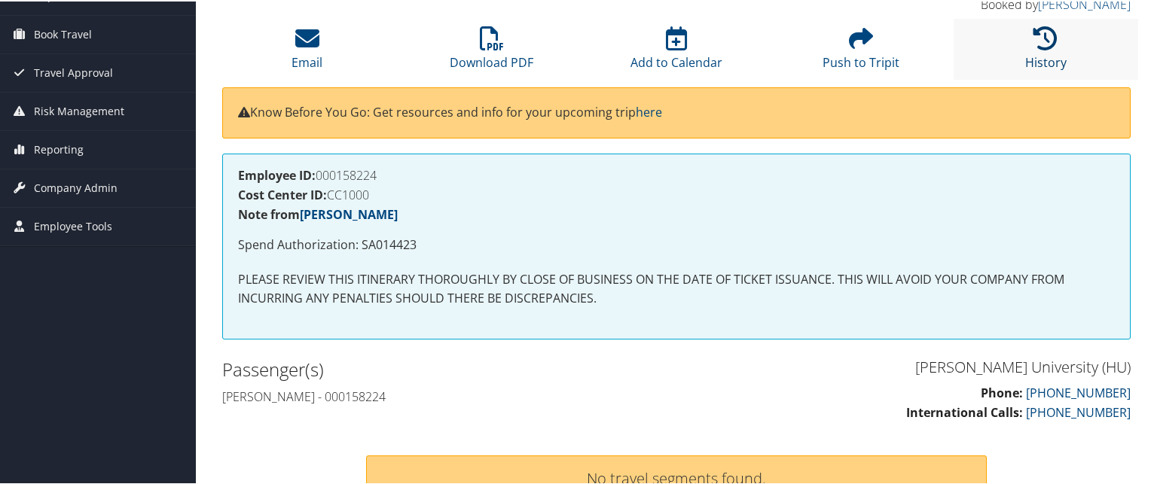
click at [1058, 53] on link "History" at bounding box center [1045, 51] width 41 height 36
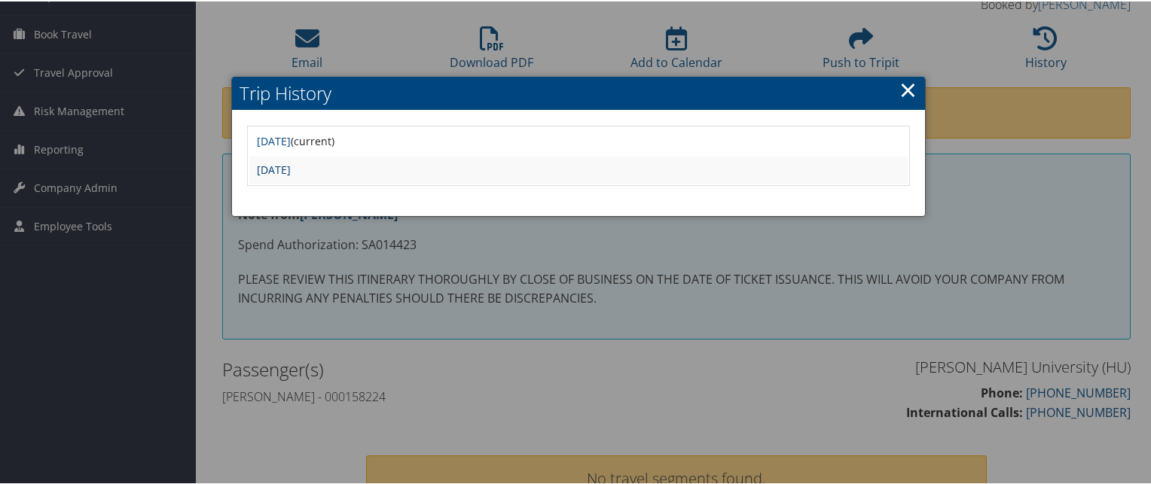
click at [291, 170] on link "Fri Jun 6 13:40:32 MDT 2025" at bounding box center [274, 168] width 34 height 14
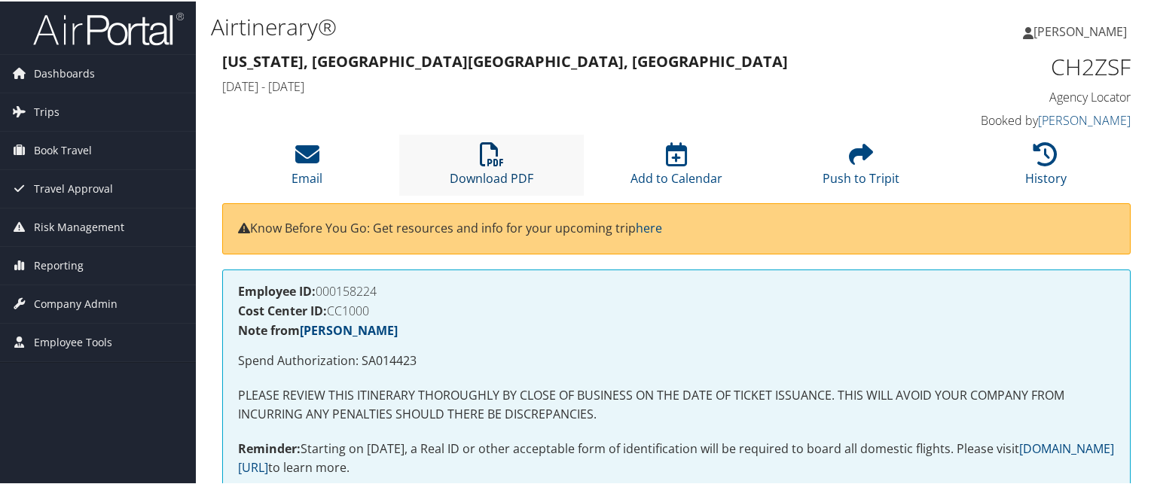
click at [484, 171] on link "Download PDF" at bounding box center [492, 167] width 84 height 36
click at [536, 163] on li "Download PDF" at bounding box center [491, 163] width 185 height 61
click at [468, 153] on li "Download PDF" at bounding box center [491, 163] width 185 height 61
click at [490, 142] on icon at bounding box center [492, 153] width 24 height 24
click at [488, 150] on icon at bounding box center [492, 153] width 24 height 24
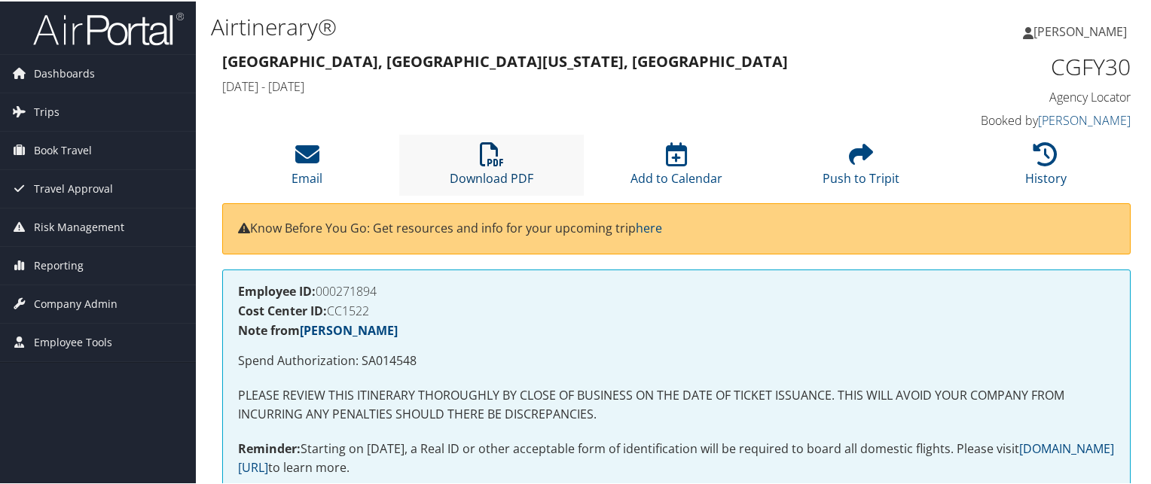
click at [475, 170] on link "Download PDF" at bounding box center [492, 167] width 84 height 36
click at [246, 179] on li "Email" at bounding box center [307, 163] width 185 height 61
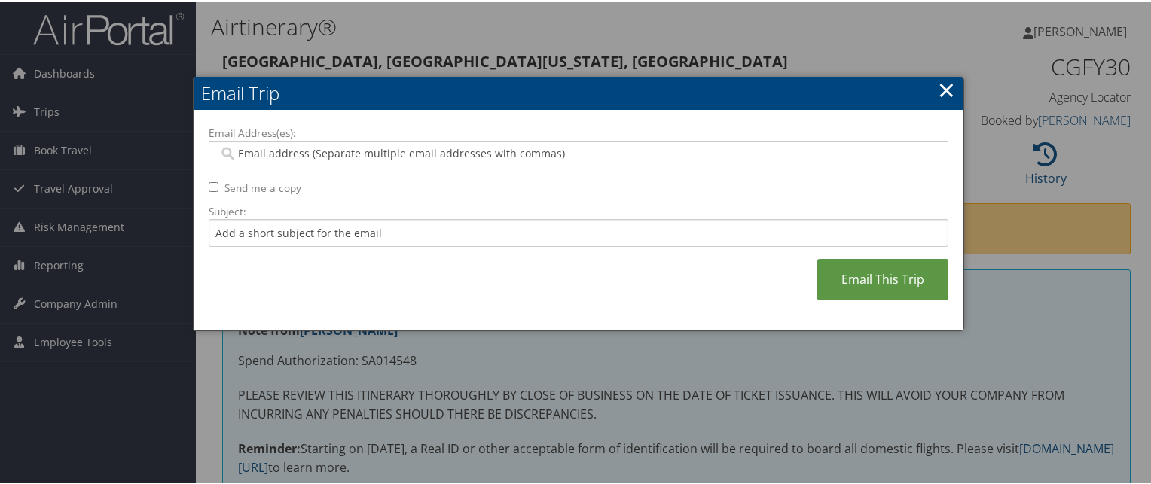
click at [947, 90] on link "×" at bounding box center [946, 88] width 17 height 30
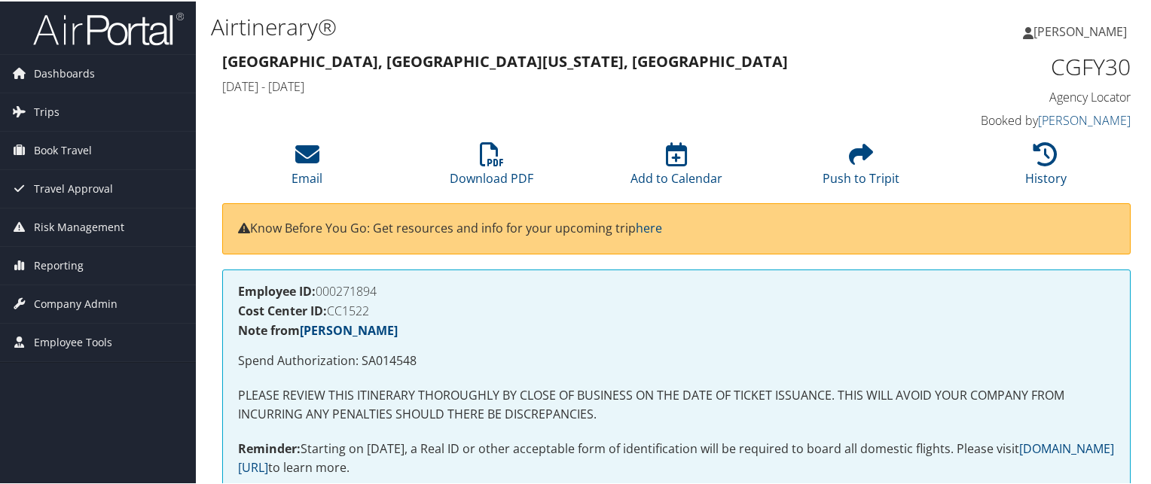
click at [716, 81] on h4 "Sat 12 Jul 2025 - Sat 12 Jul 2025" at bounding box center [560, 85] width 676 height 17
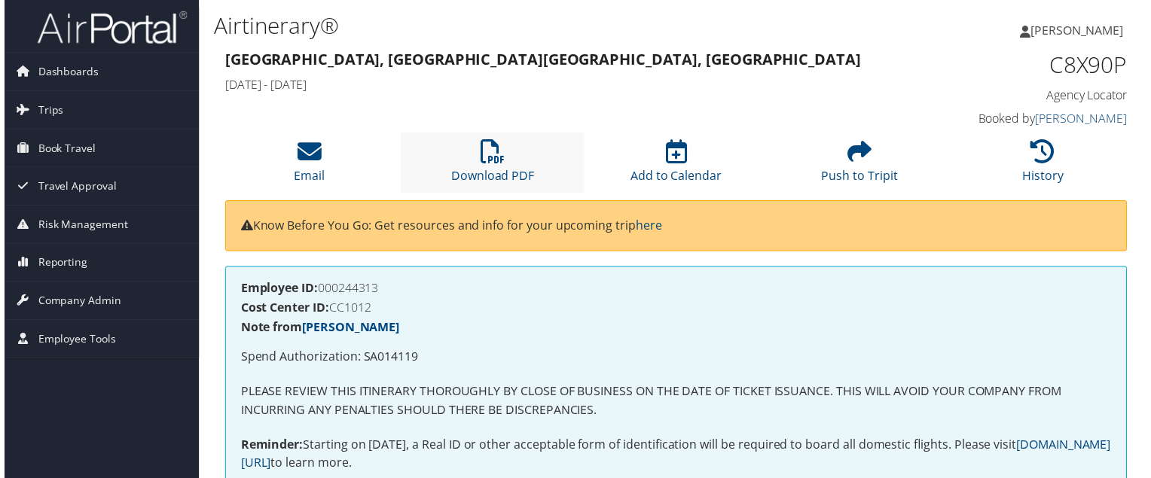
click at [512, 164] on li "Download PDF" at bounding box center [491, 163] width 185 height 61
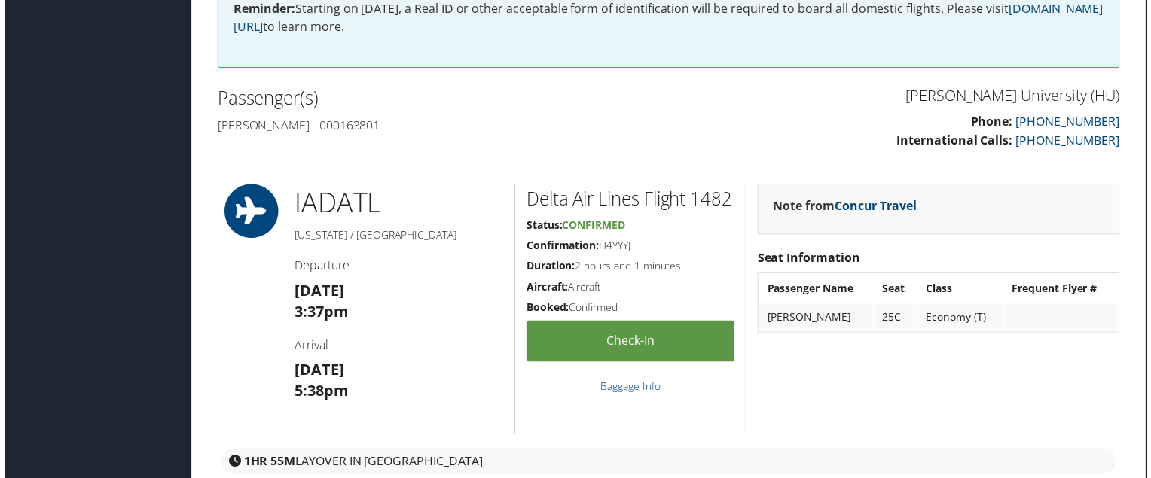
scroll to position [0, 8]
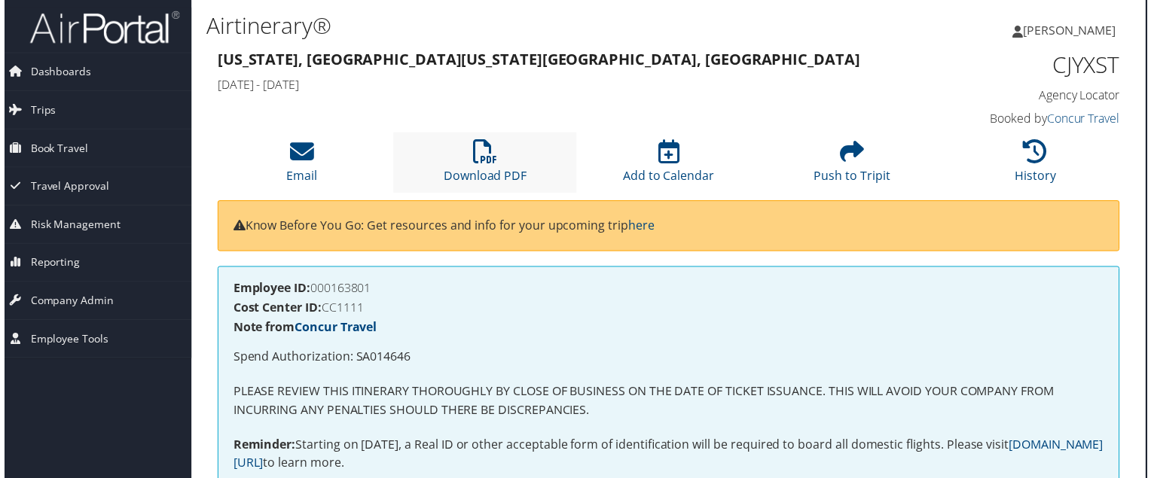
click at [509, 150] on li "Download PDF" at bounding box center [484, 163] width 185 height 61
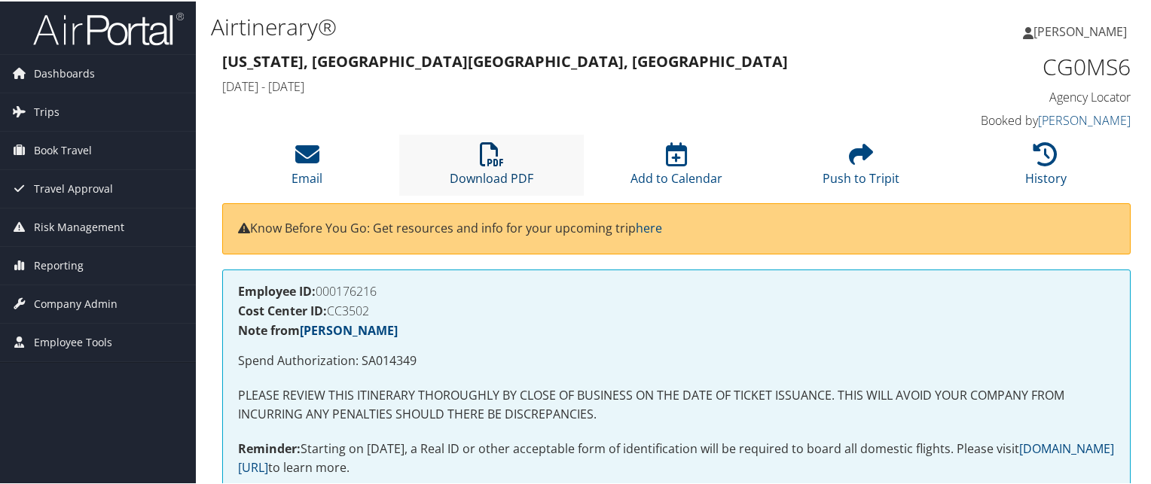
click at [522, 171] on link "Download PDF" at bounding box center [492, 167] width 84 height 36
click at [503, 157] on li "Download PDF" at bounding box center [491, 163] width 185 height 61
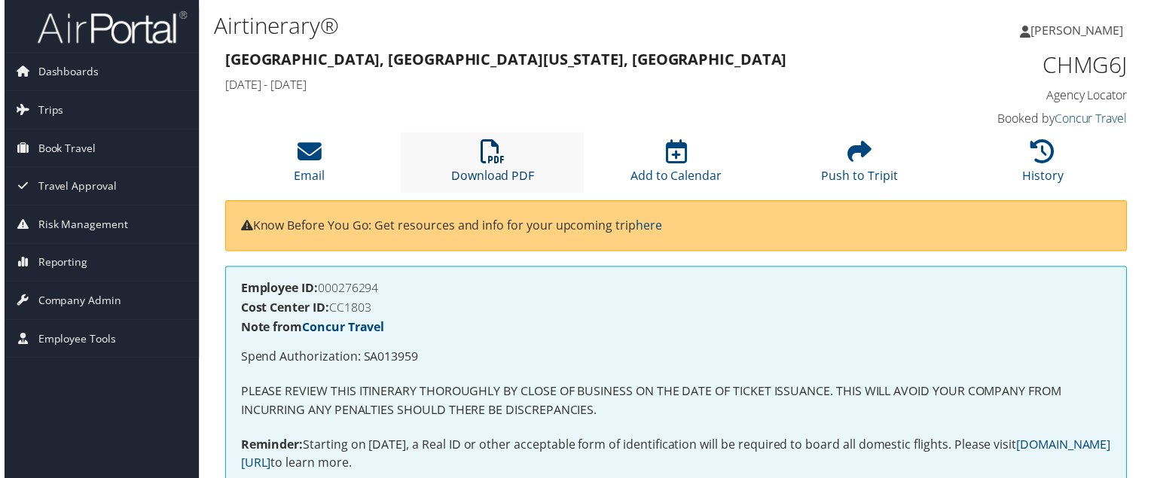
click at [497, 165] on icon at bounding box center [492, 153] width 24 height 24
click at [506, 157] on li "Download PDF" at bounding box center [491, 163] width 185 height 61
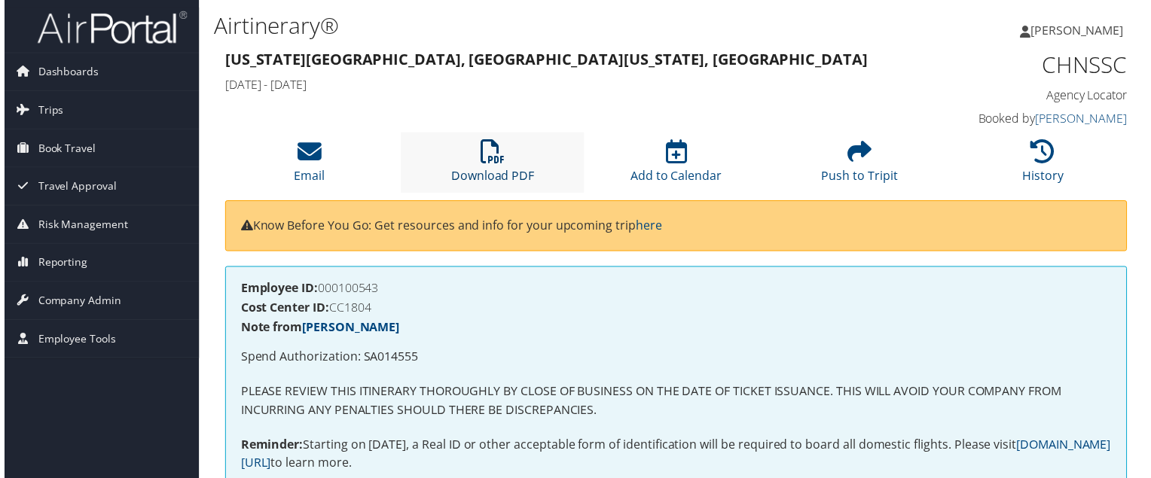
click at [496, 174] on link "Download PDF" at bounding box center [492, 167] width 84 height 36
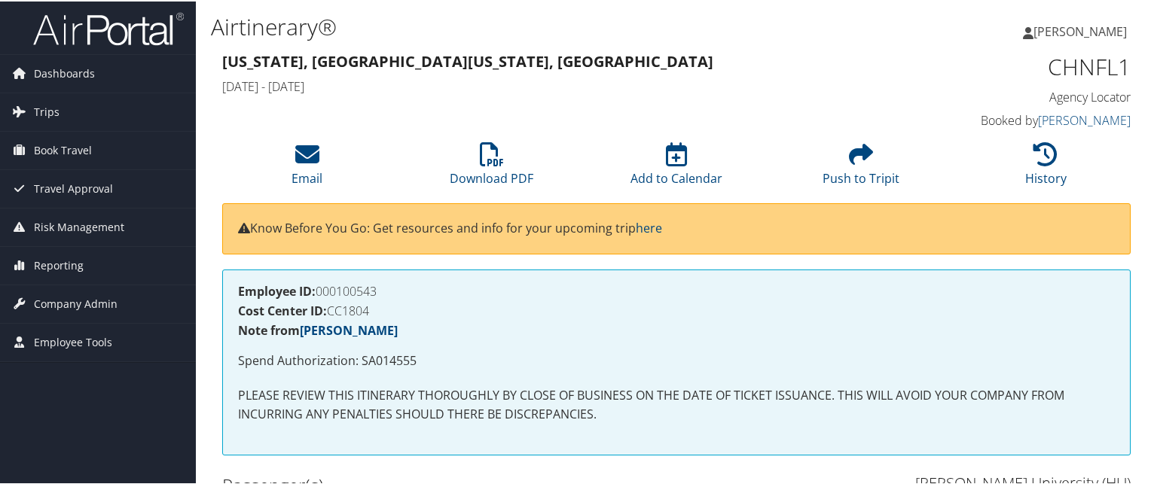
click at [426, 194] on div "Email Download PDF Add to Calendar Push to Tripit History" at bounding box center [676, 167] width 931 height 69
click at [472, 171] on link "Download PDF" at bounding box center [492, 167] width 84 height 36
click at [480, 183] on link "Download PDF" at bounding box center [492, 167] width 84 height 36
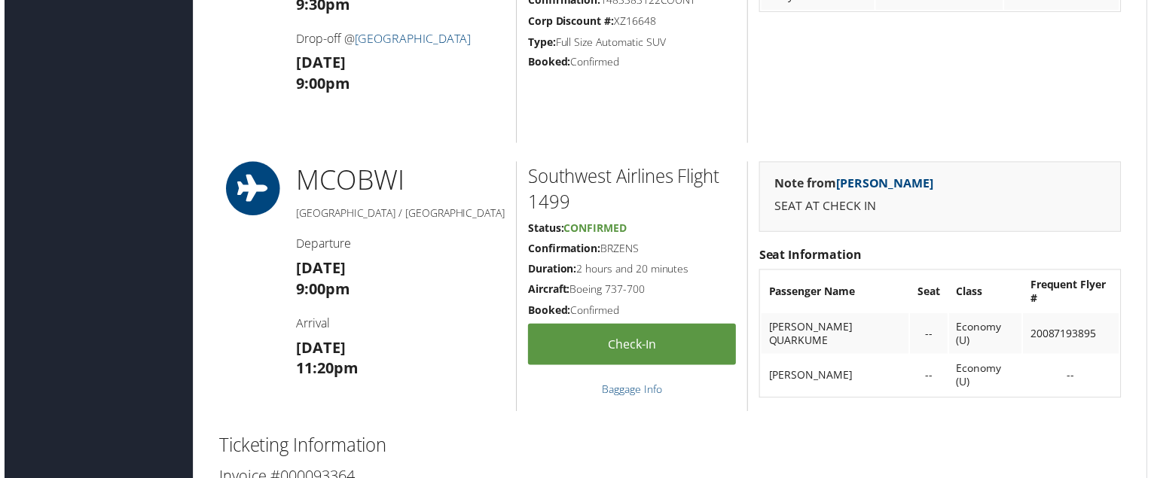
scroll to position [1335, 6]
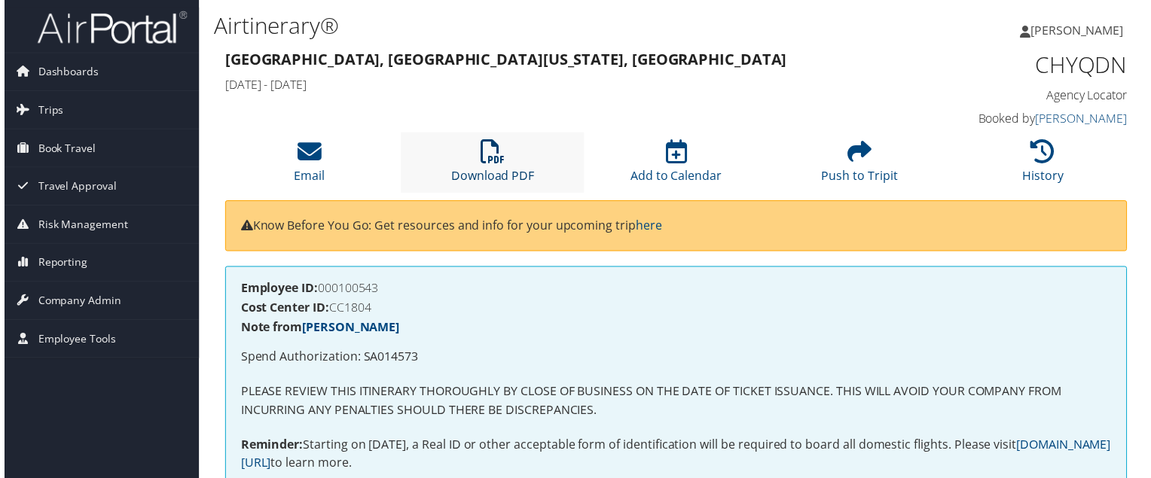
click at [494, 150] on icon at bounding box center [492, 153] width 24 height 24
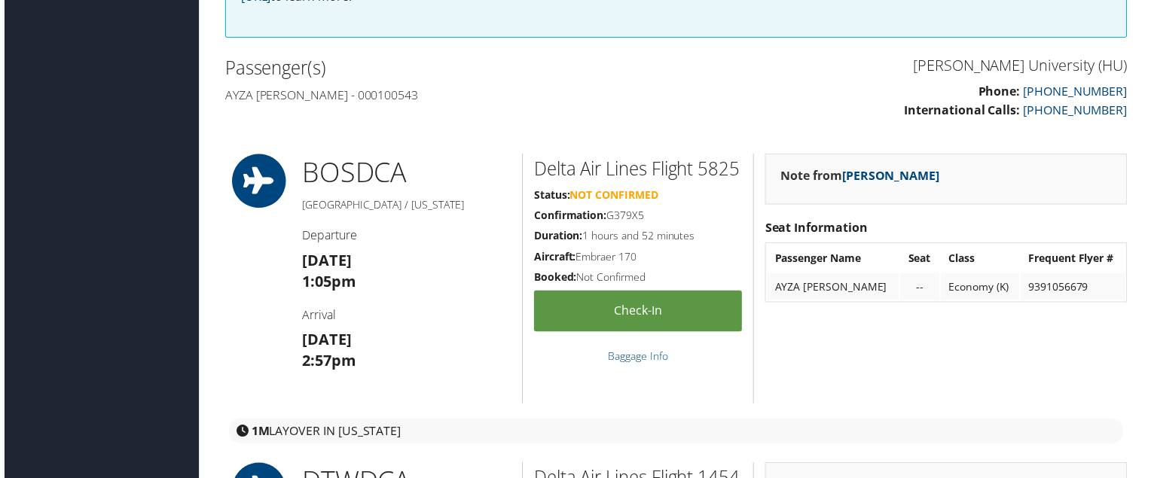
scroll to position [481, 0]
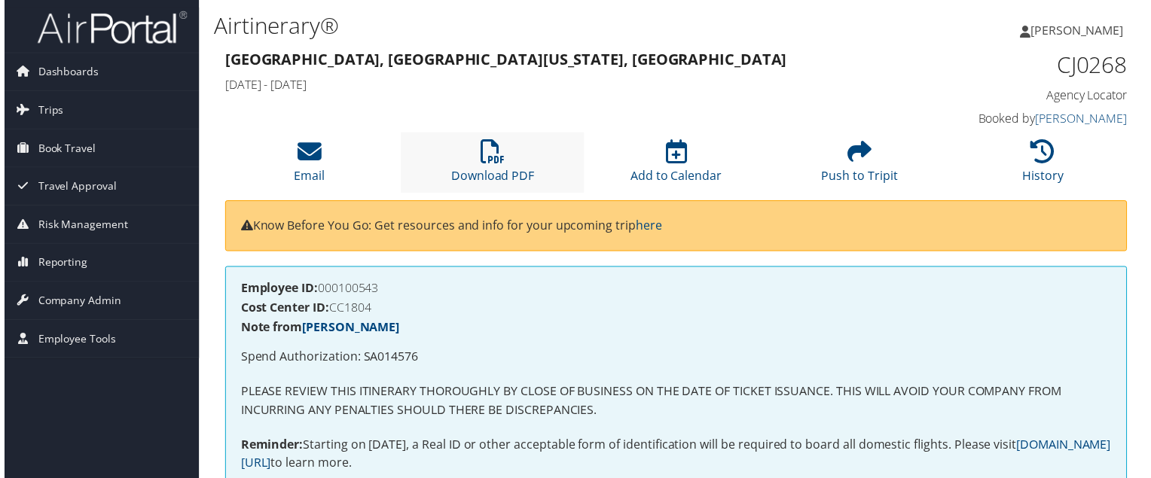
click at [524, 146] on li "Download PDF" at bounding box center [491, 163] width 185 height 61
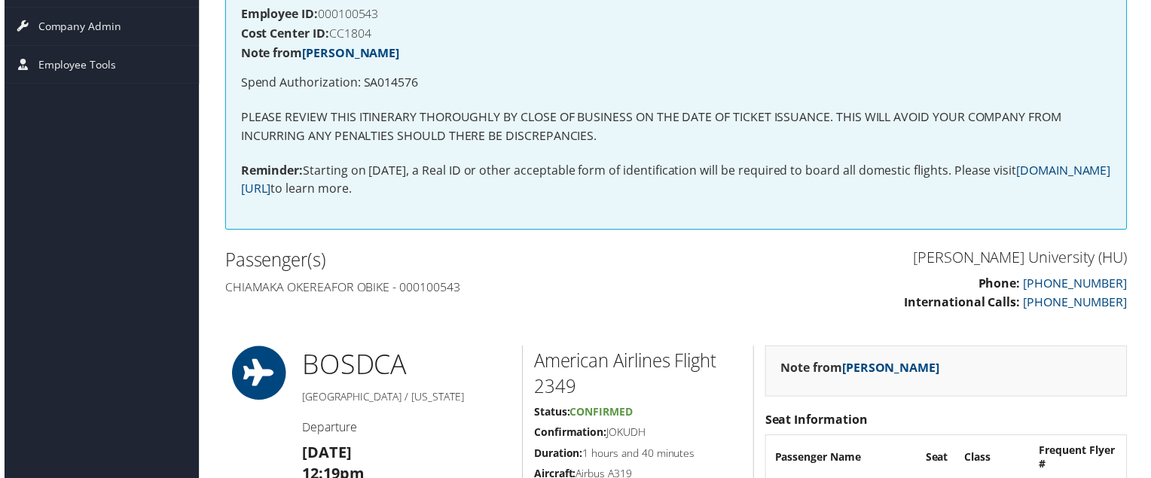
scroll to position [14, 0]
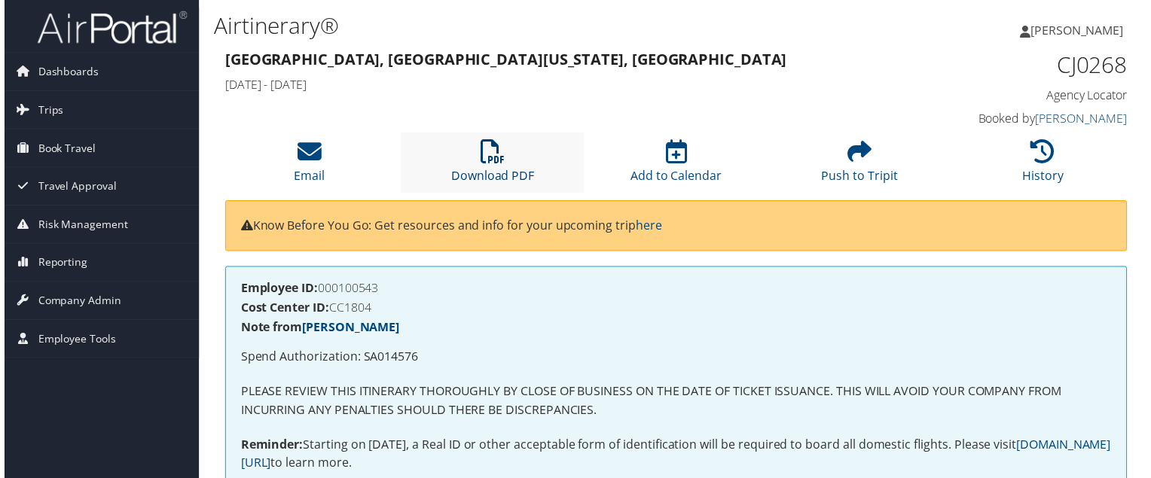
click at [489, 170] on link "Download PDF" at bounding box center [492, 167] width 84 height 36
click at [483, 145] on icon at bounding box center [492, 153] width 24 height 24
click at [466, 154] on li "Download PDF" at bounding box center [491, 163] width 185 height 61
click at [480, 149] on icon at bounding box center [492, 153] width 24 height 24
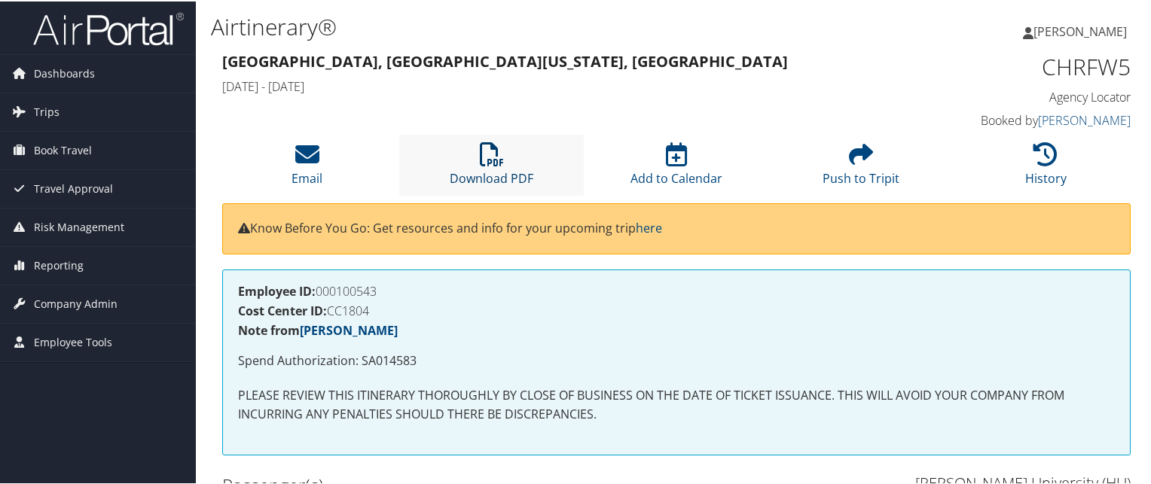
click at [478, 171] on link "Download PDF" at bounding box center [492, 167] width 84 height 36
click at [491, 182] on link "Download PDF" at bounding box center [492, 167] width 84 height 36
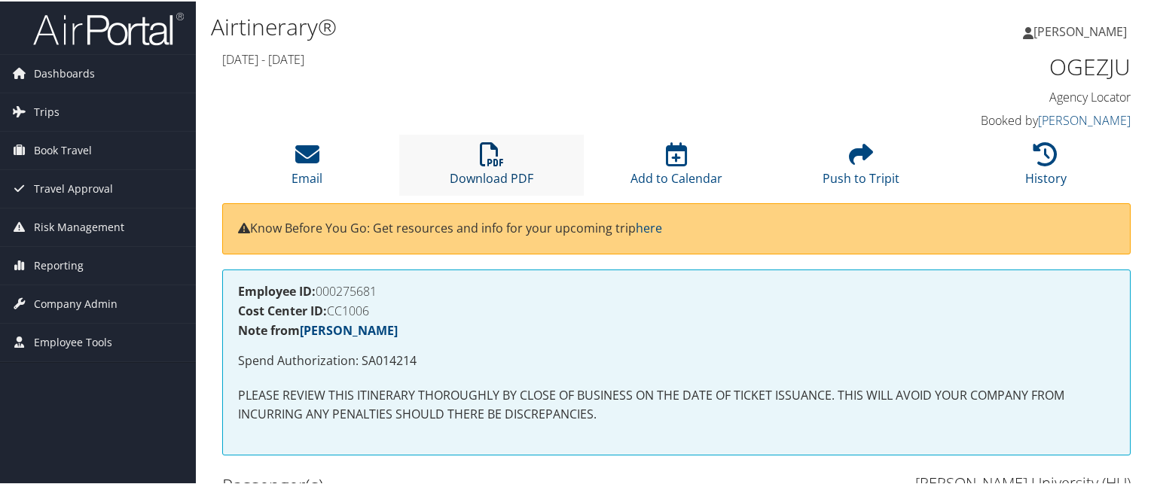
click at [497, 160] on icon at bounding box center [492, 153] width 24 height 24
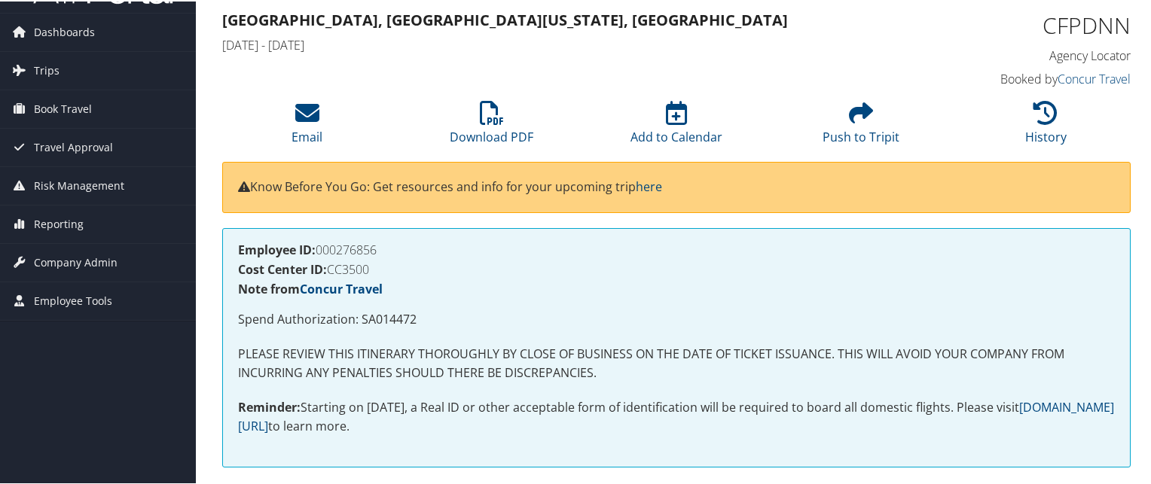
scroll to position [17, 0]
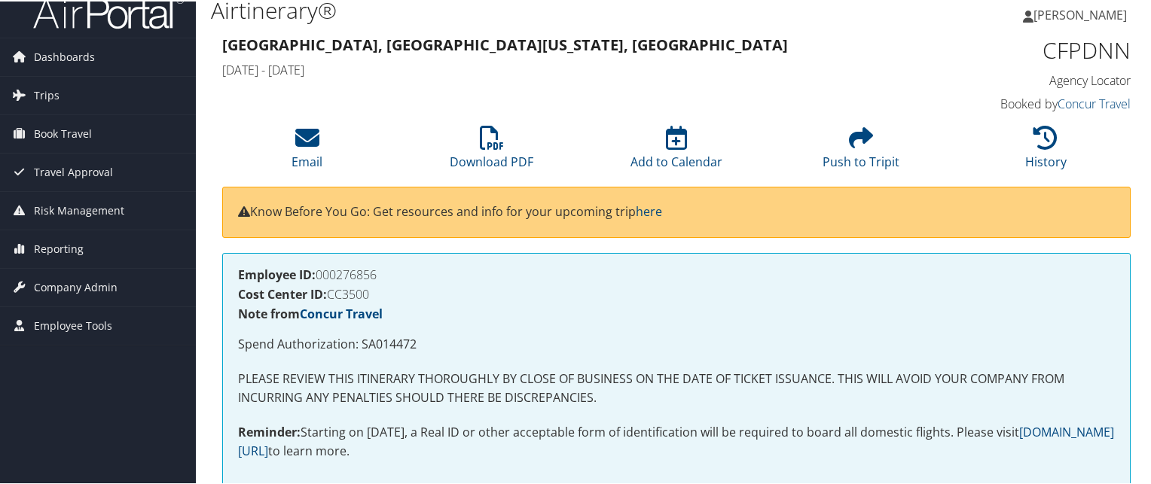
click at [518, 190] on div "Know Before You Go: Get resources and info for your upcoming trip here" at bounding box center [676, 210] width 909 height 51
click at [499, 152] on link "Download PDF" at bounding box center [492, 151] width 84 height 36
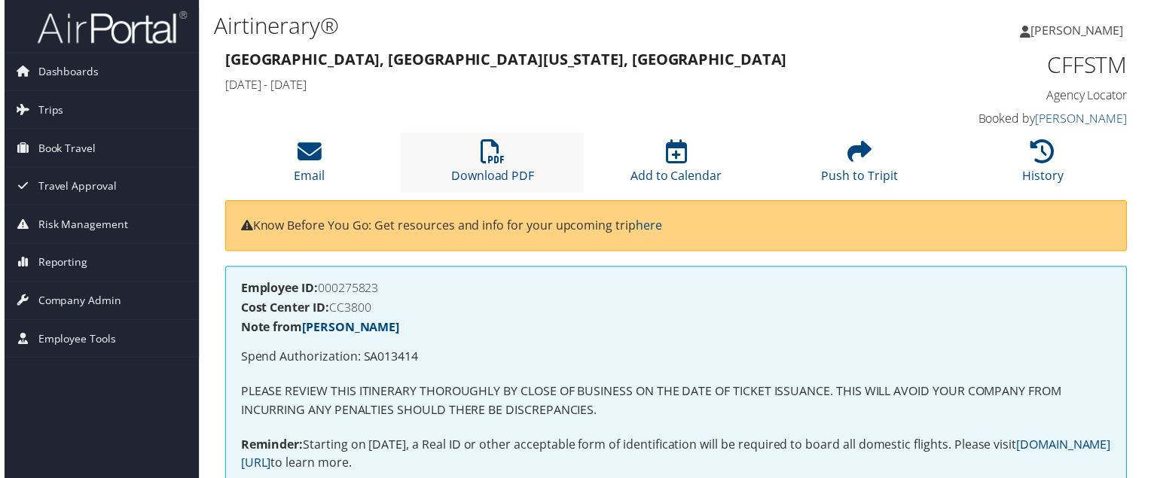
click at [446, 168] on li "Download PDF" at bounding box center [491, 163] width 185 height 61
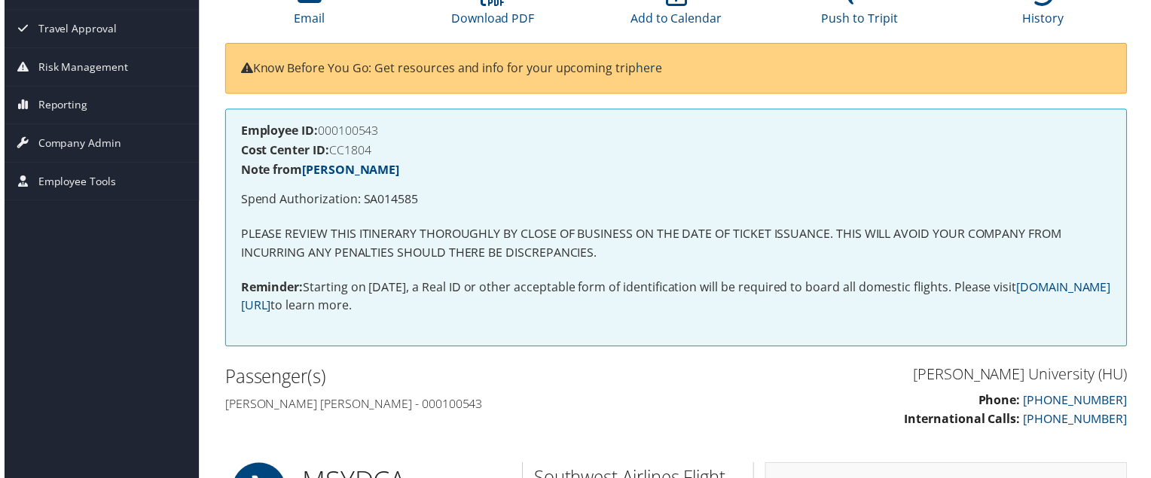
scroll to position [150, 0]
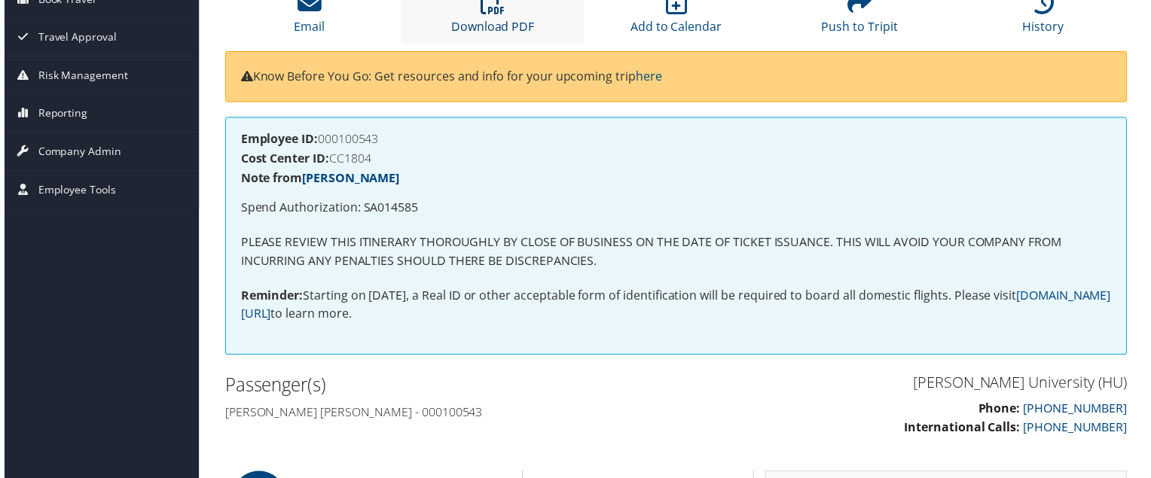
click at [497, 31] on link "Download PDF" at bounding box center [492, 17] width 84 height 36
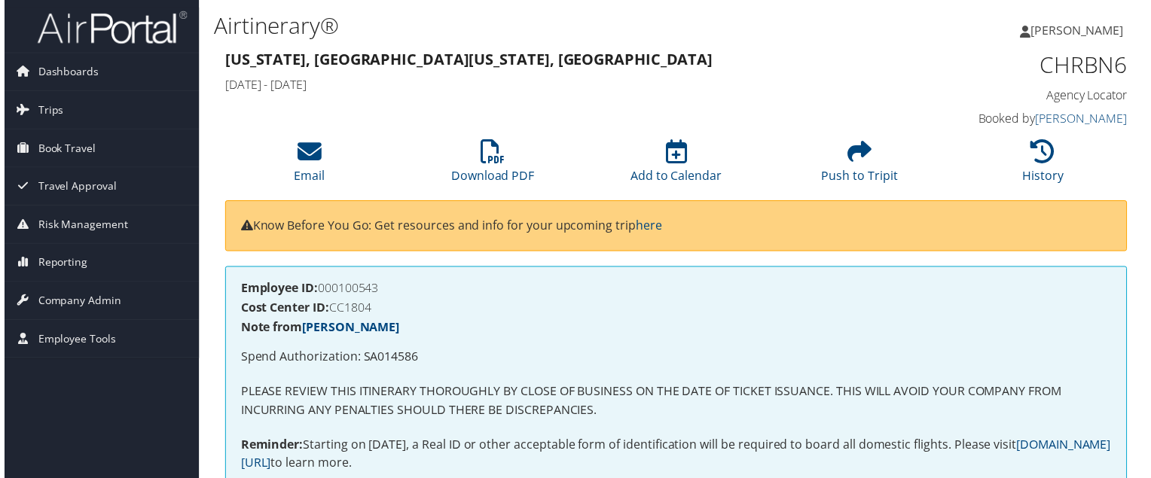
click at [395, 145] on li "Email" at bounding box center [307, 163] width 185 height 61
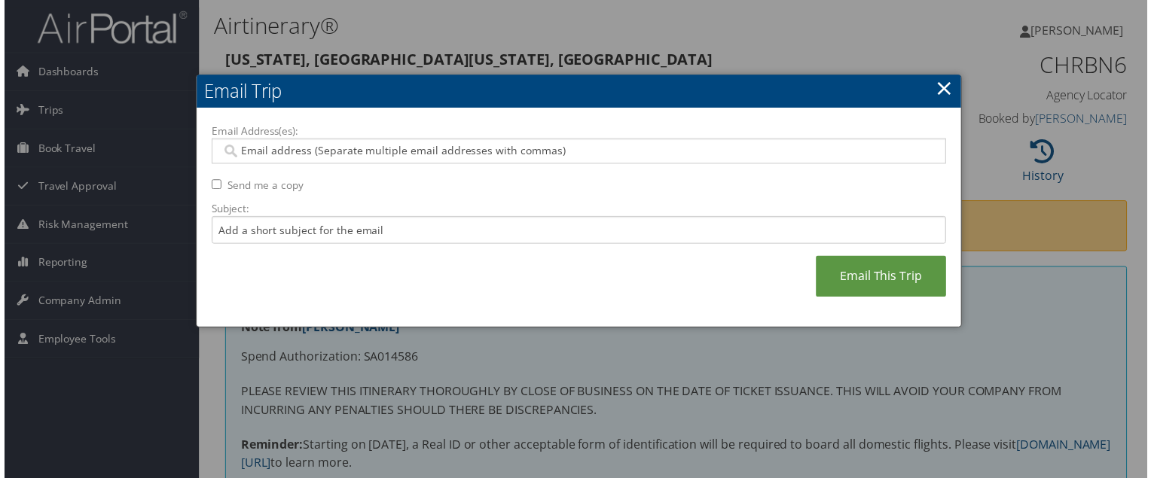
click at [948, 97] on link "×" at bounding box center [946, 88] width 17 height 30
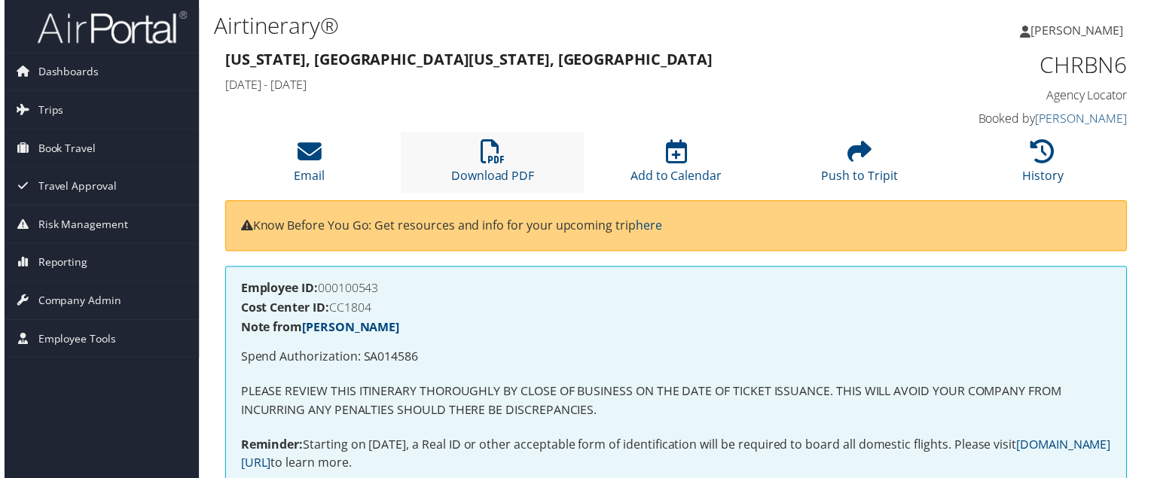
click at [521, 156] on li "Download PDF" at bounding box center [491, 163] width 185 height 61
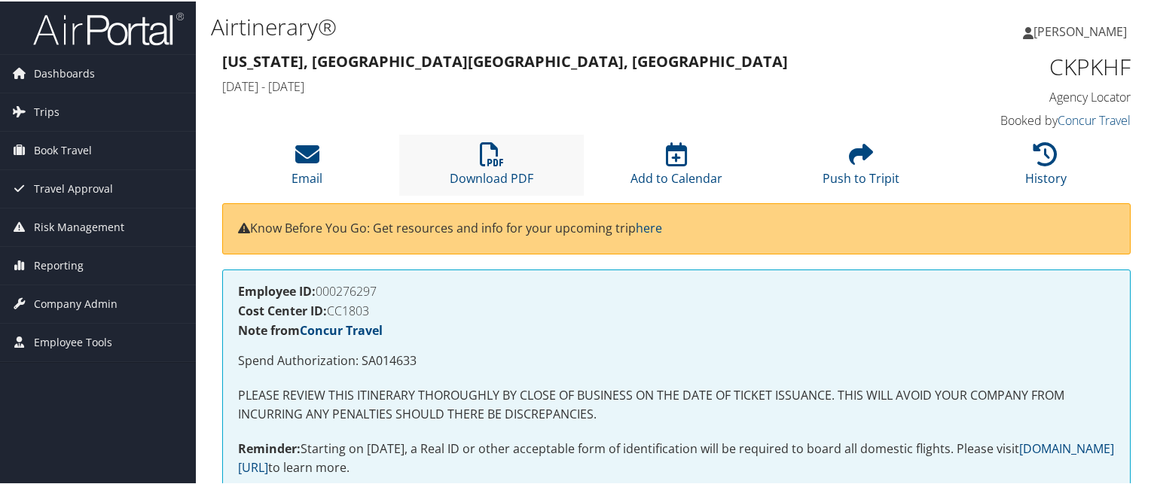
click at [506, 163] on li "Download PDF" at bounding box center [491, 163] width 185 height 61
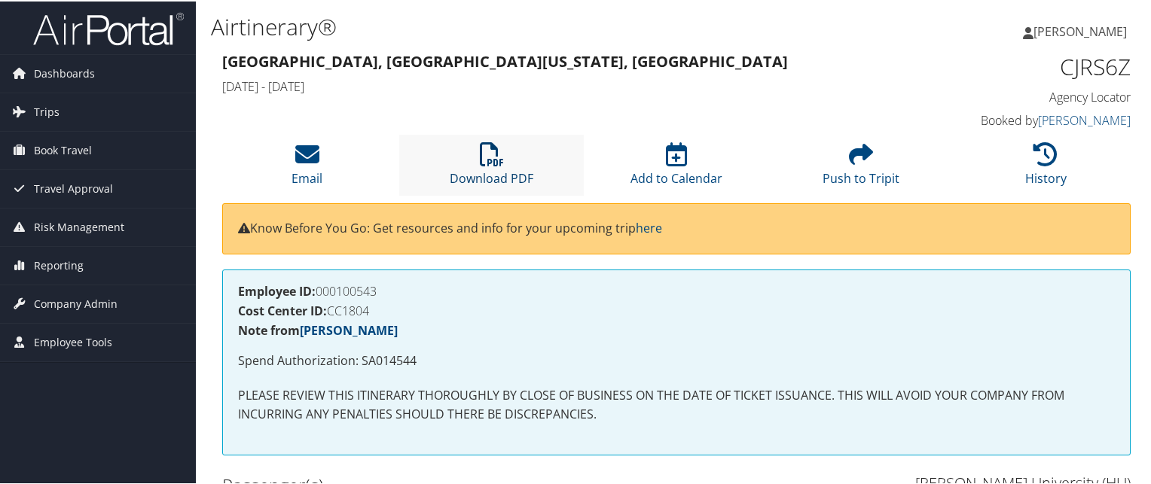
click at [491, 158] on icon at bounding box center [492, 153] width 24 height 24
click at [507, 139] on li "Download PDF" at bounding box center [491, 163] width 185 height 61
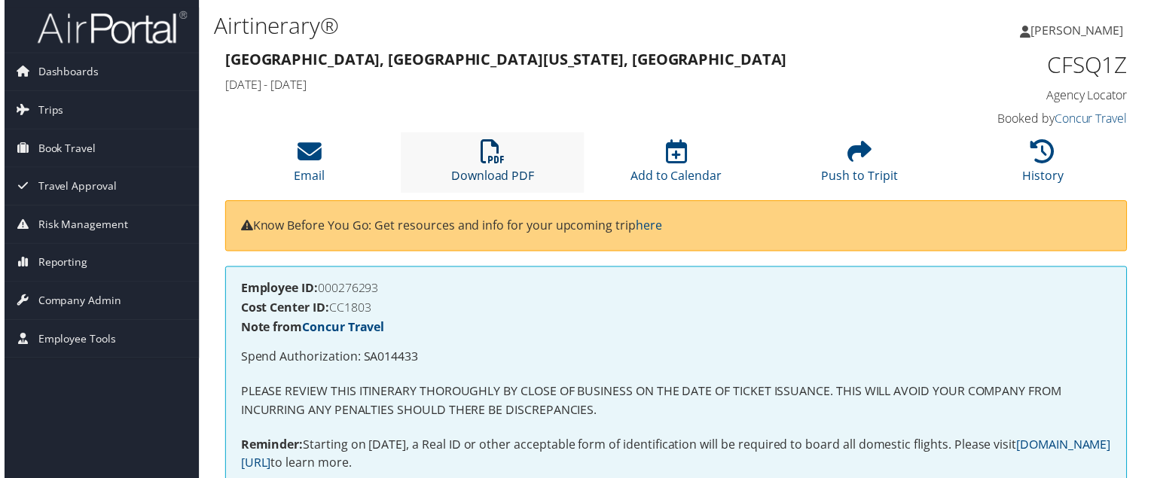
click at [491, 170] on link "Download PDF" at bounding box center [492, 167] width 84 height 36
click at [496, 157] on icon at bounding box center [492, 153] width 24 height 24
click at [511, 141] on li "Download PDF" at bounding box center [491, 163] width 185 height 61
click at [494, 171] on link "Download PDF" at bounding box center [492, 167] width 84 height 36
click at [499, 125] on div "Charlotte, NC Washington, DC Mon 16 Jun 2025 - Sun 22 Jun 2025 CJCWRH Agency Lo…" at bounding box center [676, 90] width 931 height 86
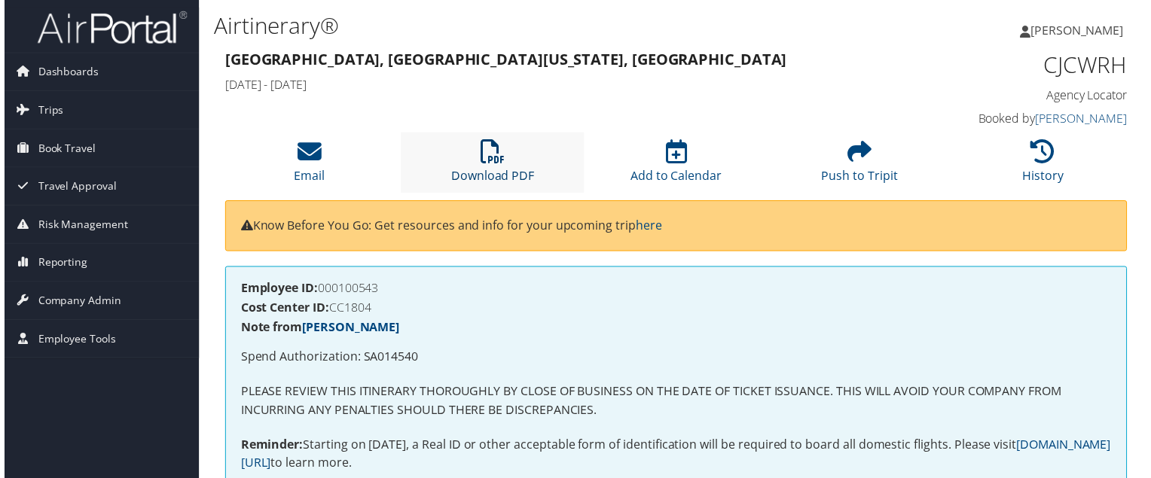
click at [497, 163] on icon at bounding box center [492, 153] width 24 height 24
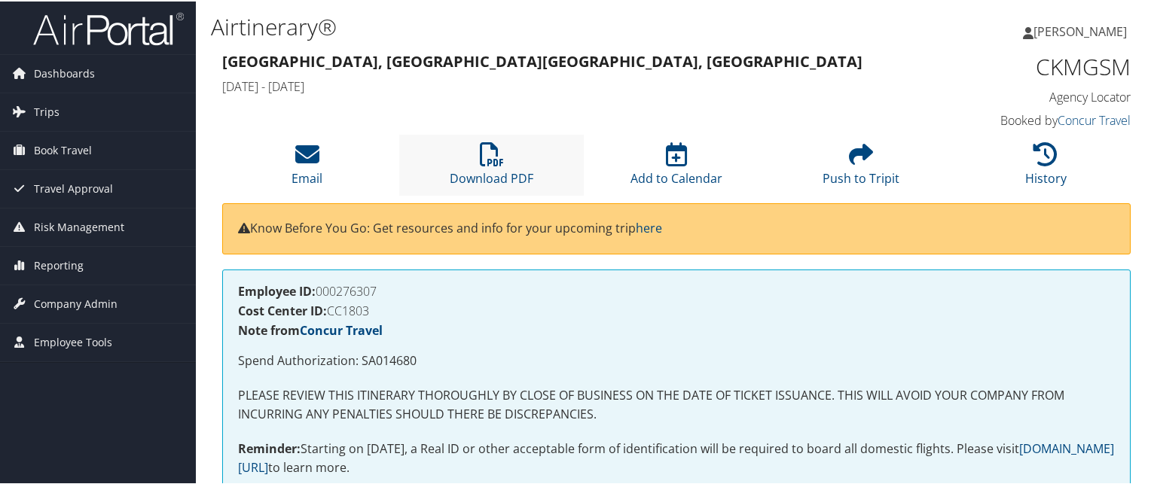
click at [519, 167] on li "Download PDF" at bounding box center [491, 163] width 185 height 61
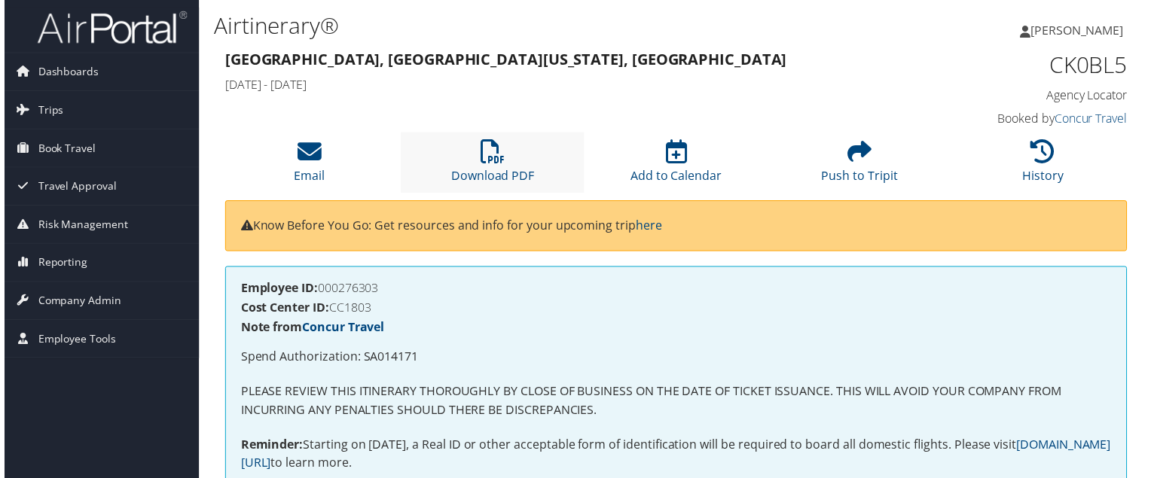
click at [519, 161] on li "Download PDF" at bounding box center [491, 163] width 185 height 61
